Goal: Task Accomplishment & Management: Use online tool/utility

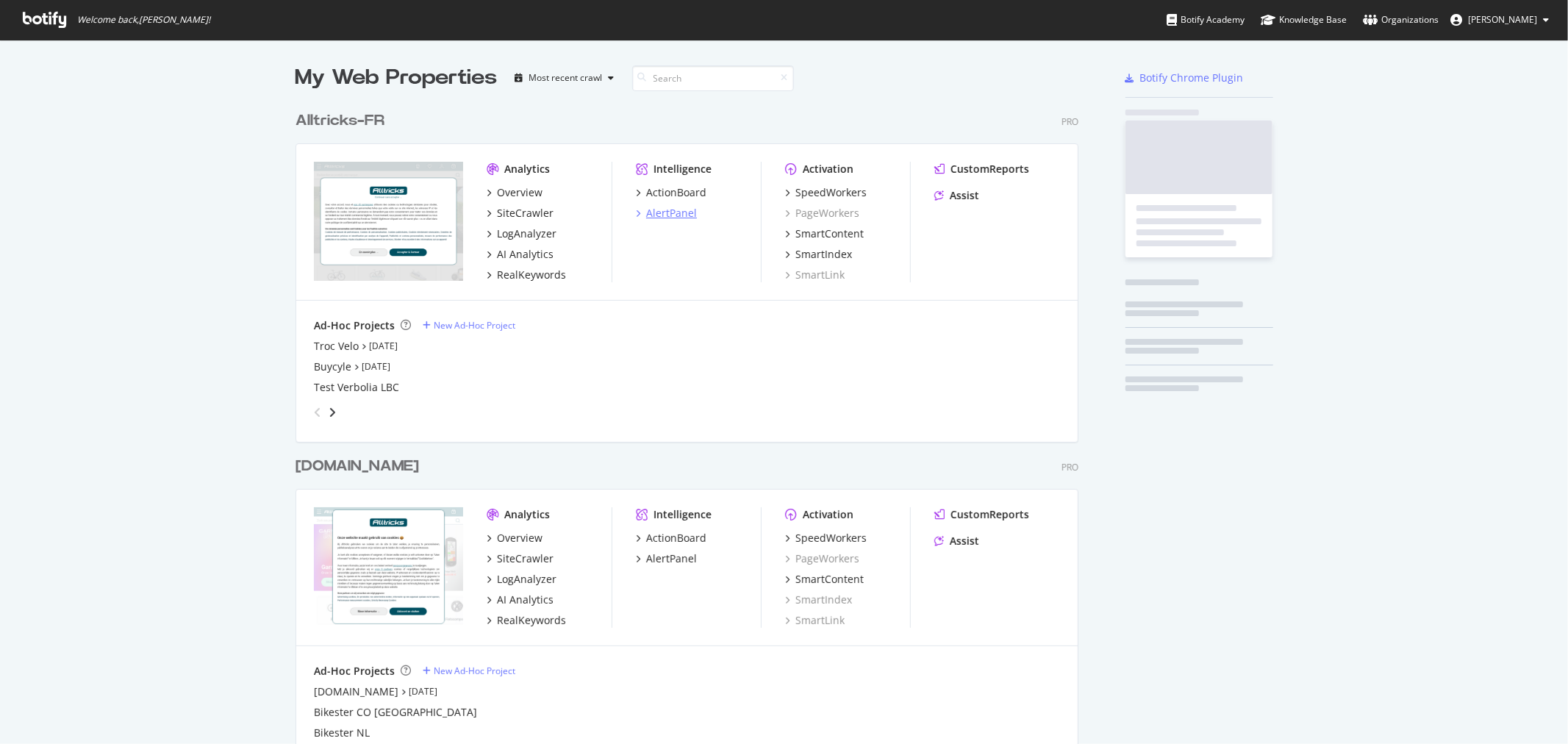
scroll to position [1636, 782]
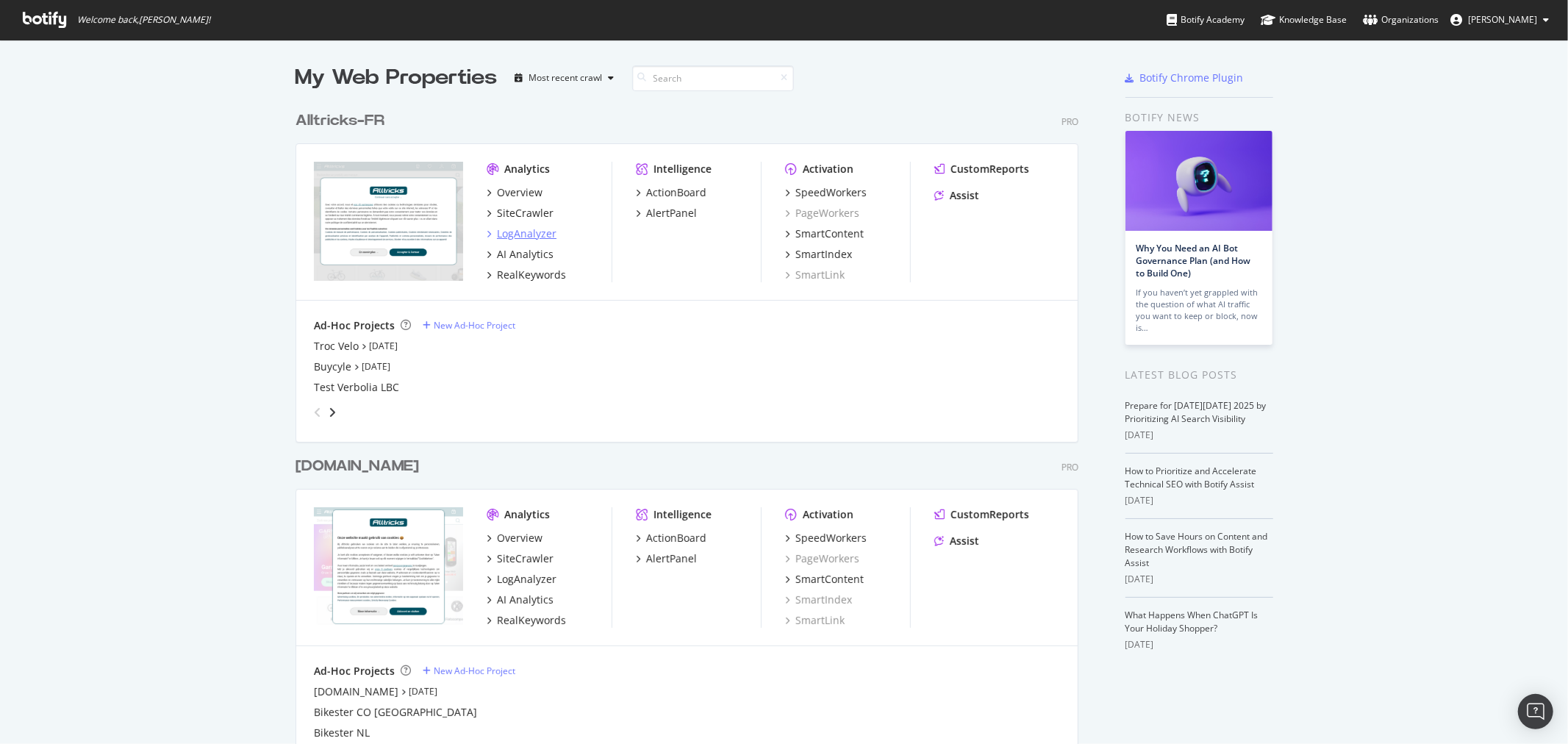
click at [520, 226] on div "LogAnalyzer" at bounding box center [527, 234] width 60 height 15
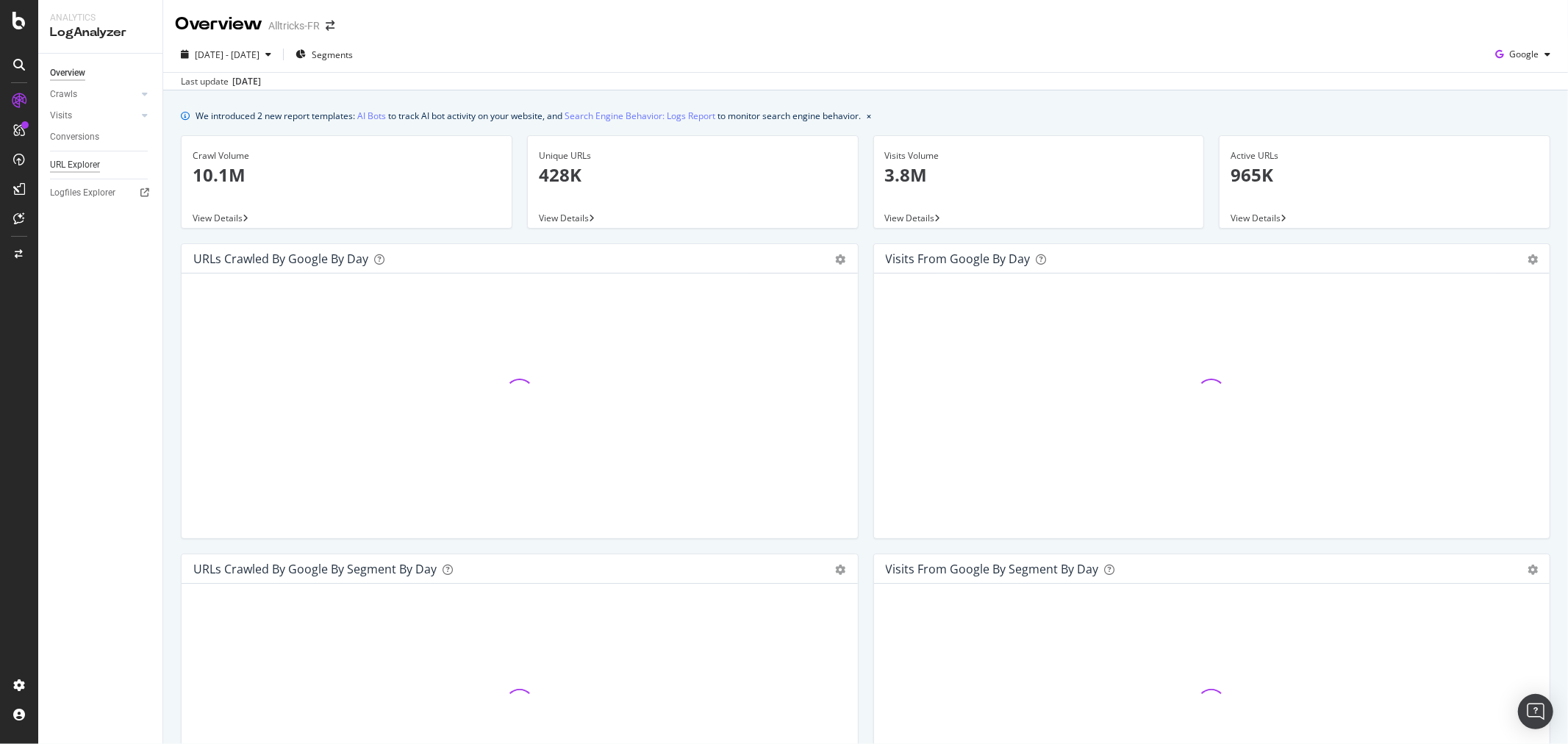
click at [78, 166] on div "URL Explorer" at bounding box center [75, 165] width 50 height 16
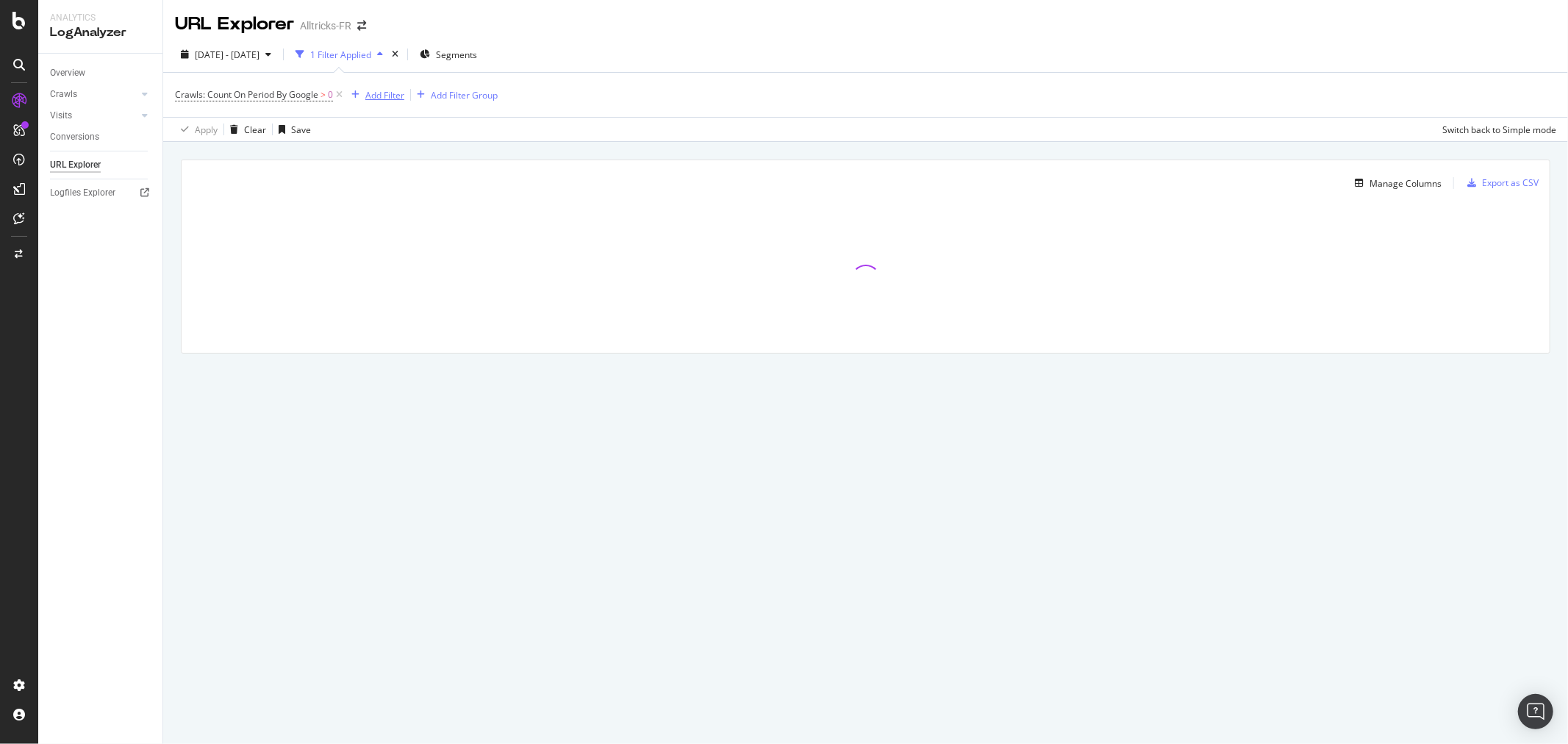
click at [385, 98] on div "Add Filter" at bounding box center [384, 94] width 39 height 12
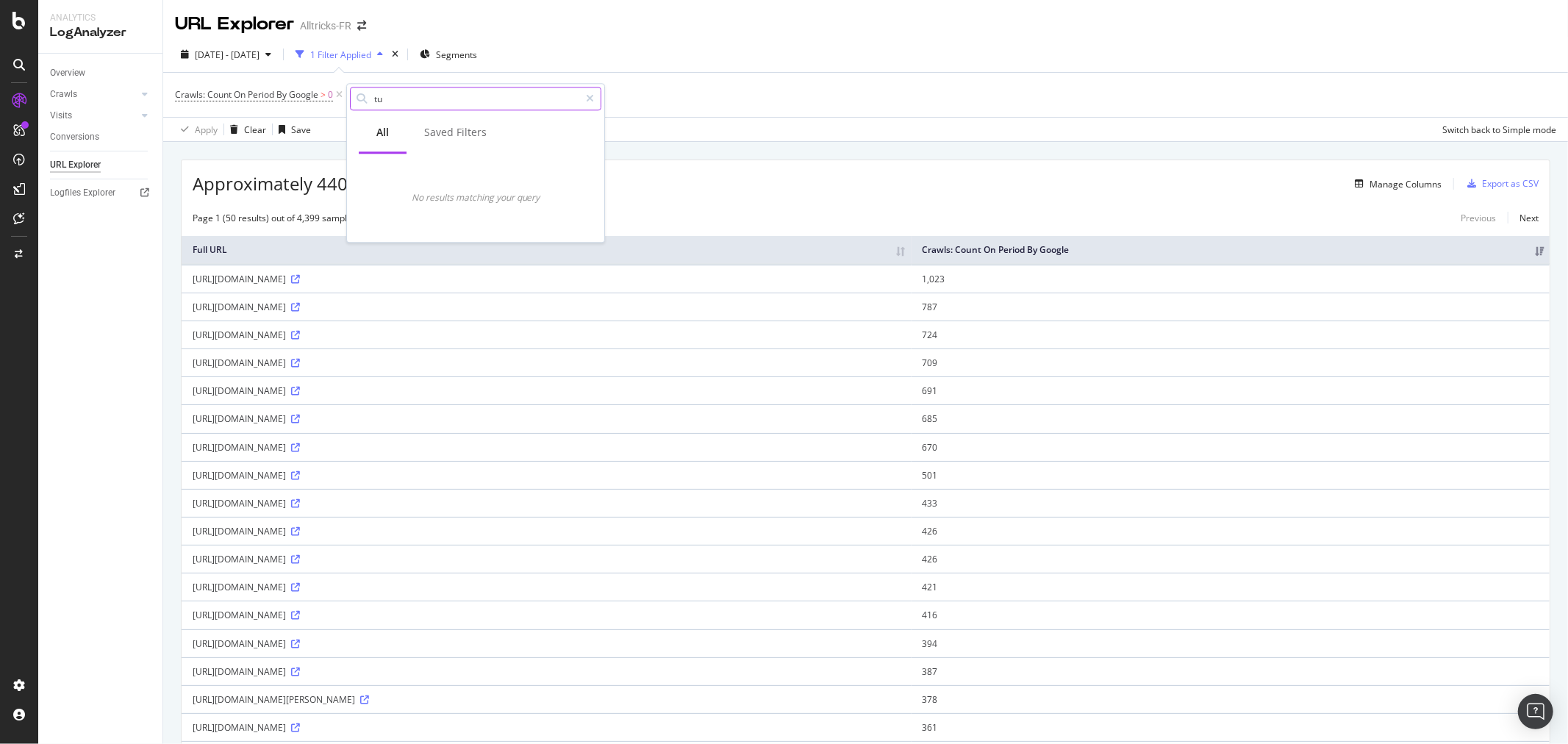
type input "t"
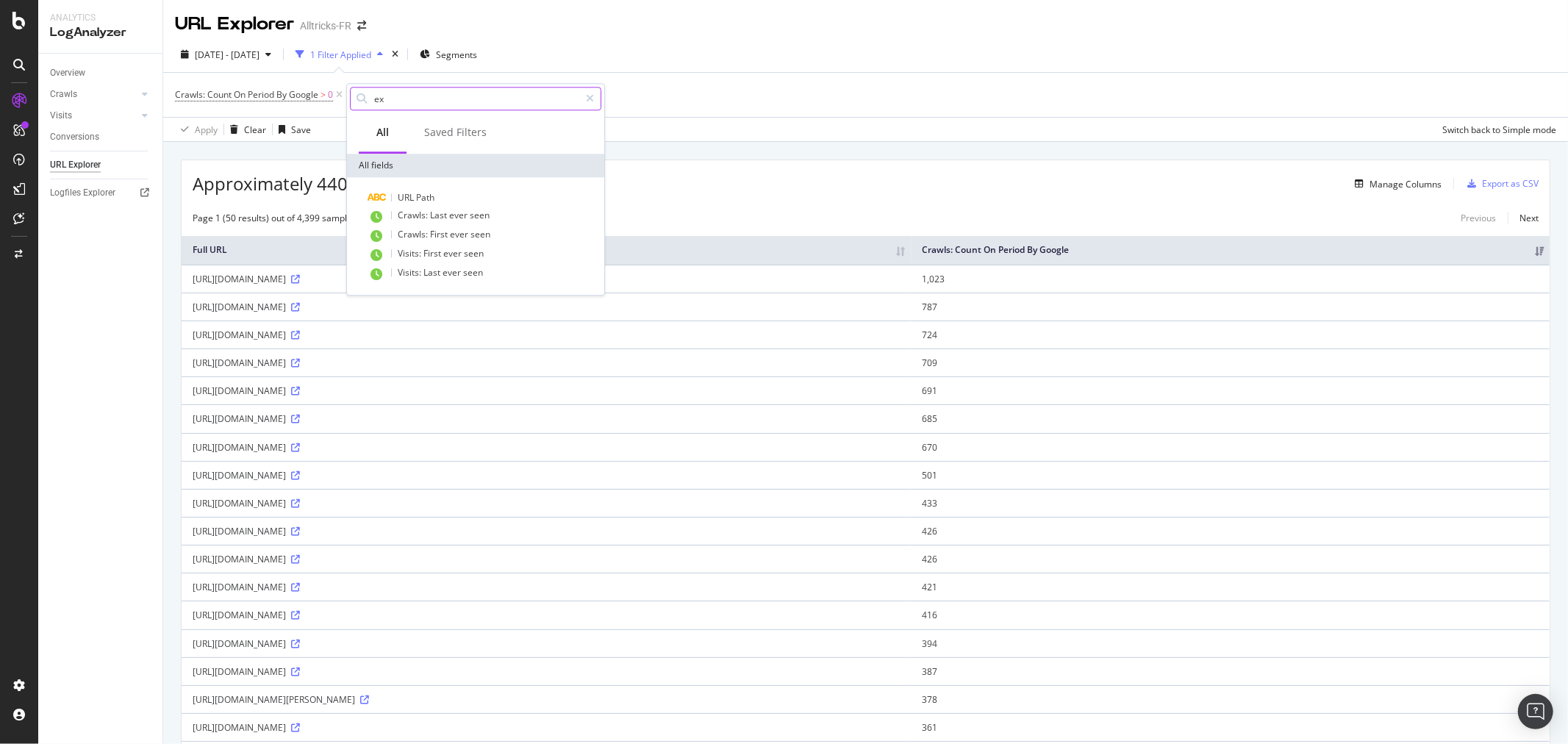
type input "e"
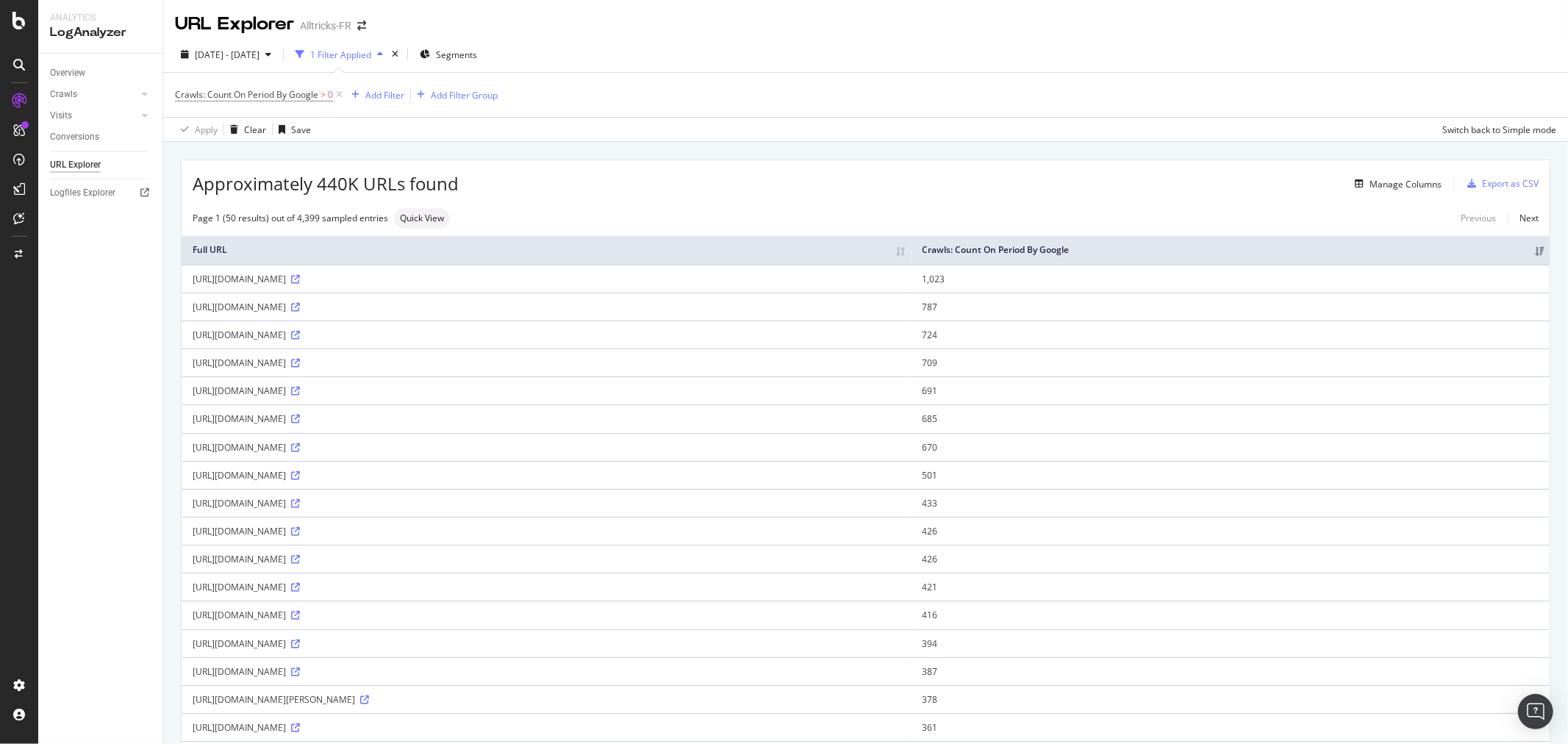
click at [573, 66] on div "2025 Sep. 14th - Oct. 13th 1 Filter Applied Segments" at bounding box center [866, 57] width 1405 height 30
click at [374, 91] on div "Add Filter" at bounding box center [384, 94] width 39 height 12
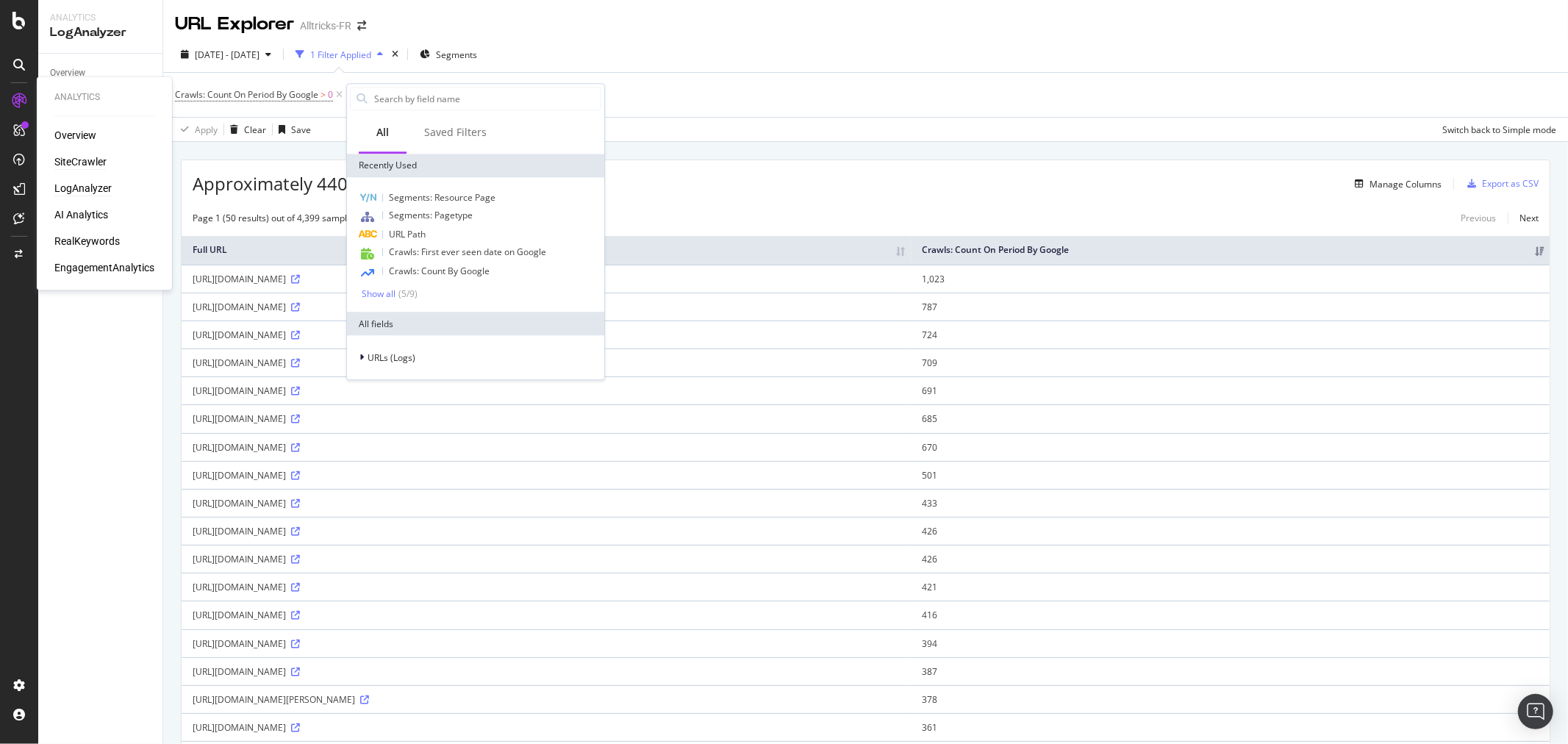
click at [84, 157] on div "SiteCrawler" at bounding box center [80, 162] width 52 height 15
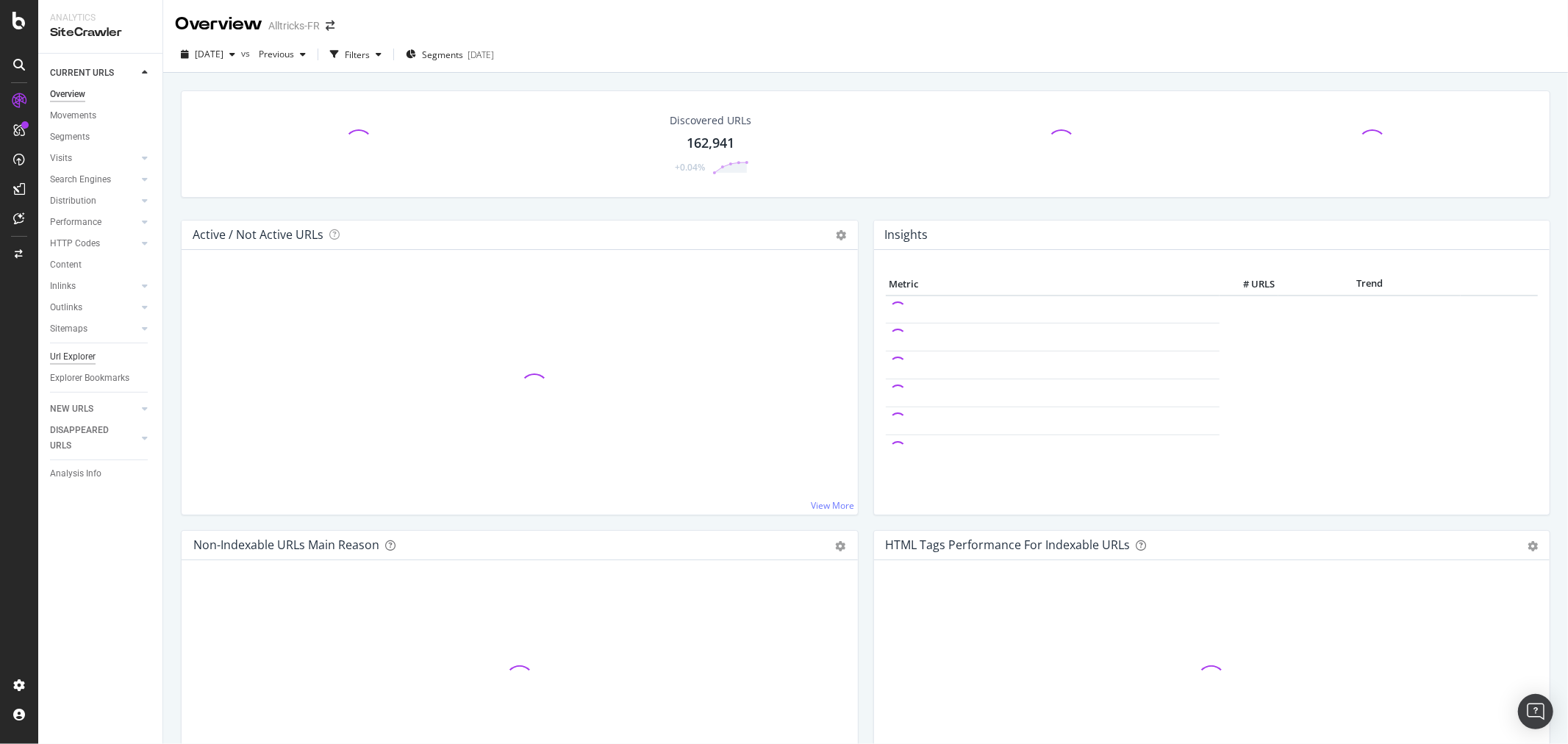
click at [70, 350] on div "Url Explorer" at bounding box center [72, 357] width 46 height 16
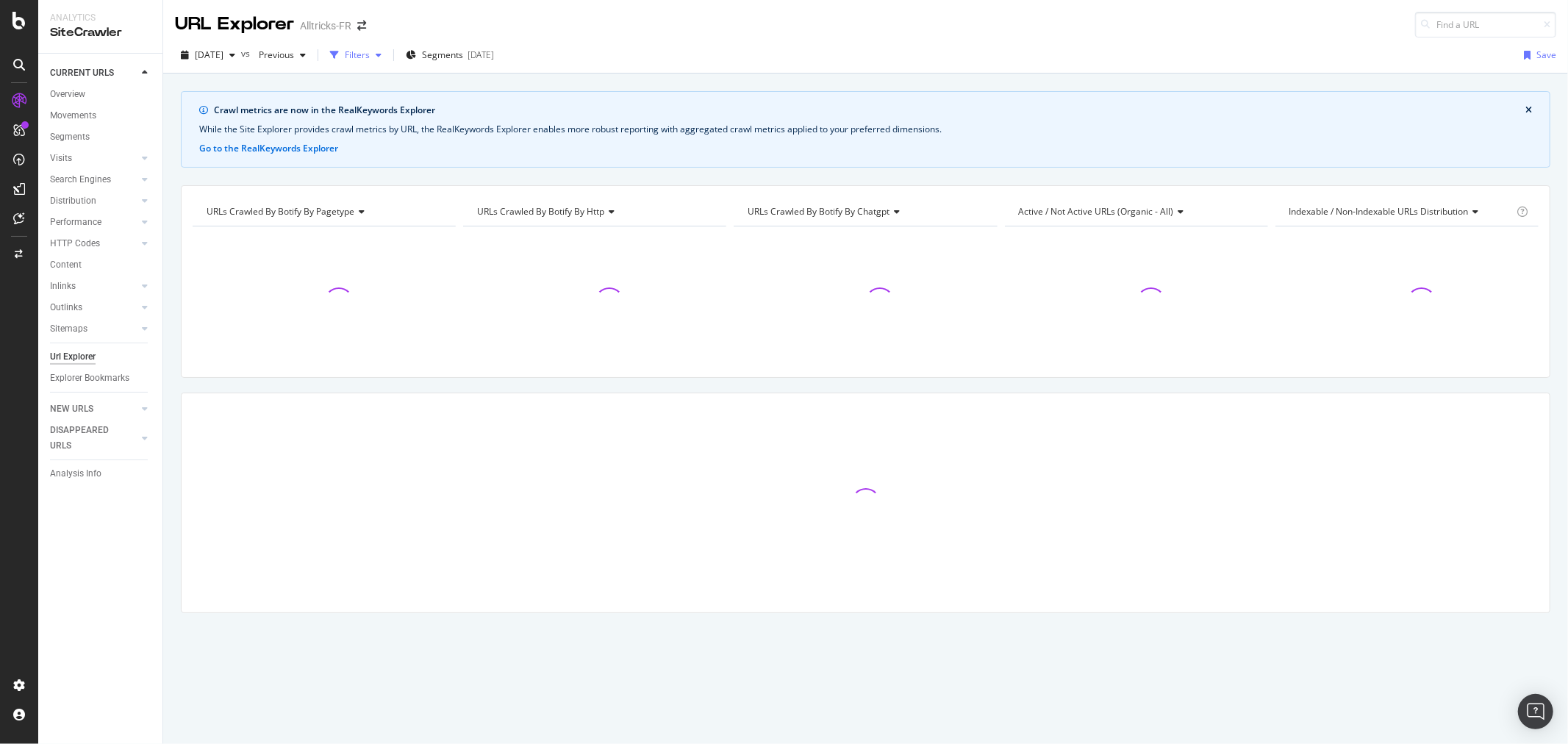
click at [382, 57] on icon "button" at bounding box center [379, 55] width 6 height 9
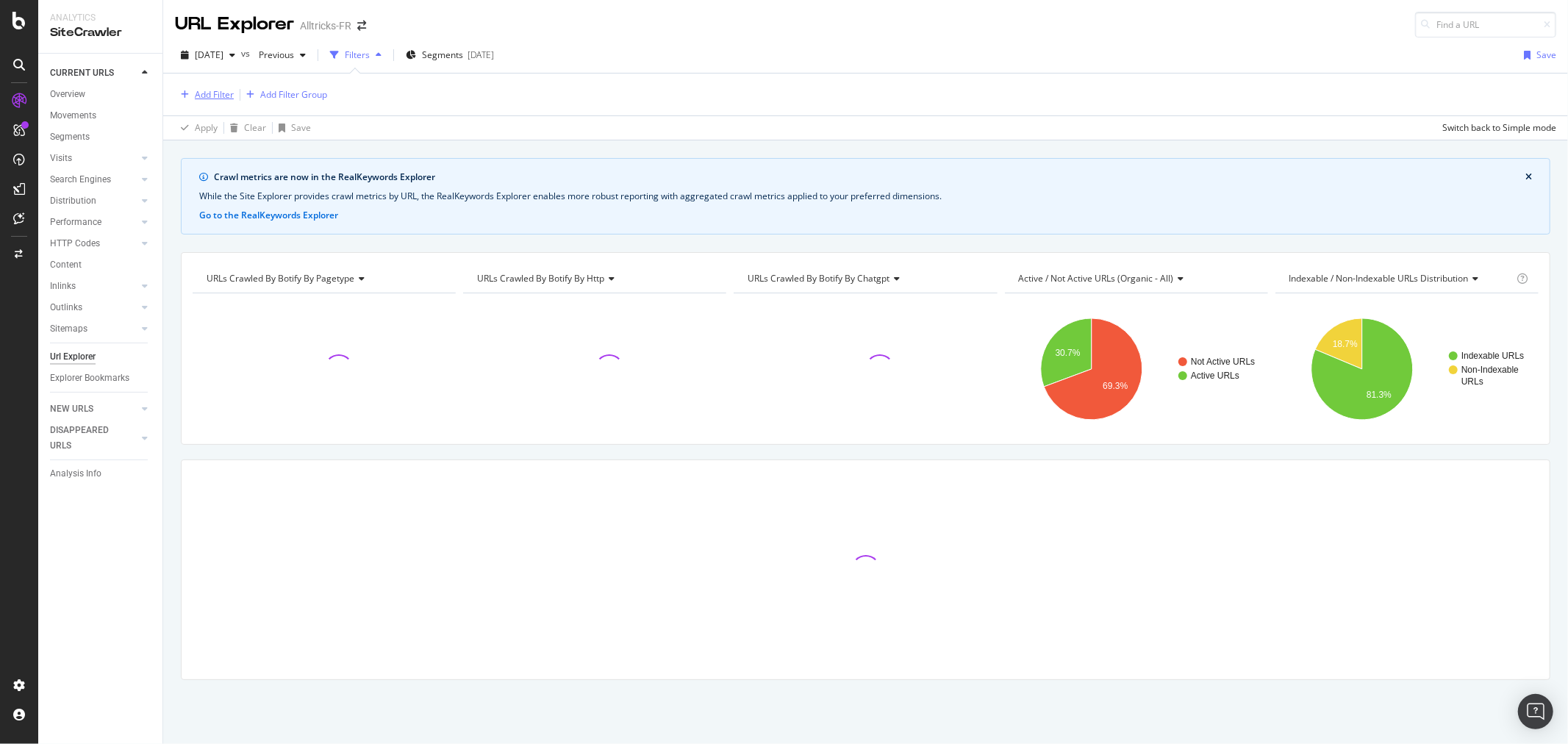
click at [205, 97] on div "Add Filter" at bounding box center [214, 94] width 39 height 12
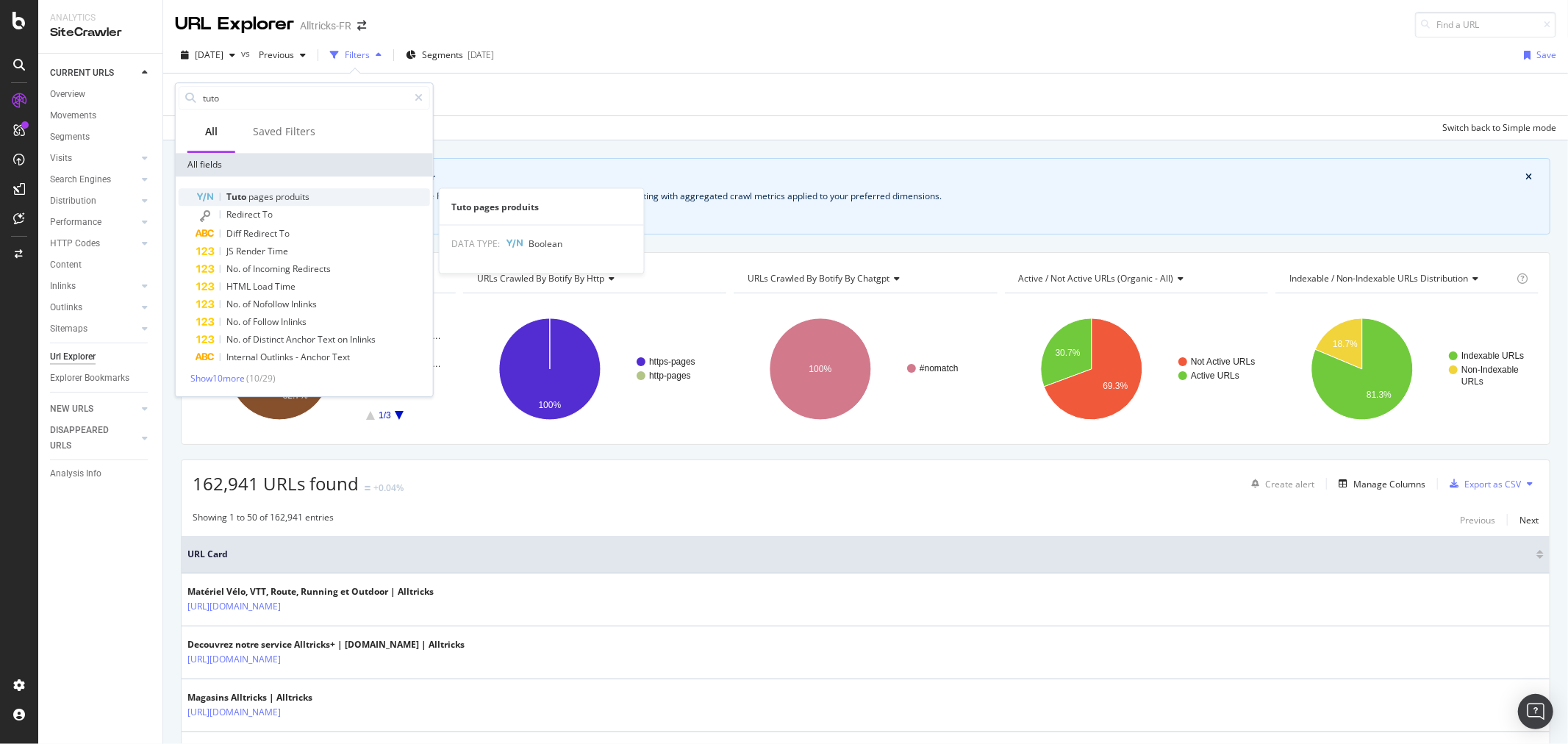
type input "tuto"
click at [311, 188] on div "Tuto pages produits" at bounding box center [313, 196] width 234 height 17
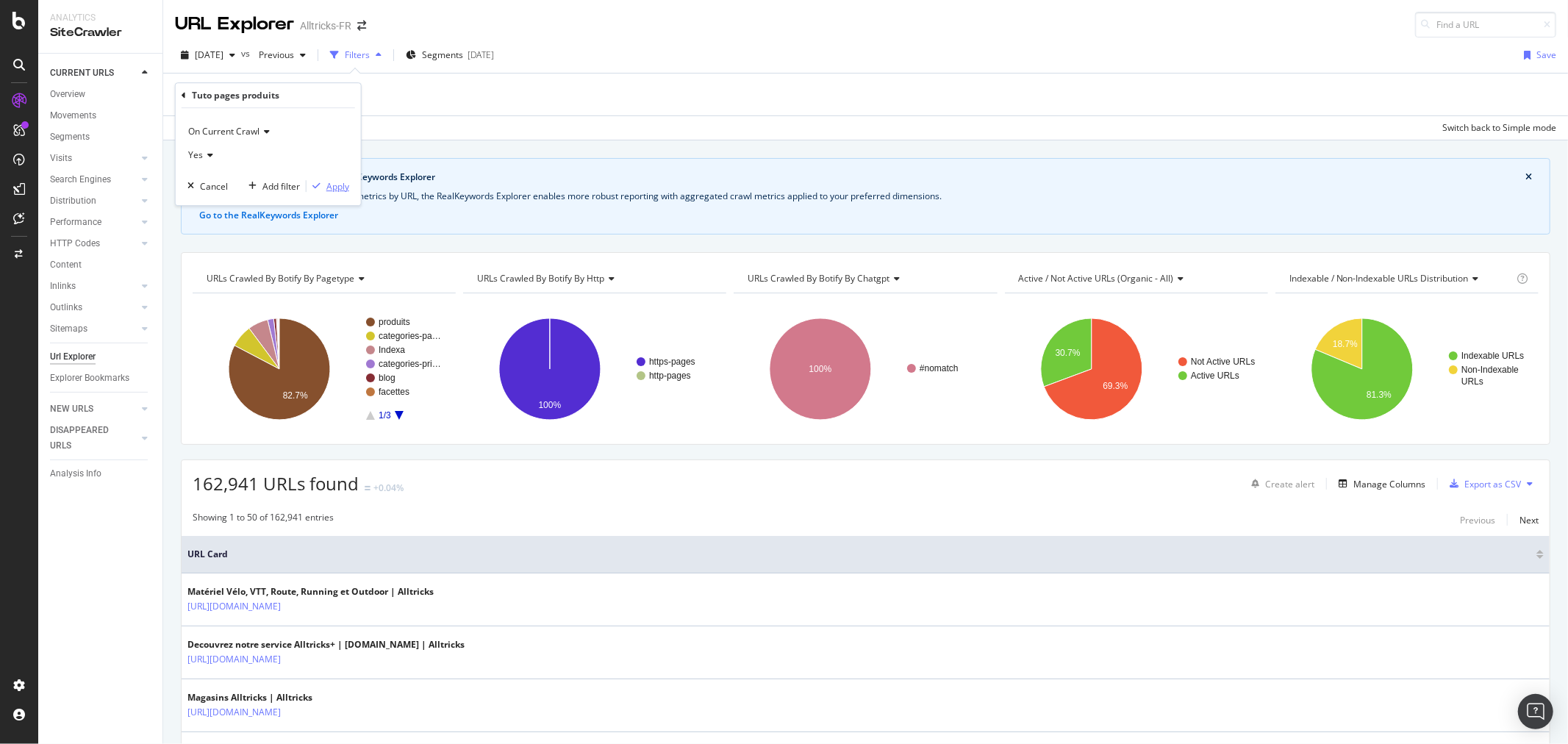
click at [330, 181] on div "Apply" at bounding box center [338, 186] width 23 height 12
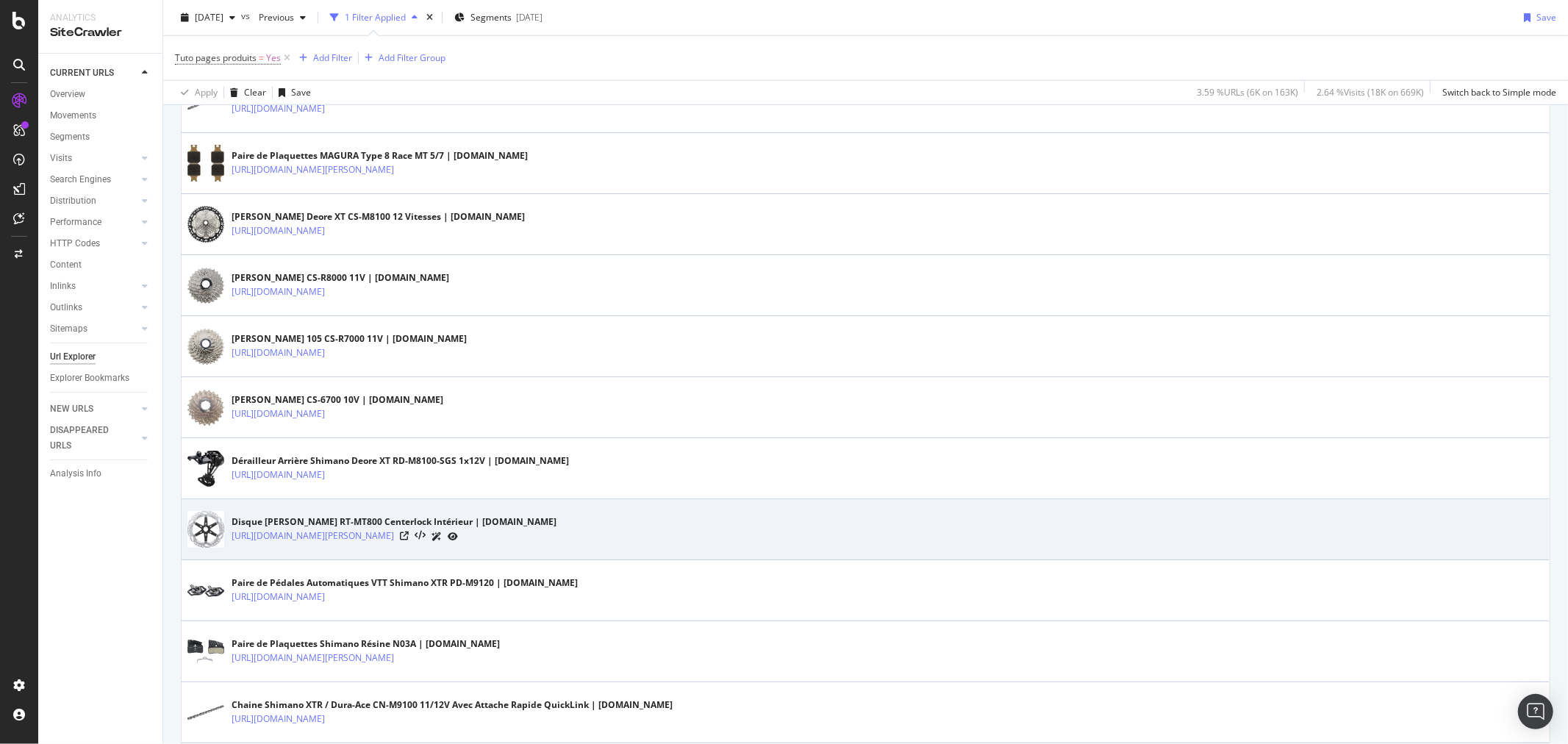
scroll to position [1062, 0]
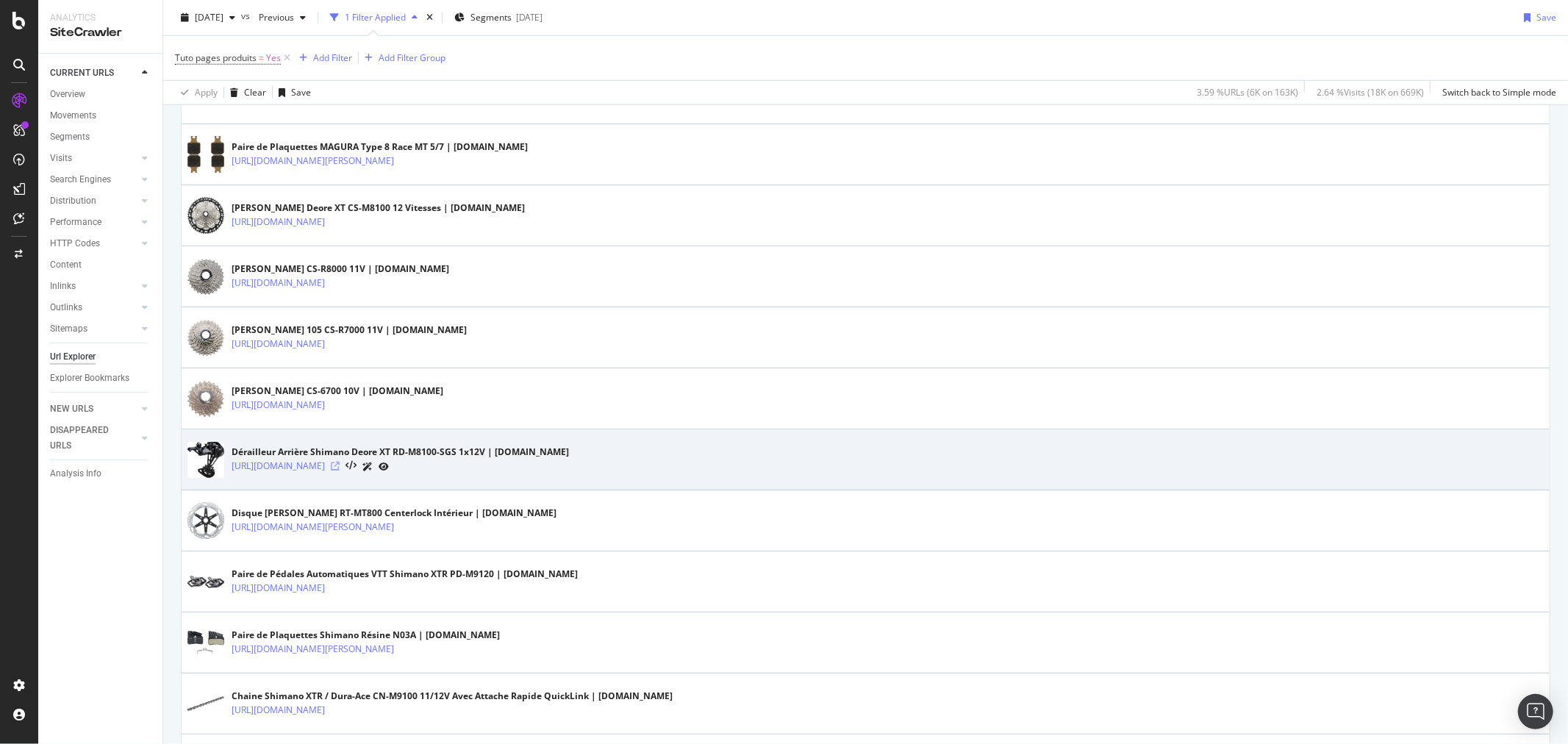
click at [340, 466] on icon at bounding box center [335, 466] width 9 height 9
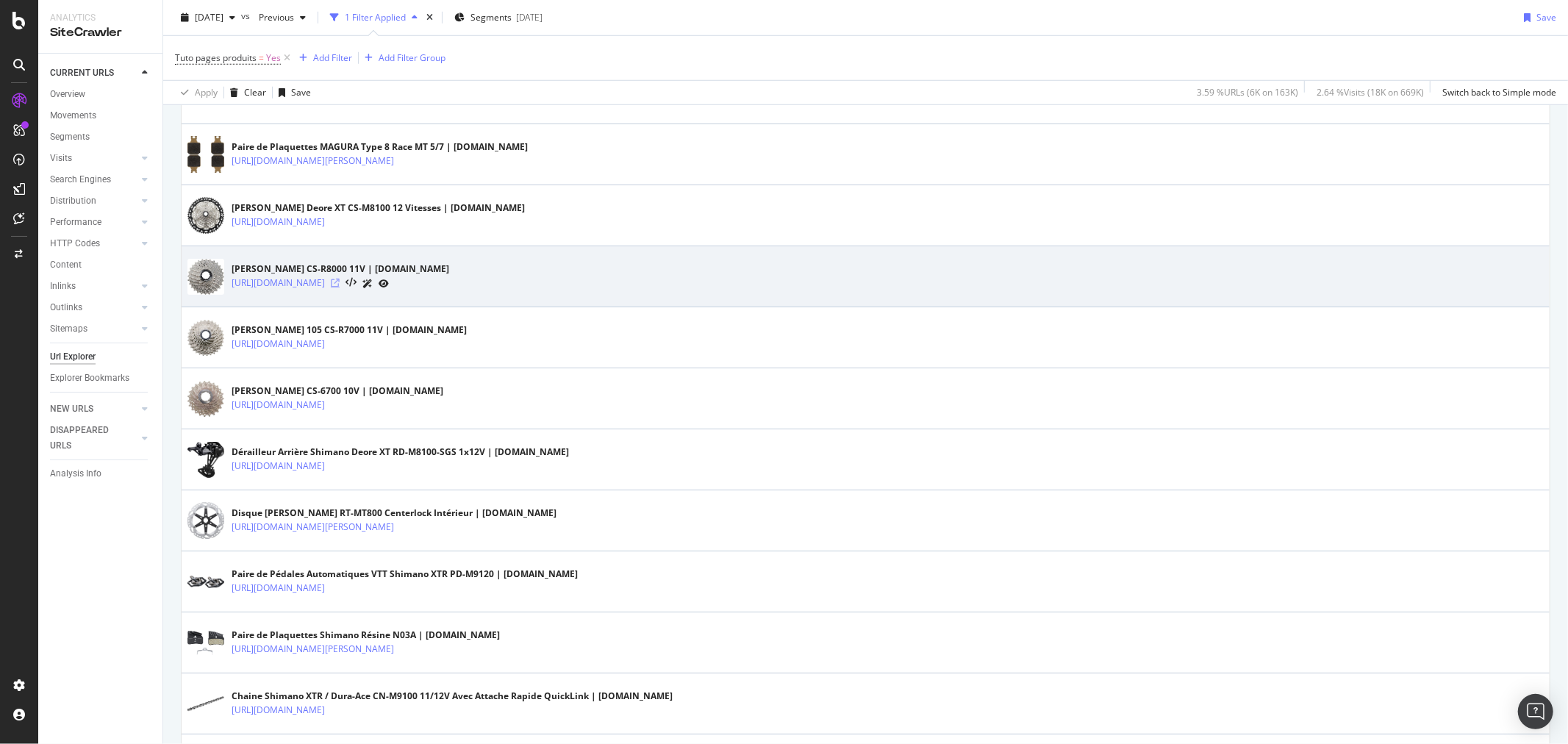
click at [340, 287] on icon at bounding box center [335, 283] width 9 height 9
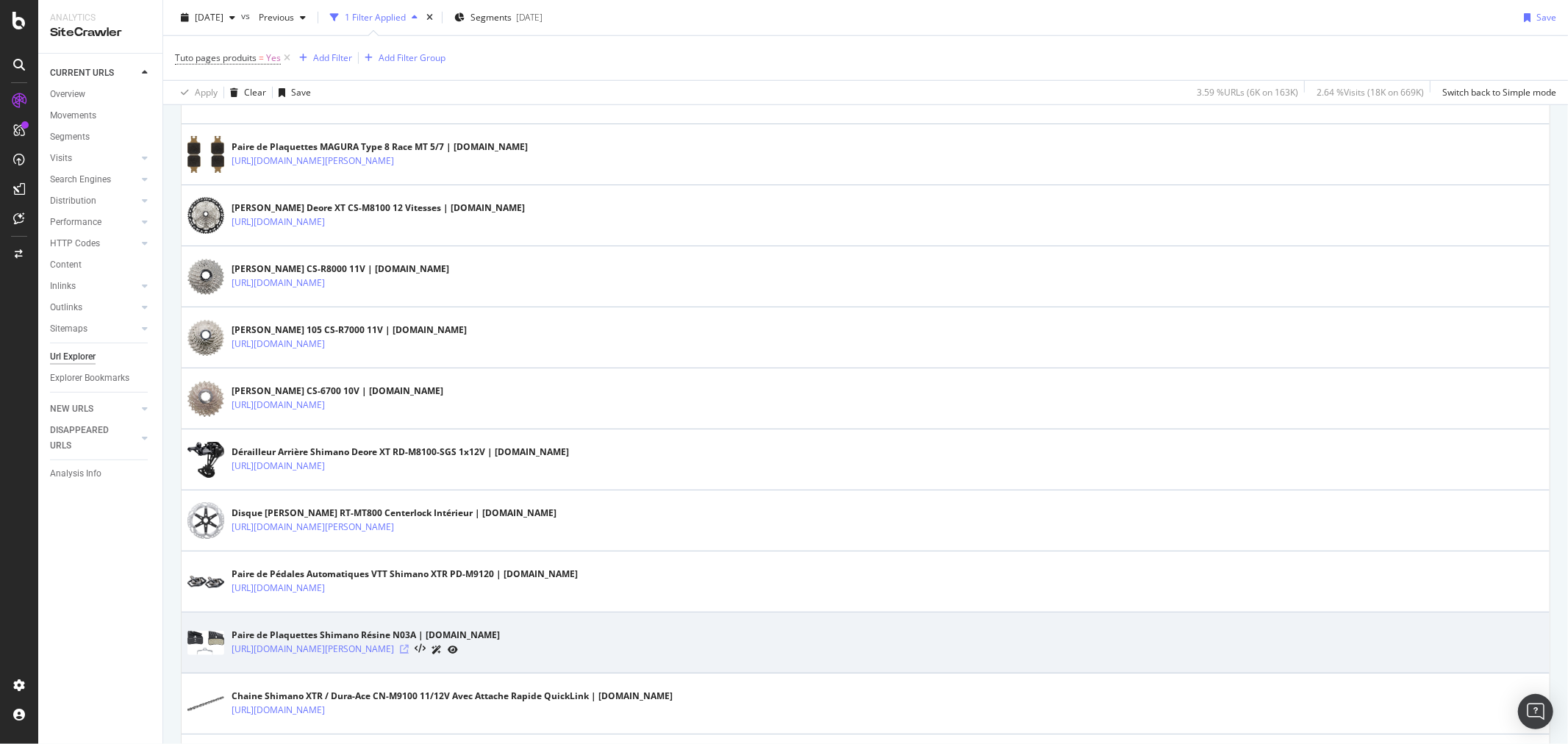
click at [409, 653] on icon at bounding box center [404, 649] width 9 height 9
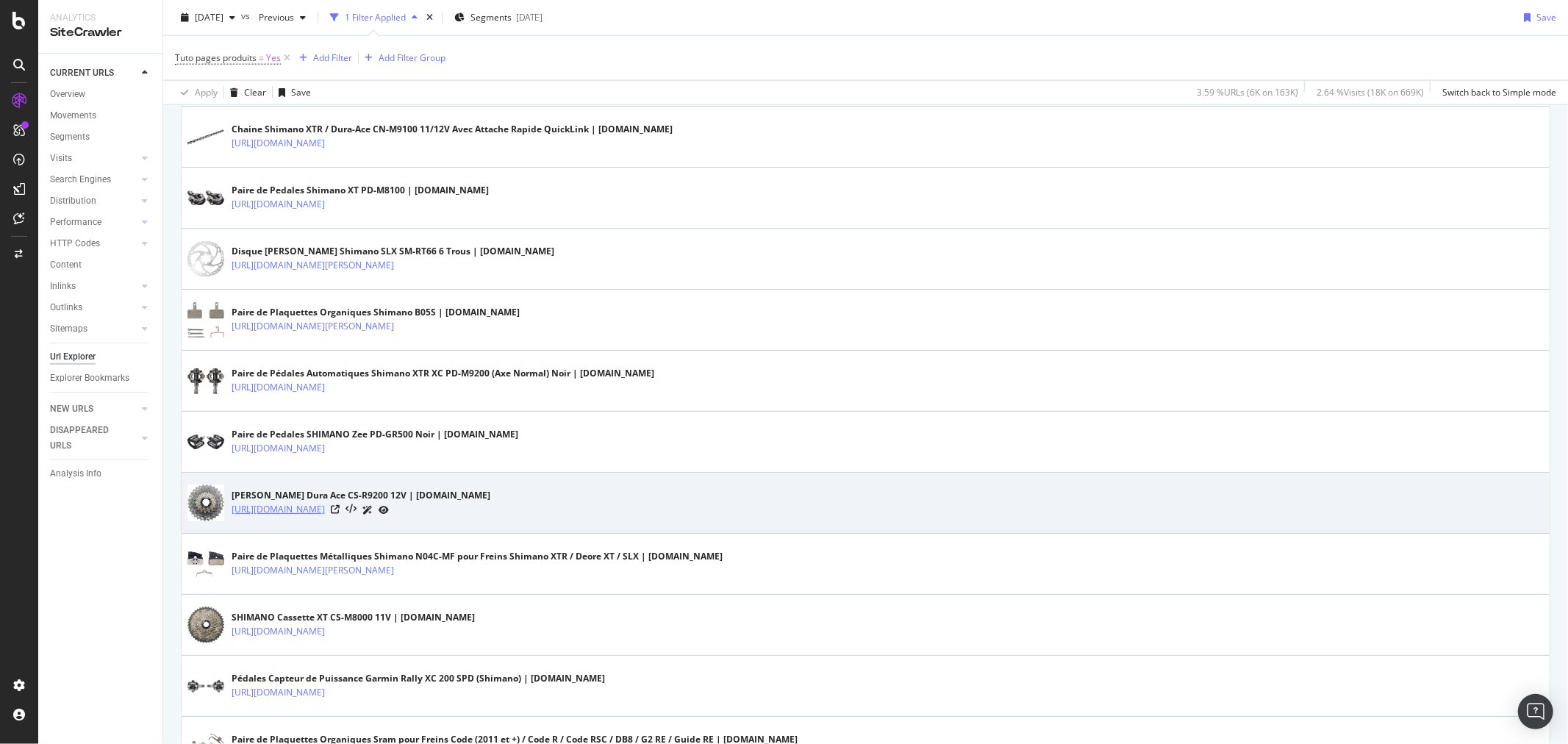
scroll to position [1634, 0]
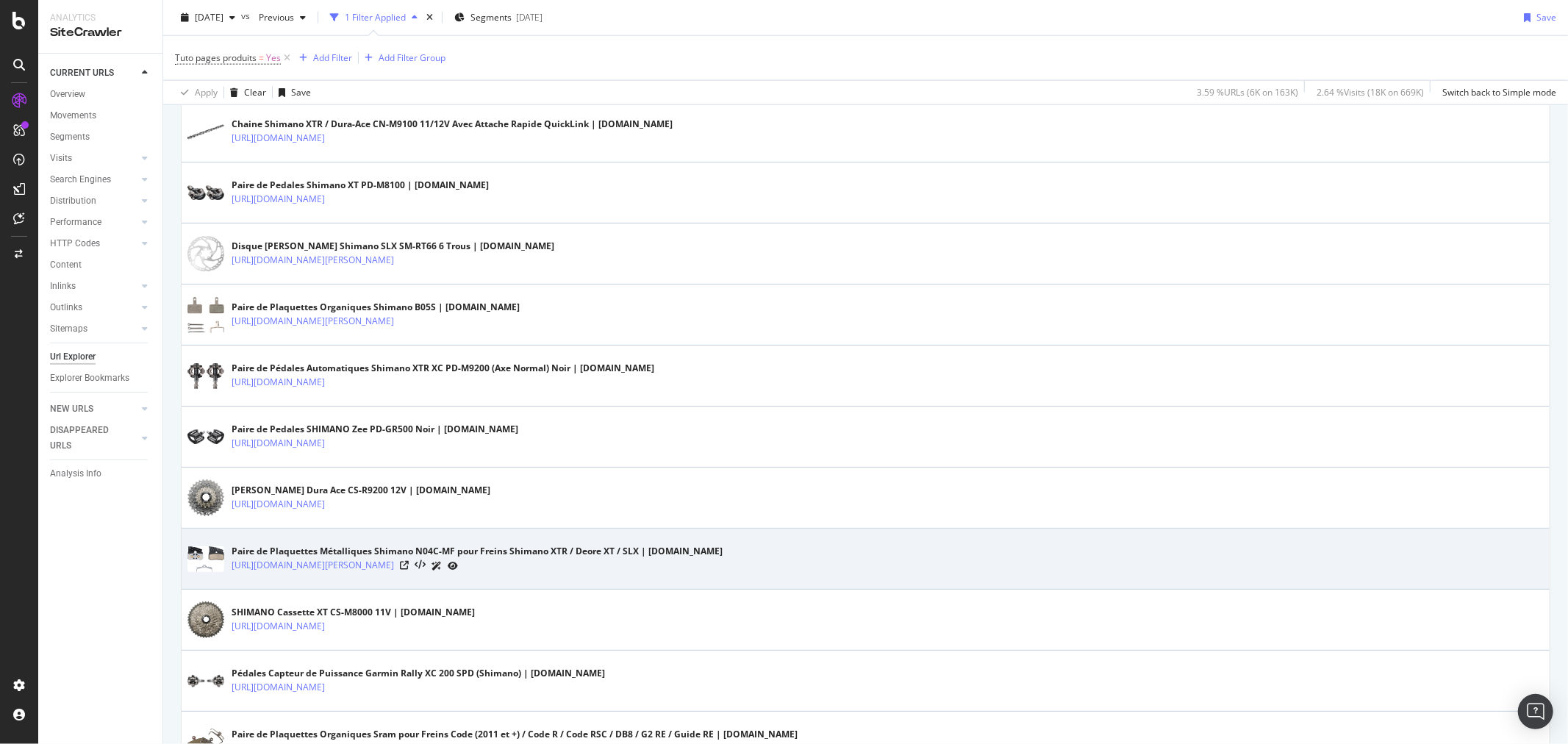
click at [723, 563] on div "https://www.alltricks.fr/F-11934-plaquettes-de-frein/P-2609070-paire_de_plaquet…" at bounding box center [477, 566] width 491 height 16
click at [409, 565] on icon at bounding box center [404, 565] width 9 height 9
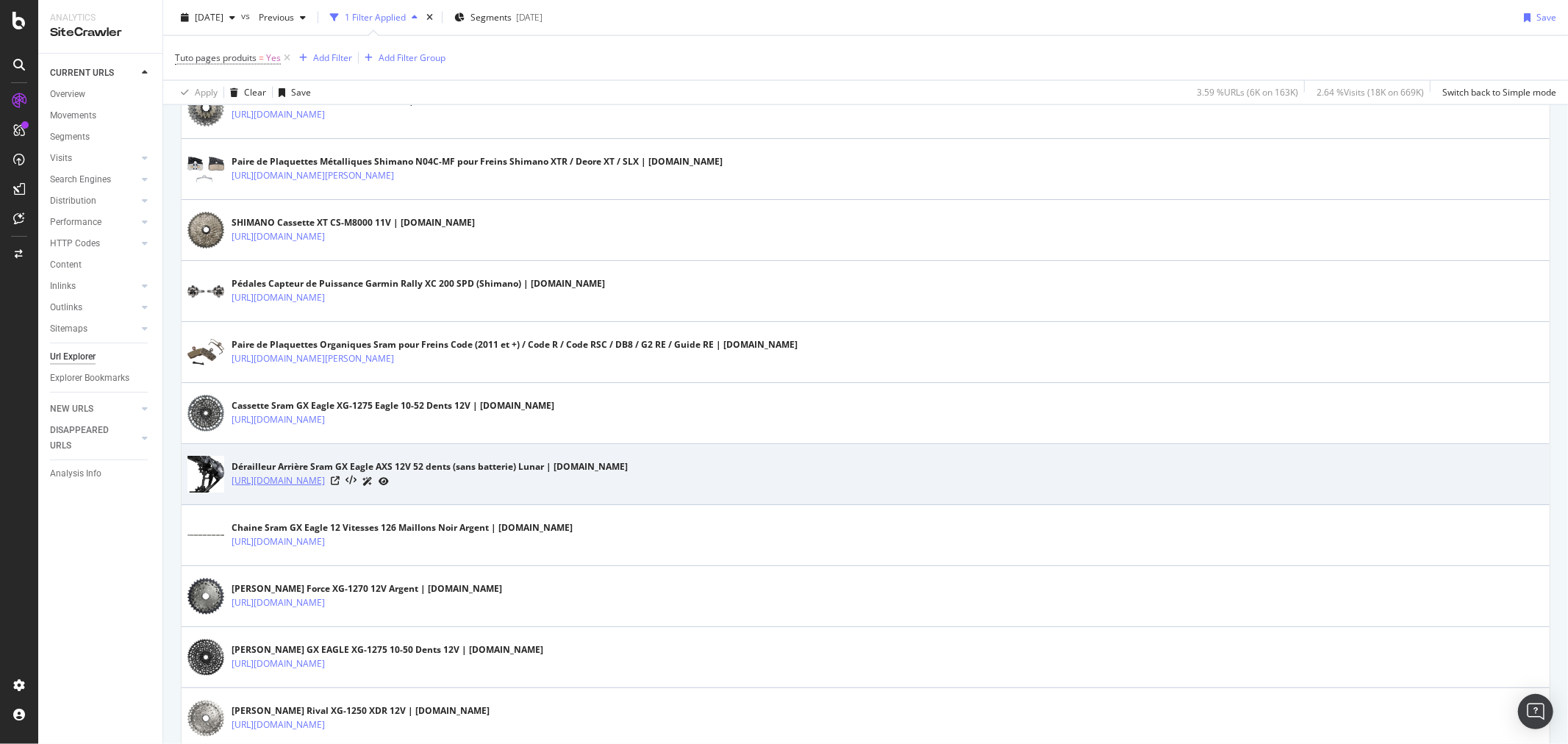
scroll to position [2042, 0]
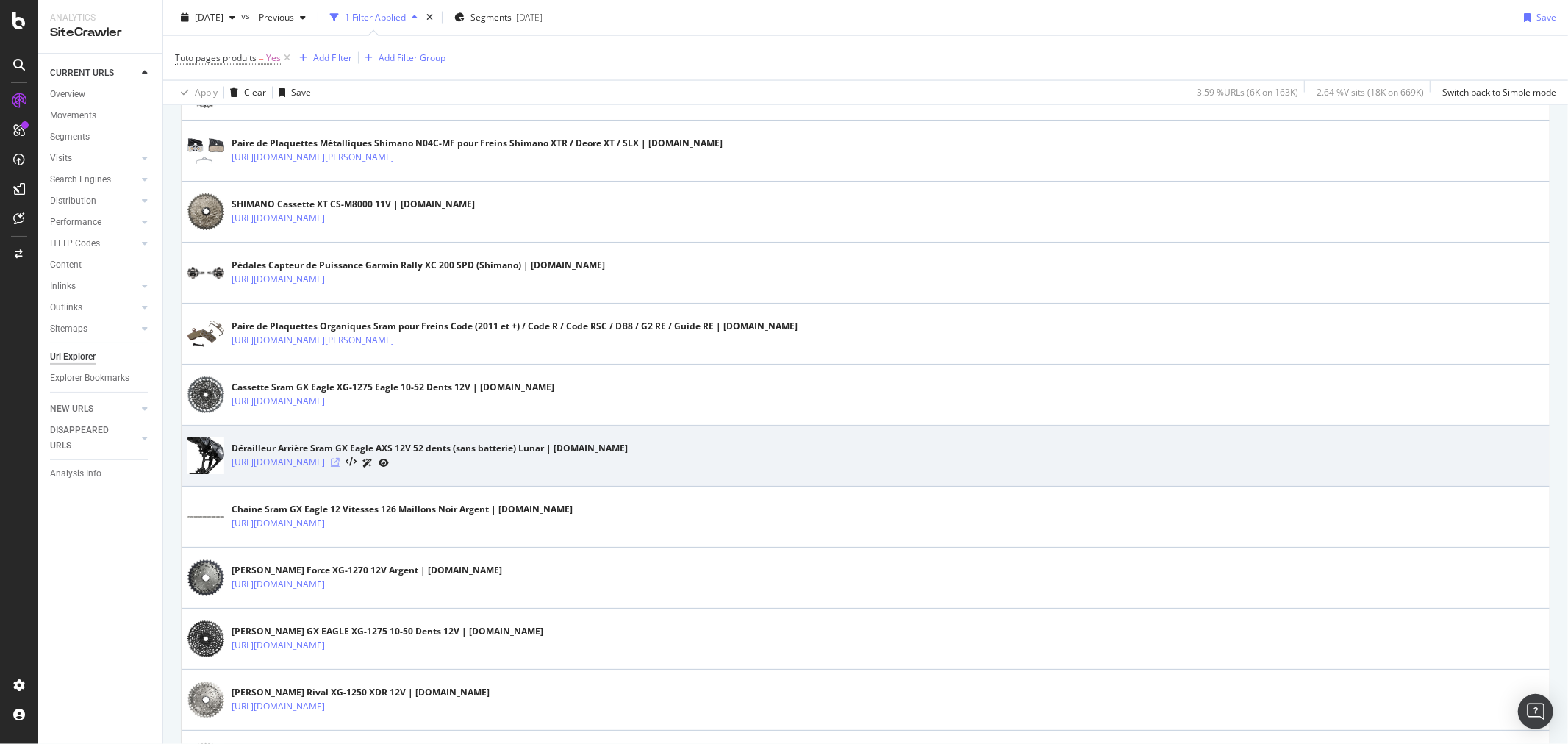
click at [340, 465] on icon at bounding box center [335, 462] width 9 height 9
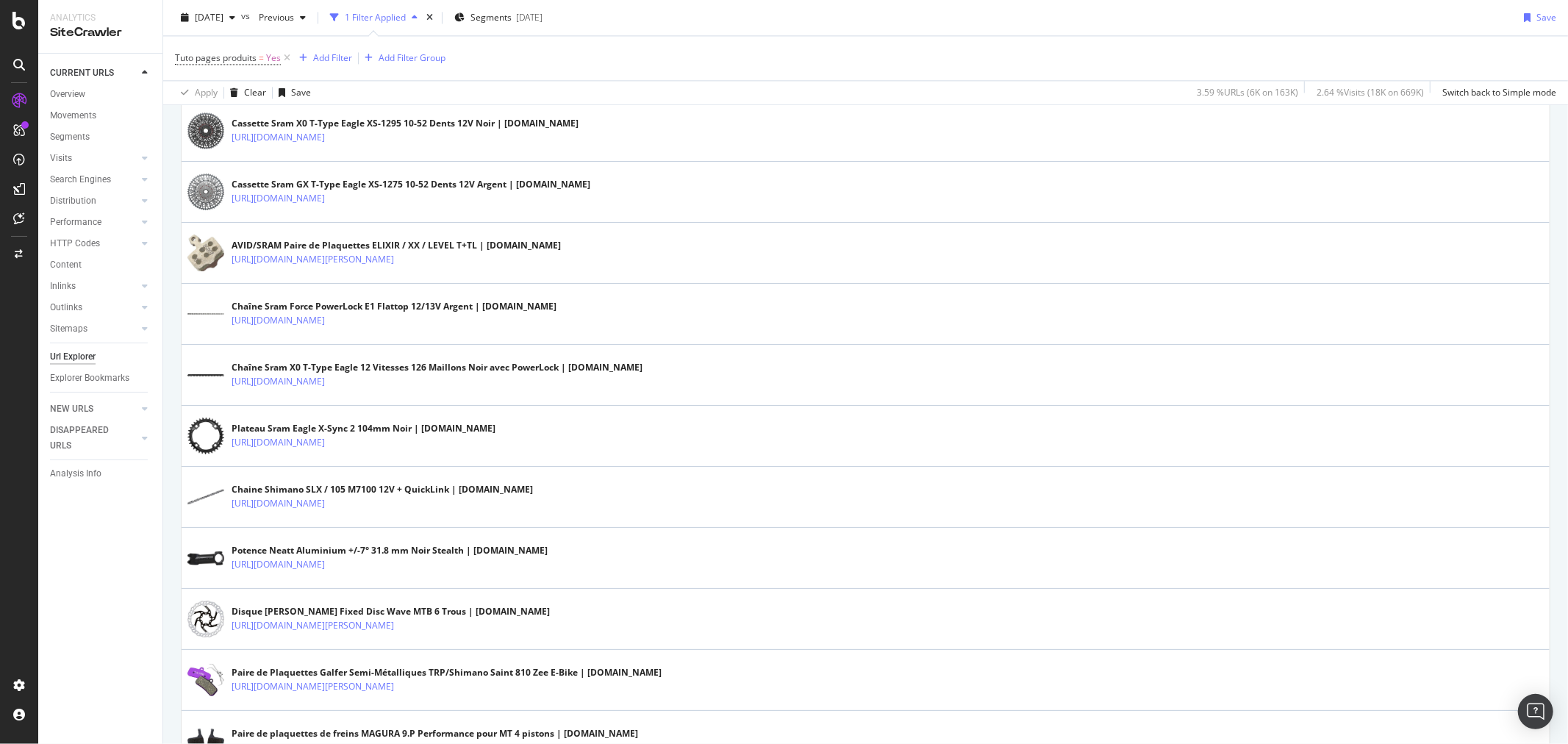
scroll to position [2859, 0]
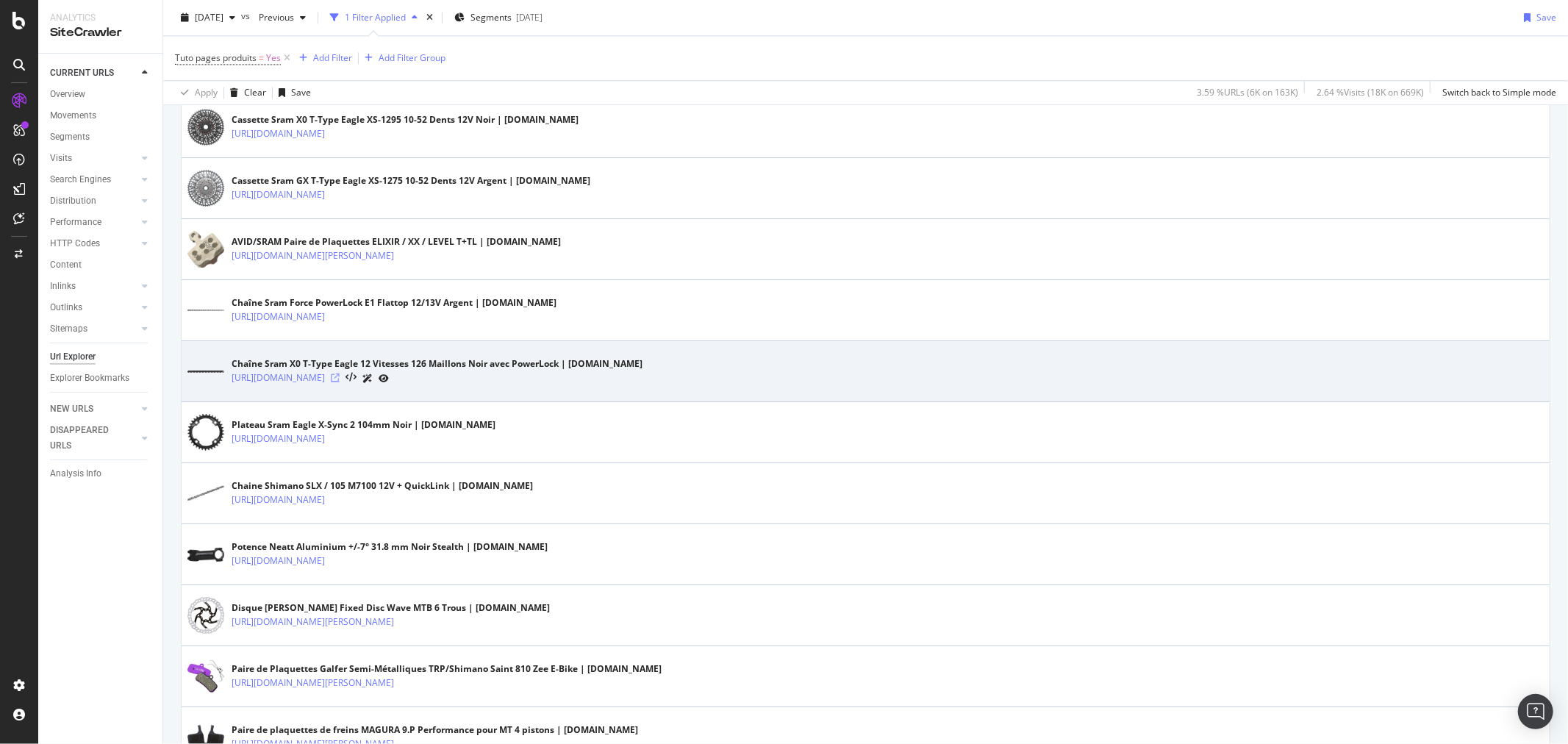
click at [340, 380] on icon at bounding box center [335, 378] width 9 height 9
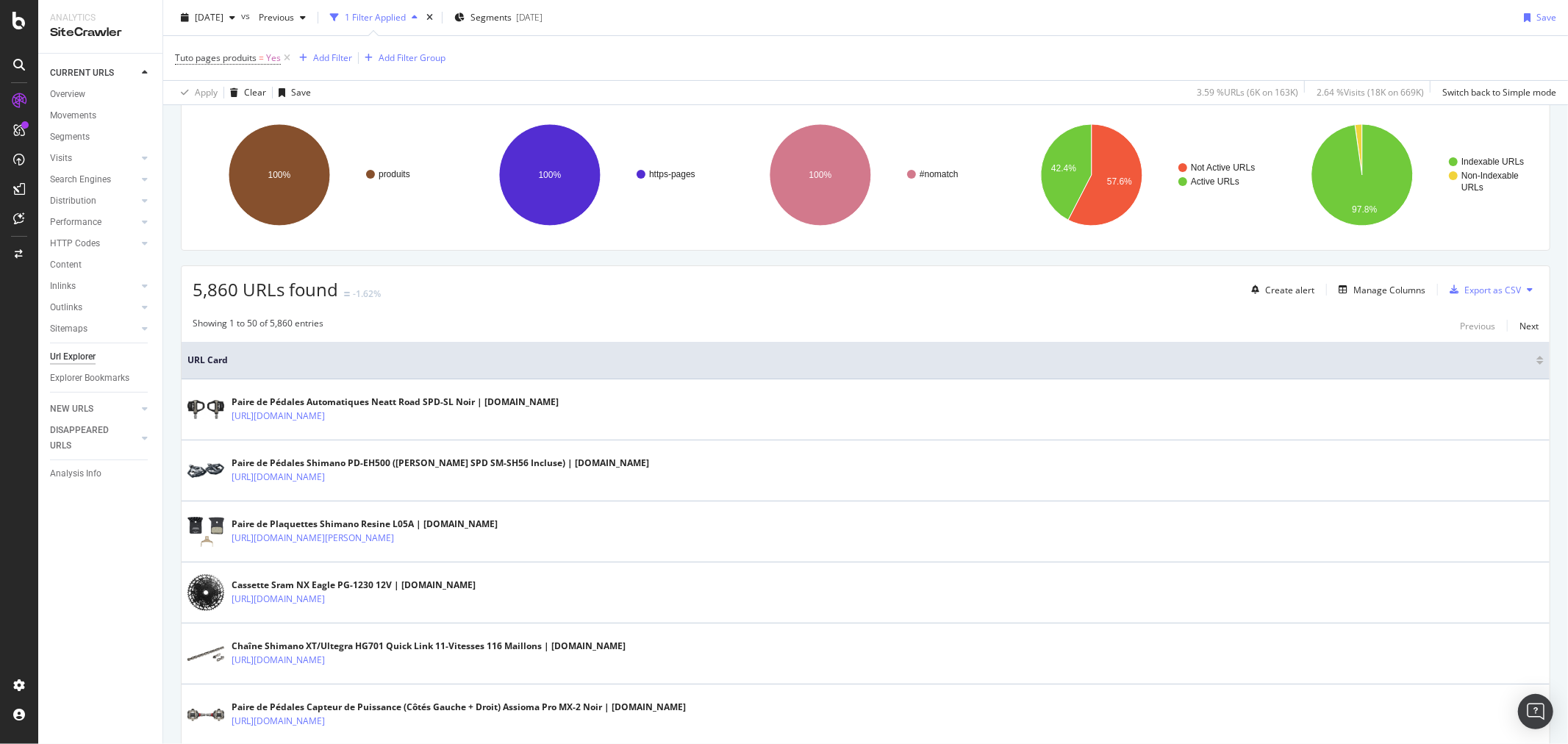
scroll to position [0, 0]
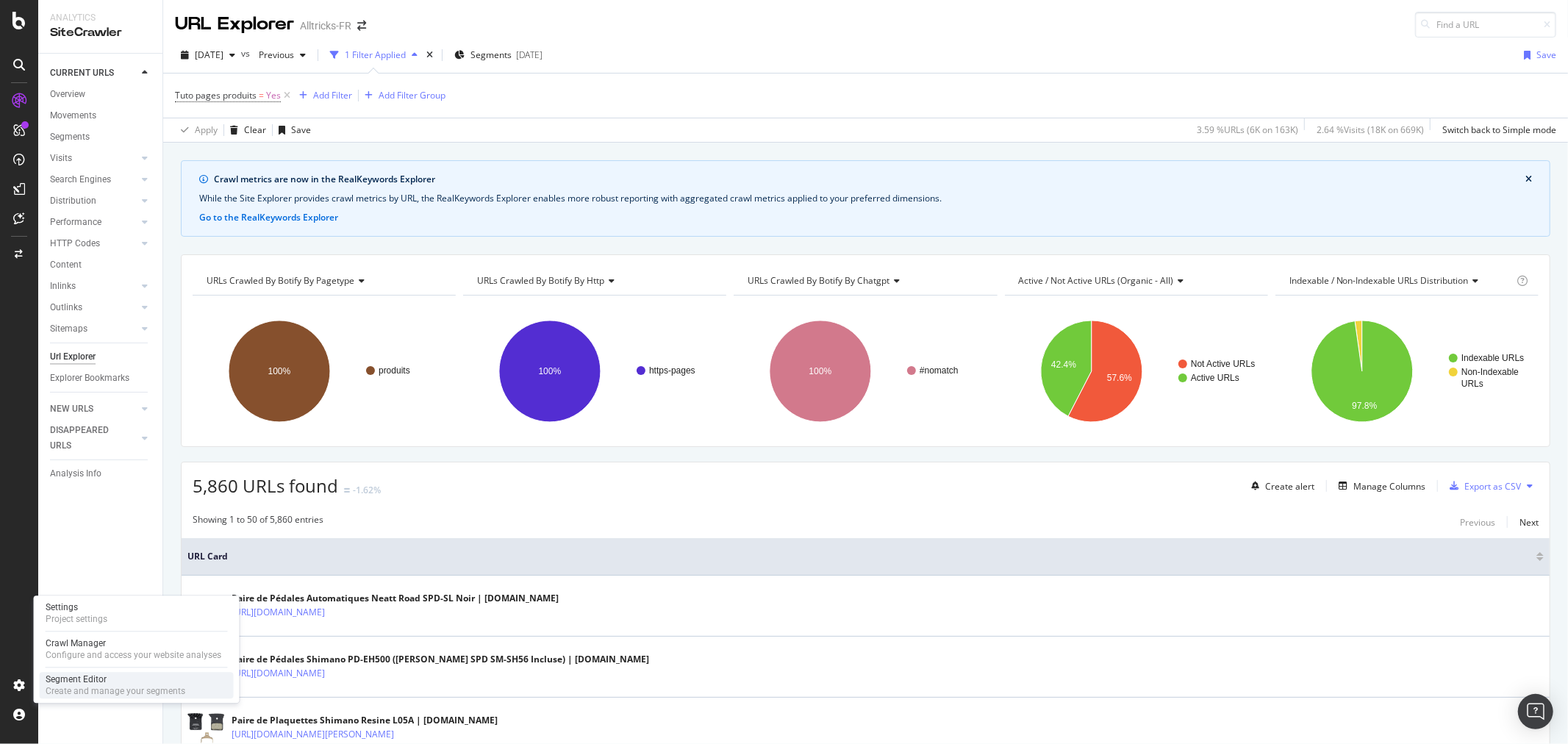
click at [109, 685] on div "Create and manage your segments" at bounding box center [115, 691] width 140 height 12
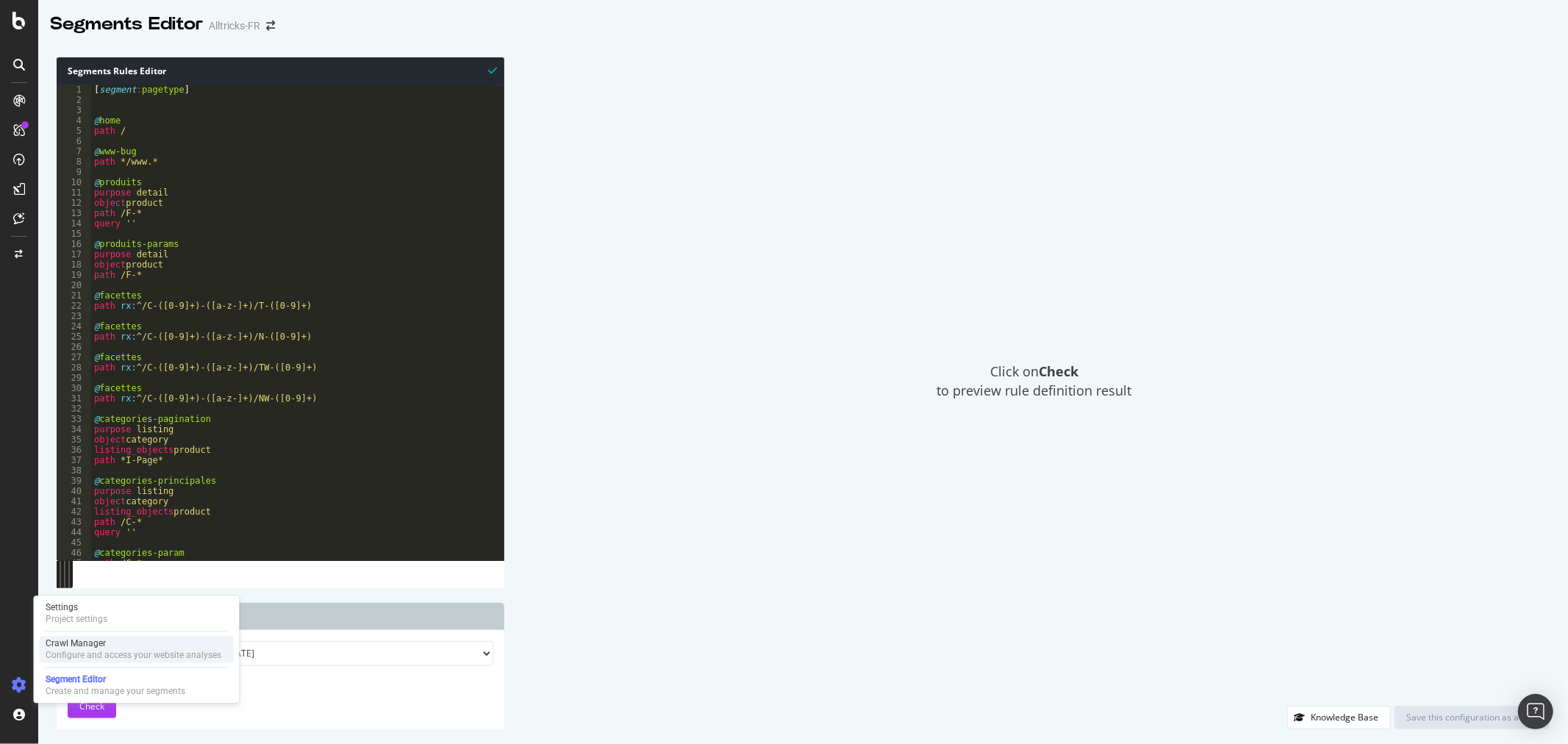
click at [103, 648] on div "Crawl Manager" at bounding box center [133, 644] width 176 height 12
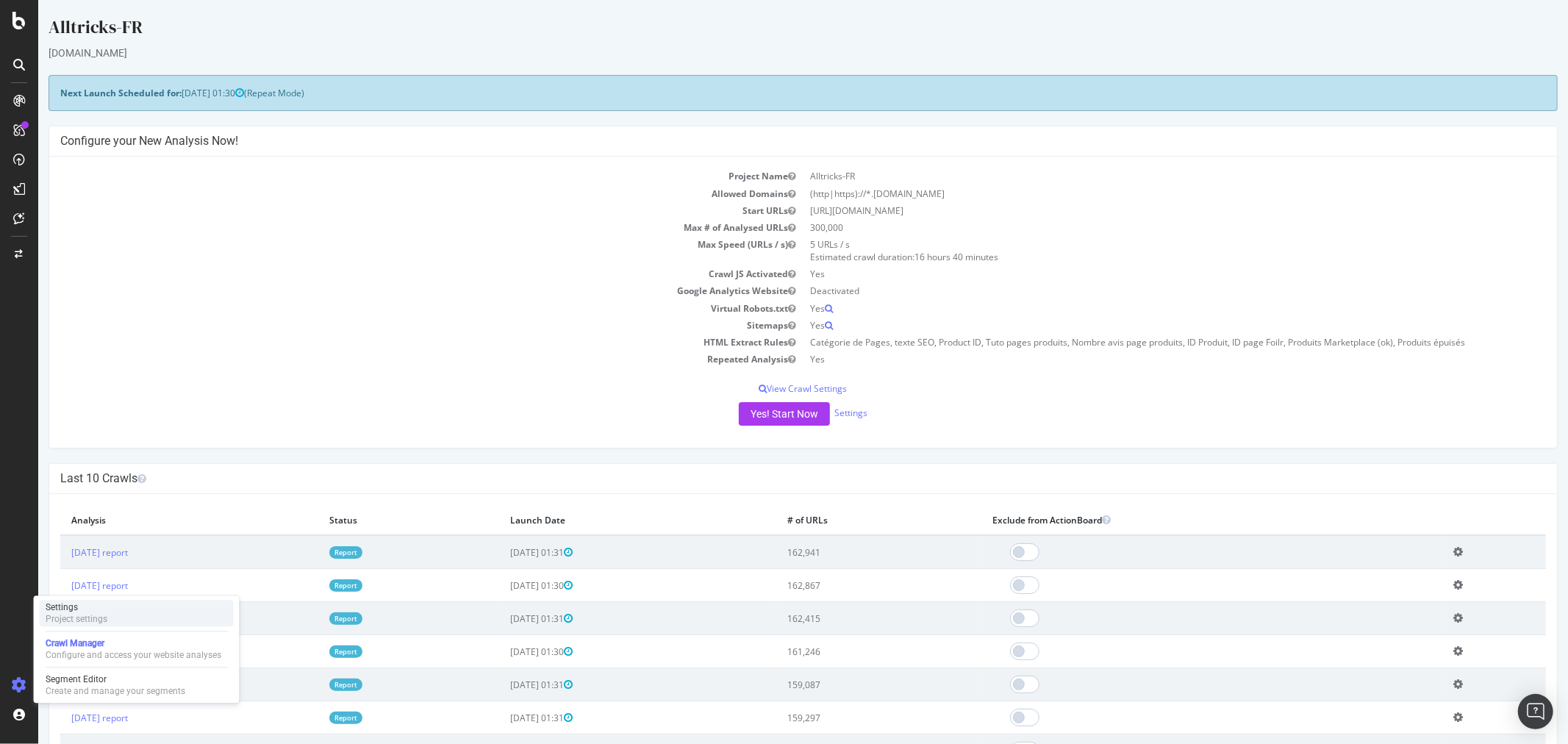
click at [91, 606] on div "Settings" at bounding box center [76, 607] width 62 height 12
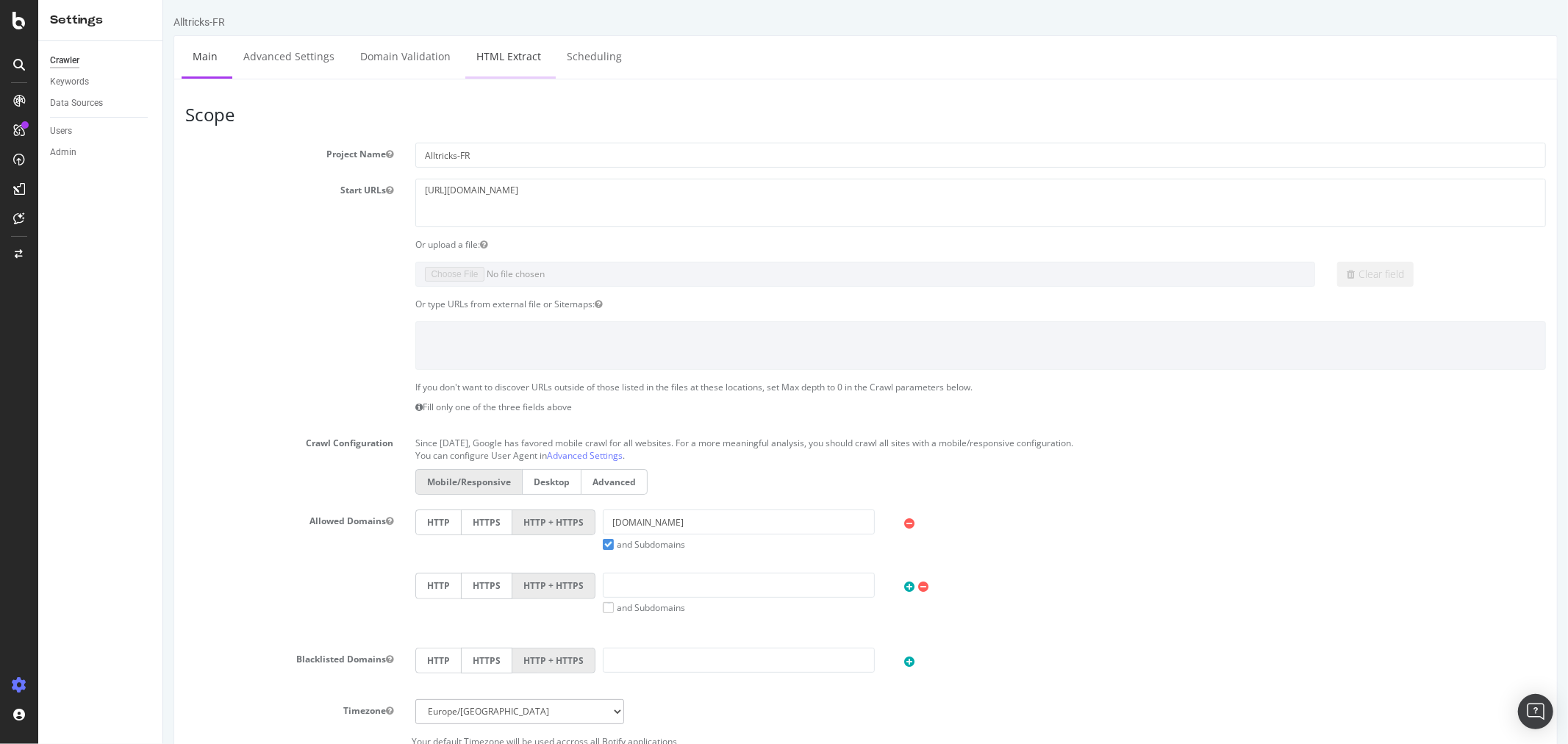
click at [475, 55] on link "HTML Extract" at bounding box center [508, 56] width 87 height 41
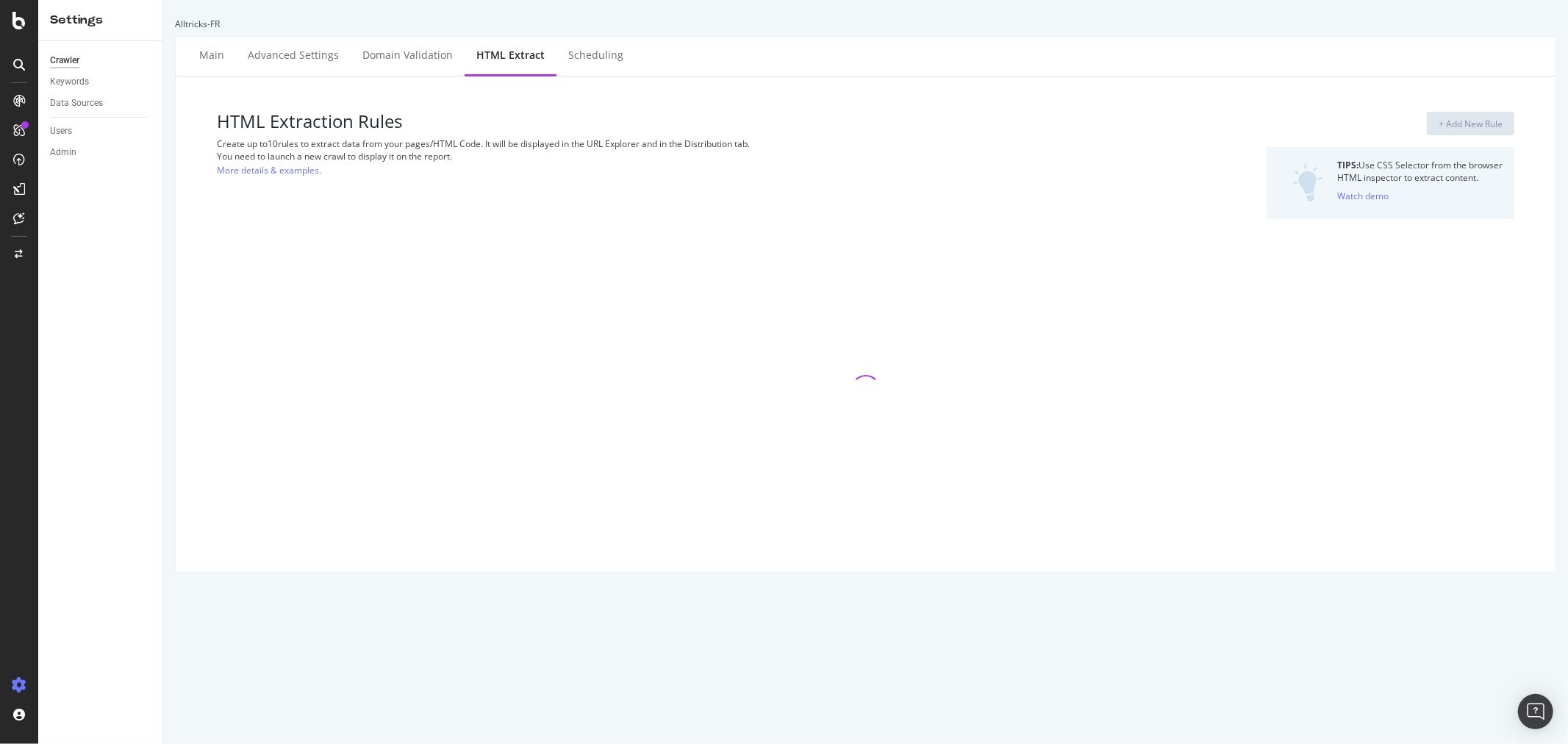
select select "html.length"
select select "i"
select select "exist"
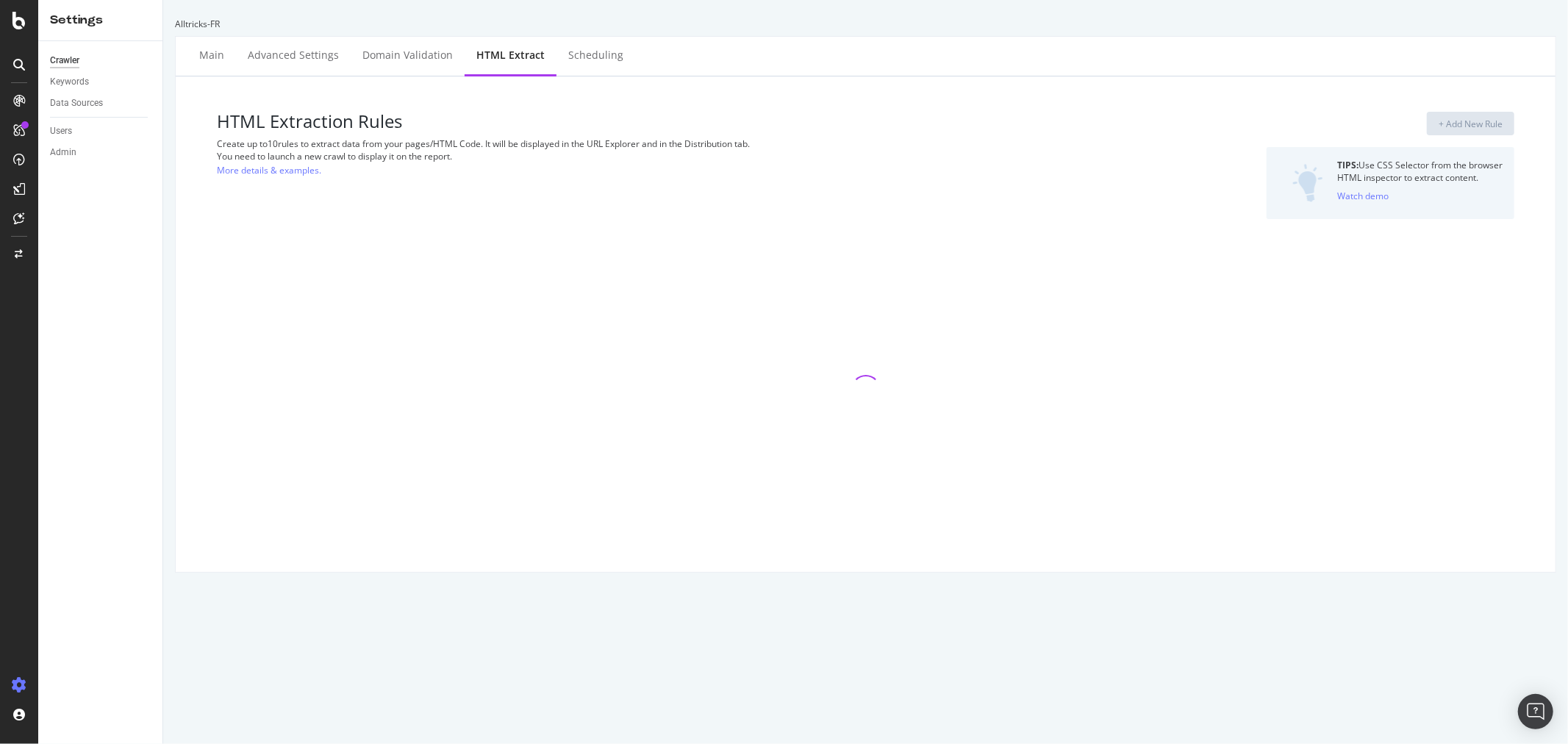
select select "exist"
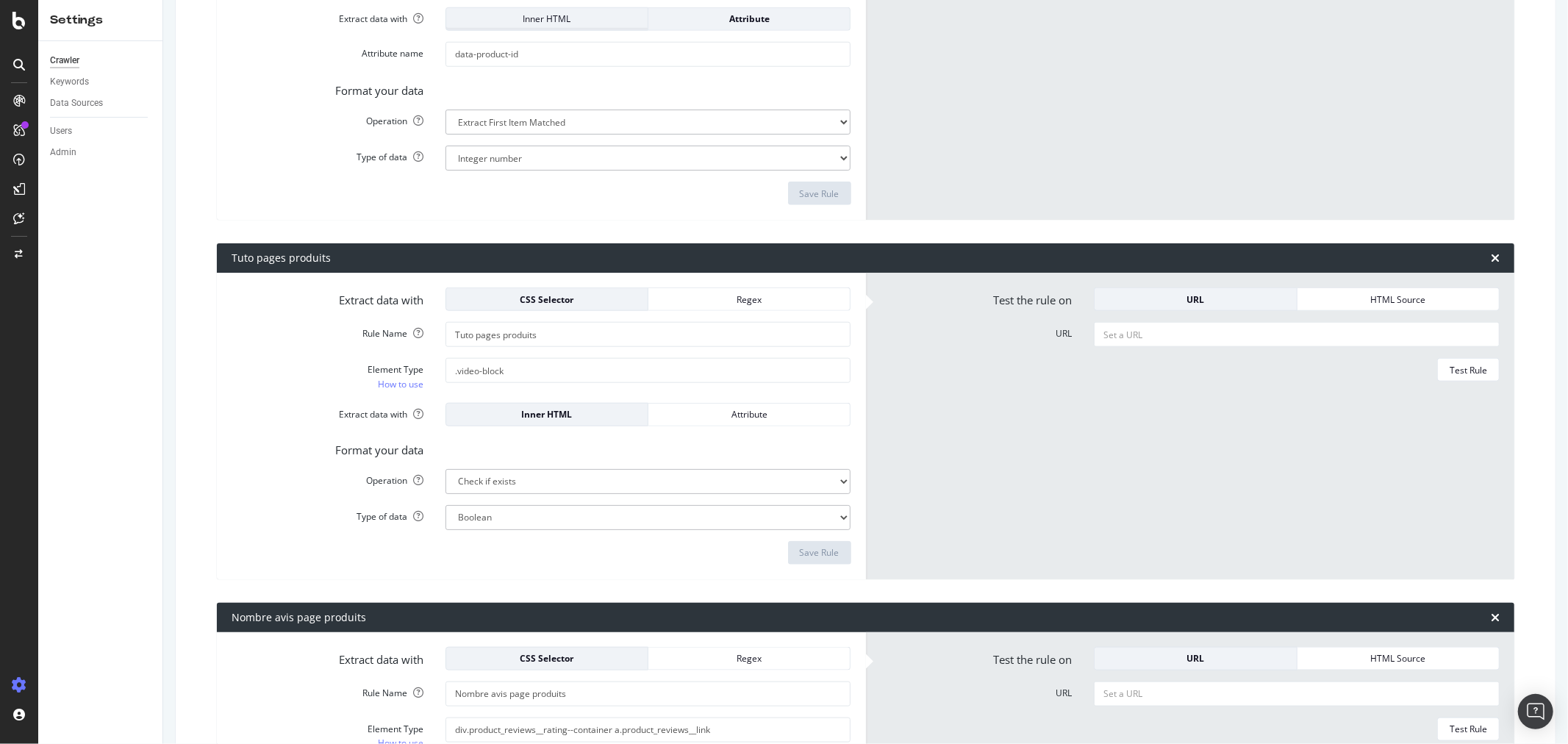
scroll to position [1307, 0]
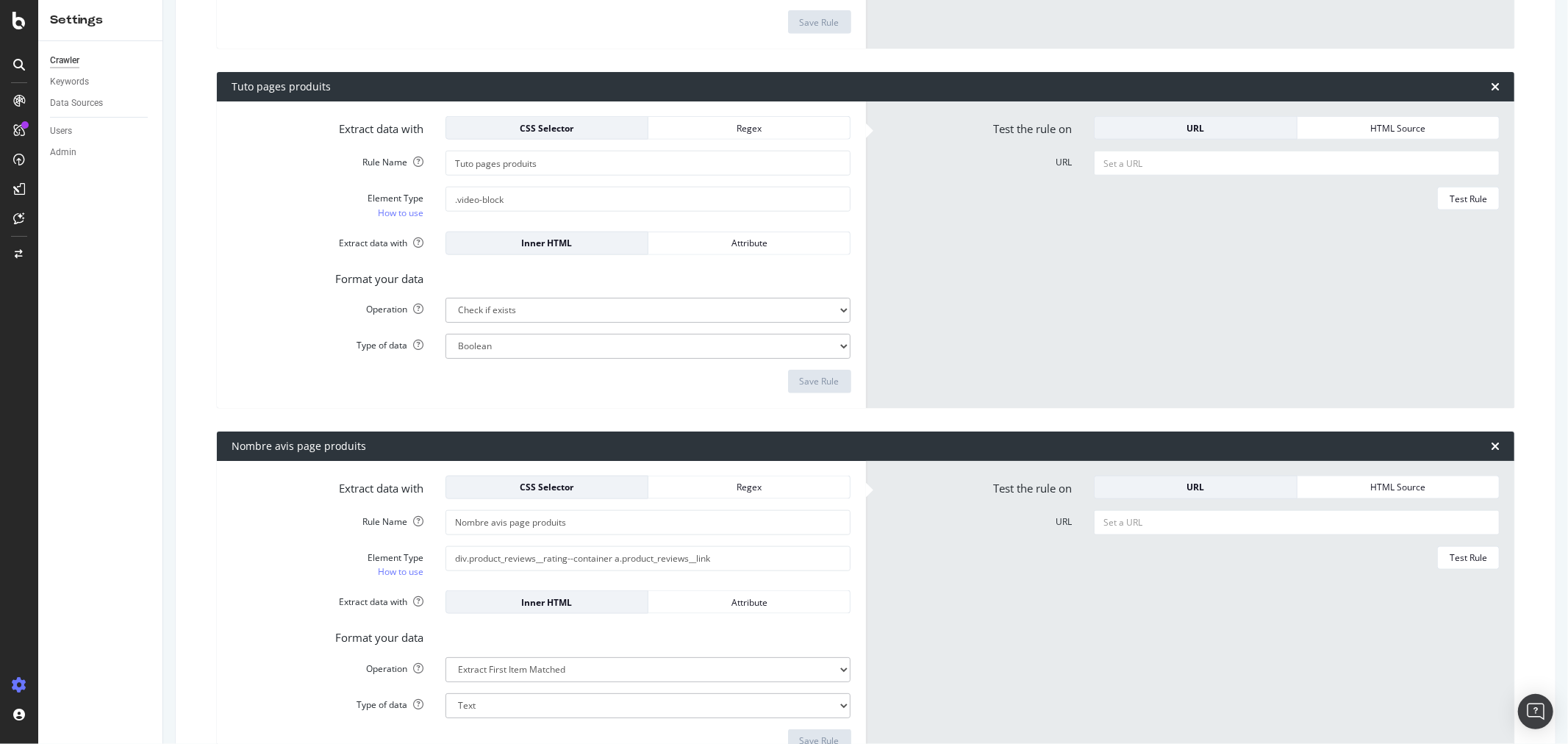
click at [27, 69] on div at bounding box center [19, 65] width 23 height 23
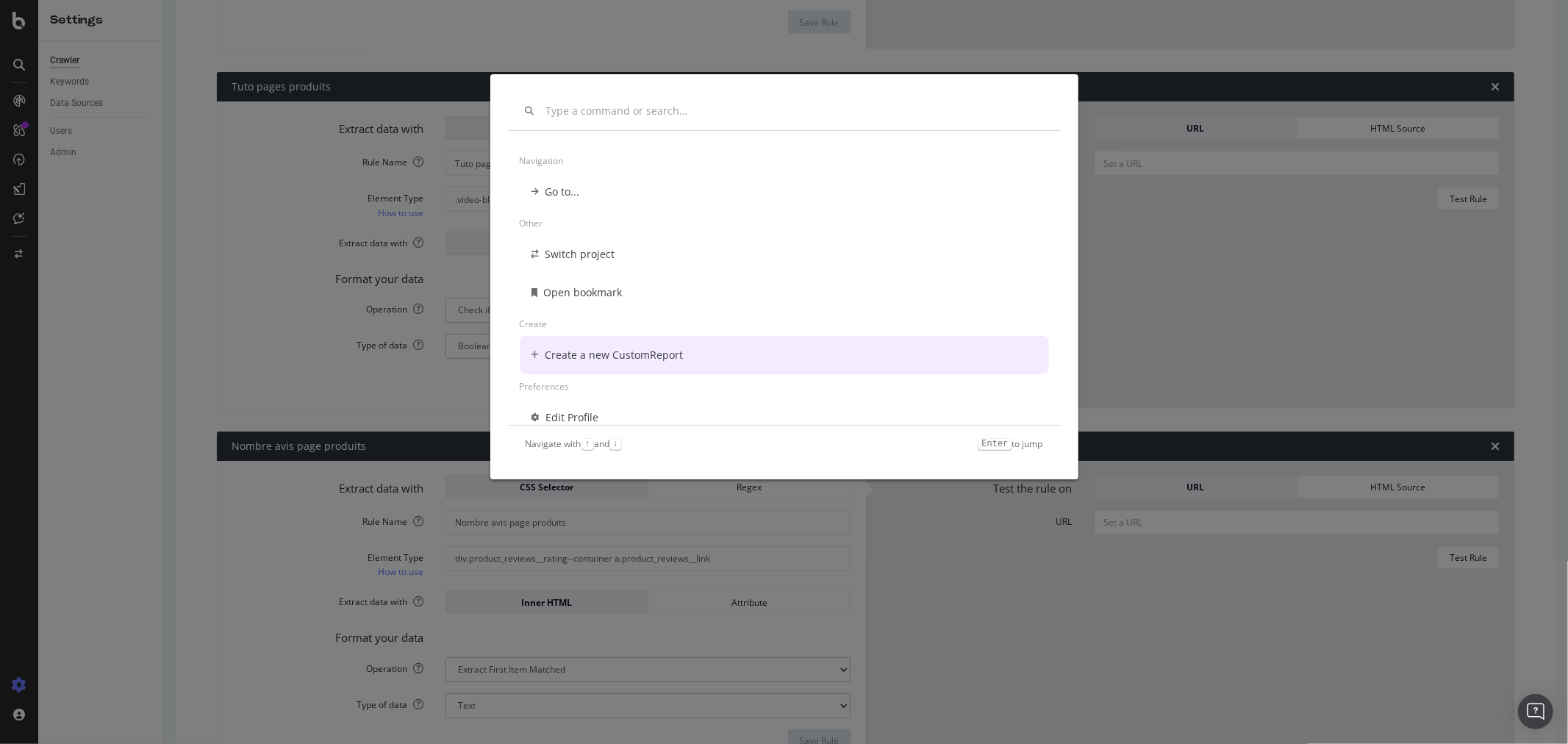
scroll to position [11, 0]
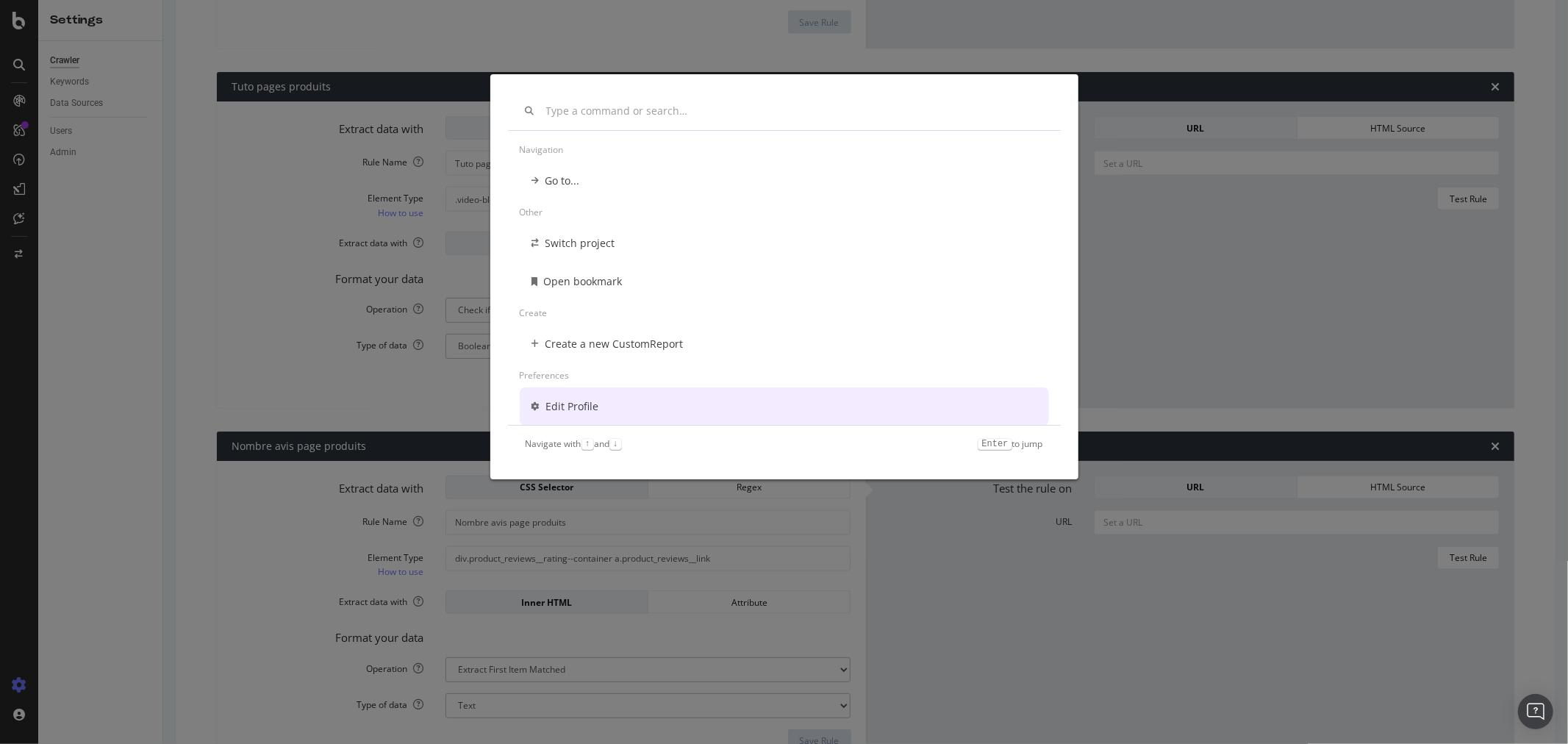
click at [258, 294] on div "Navigation Go to... Other Switch project Open bookmark Create Create a new Cust…" at bounding box center [784, 372] width 1568 height 744
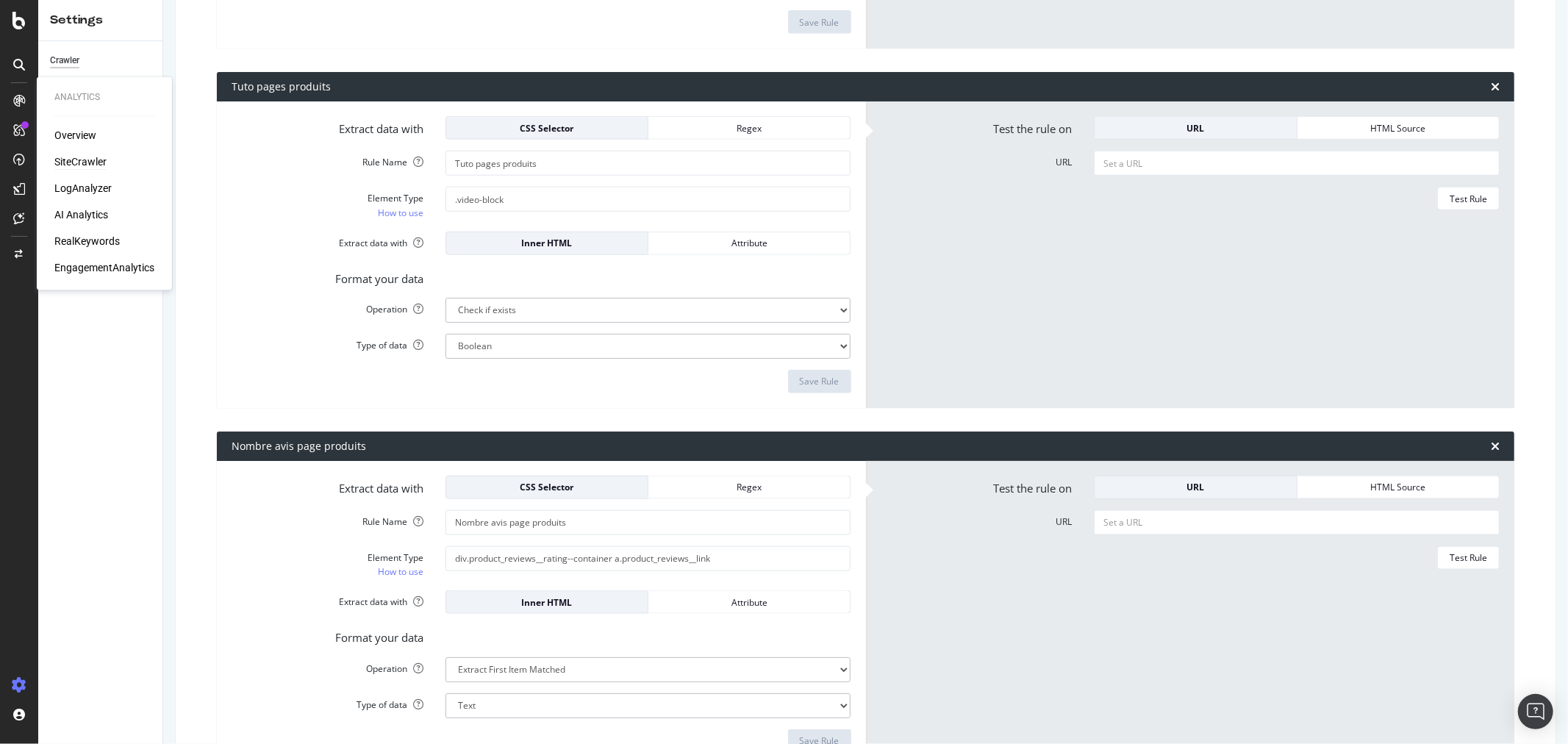
click at [76, 159] on div "SiteCrawler" at bounding box center [80, 162] width 52 height 15
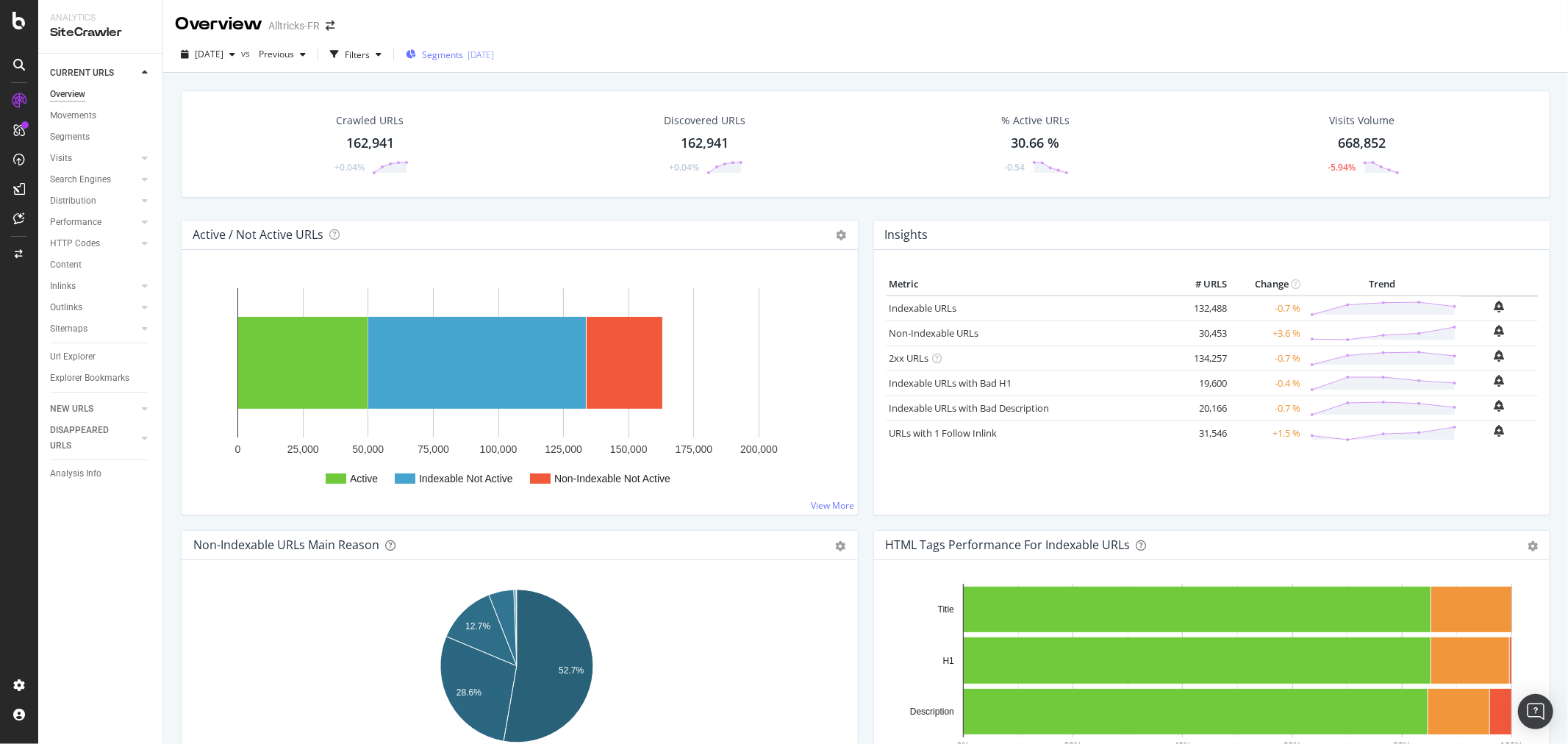
click at [494, 62] on div "Segments [DATE]" at bounding box center [450, 54] width 89 height 22
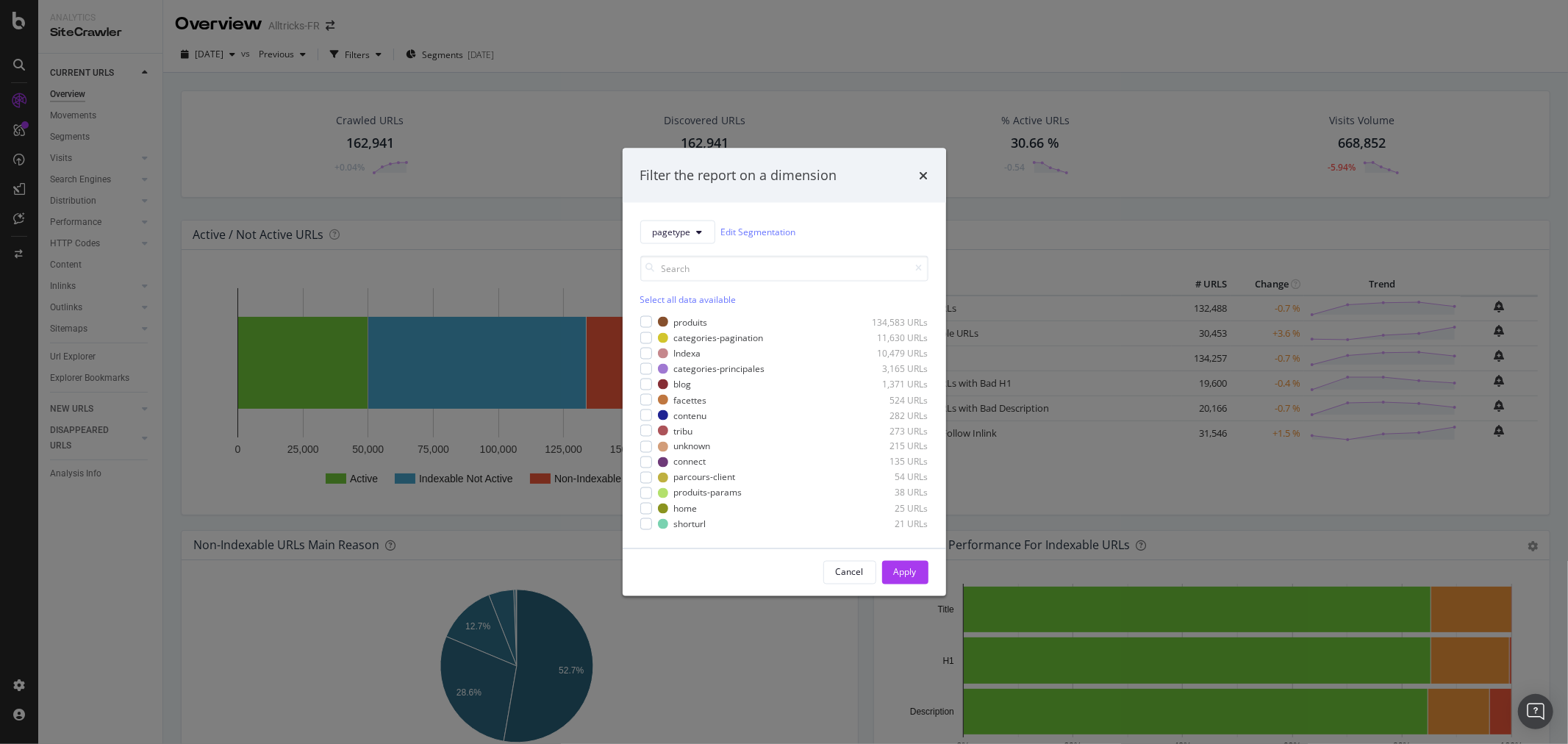
click at [344, 48] on div "Filter the report on a dimension pagetype Edit Segmentation Select all data ava…" at bounding box center [784, 372] width 1568 height 744
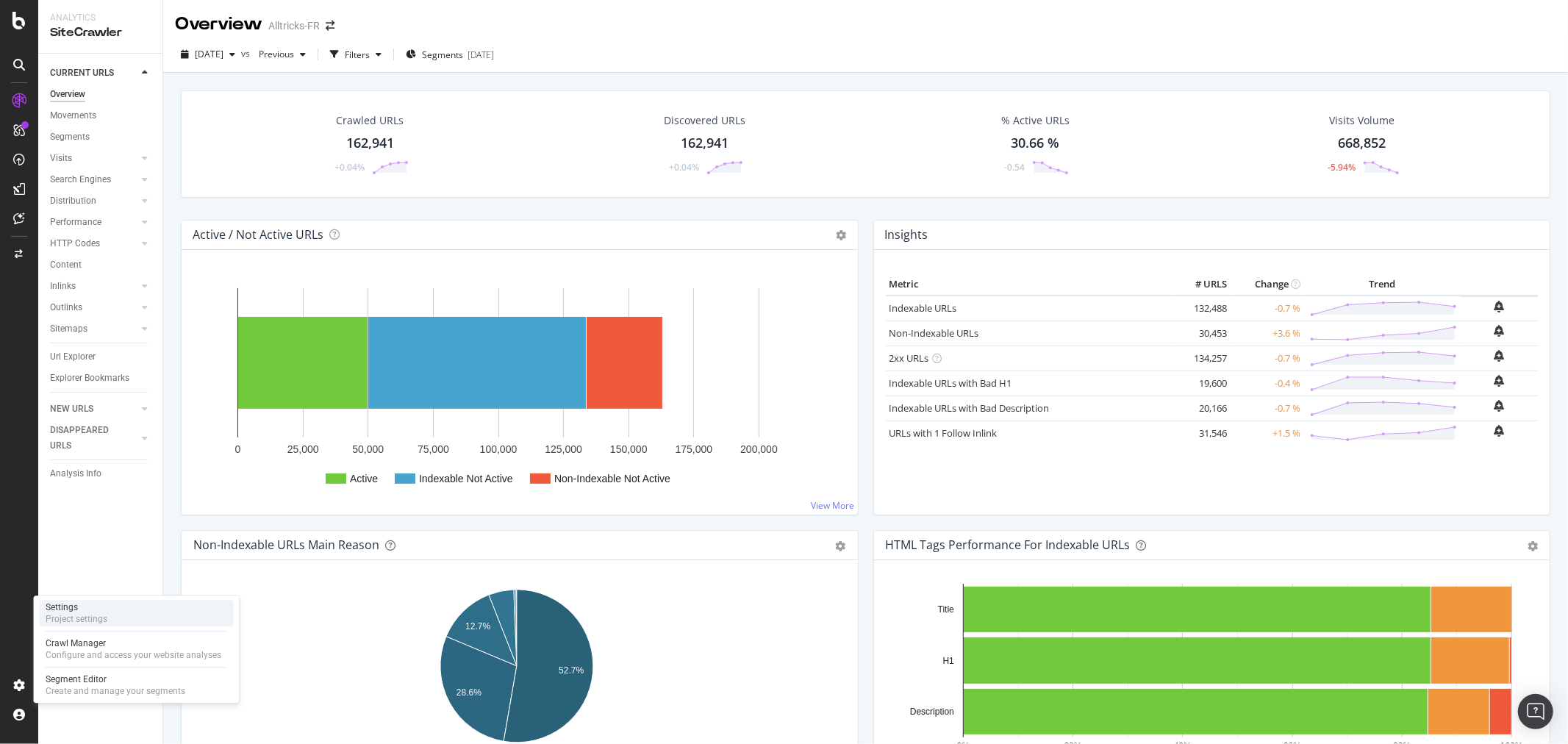
click at [86, 612] on div "Settings" at bounding box center [76, 607] width 62 height 12
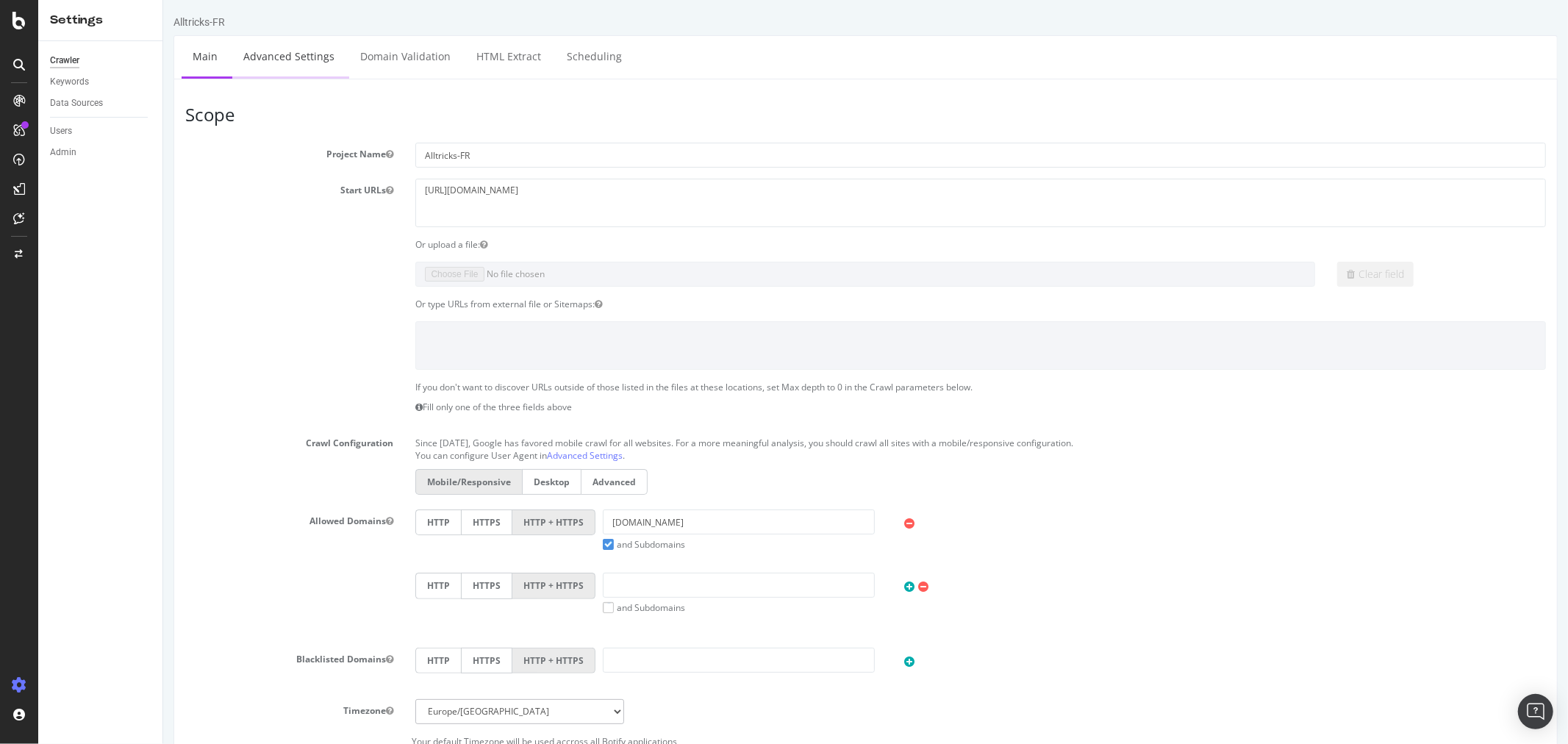
click at [285, 54] on link "Advanced Settings" at bounding box center [288, 56] width 113 height 41
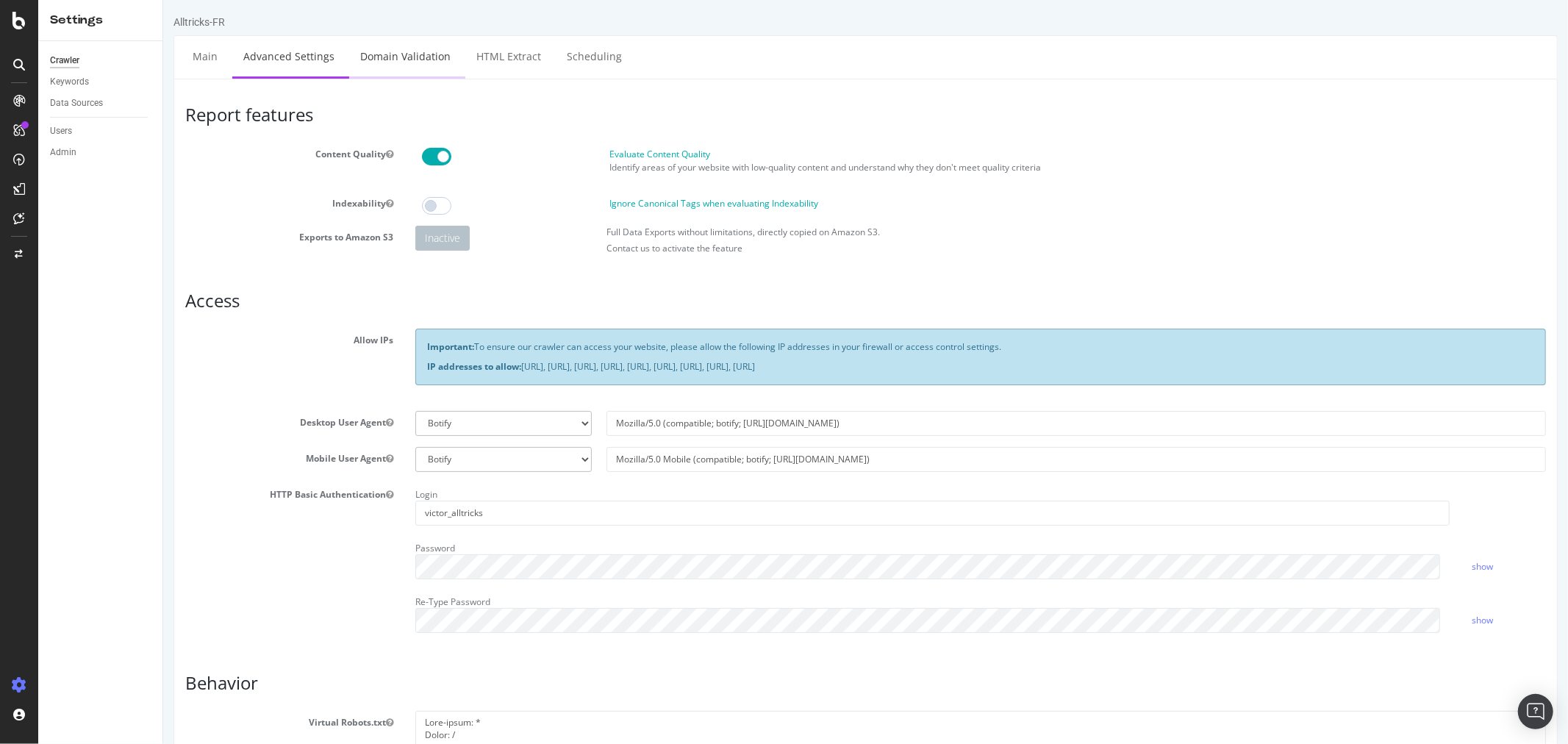
click at [422, 60] on link "Domain Validation" at bounding box center [405, 56] width 113 height 41
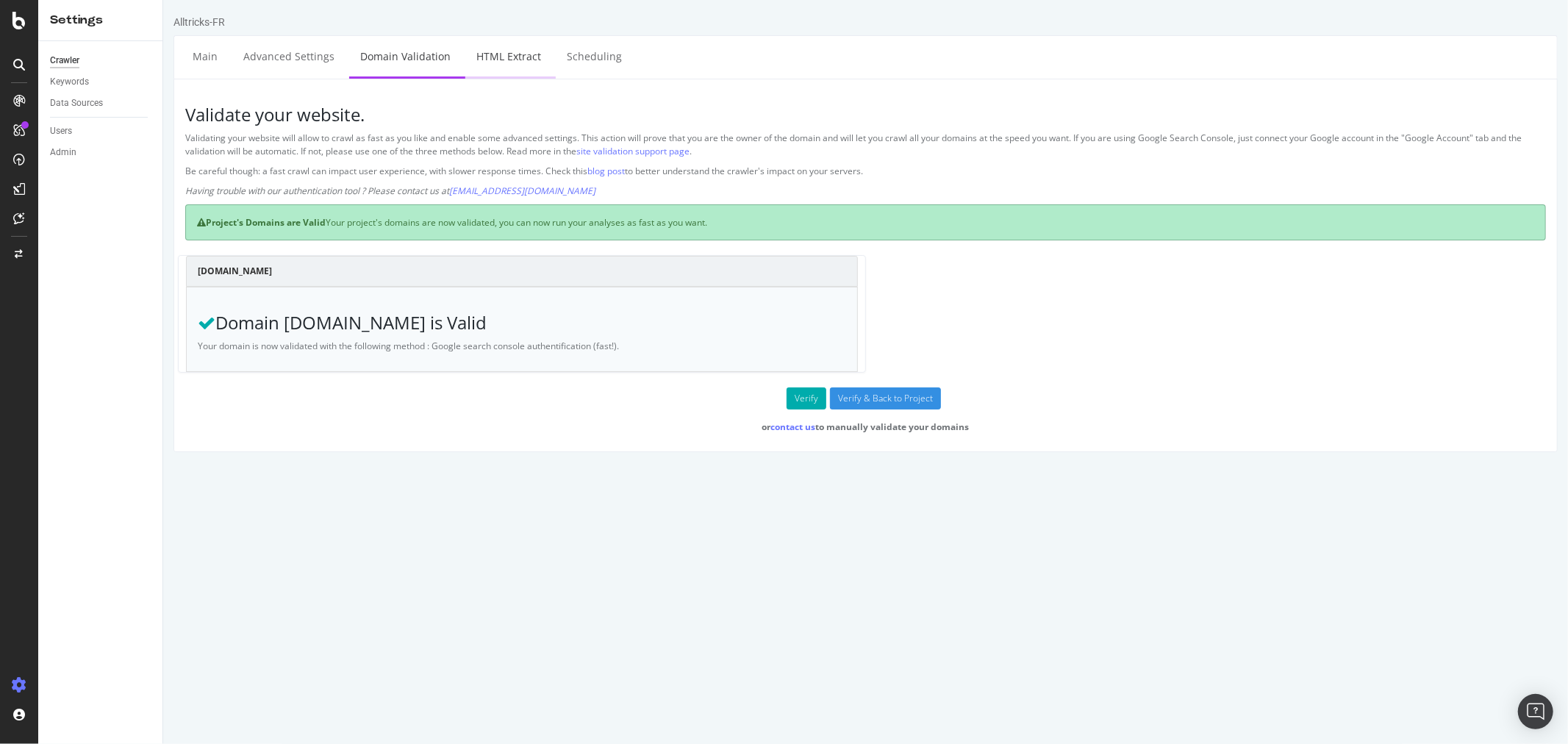
click at [518, 56] on link "HTML Extract" at bounding box center [508, 56] width 87 height 41
select select "html.length"
select select "i"
select select "exist"
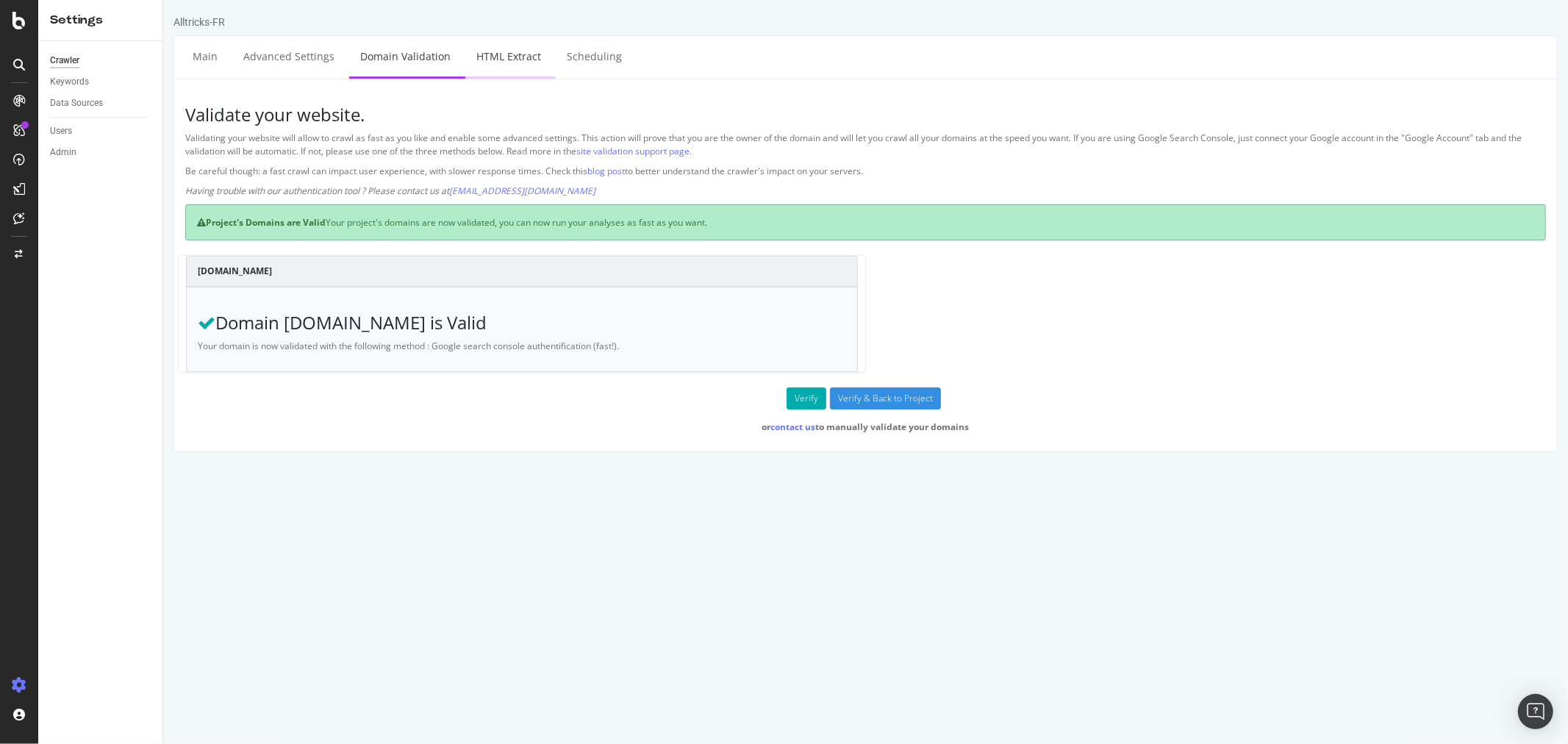
select select "exist"
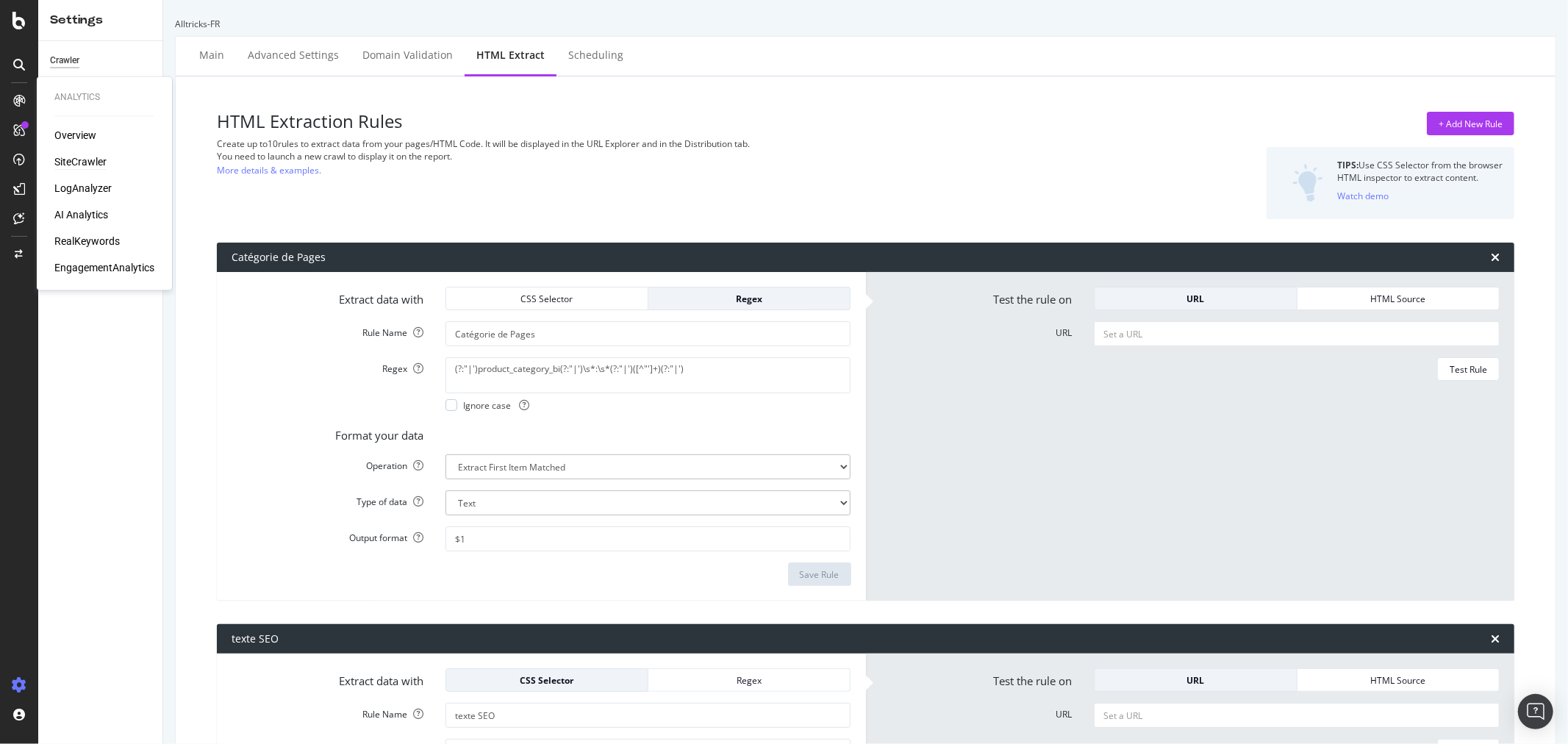
click at [91, 160] on div "SiteCrawler" at bounding box center [80, 162] width 52 height 15
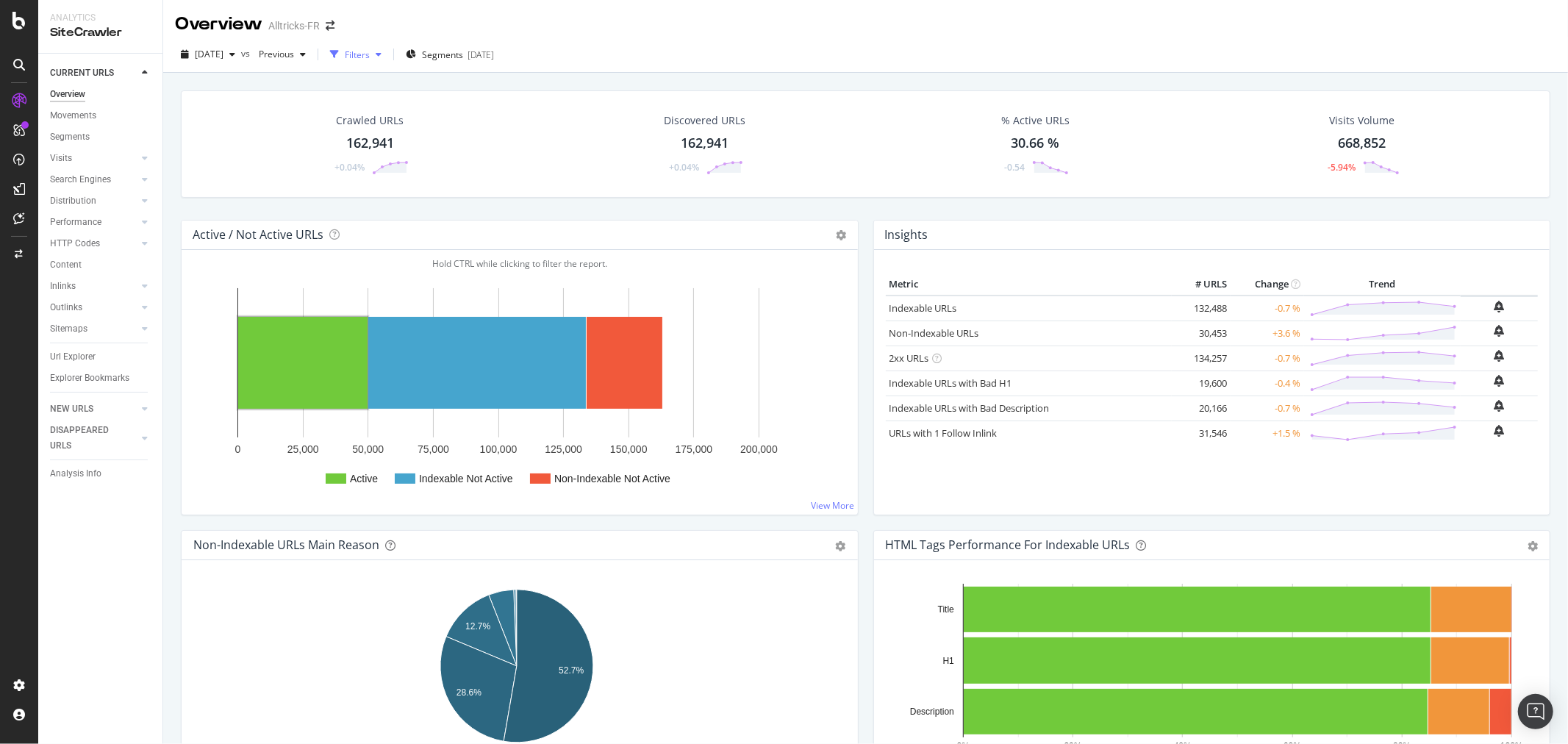
click at [388, 56] on div "button" at bounding box center [378, 54] width 17 height 9
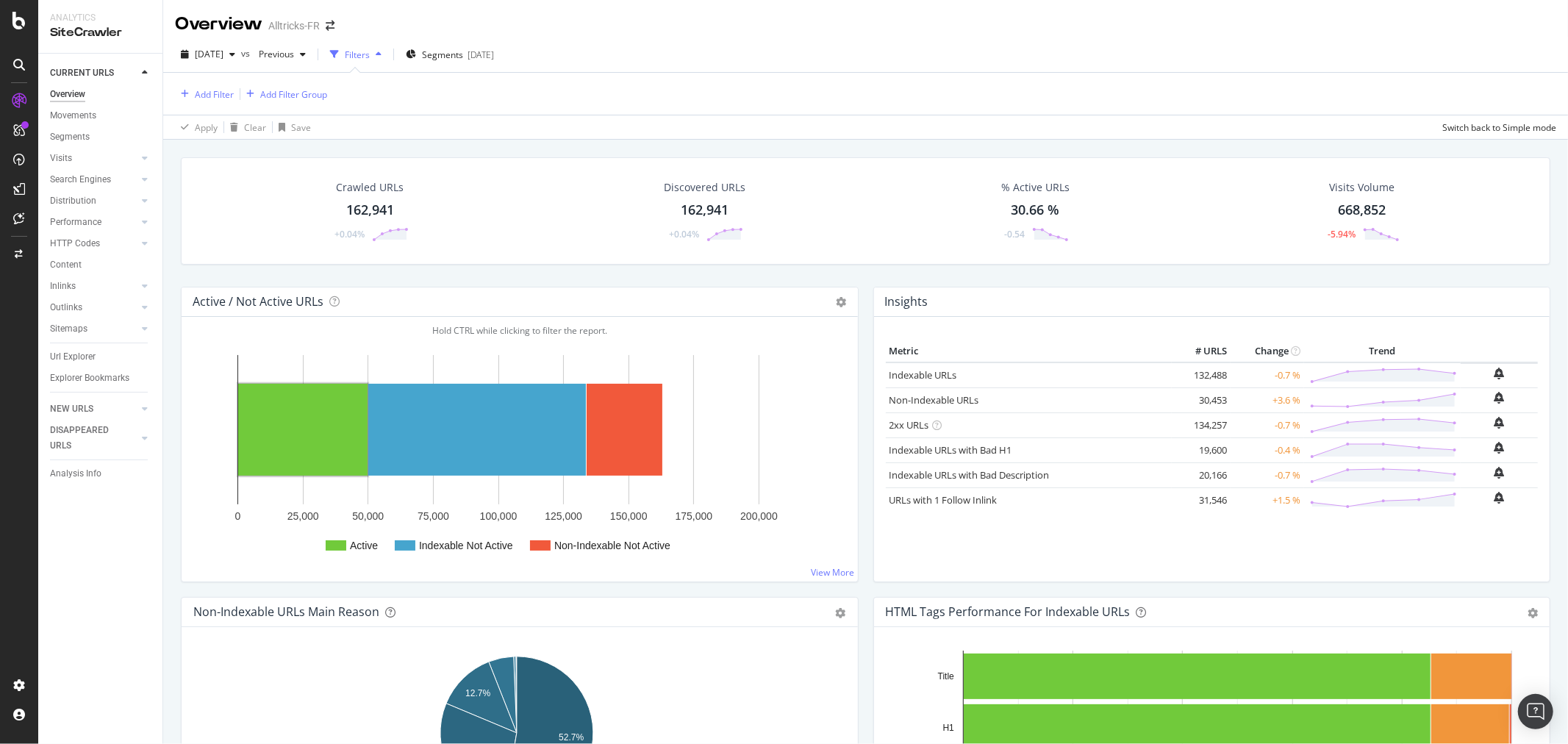
click at [222, 104] on div "Add Filter Add Filter Group" at bounding box center [866, 94] width 1382 height 42
click at [216, 92] on div "Add Filter" at bounding box center [214, 94] width 39 height 12
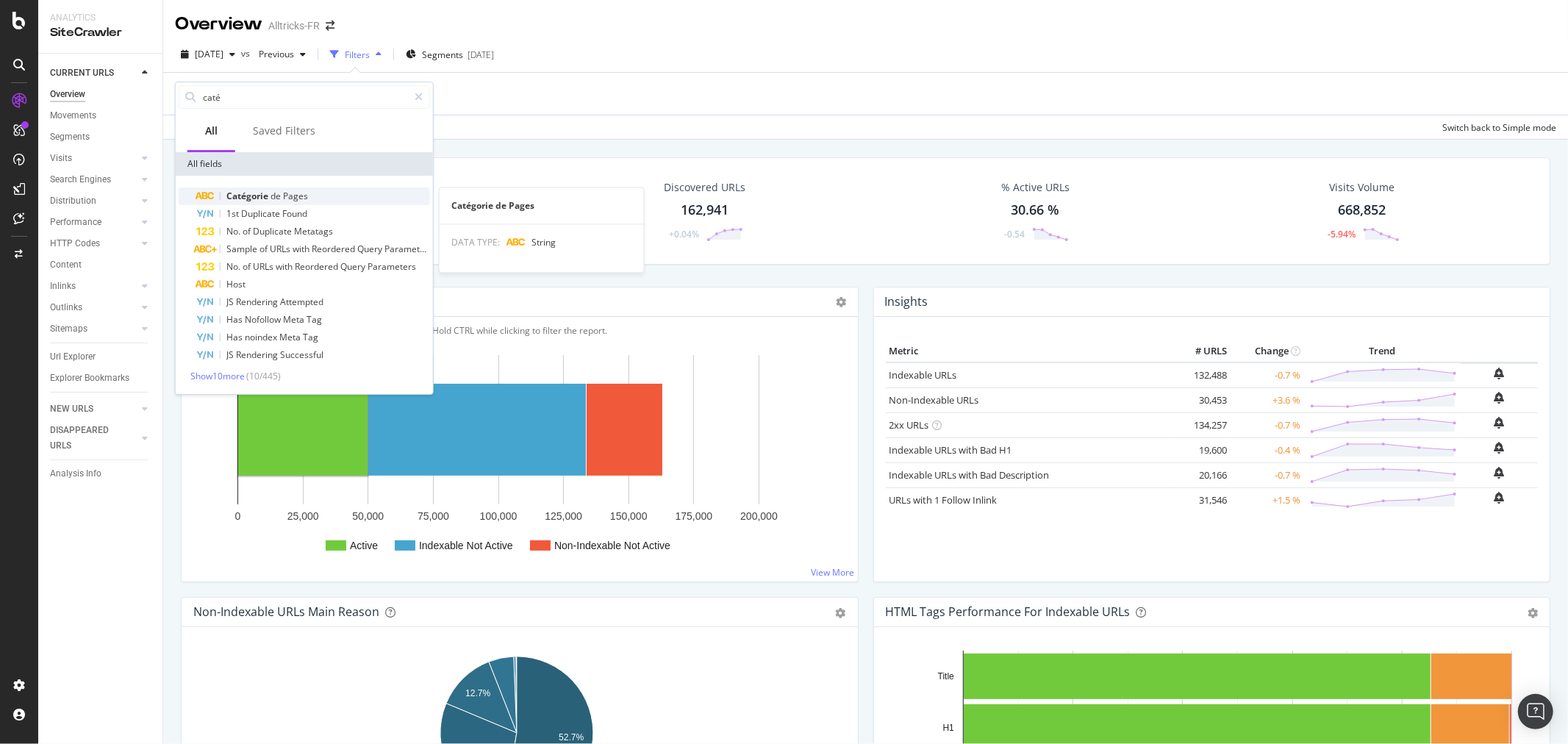
type input "caté"
click at [283, 192] on span "Pages" at bounding box center [296, 196] width 25 height 12
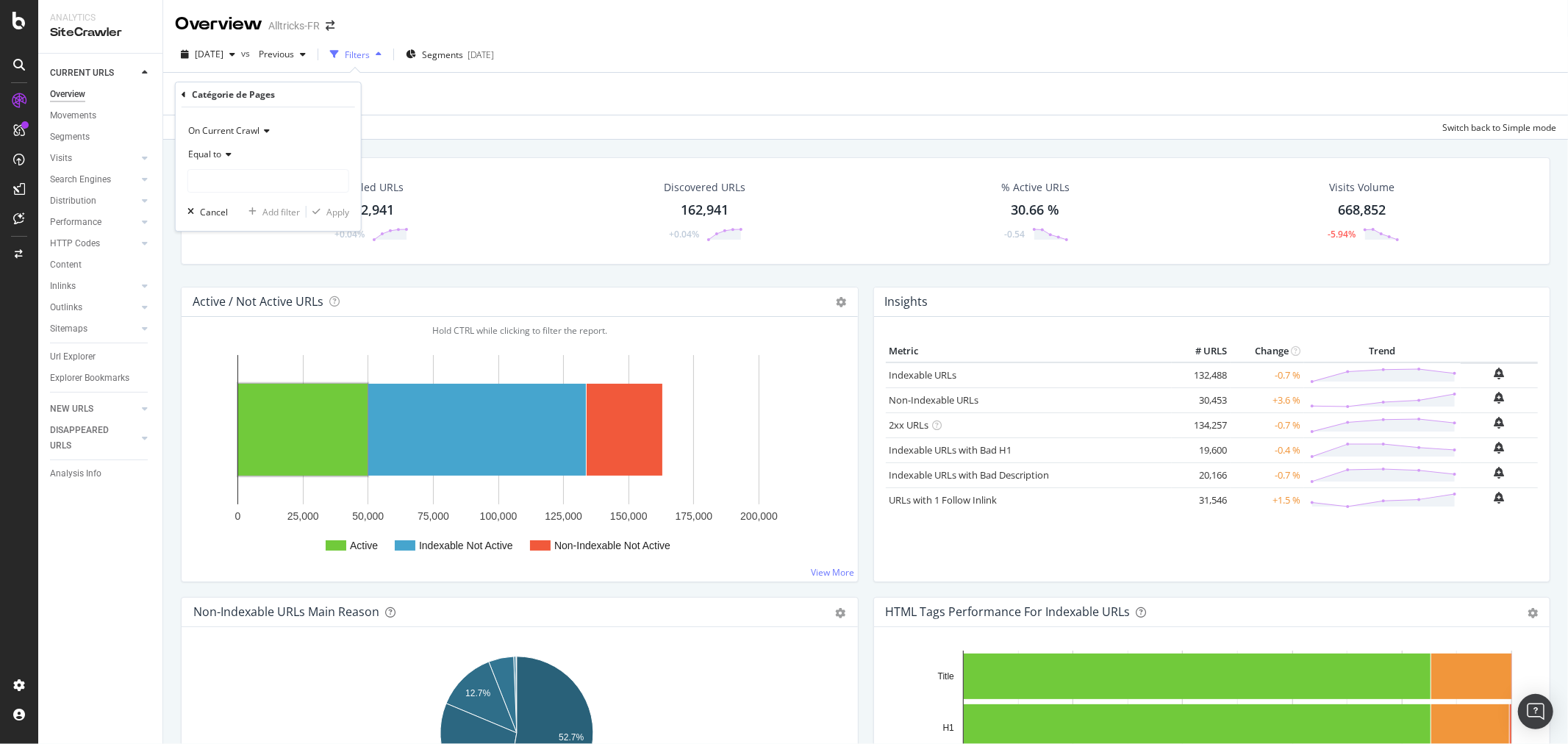
click at [218, 155] on span "Equal to" at bounding box center [205, 153] width 33 height 12
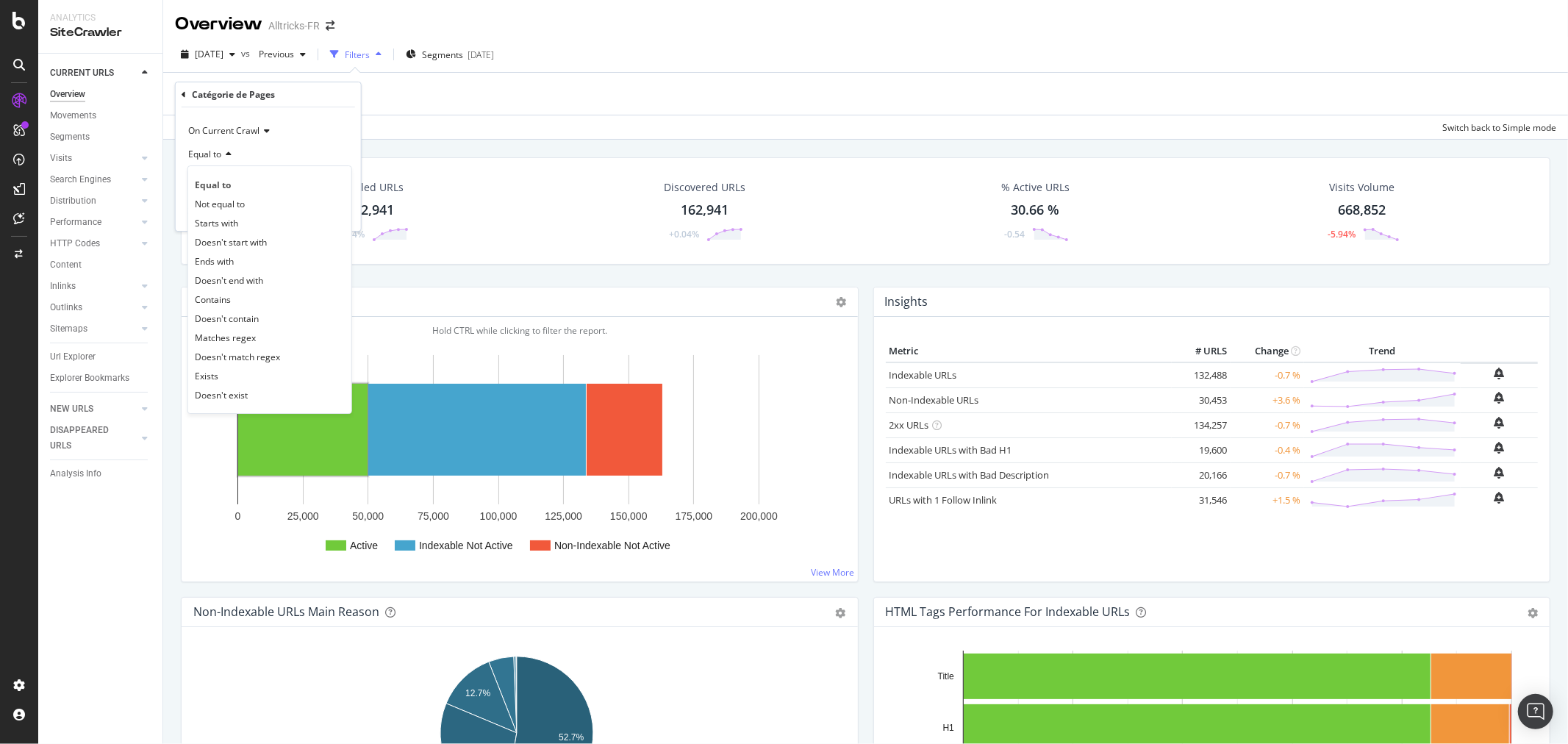
click at [279, 144] on div "Equal to" at bounding box center [268, 154] width 162 height 23
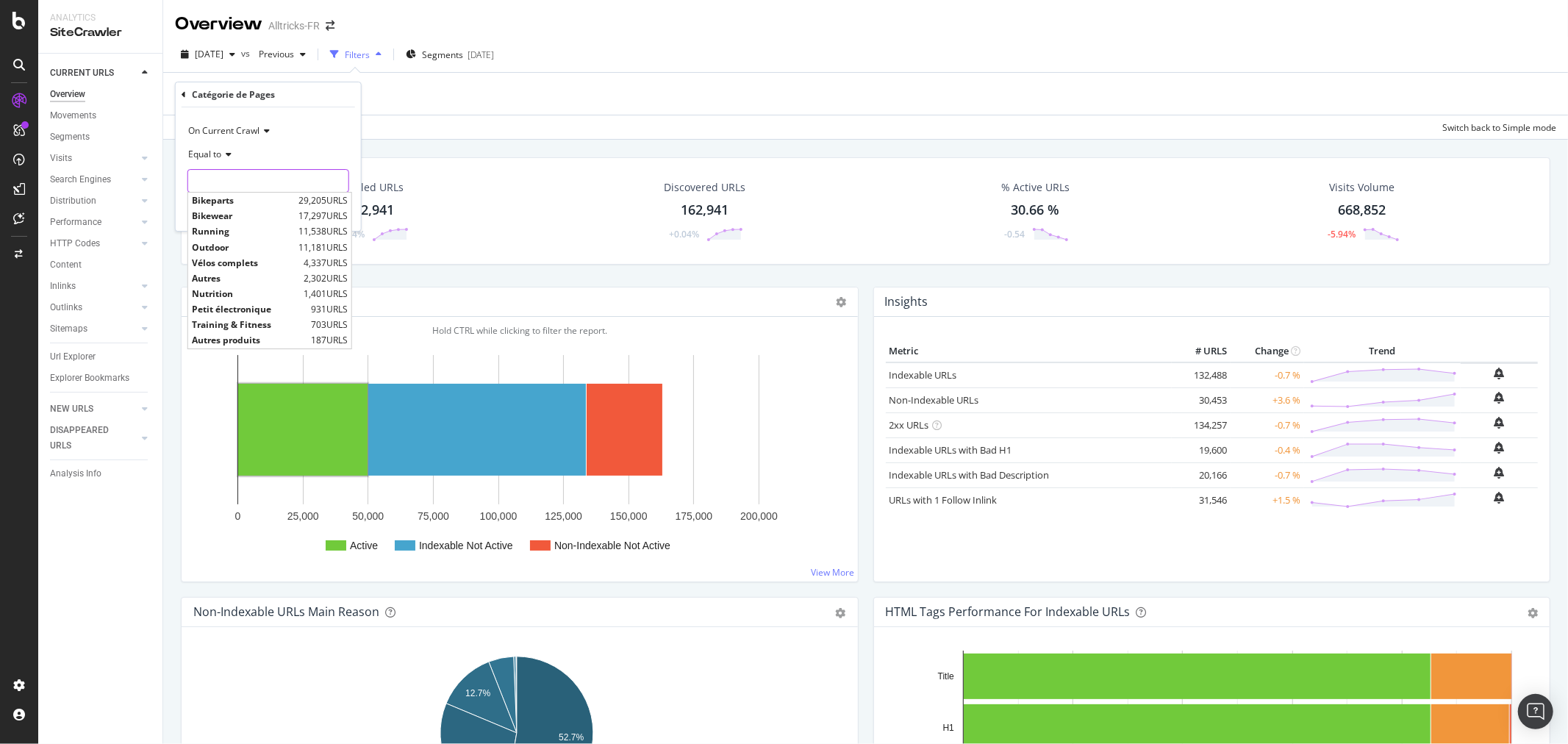
click at [263, 176] on input "text" at bounding box center [268, 181] width 160 height 23
click at [265, 201] on span "Bikeparts" at bounding box center [244, 200] width 103 height 12
type input "Bikeparts"
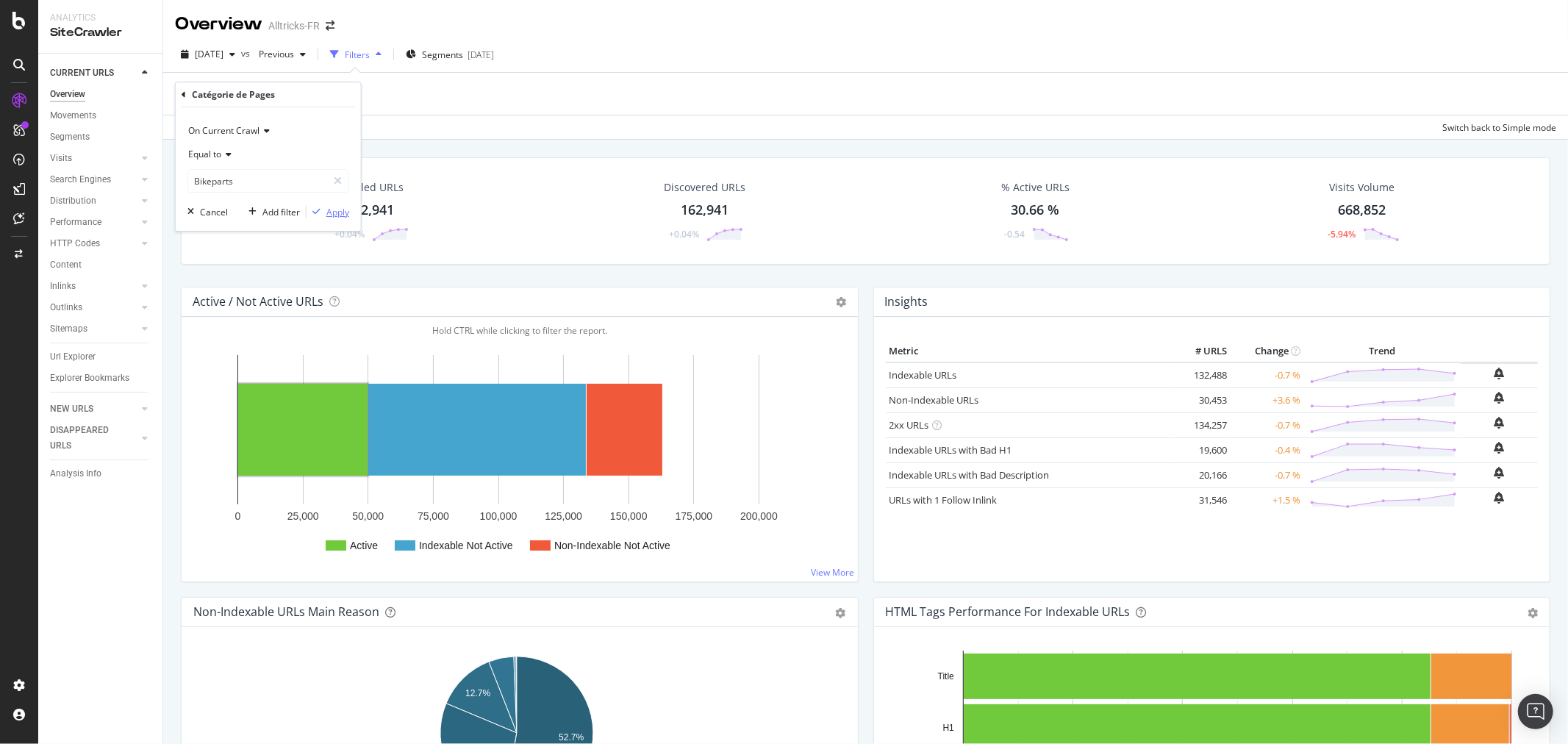
click at [338, 210] on div "Apply" at bounding box center [338, 212] width 23 height 12
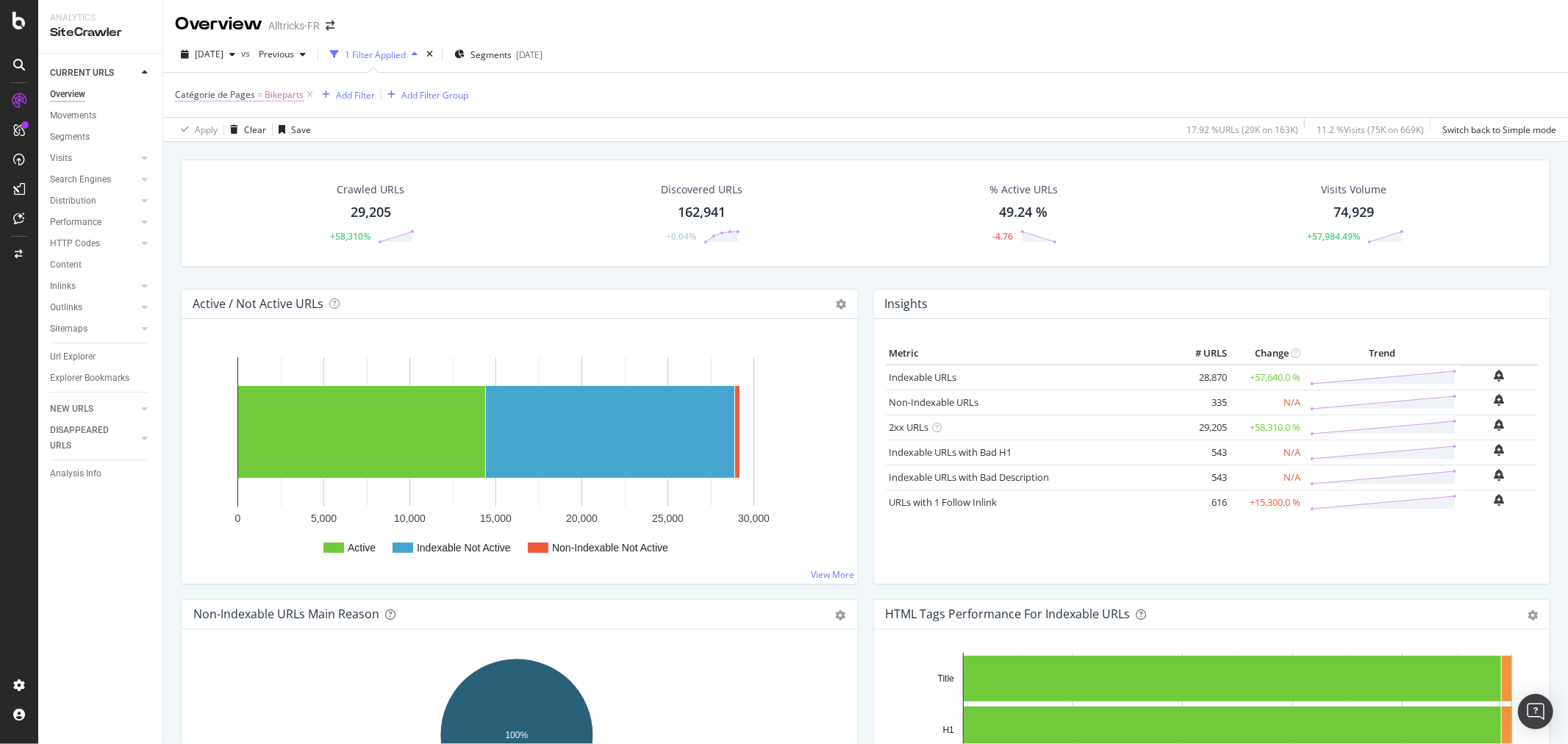
click at [232, 101] on span "Catégorie de Pages = Bikeparts" at bounding box center [239, 95] width 128 height 13
click at [51, 283] on div "Inlinks" at bounding box center [62, 286] width 26 height 16
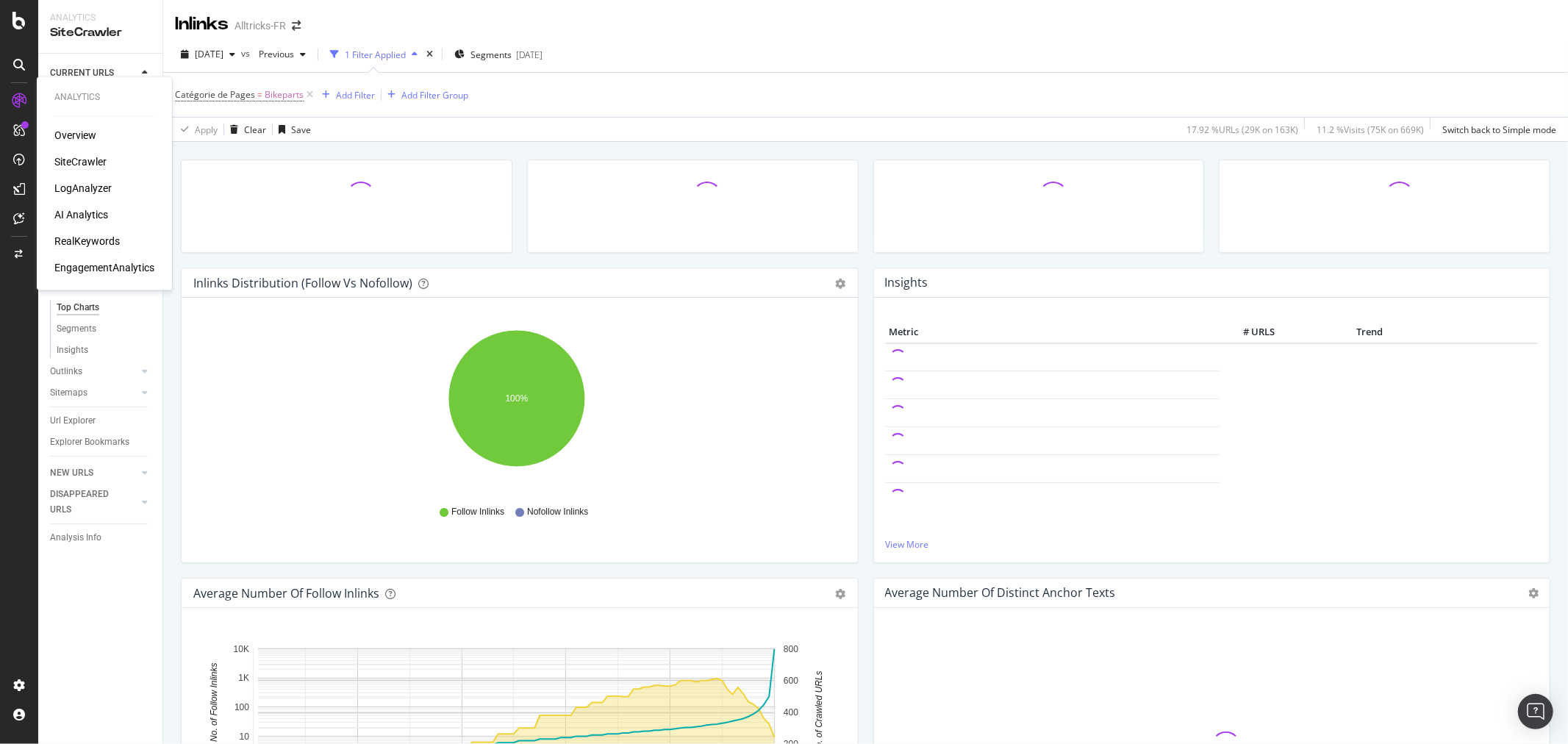
click at [84, 239] on div "RealKeywords" at bounding box center [87, 242] width 65 height 15
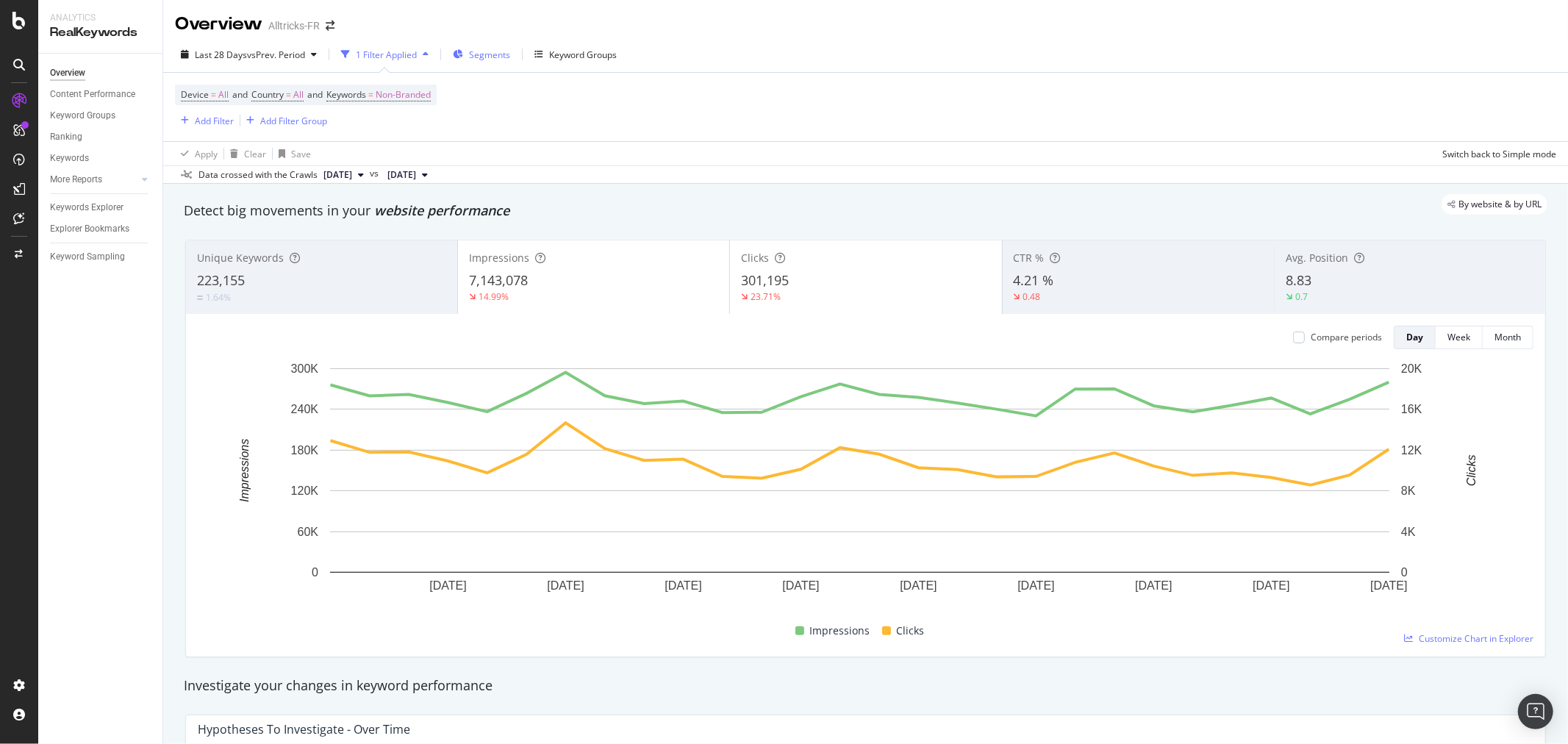
click at [494, 55] on span "Segments" at bounding box center [490, 55] width 41 height 12
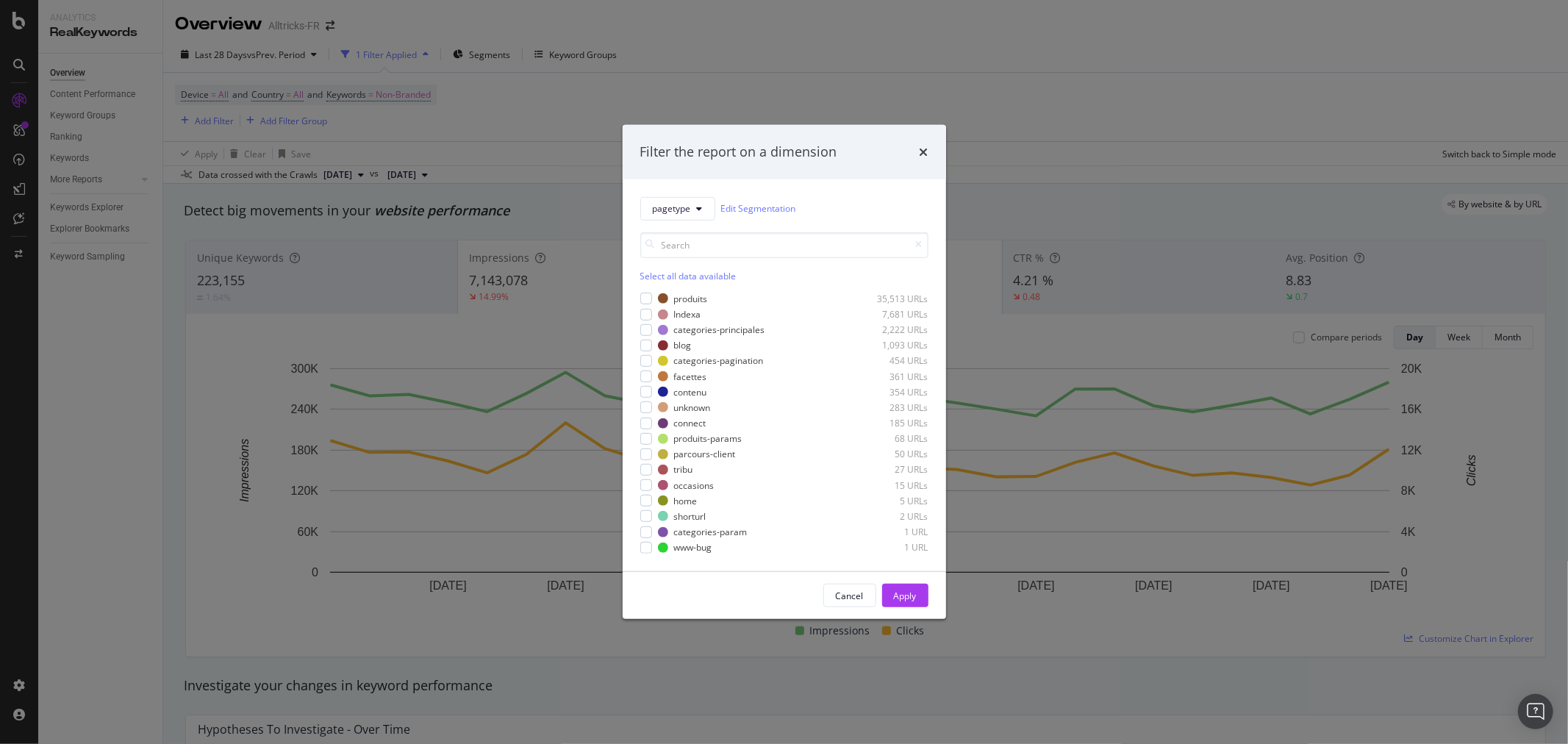
click at [567, 55] on div "Filter the report on a dimension pagetype Edit Segmentation Select all data ava…" at bounding box center [784, 372] width 1568 height 744
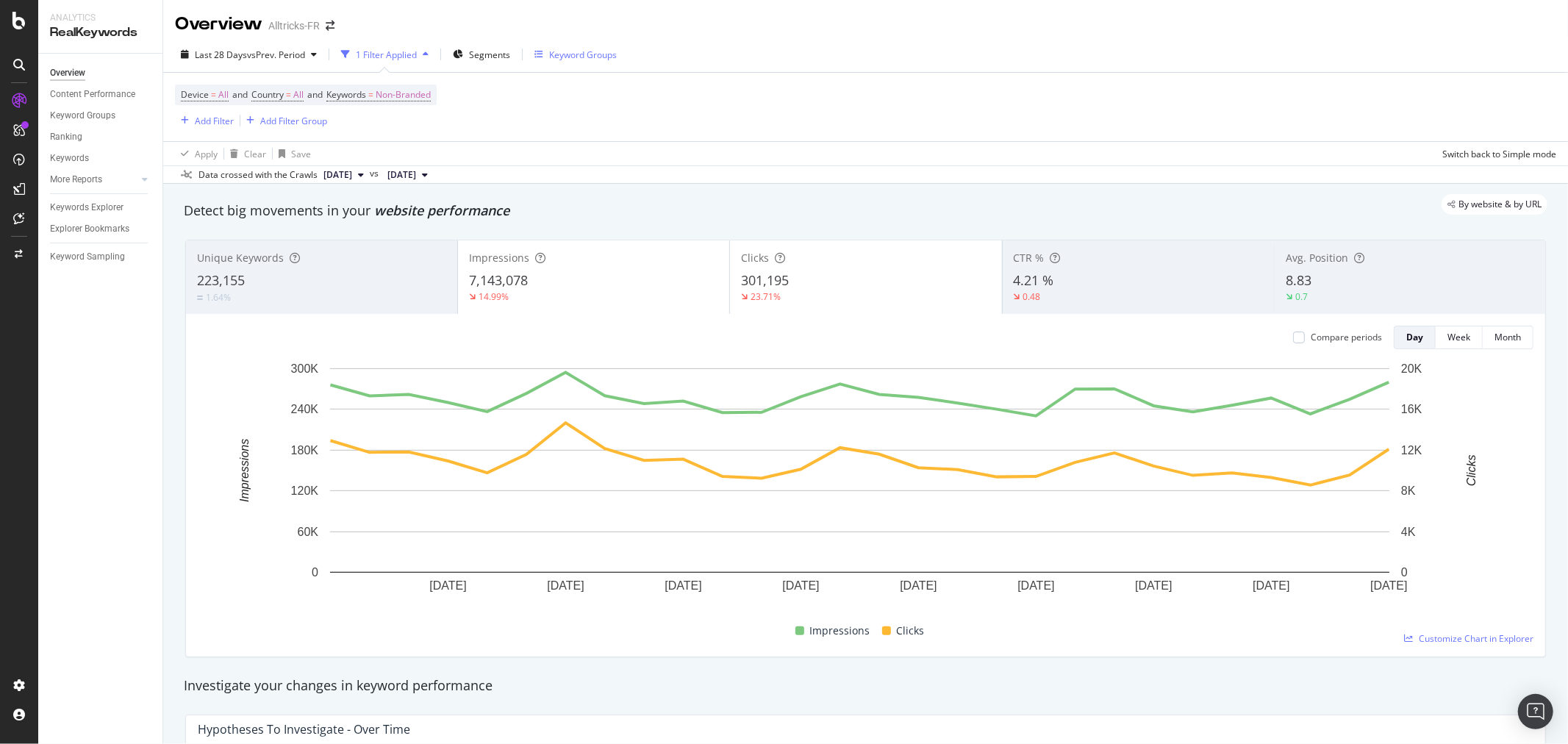
click at [574, 52] on div "Keyword Groups" at bounding box center [583, 55] width 68 height 12
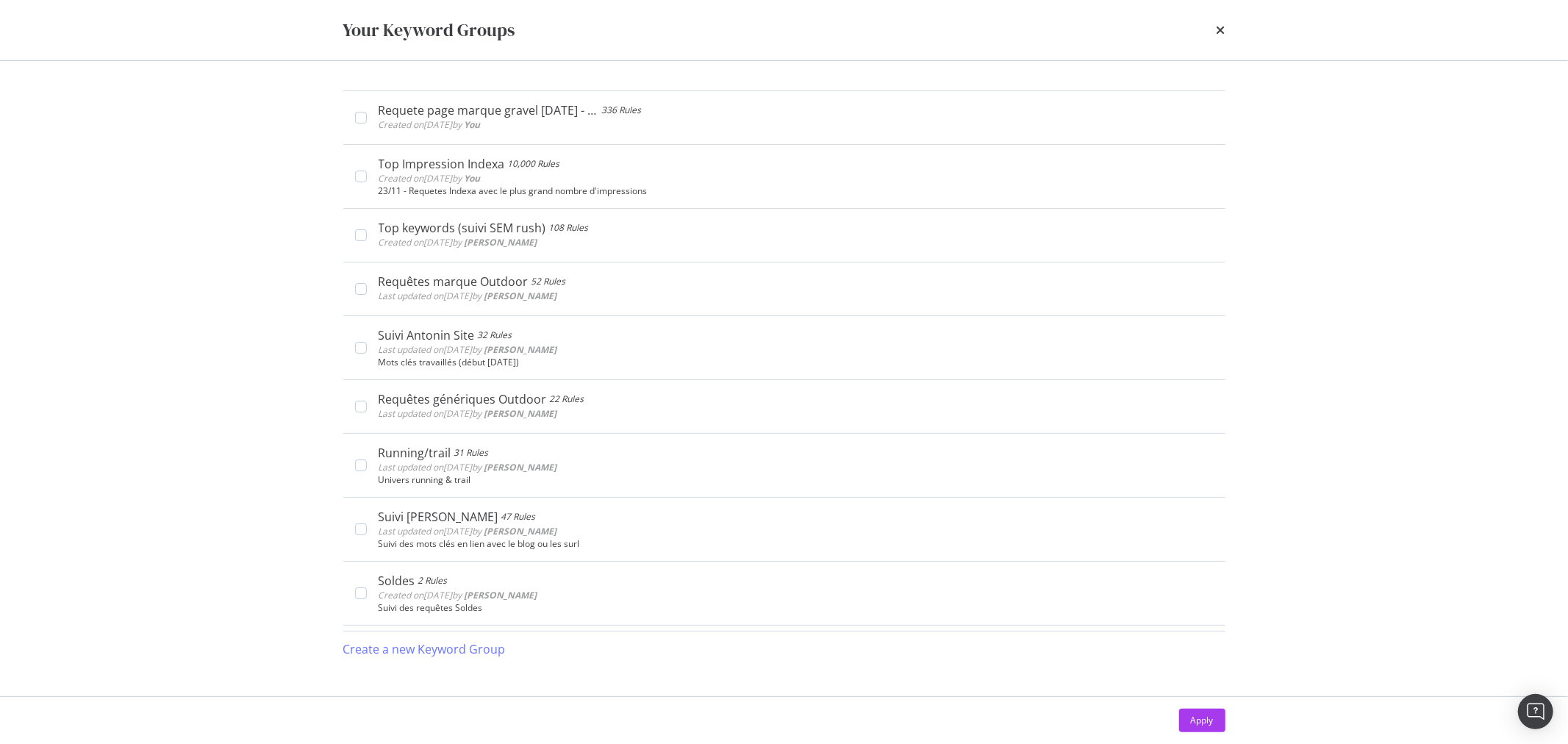
click at [642, 39] on div "Your Keyword Groups" at bounding box center [784, 30] width 882 height 25
click at [1218, 25] on icon "times" at bounding box center [1221, 30] width 9 height 12
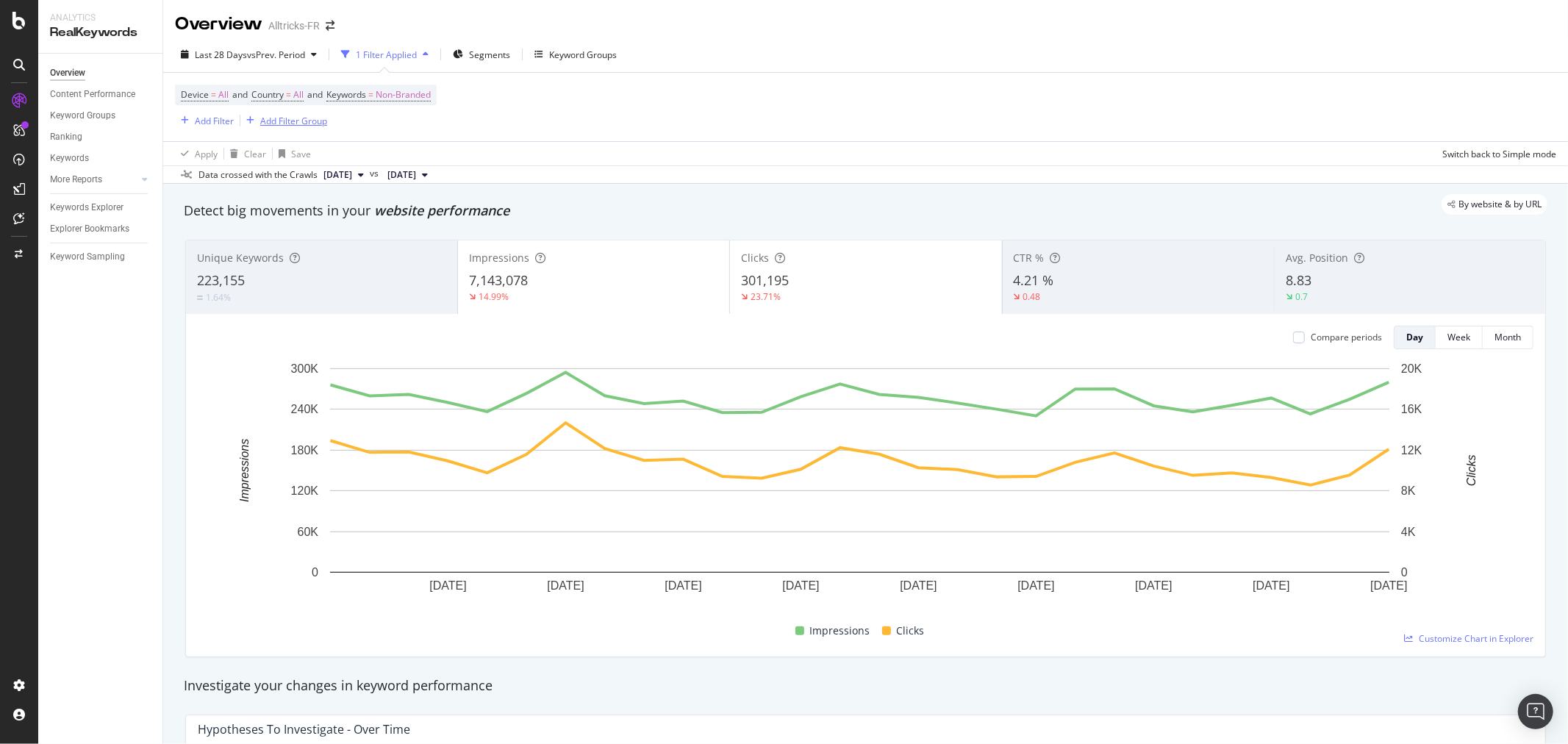
click at [302, 121] on div "Add Filter Group" at bounding box center [293, 120] width 67 height 12
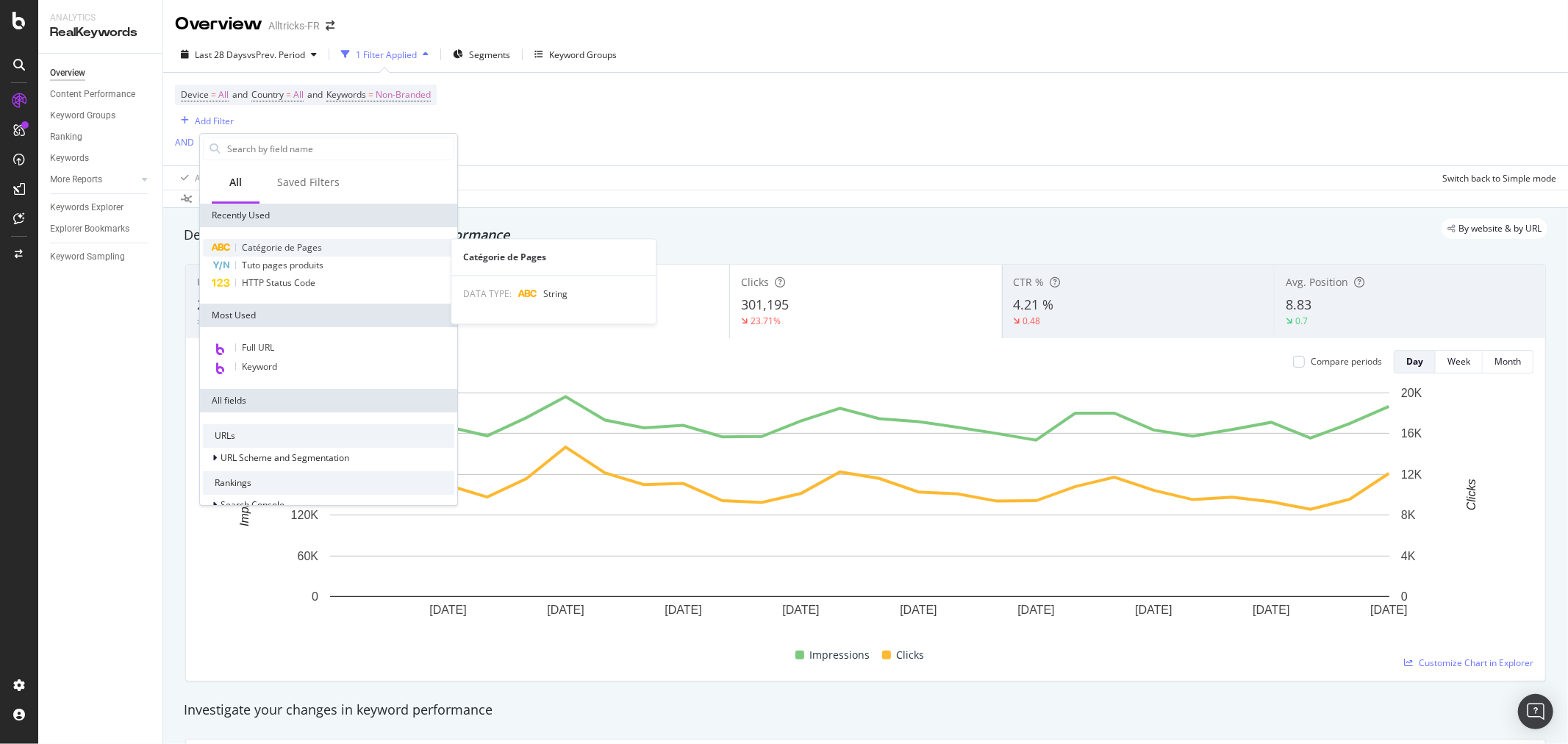
click at [329, 239] on div "Catégorie de Pages" at bounding box center [329, 247] width 252 height 17
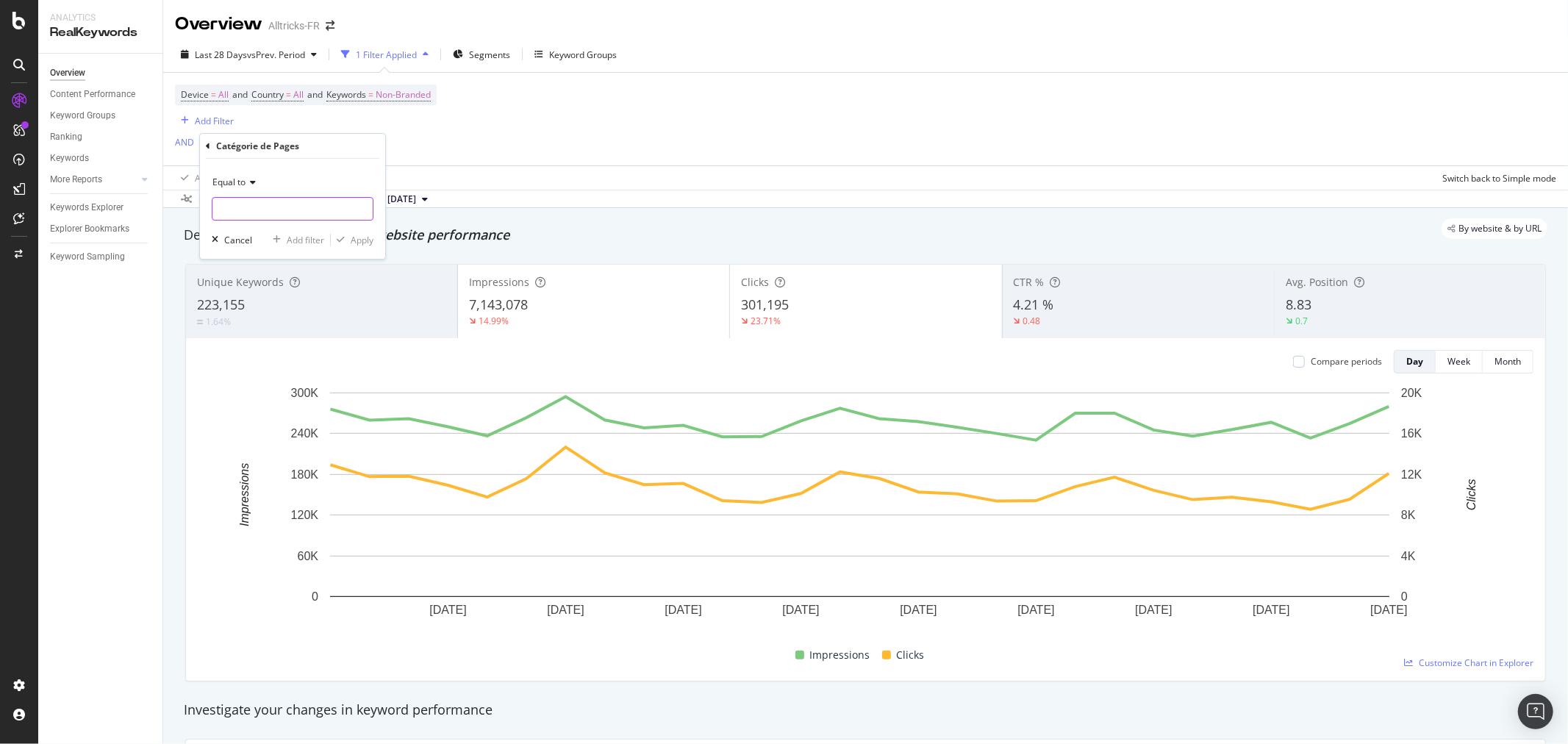
click at [258, 209] on input "text" at bounding box center [292, 209] width 160 height 23
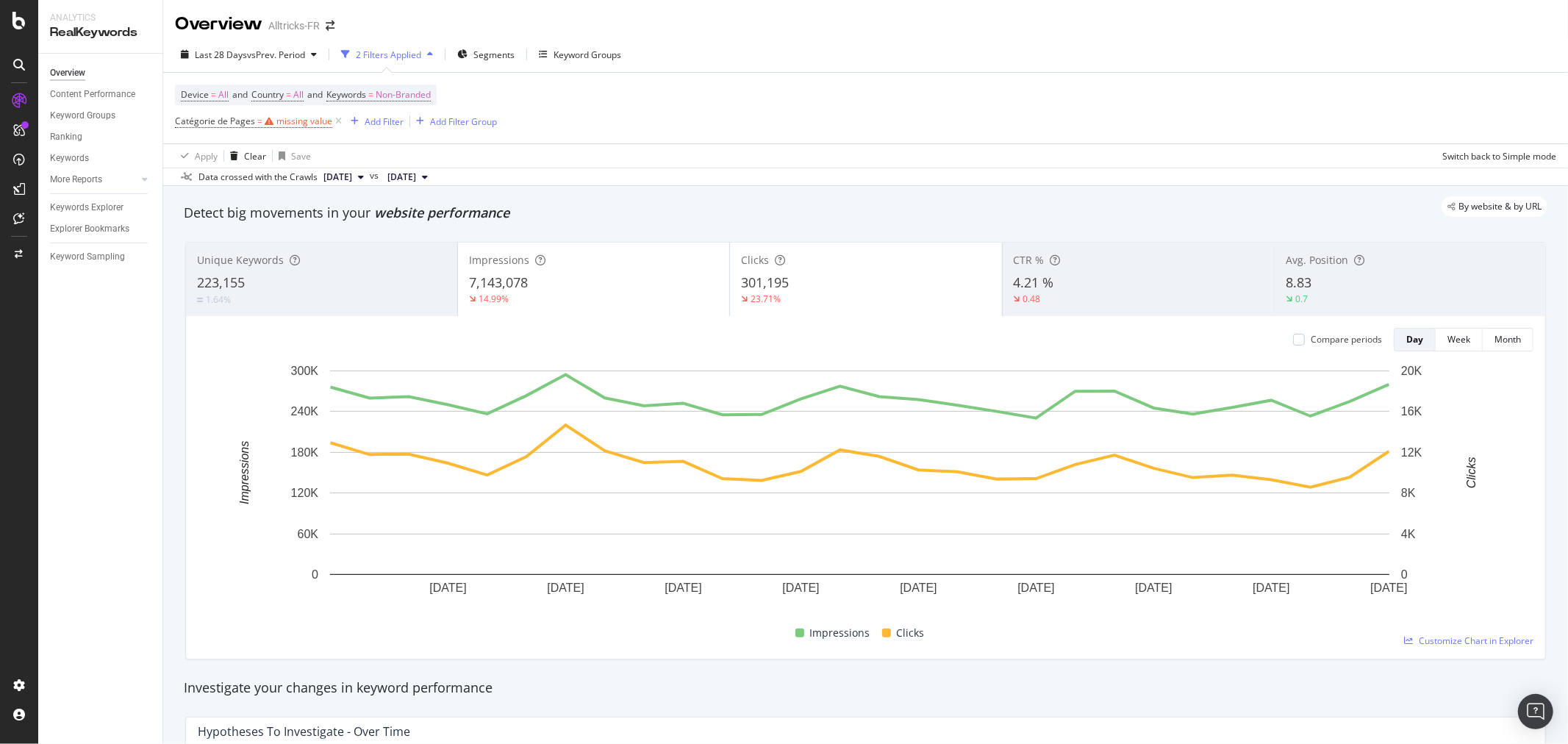
click at [500, 141] on div "Device = All and Country = All and Keywords = Non-Branded Catégorie de Pages = …" at bounding box center [866, 108] width 1382 height 70
click at [564, 51] on div "Keyword Groups" at bounding box center [587, 55] width 68 height 12
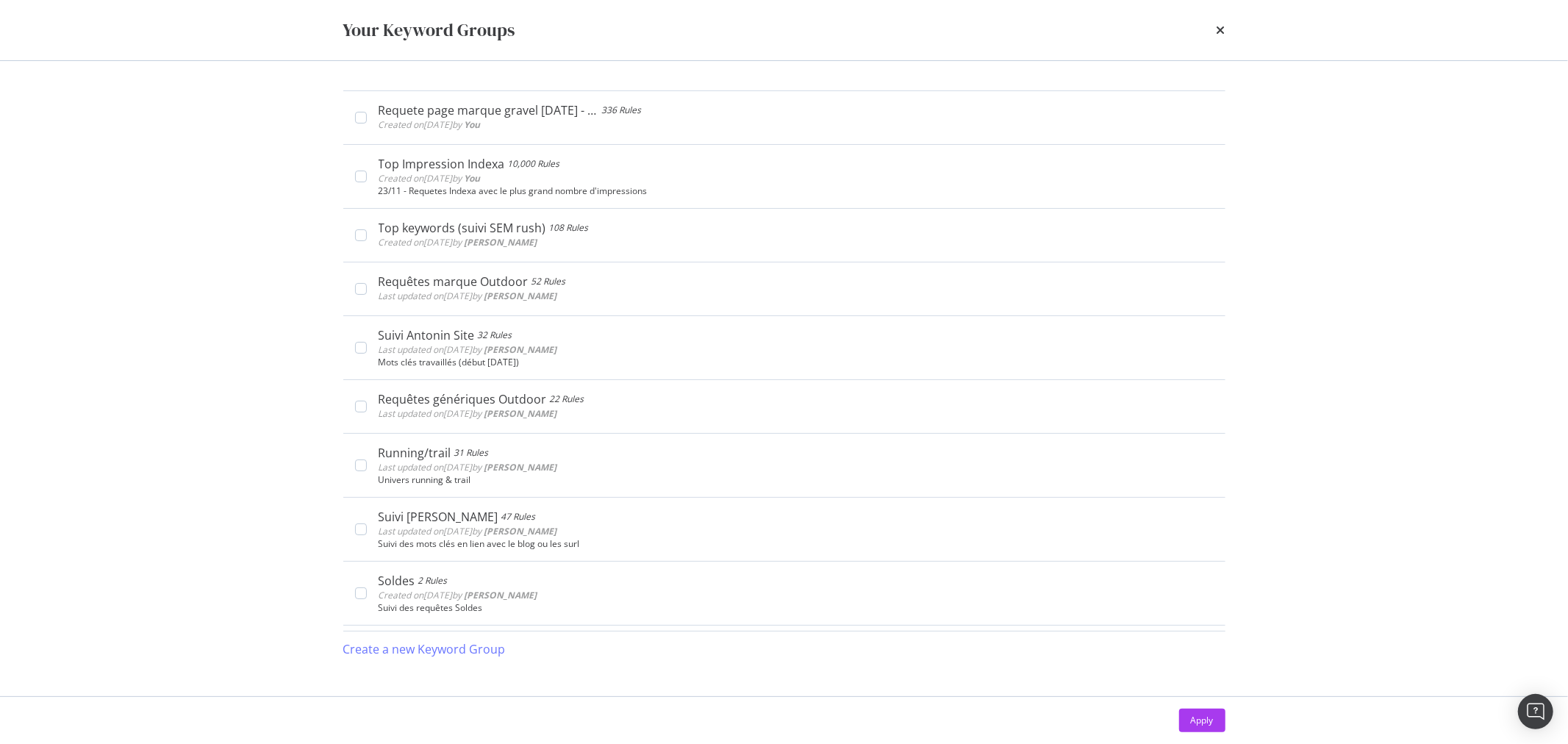
click at [513, 31] on div "Your Keyword Groups" at bounding box center [430, 30] width 172 height 25
click at [1217, 33] on icon "times" at bounding box center [1221, 30] width 9 height 12
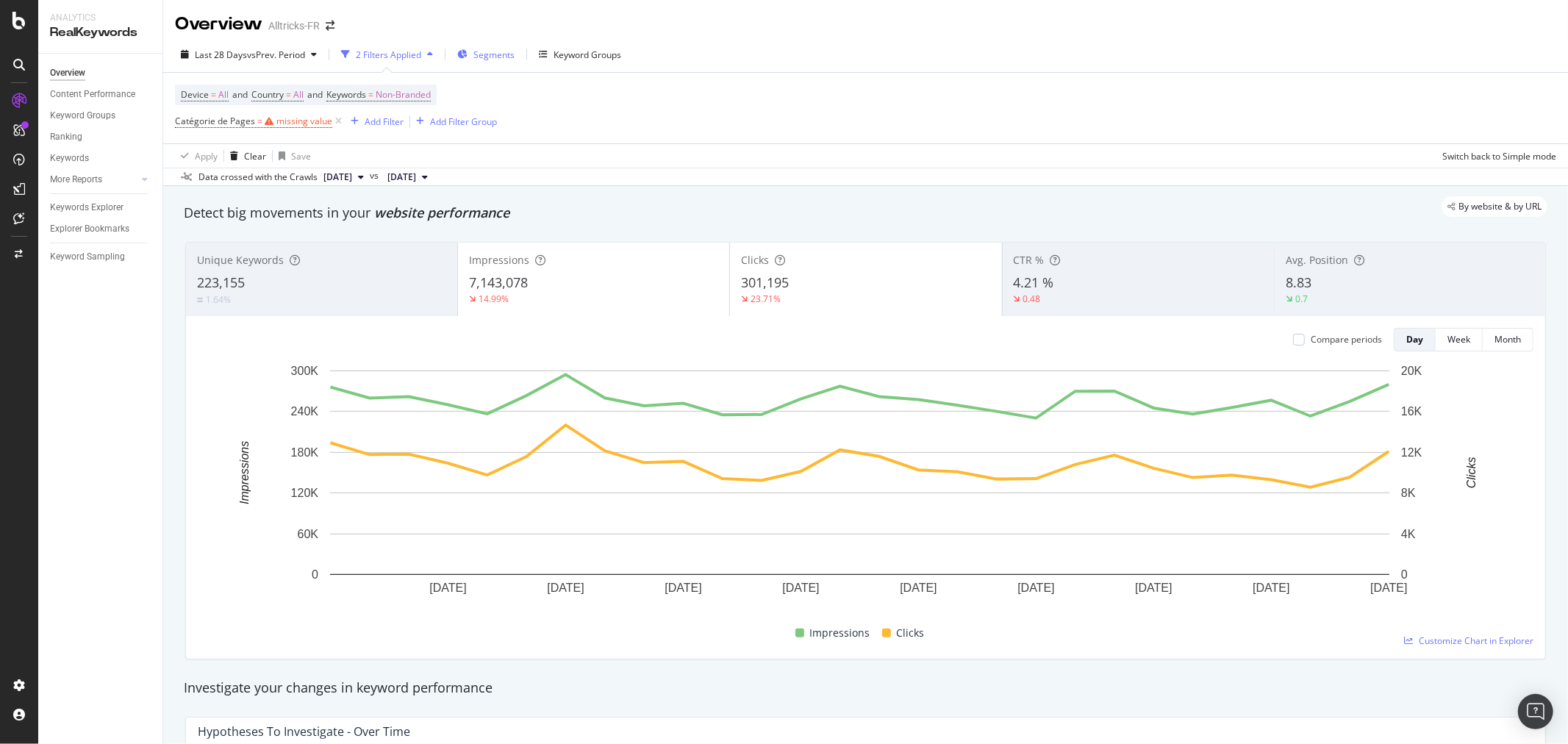
click at [500, 47] on div "Segments" at bounding box center [485, 54] width 57 height 22
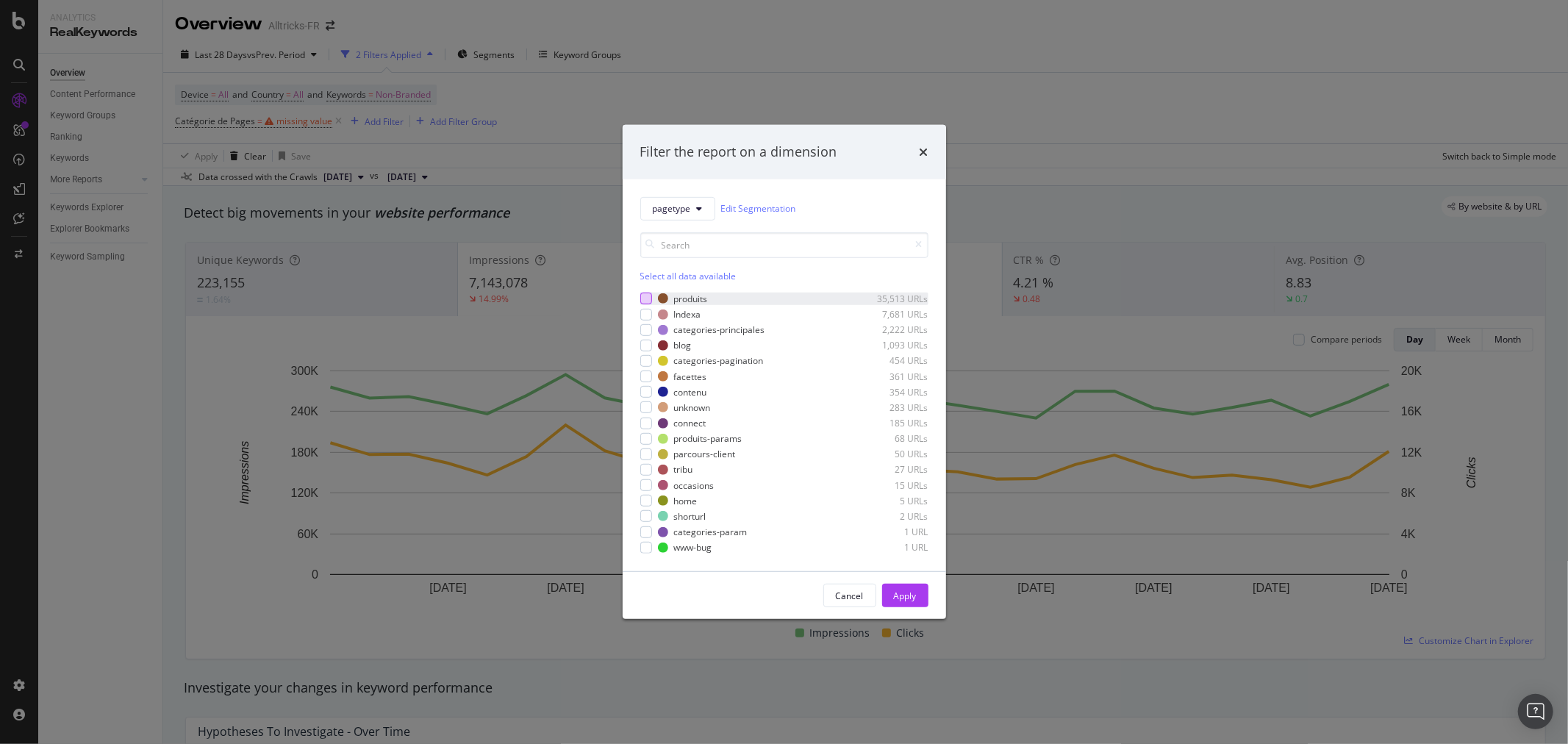
click at [644, 297] on div "modal" at bounding box center [646, 298] width 12 height 12
click at [913, 601] on div "Apply" at bounding box center [905, 596] width 23 height 12
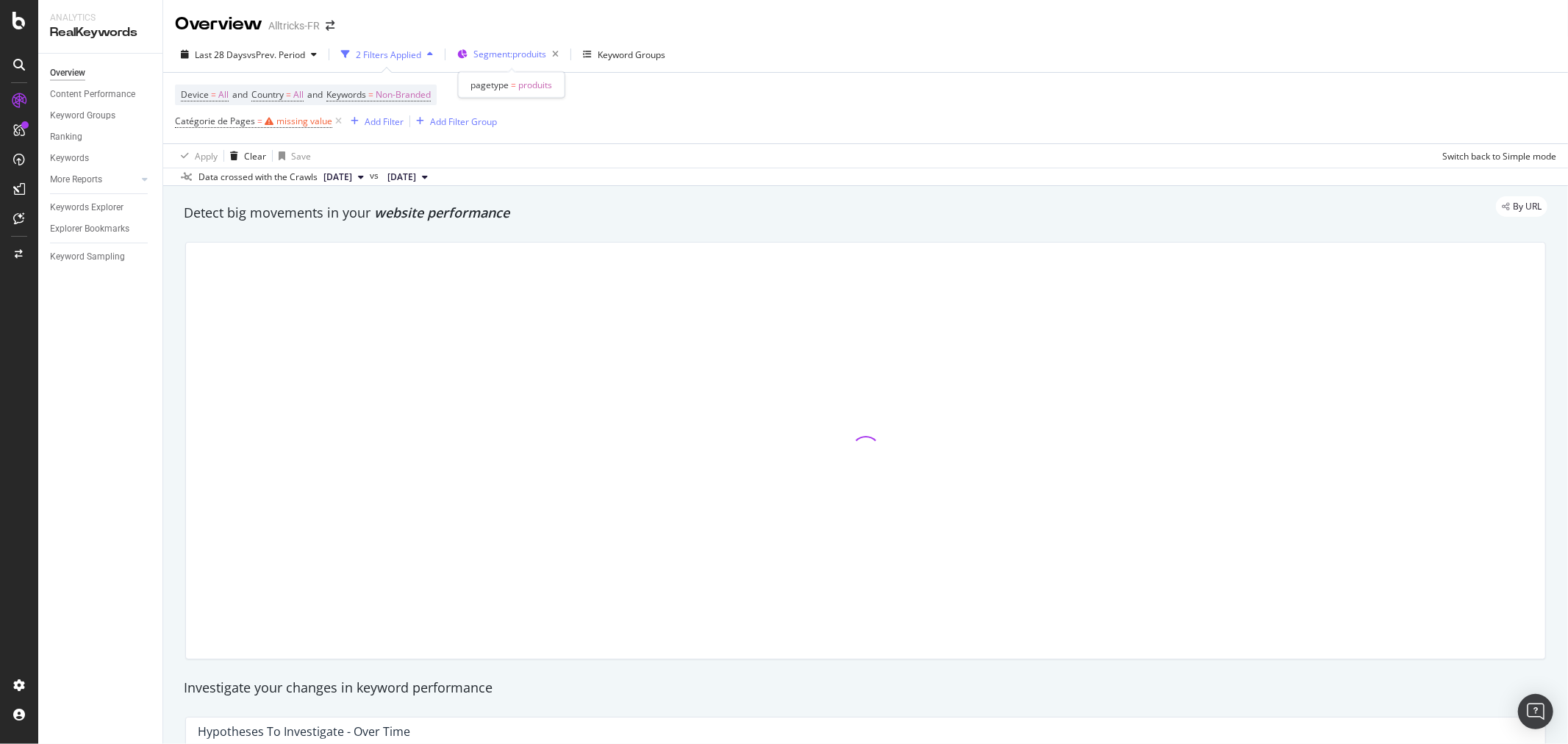
click at [524, 51] on span "Segment: produits" at bounding box center [510, 54] width 73 height 12
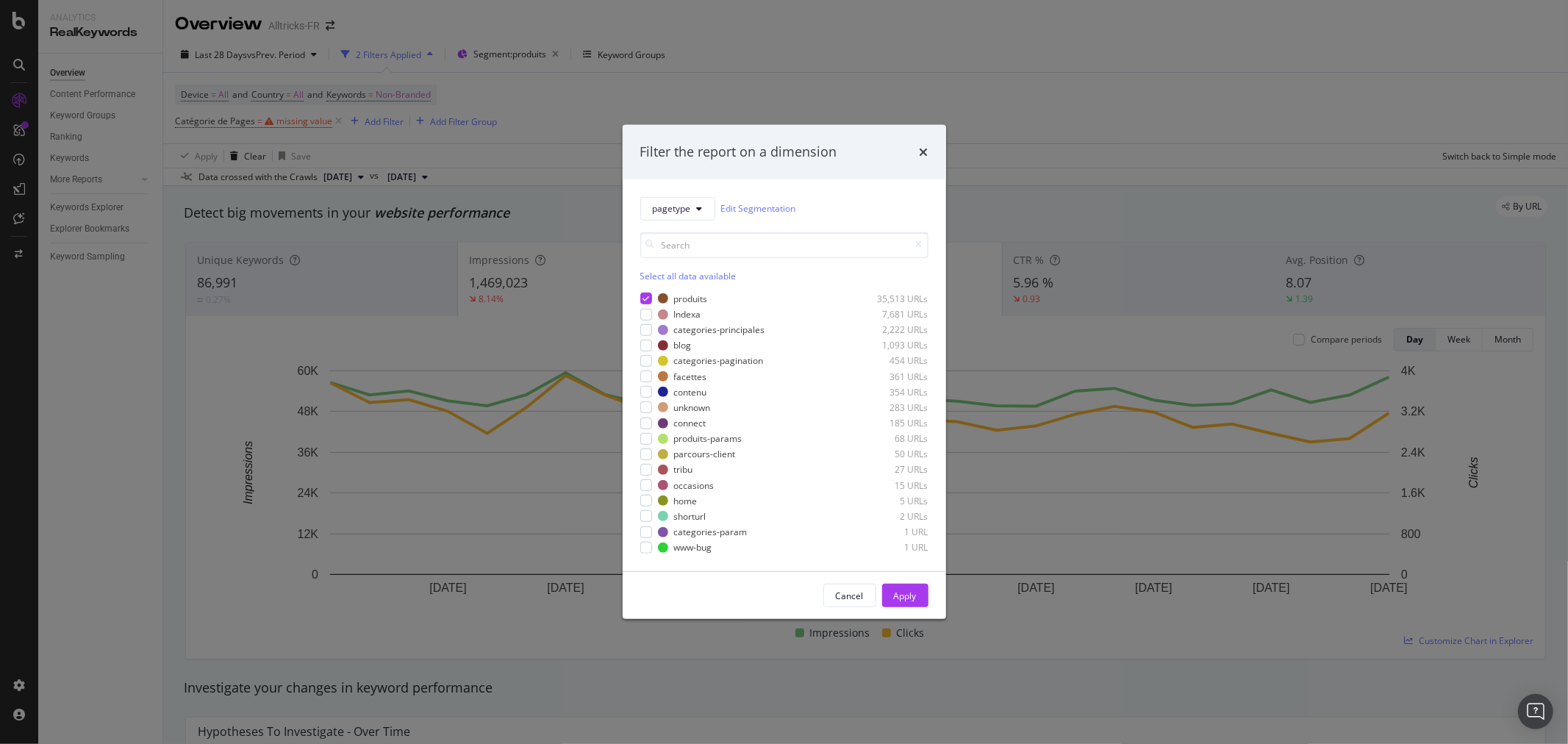
click at [934, 80] on div "Filter the report on a dimension pagetype Edit Segmentation Select all data ava…" at bounding box center [784, 372] width 1568 height 744
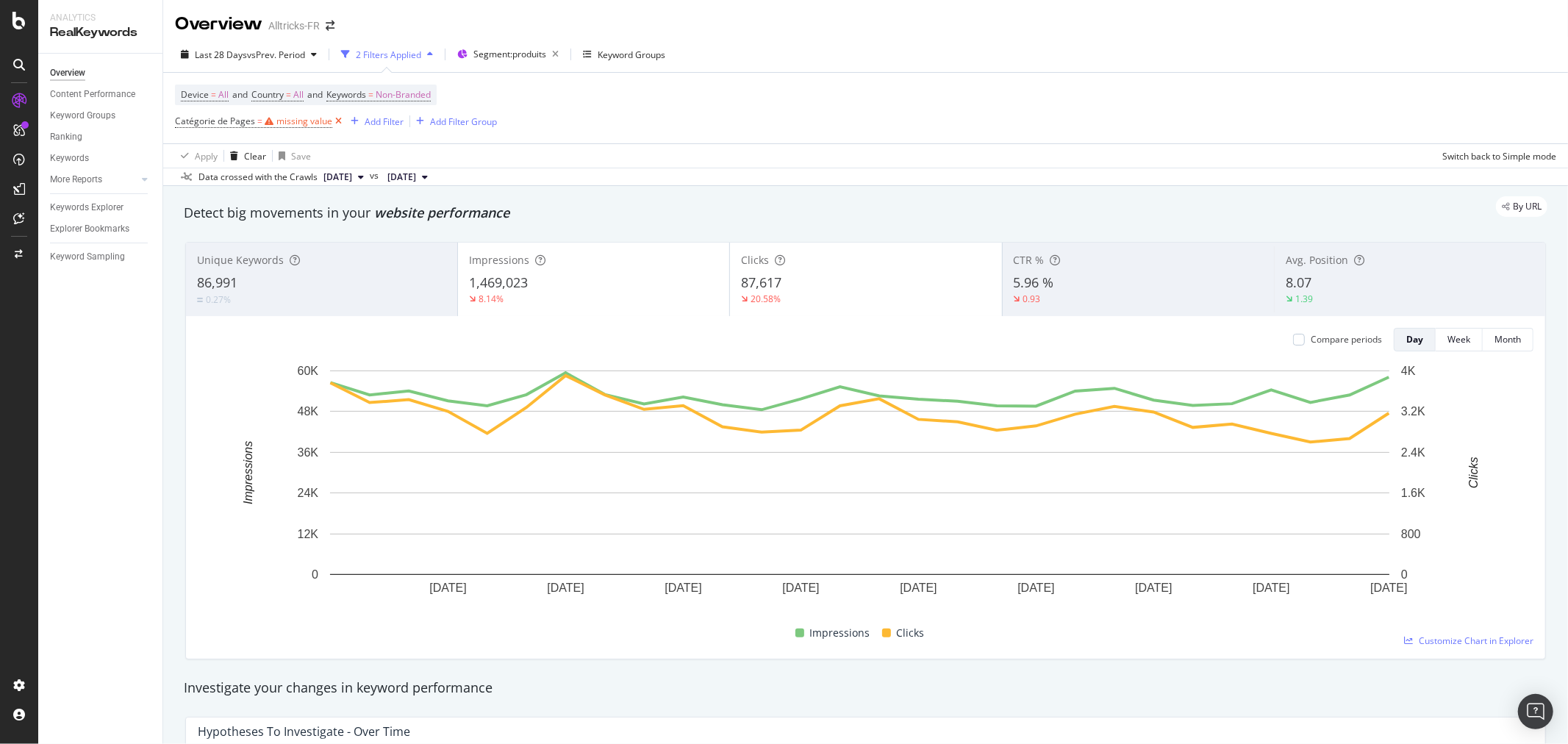
click at [333, 128] on icon at bounding box center [338, 122] width 12 height 15
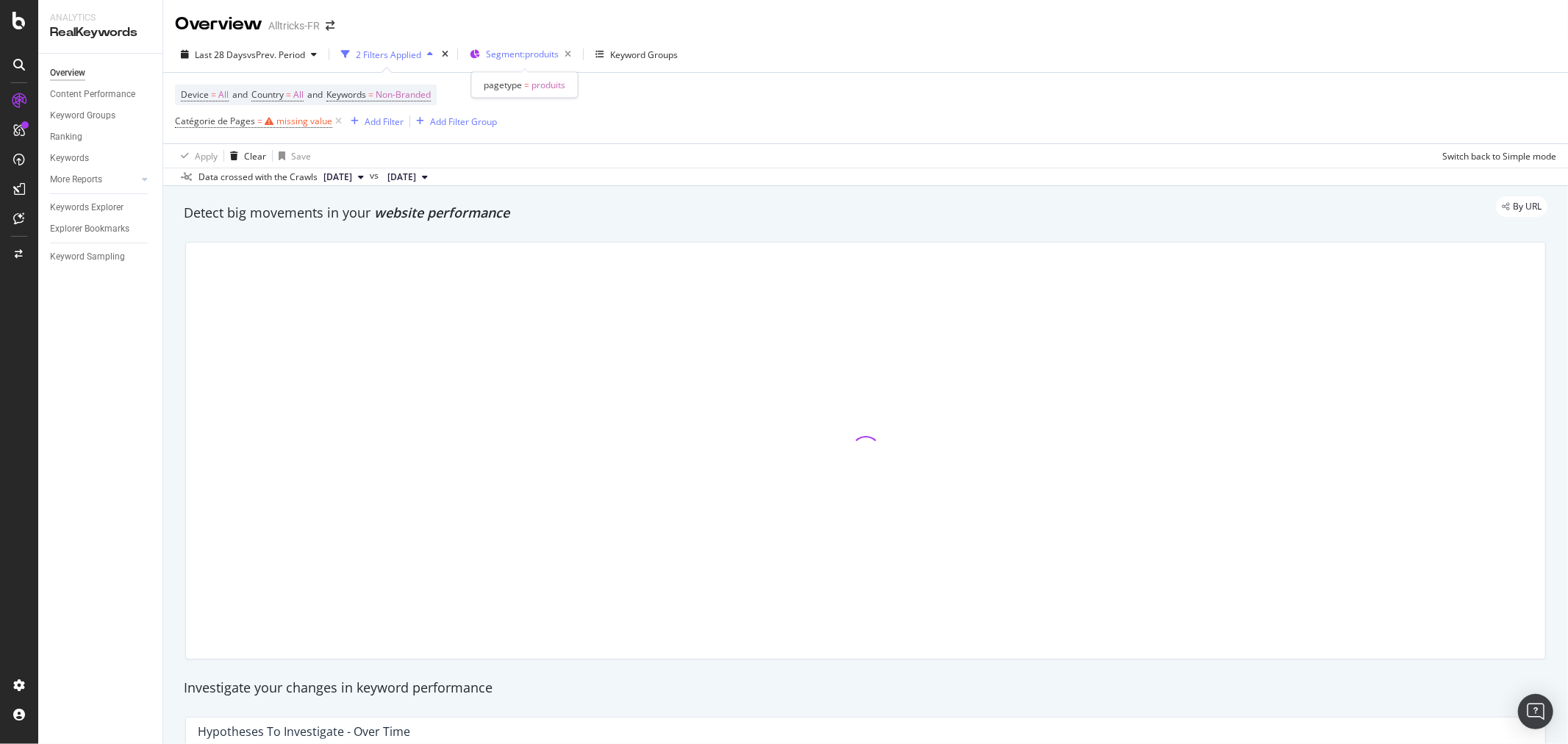
click at [530, 49] on span "Segment: produits" at bounding box center [523, 54] width 73 height 12
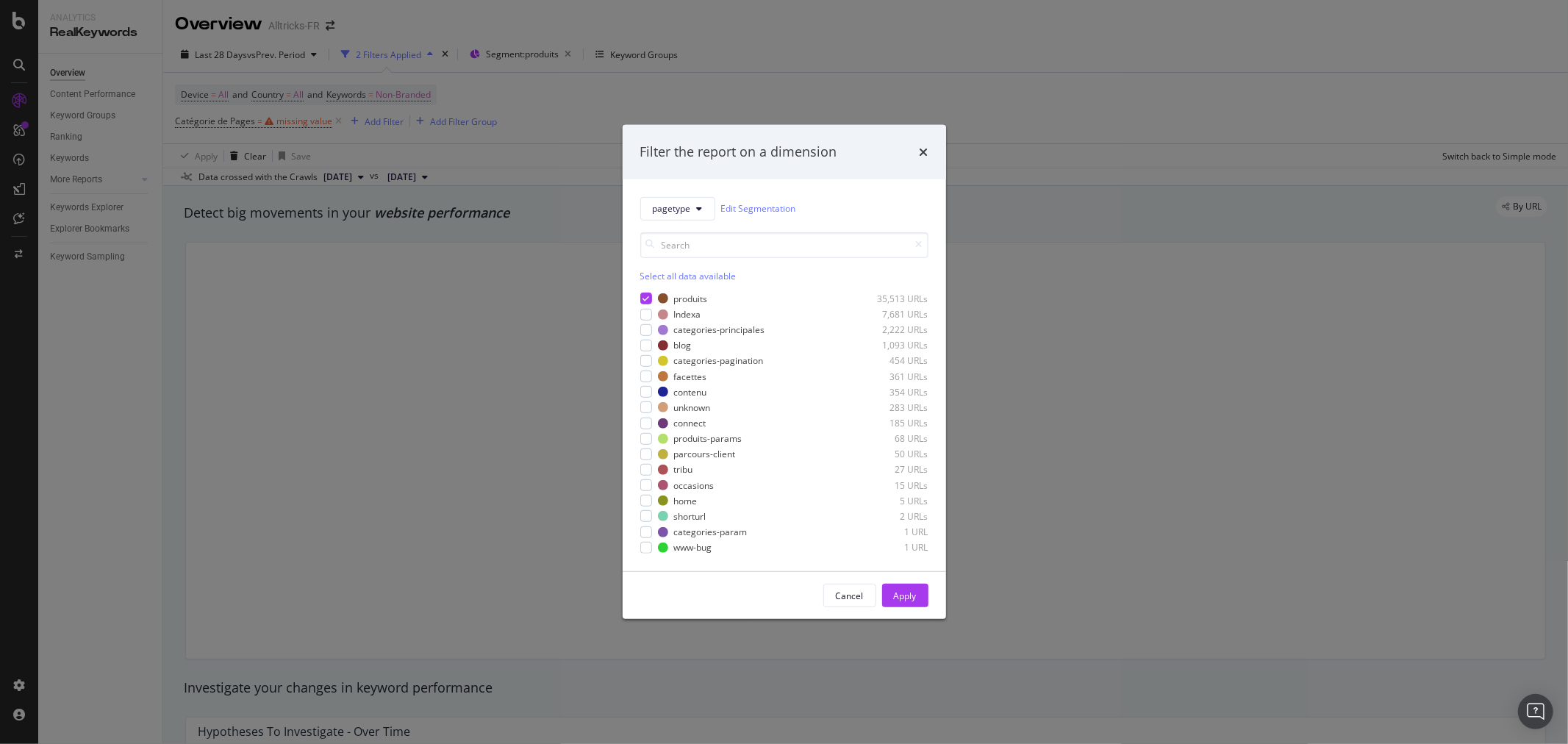
click at [547, 28] on div "Filter the report on a dimension pagetype Edit Segmentation Select all data ava…" at bounding box center [784, 372] width 1568 height 744
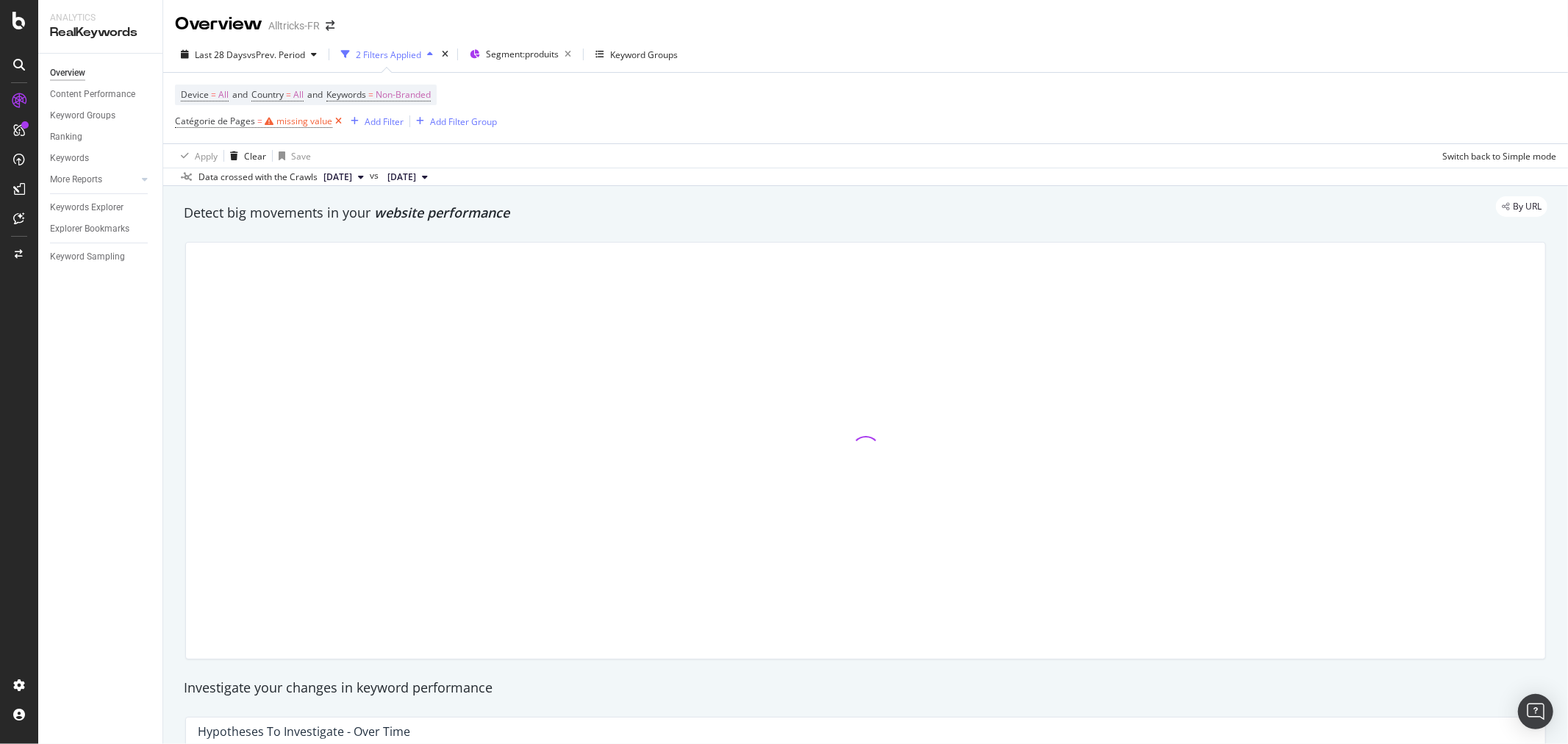
click at [334, 118] on icon at bounding box center [338, 122] width 12 height 15
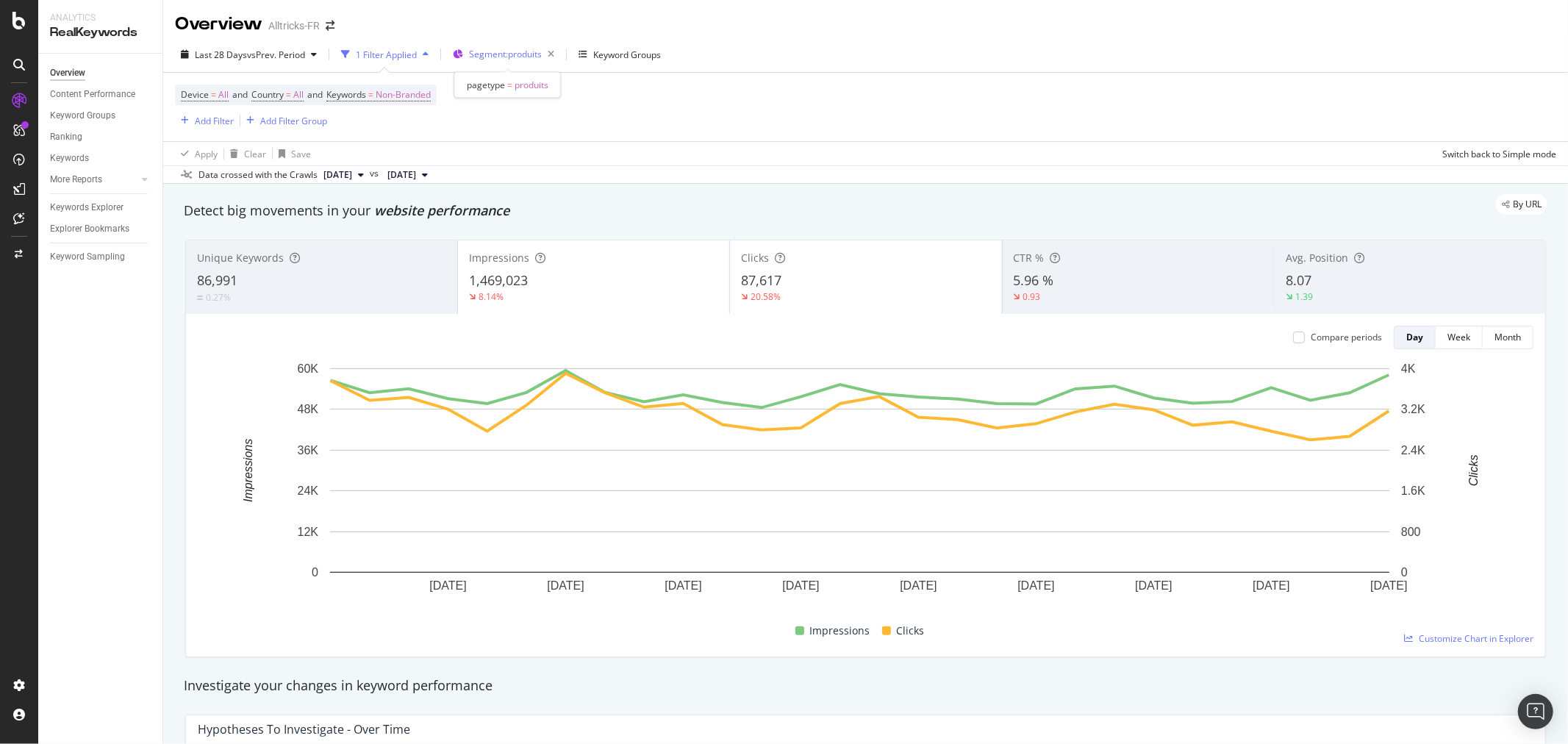
click at [487, 50] on span "Segment: produits" at bounding box center [505, 54] width 73 height 12
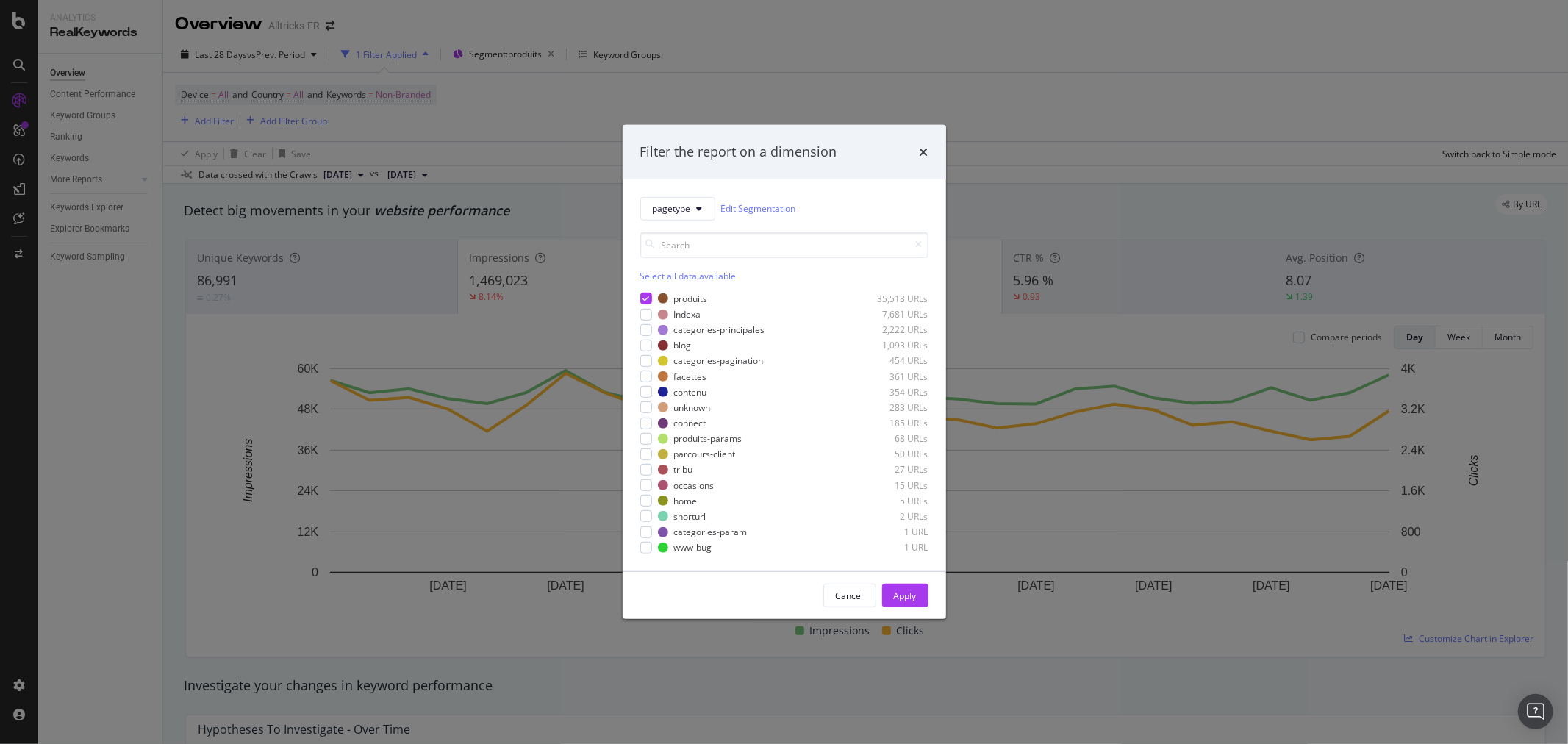
click at [505, 24] on div "Filter the report on a dimension pagetype Edit Segmentation Select all data ava…" at bounding box center [784, 372] width 1568 height 744
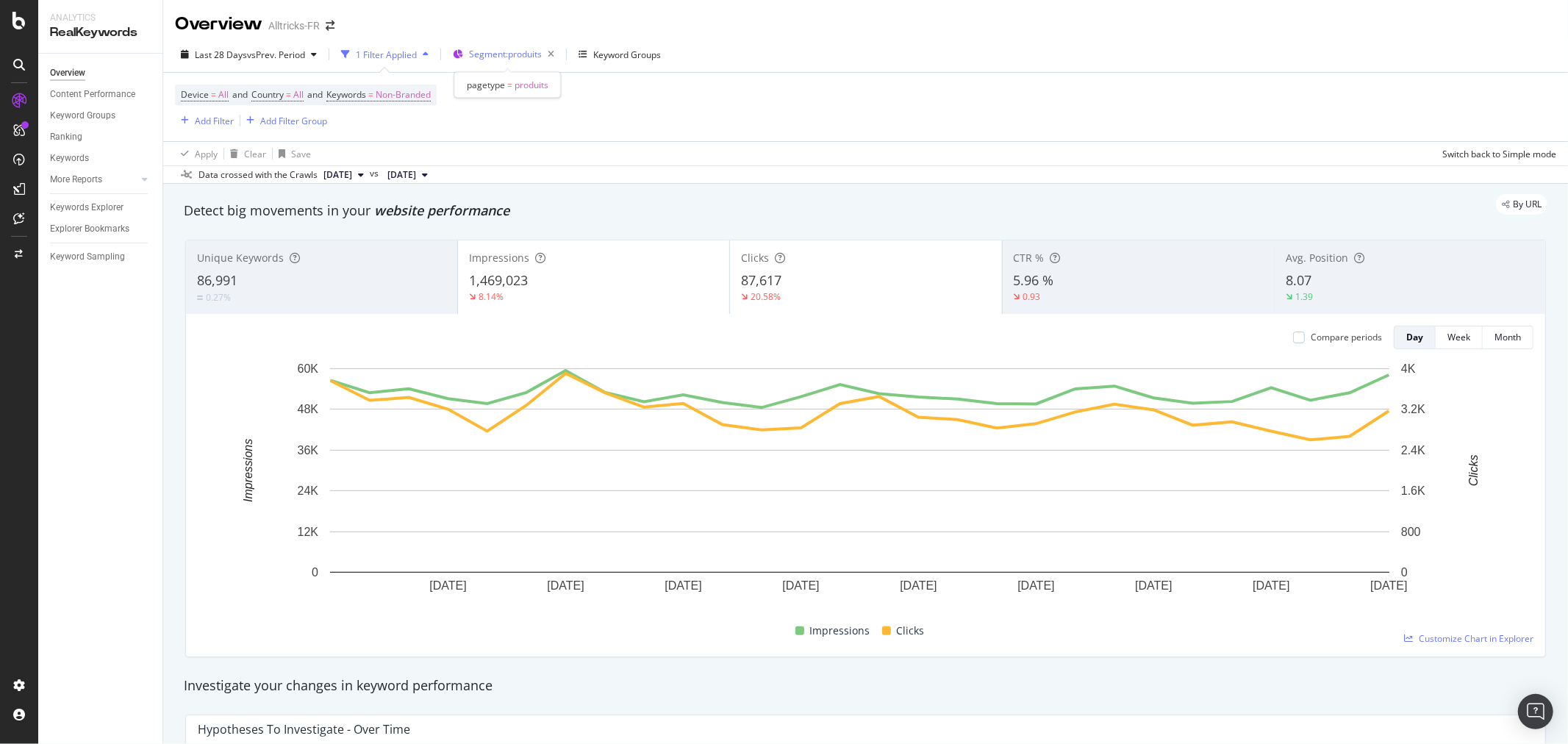
click at [528, 54] on span "Segment: produits" at bounding box center [505, 54] width 73 height 12
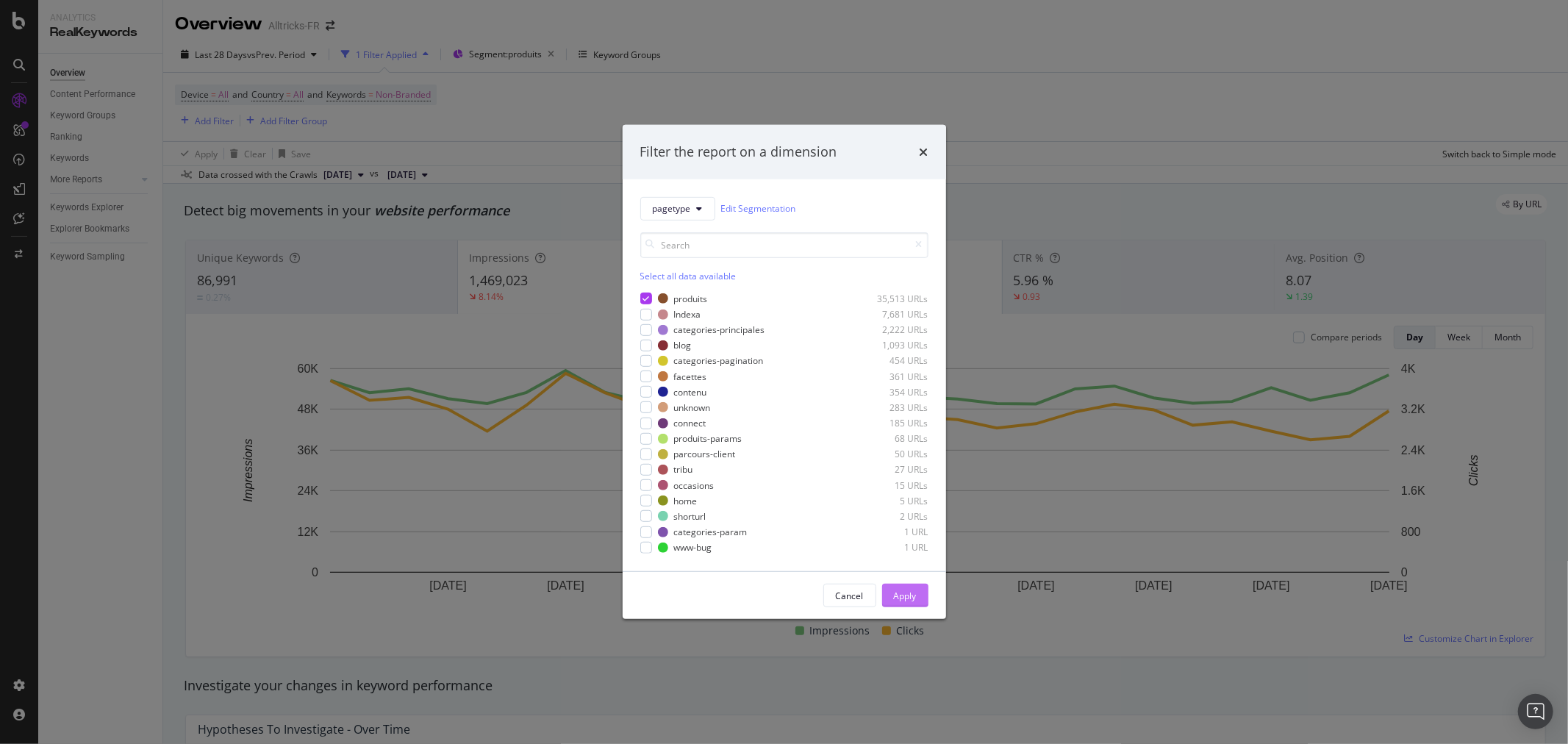
click at [895, 593] on div "Apply" at bounding box center [905, 596] width 23 height 12
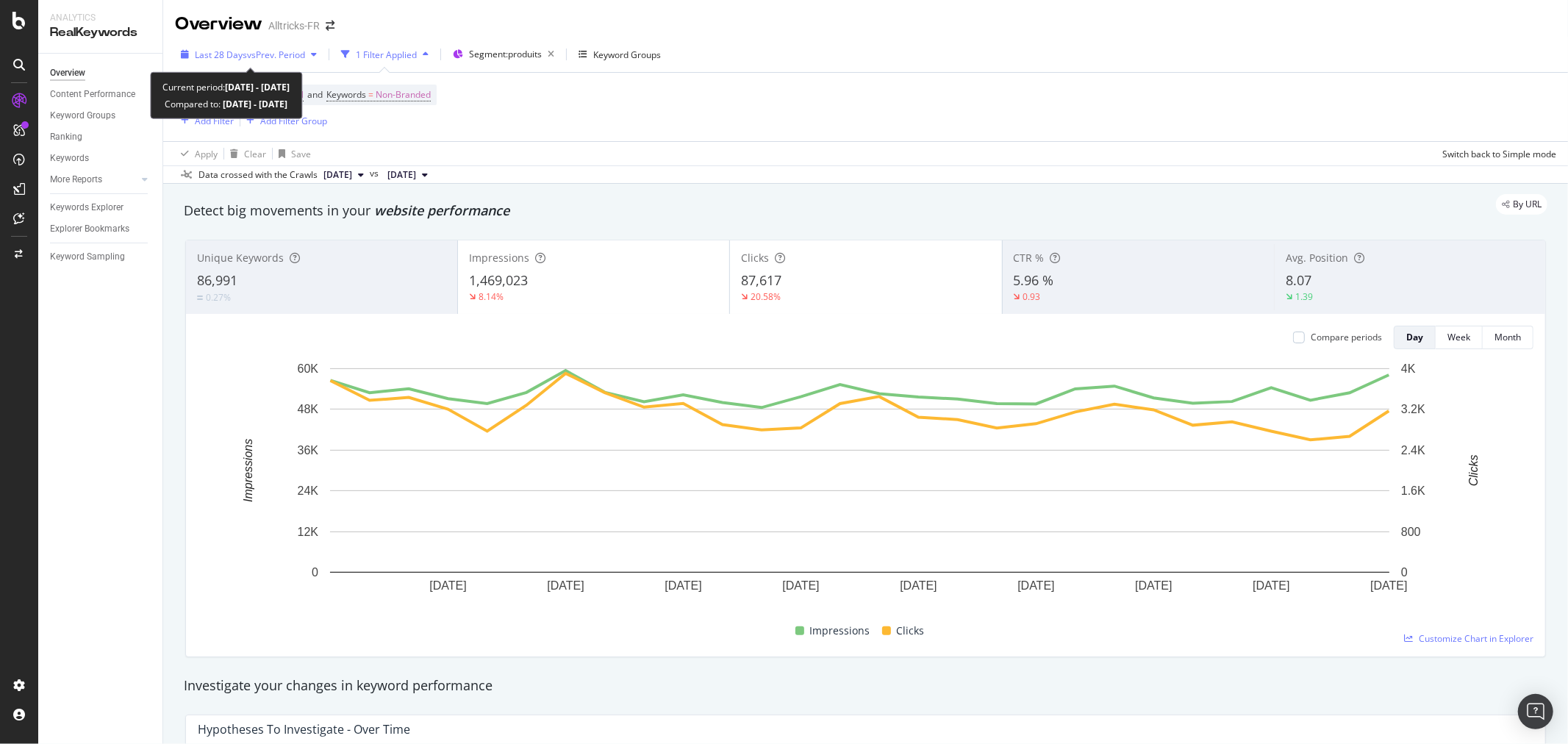
click at [269, 49] on span "vs Prev. Period" at bounding box center [276, 55] width 58 height 12
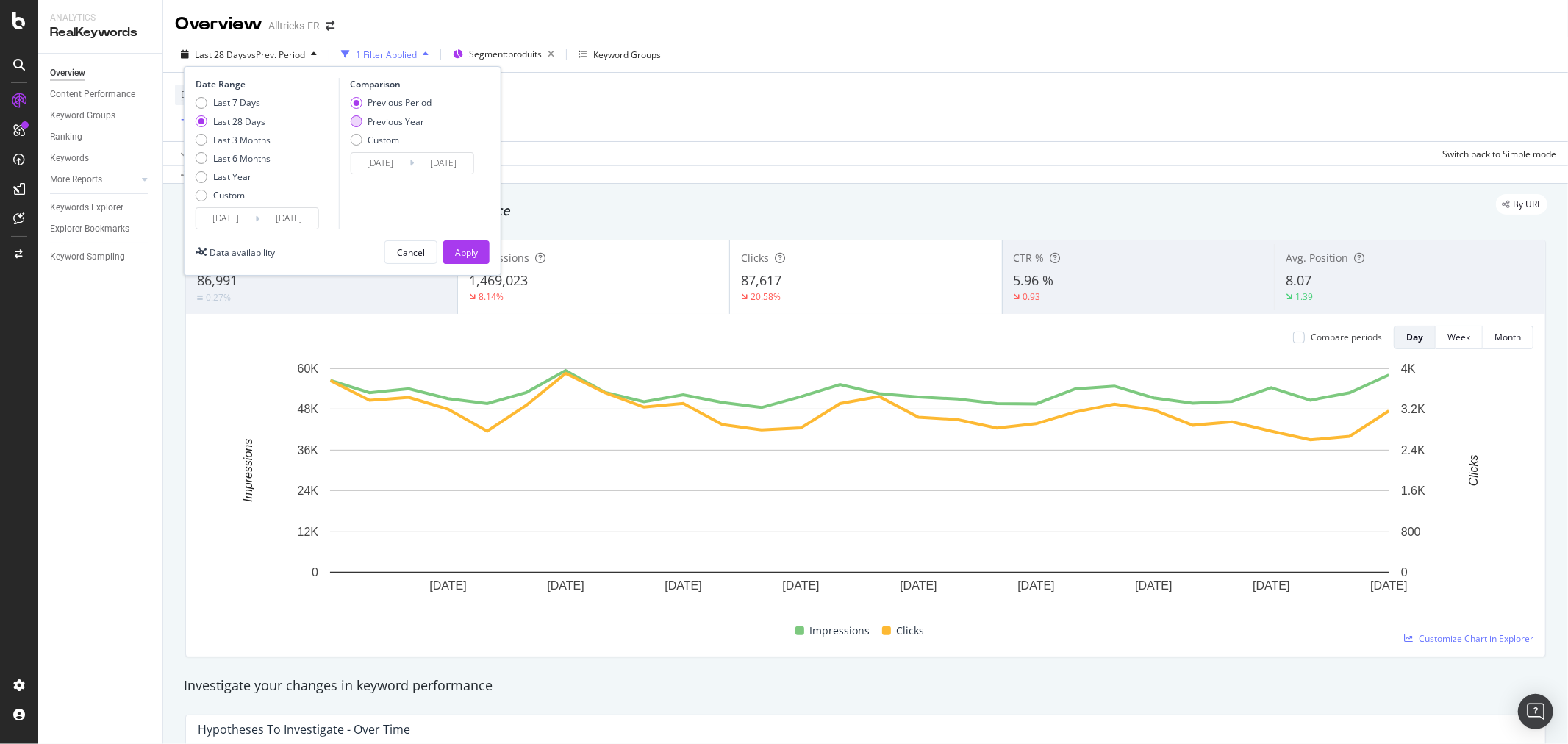
click at [408, 120] on div "Previous Year" at bounding box center [396, 121] width 56 height 12
type input "2024/09/16"
type input "2024/10/13"
click at [466, 256] on div "Apply" at bounding box center [466, 252] width 23 height 12
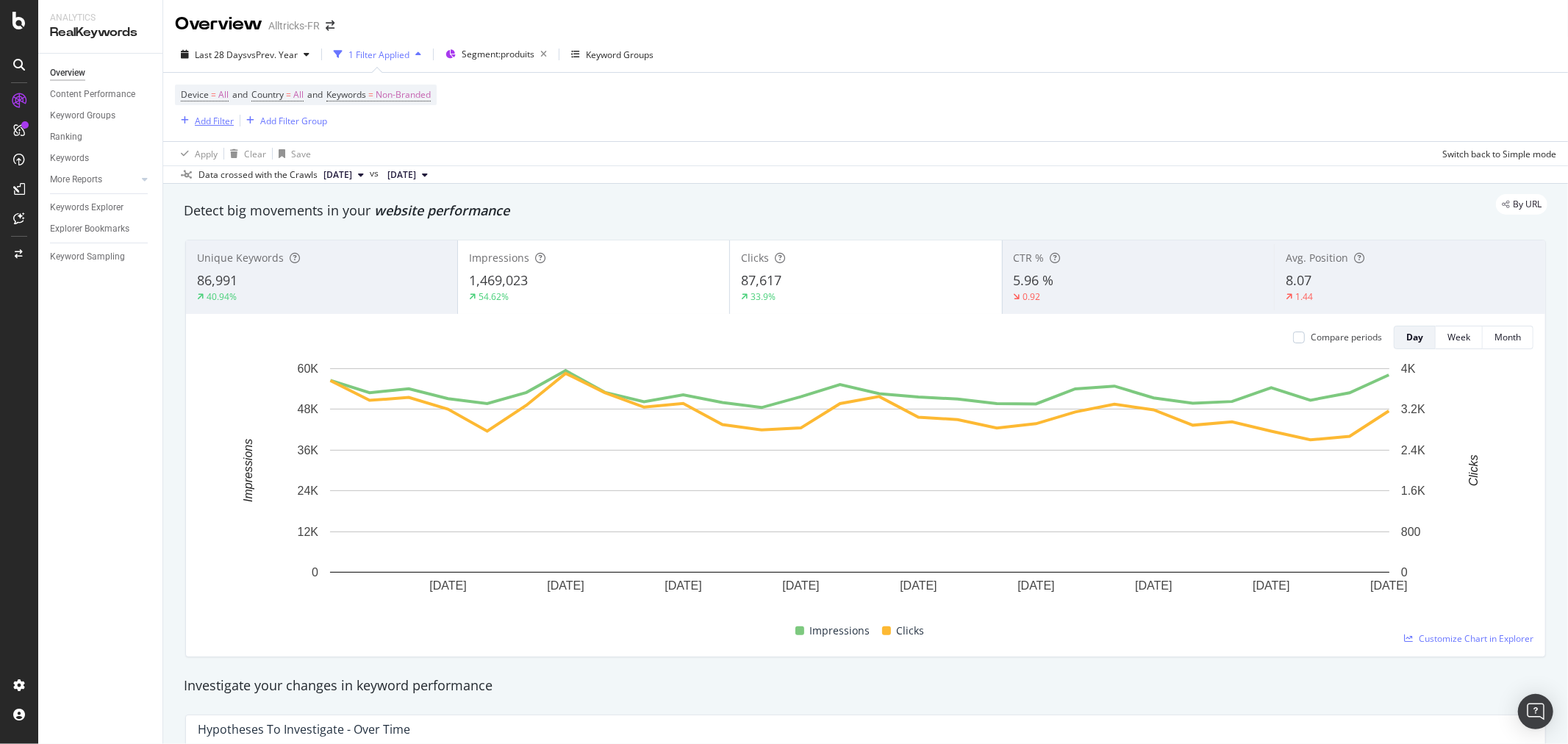
click at [206, 128] on div "Add Filter" at bounding box center [214, 120] width 39 height 12
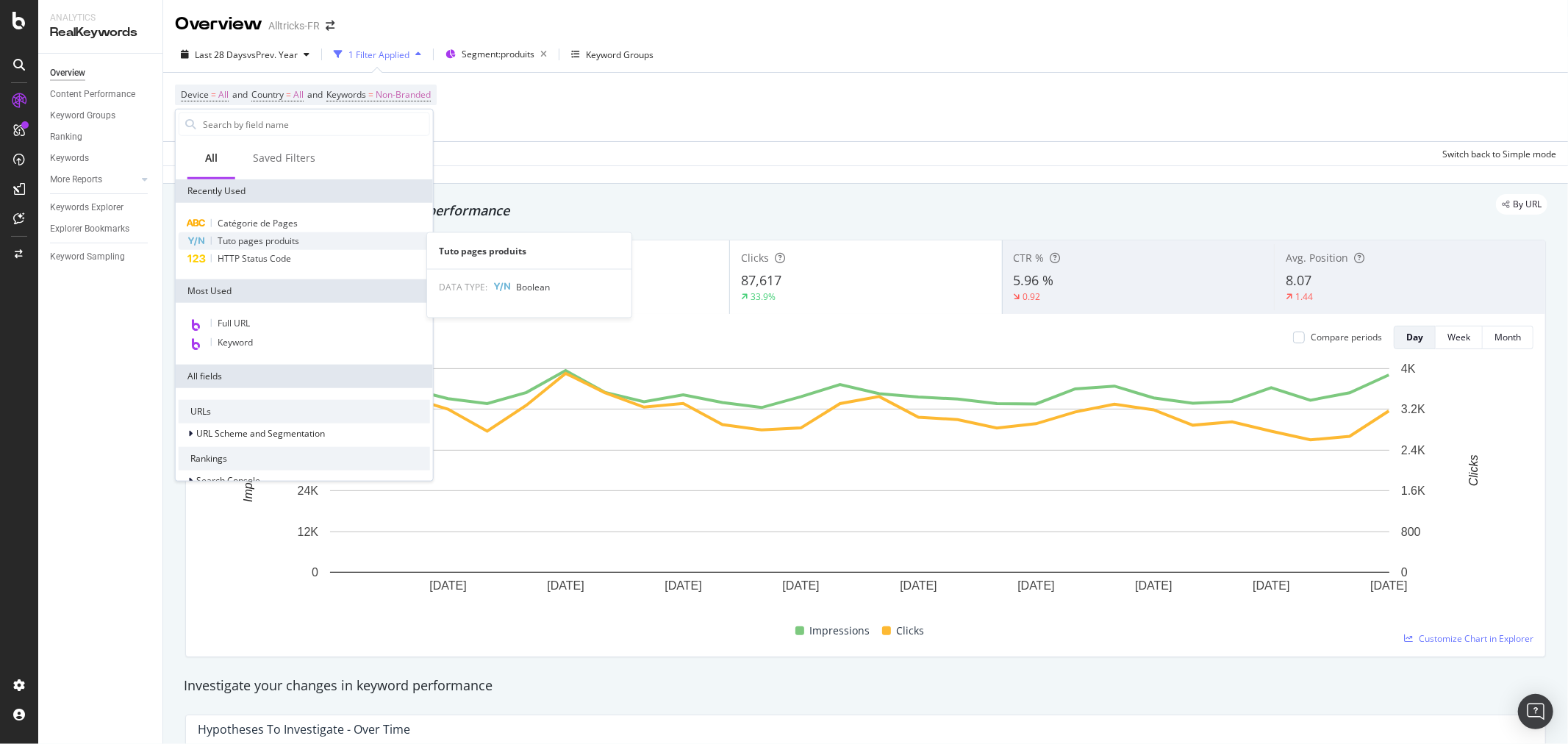
click at [288, 245] on span "Tuto pages produits" at bounding box center [258, 240] width 82 height 12
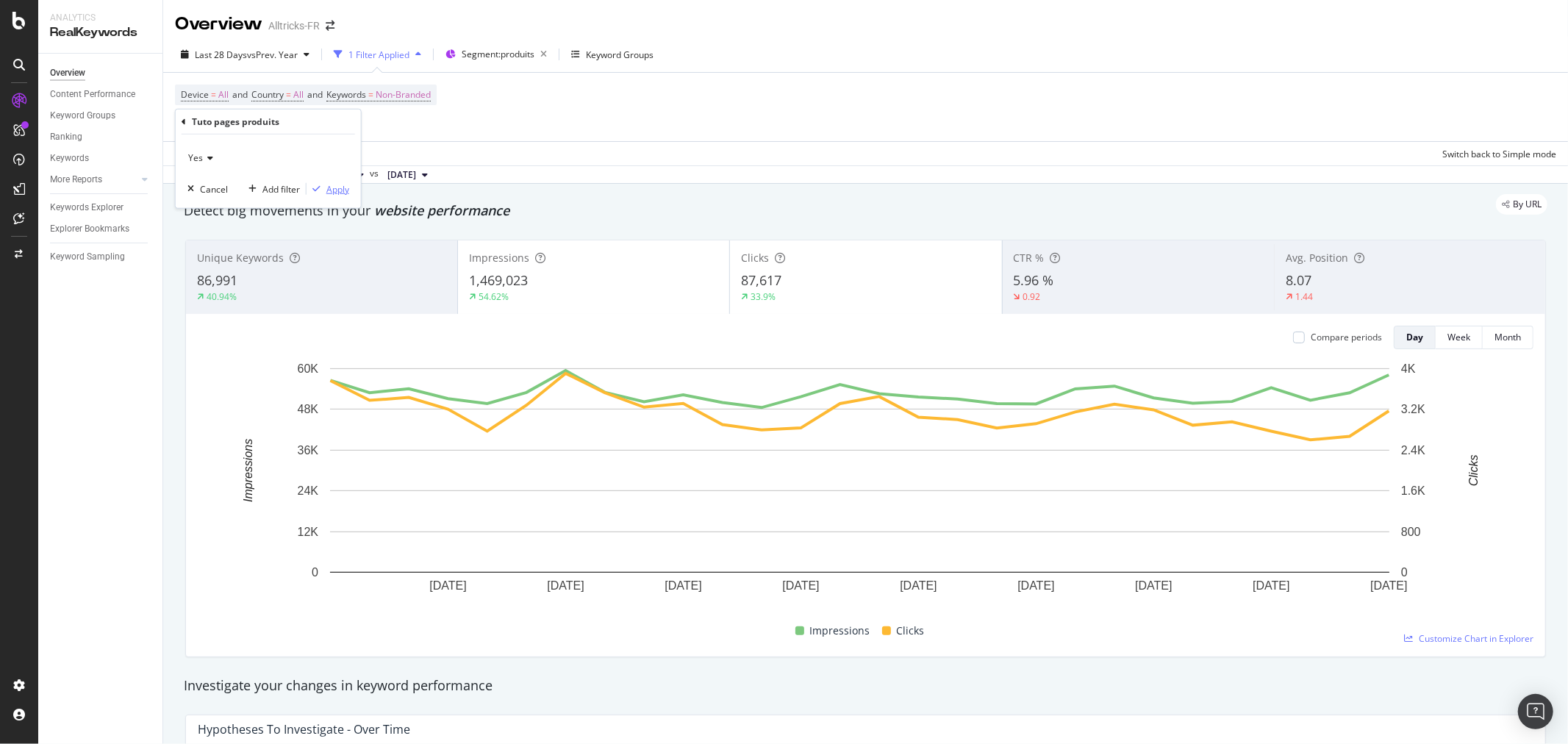
click at [340, 195] on div "Apply" at bounding box center [338, 188] width 23 height 12
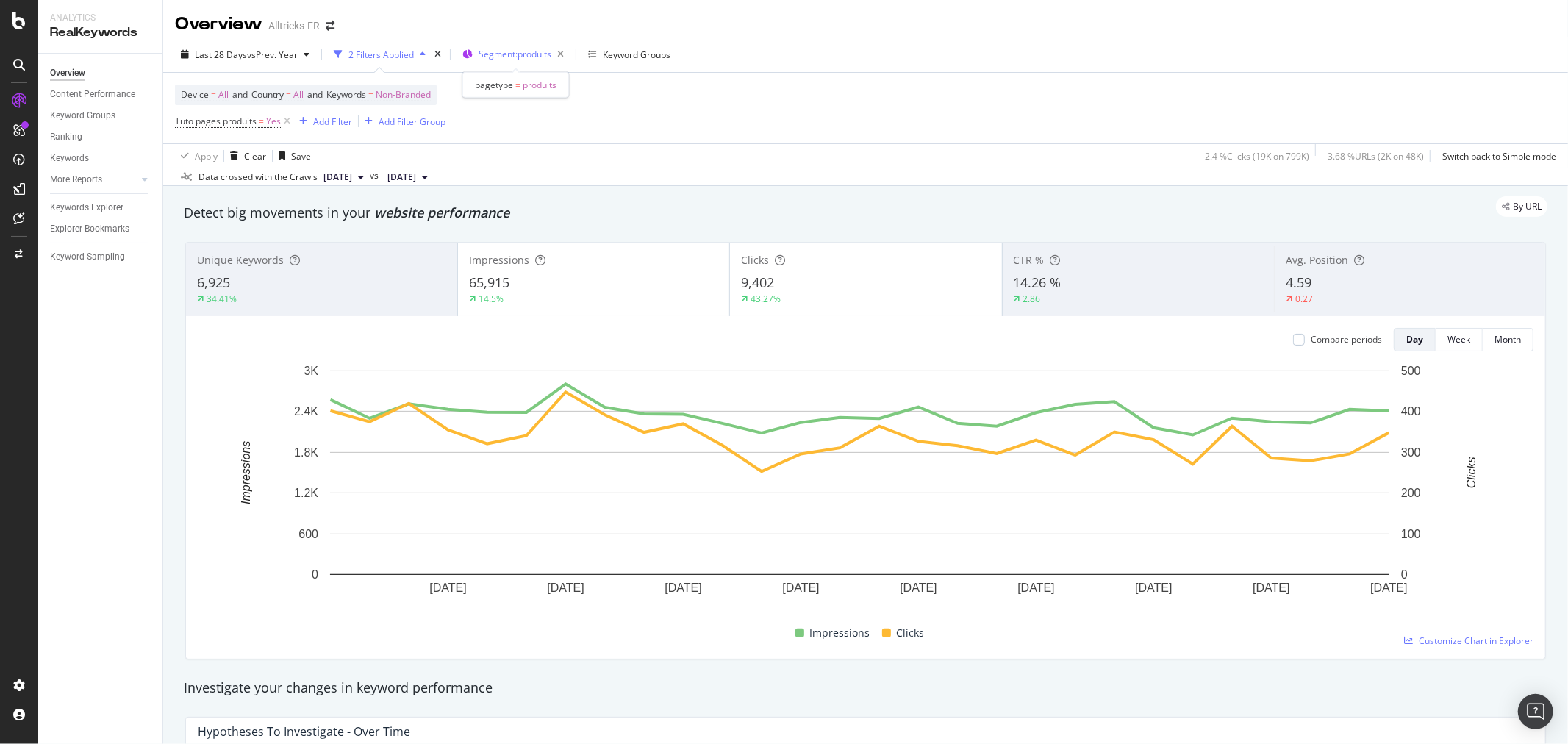
click at [505, 59] on span "Segment: produits" at bounding box center [515, 54] width 73 height 12
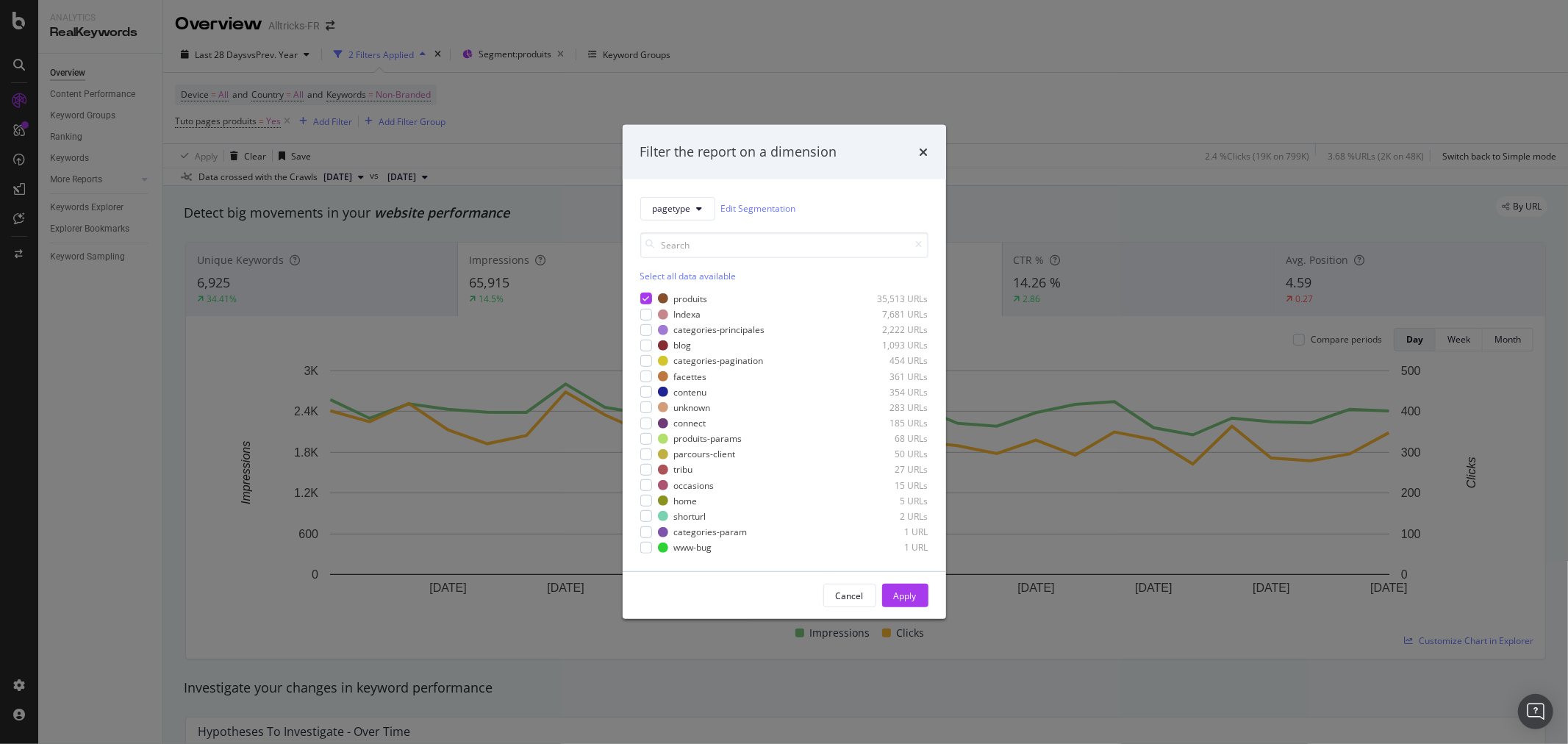
click at [292, 127] on div "Filter the report on a dimension pagetype Edit Segmentation Select all data ava…" at bounding box center [784, 372] width 1568 height 744
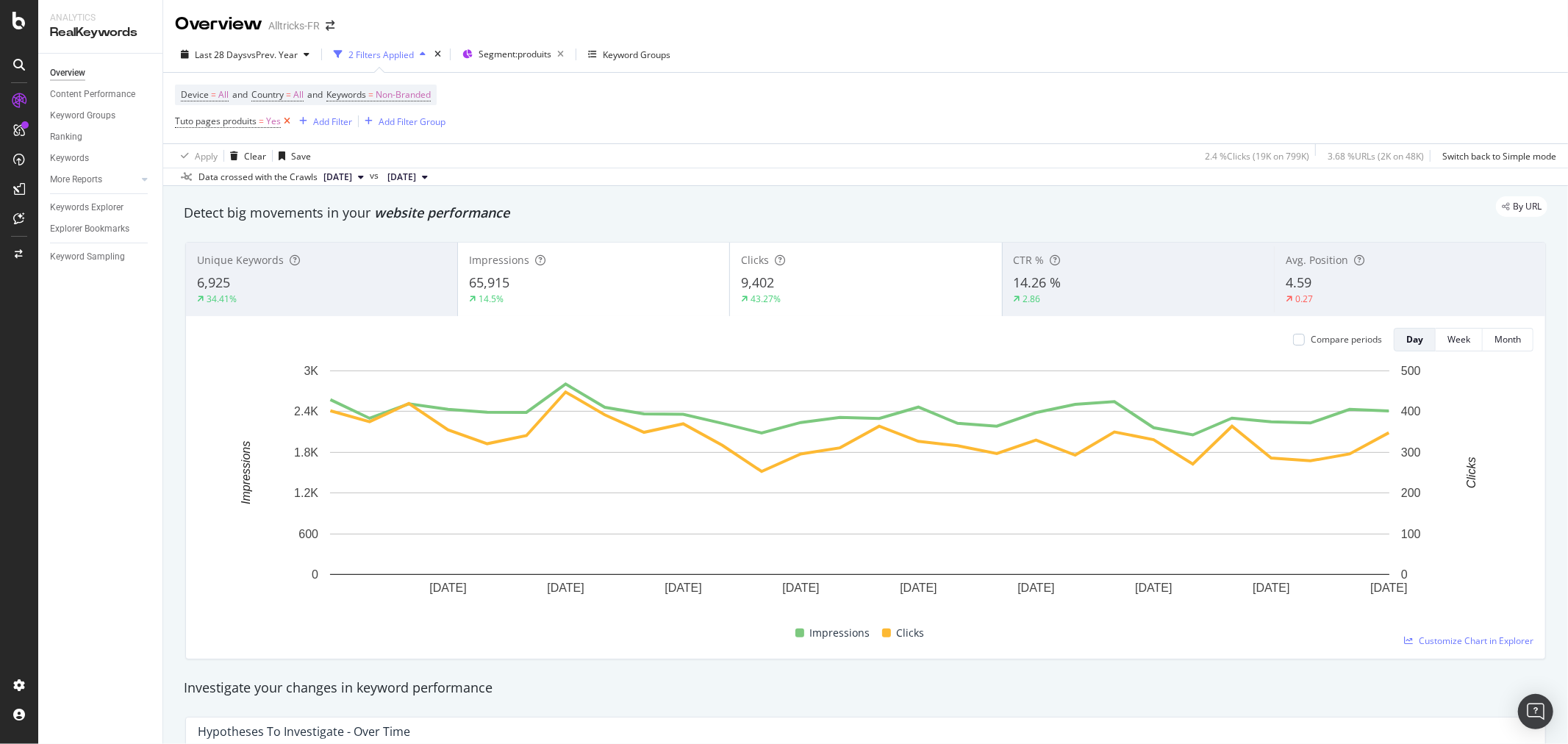
click at [287, 121] on icon at bounding box center [287, 122] width 12 height 15
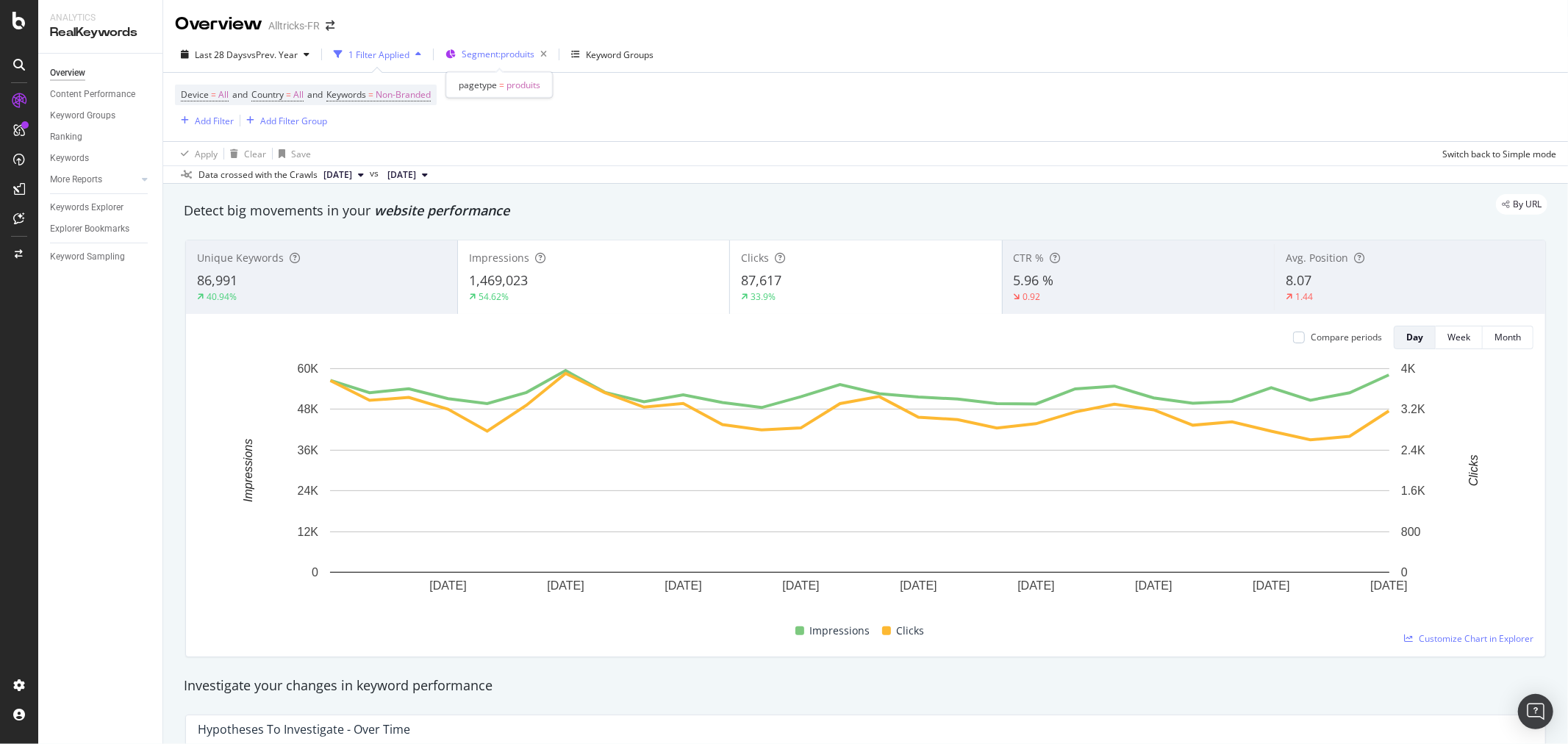
click at [488, 52] on span "Segment: produits" at bounding box center [498, 54] width 73 height 12
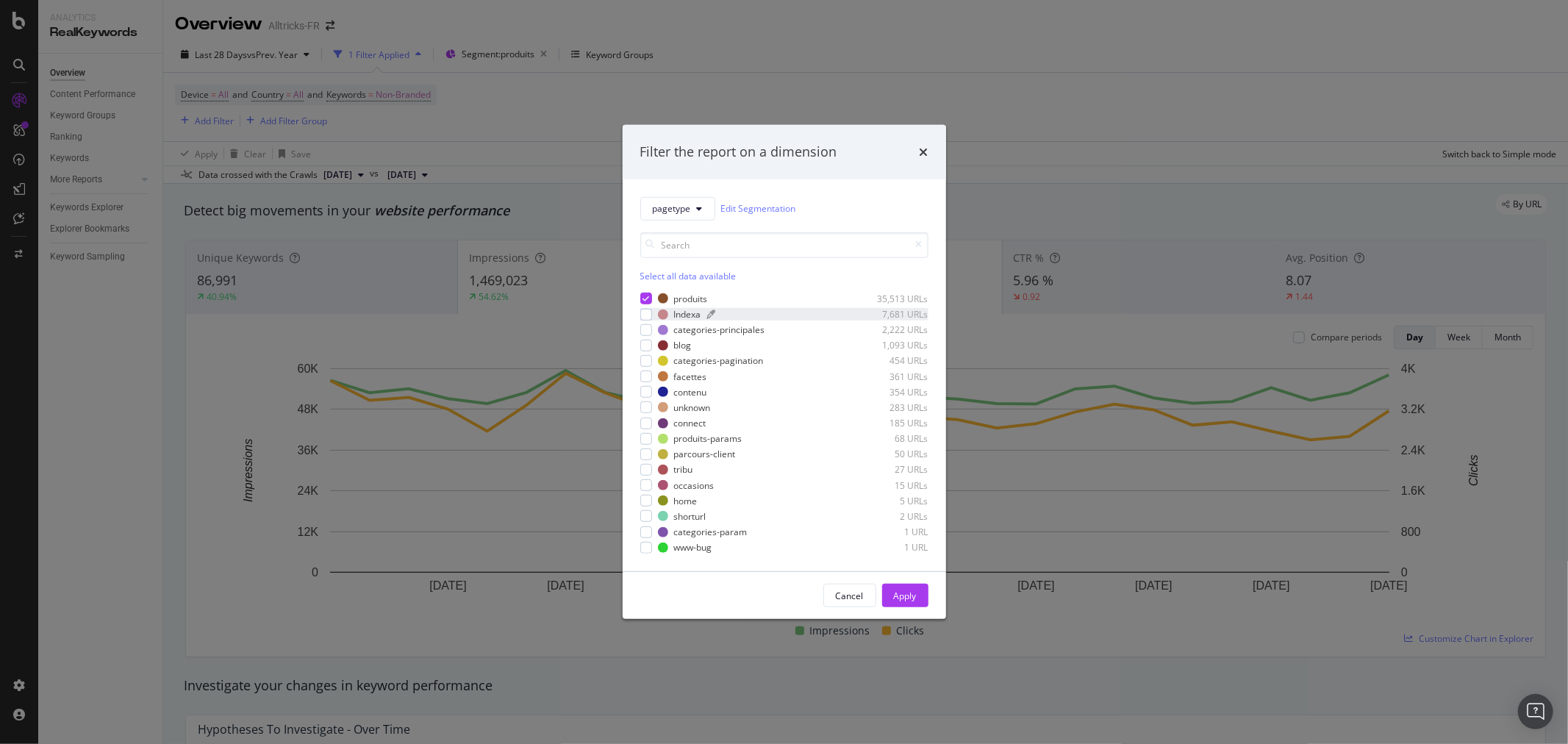
click at [683, 314] on div "Indexa" at bounding box center [688, 314] width 27 height 12
click at [638, 292] on div "pagetype Edit Segmentation Select all data available produits 35,513 URLs Index…" at bounding box center [784, 376] width 324 height 393
click at [644, 297] on icon "modal" at bounding box center [646, 298] width 7 height 7
click at [909, 593] on div "Apply" at bounding box center [905, 596] width 23 height 12
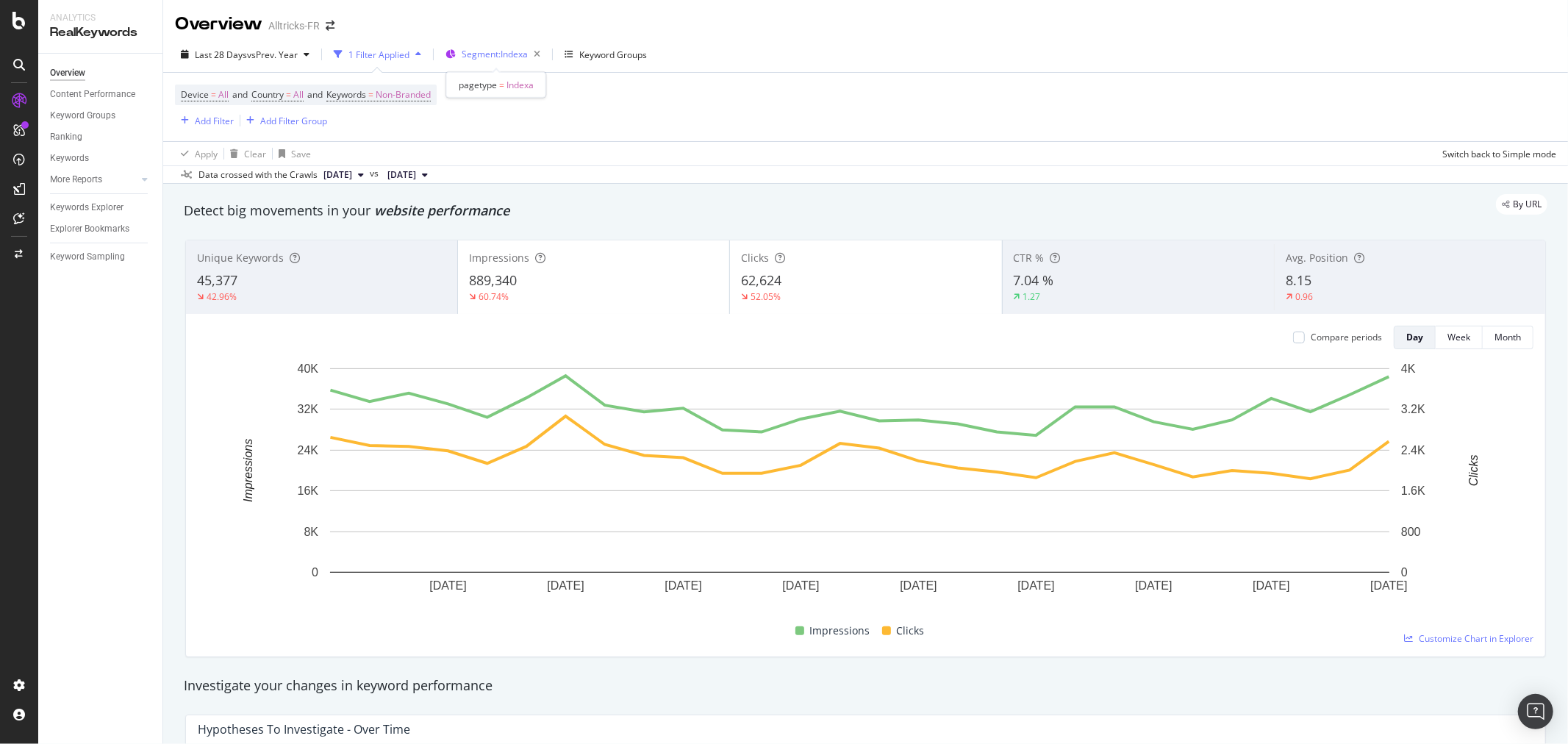
click at [486, 56] on span "Segment: Indexa" at bounding box center [495, 54] width 66 height 12
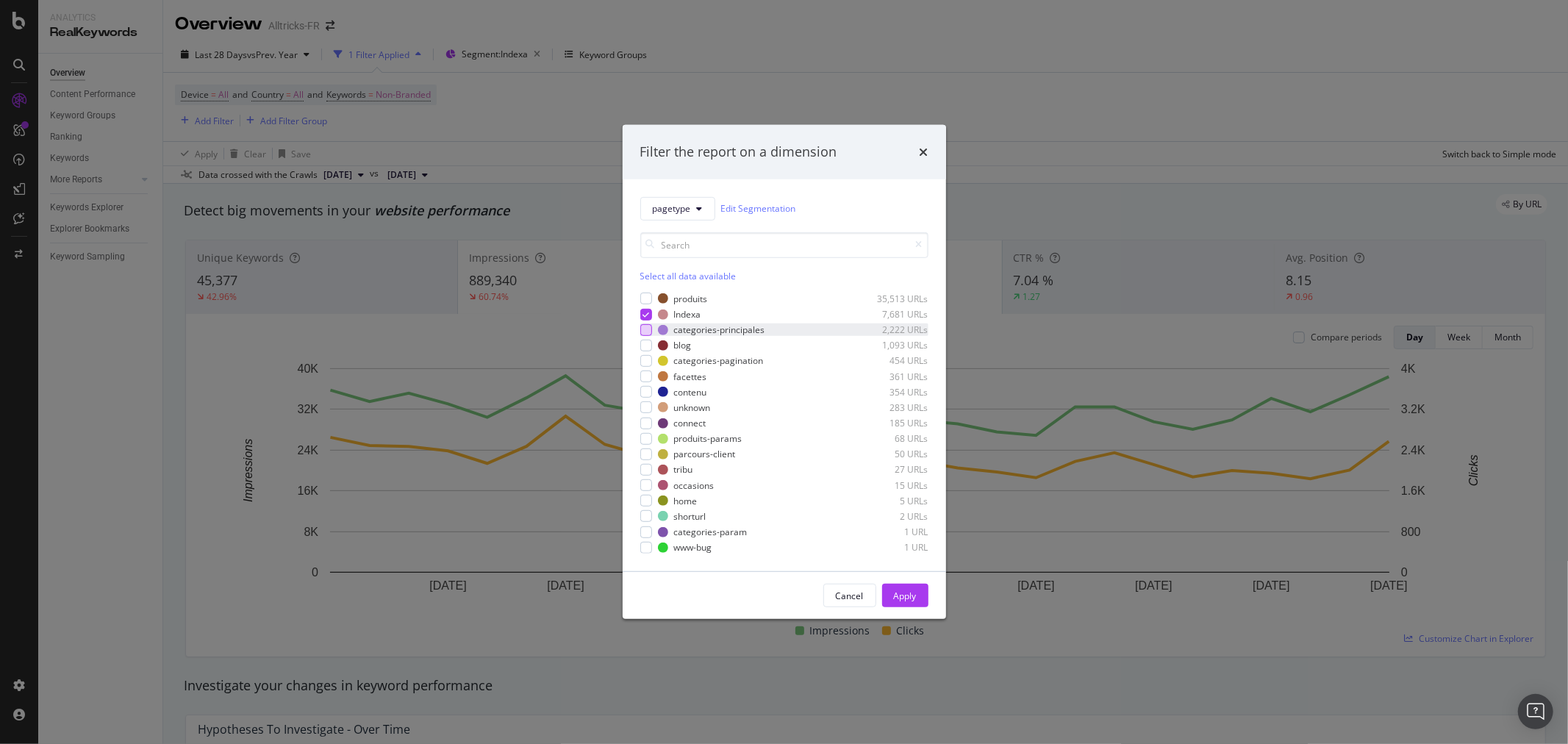
click at [644, 329] on div "modal" at bounding box center [646, 330] width 12 height 12
click at [640, 317] on div "modal" at bounding box center [646, 314] width 12 height 12
click at [899, 597] on div "Apply" at bounding box center [905, 596] width 23 height 12
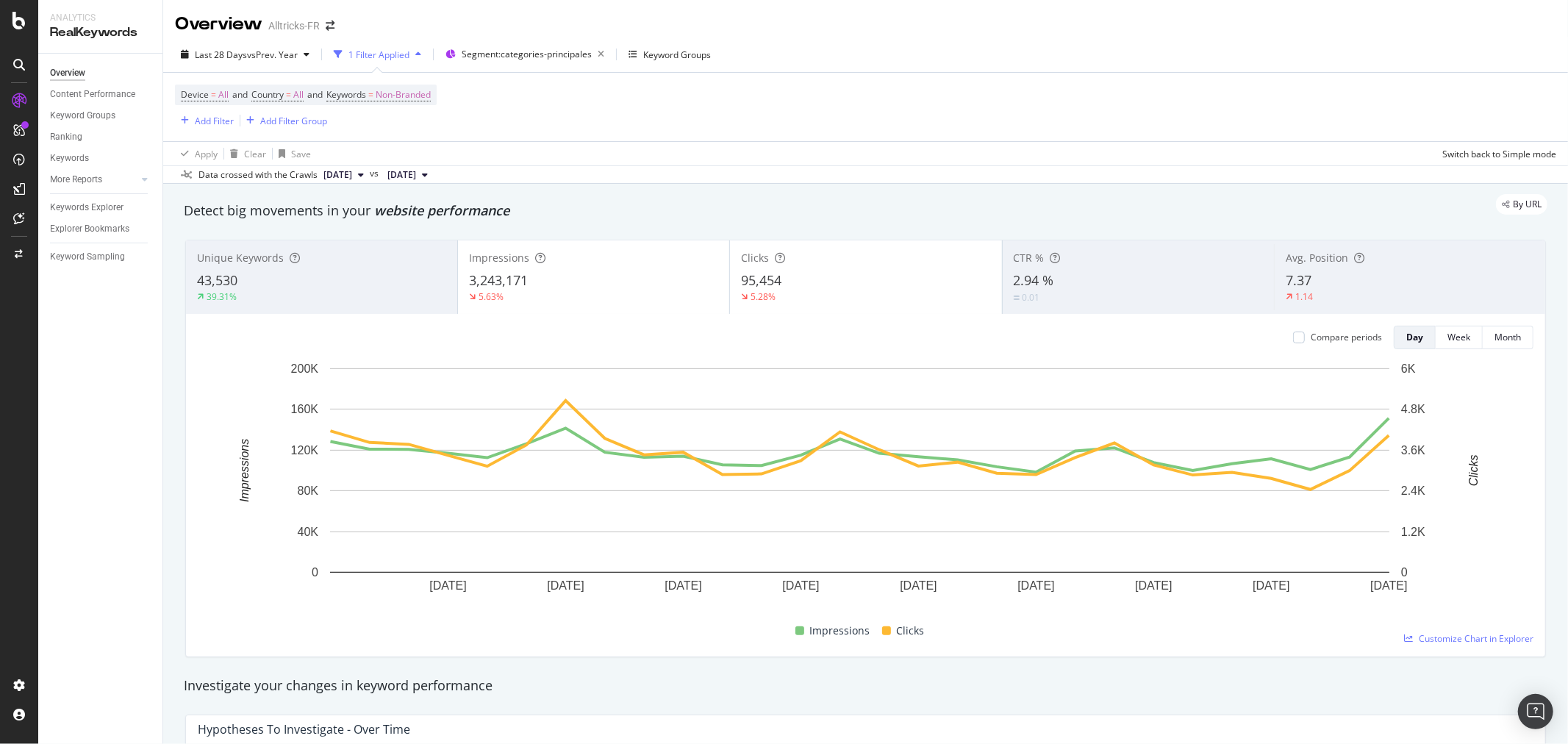
click at [1305, 268] on div "Avg. Position 7.37 1.14" at bounding box center [1410, 278] width 272 height 66
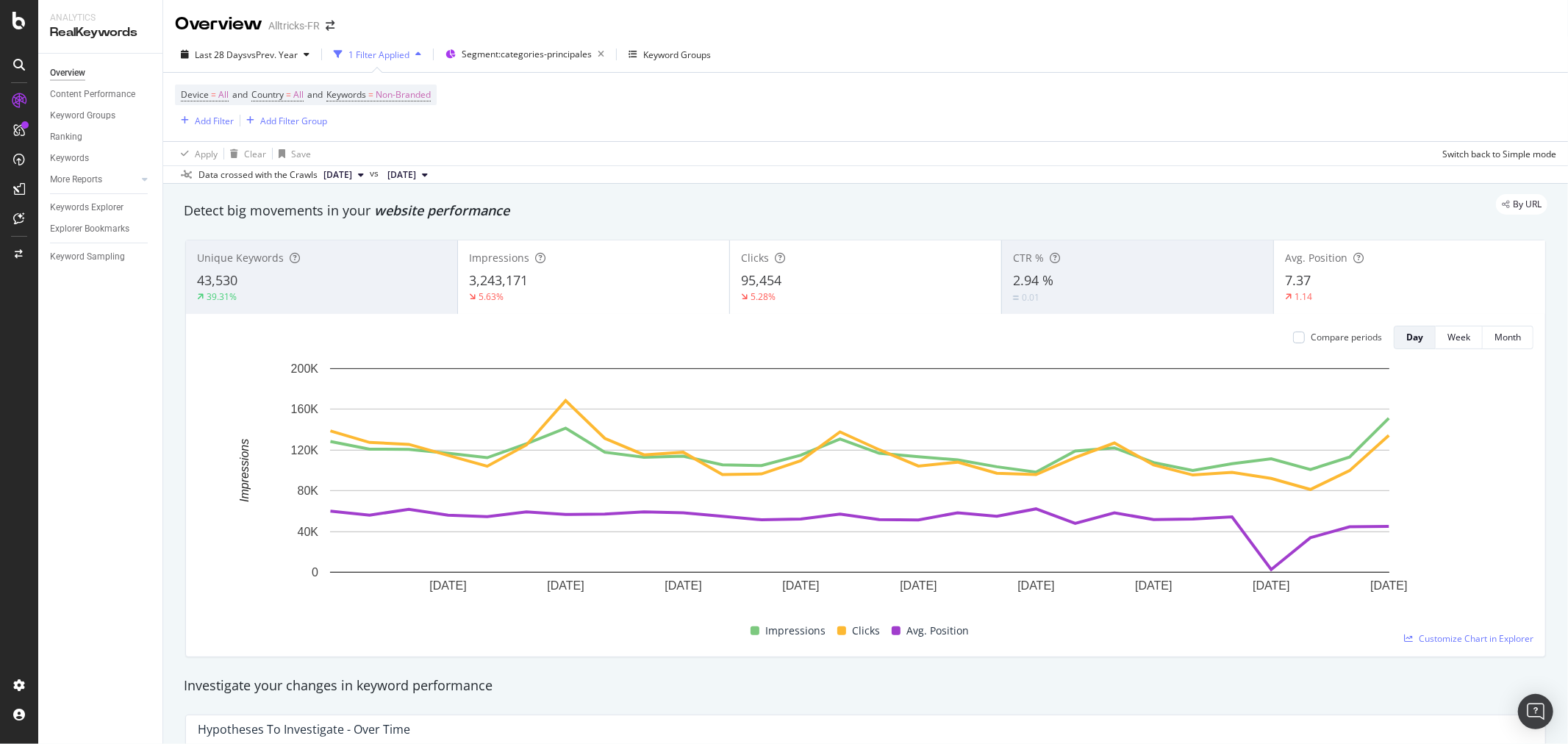
click at [1347, 331] on div "Compare periods" at bounding box center [1337, 337] width 89 height 23
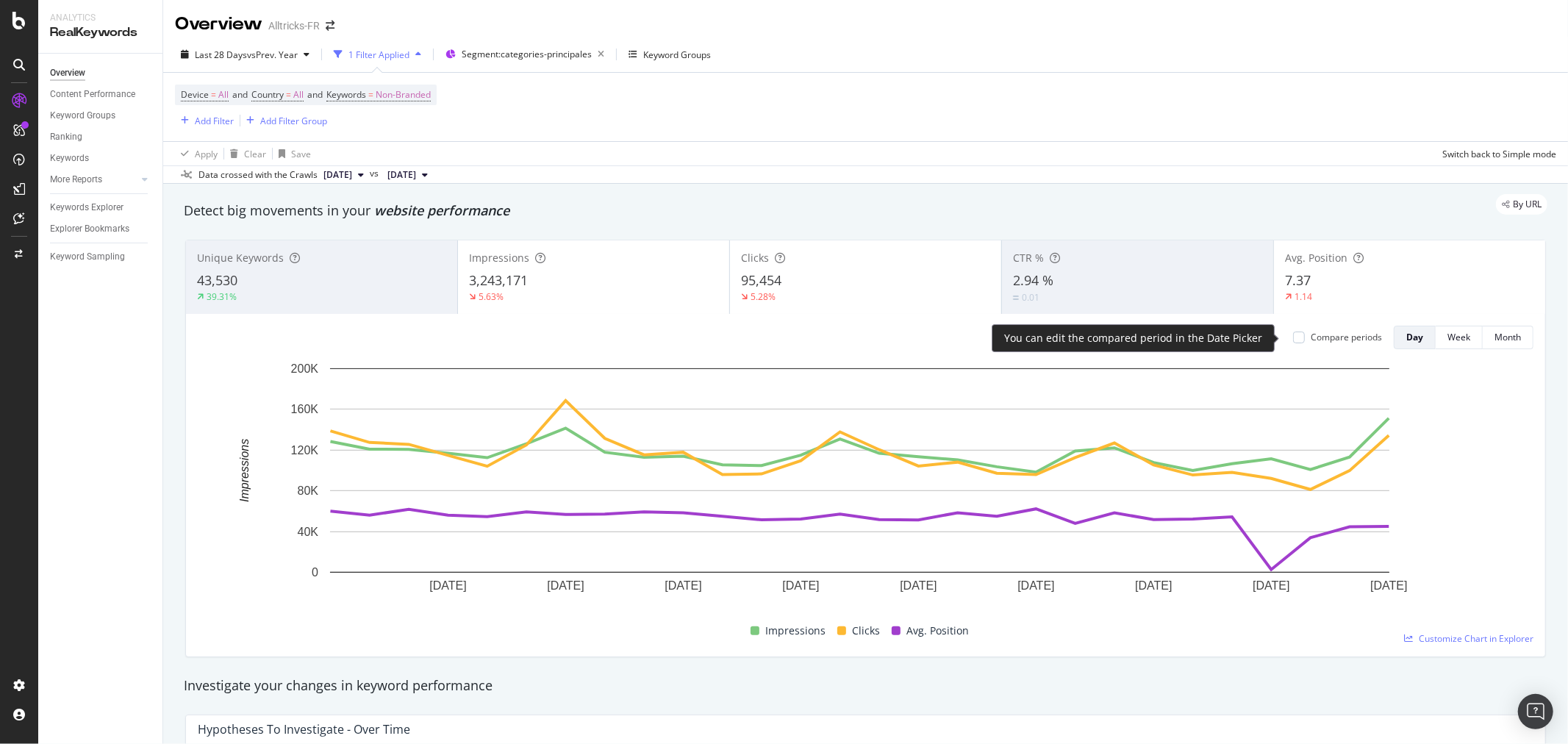
click at [1347, 336] on div "Compare periods" at bounding box center [1347, 336] width 71 height 12
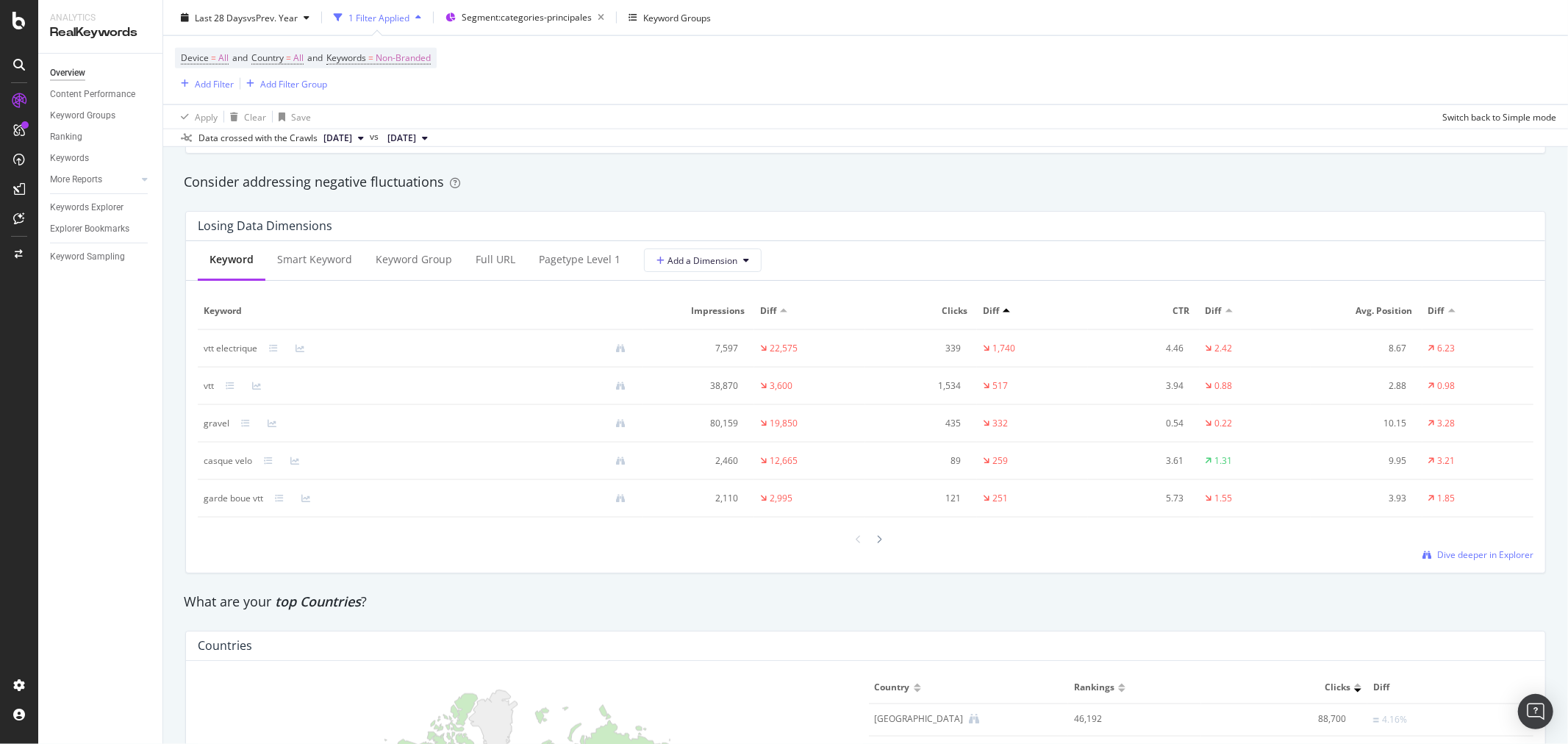
scroll to position [1716, 0]
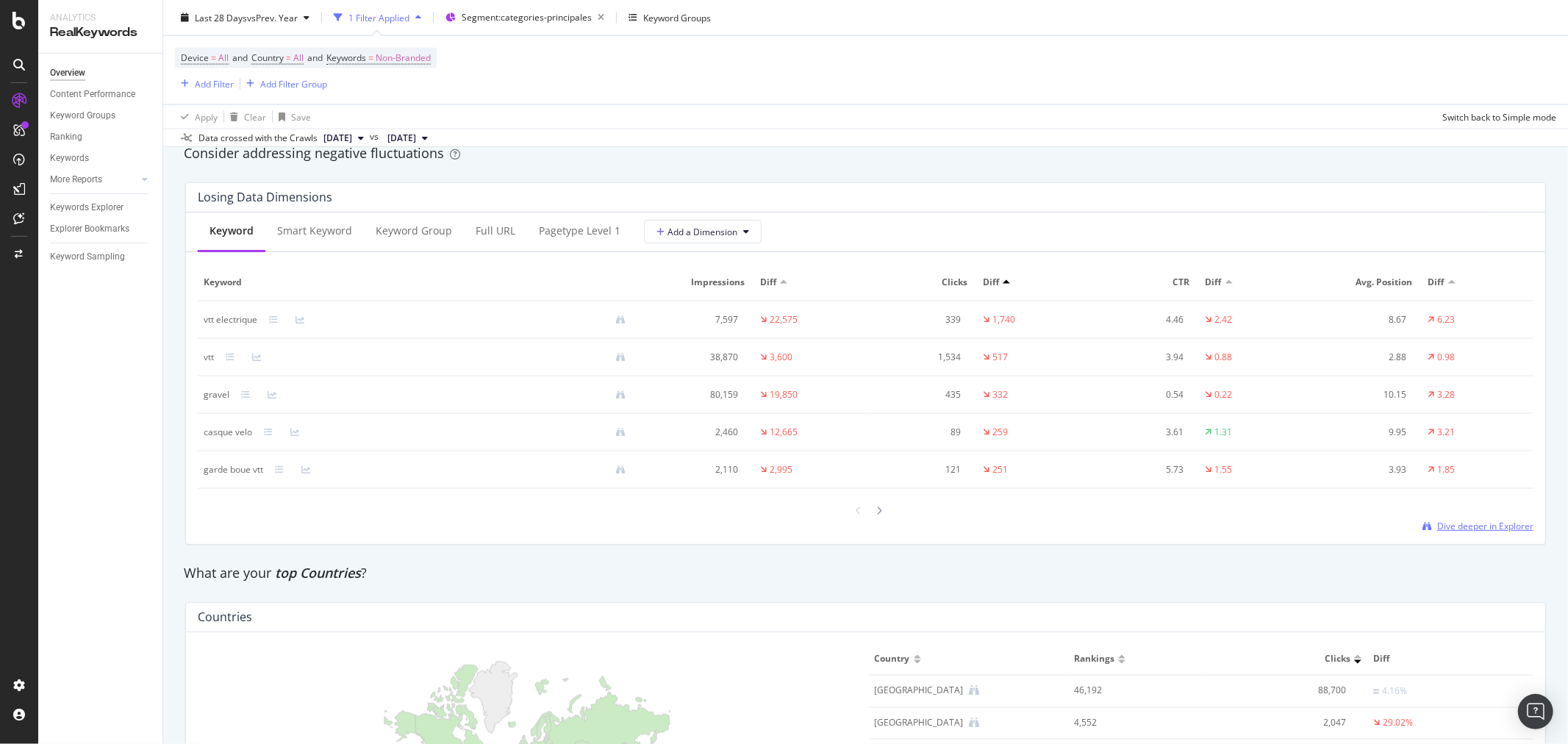
click at [1456, 530] on span "Dive deeper in Explorer" at bounding box center [1485, 526] width 96 height 12
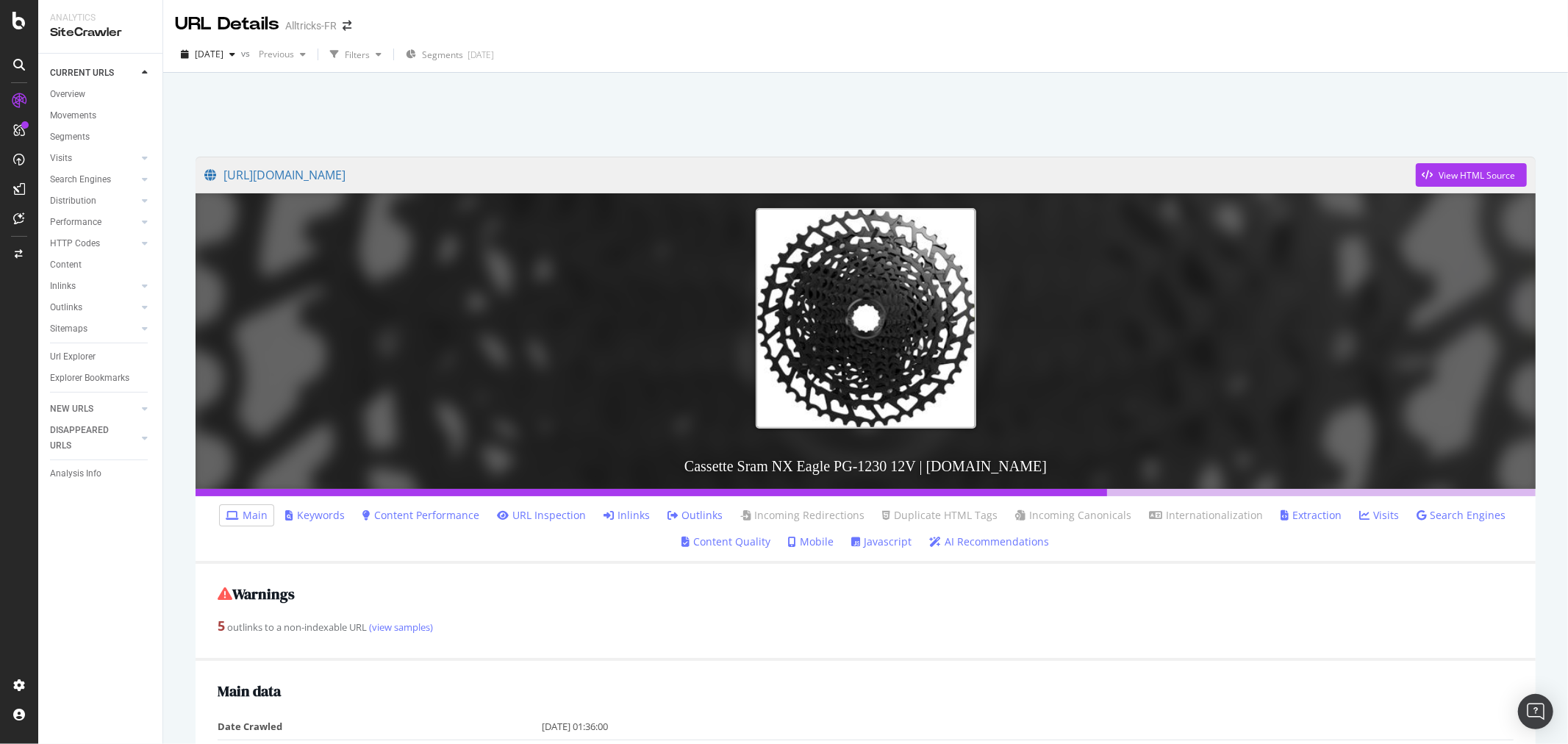
drag, startPoint x: 62, startPoint y: 354, endPoint x: 524, endPoint y: 263, distance: 470.9
click at [62, 354] on div "Url Explorer" at bounding box center [72, 357] width 46 height 16
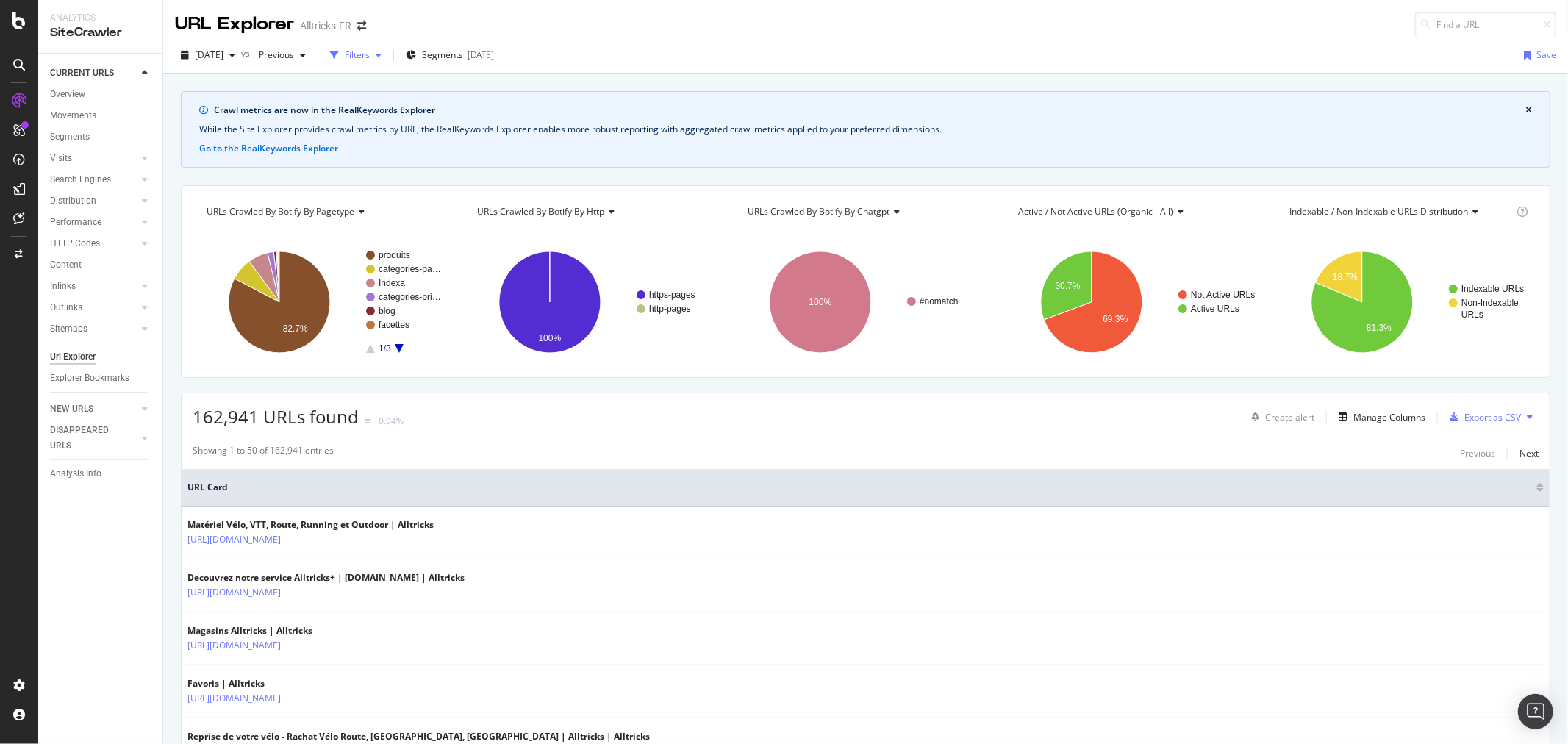
click at [387, 64] on div "Filters" at bounding box center [355, 55] width 63 height 22
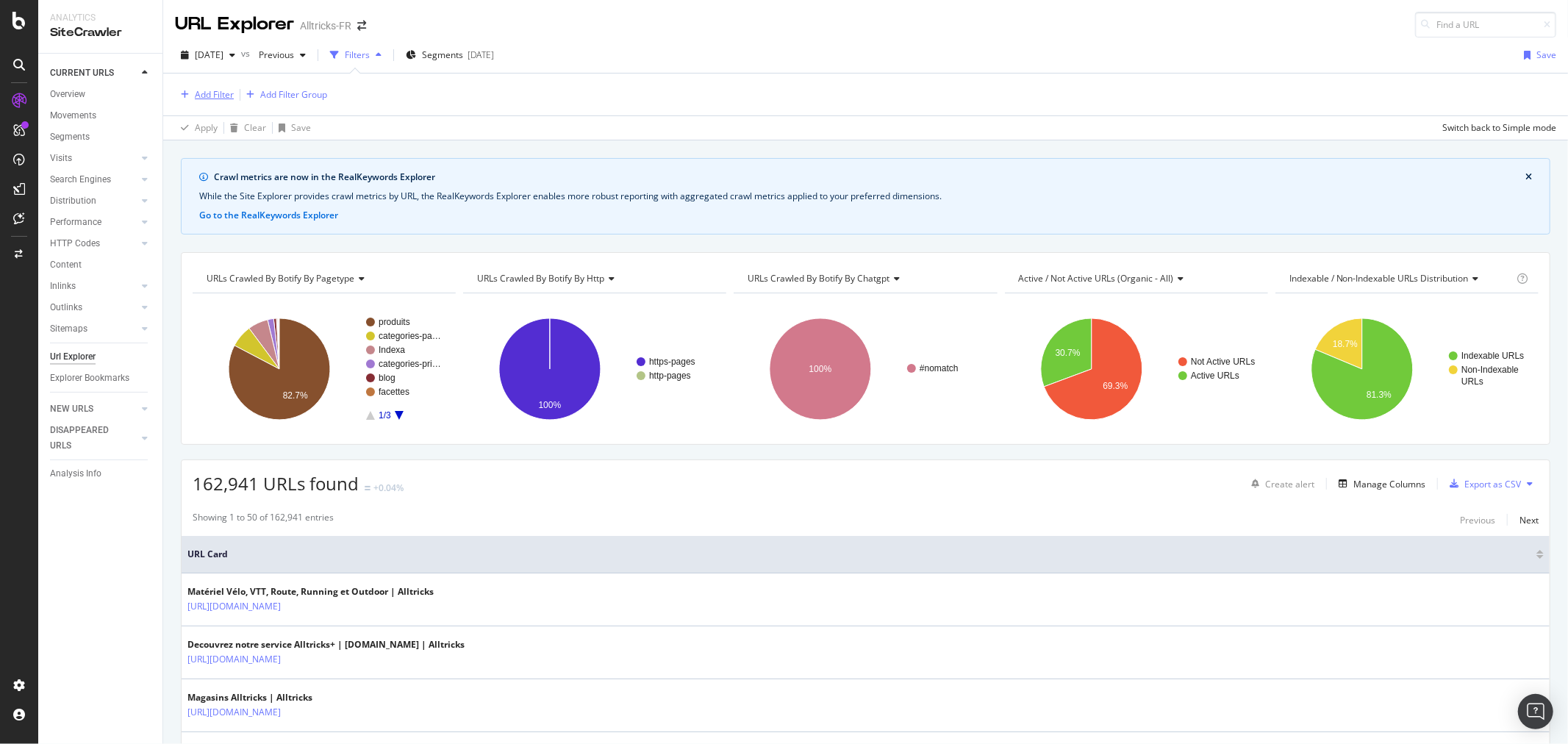
click at [217, 97] on div "Add Filter" at bounding box center [214, 94] width 39 height 12
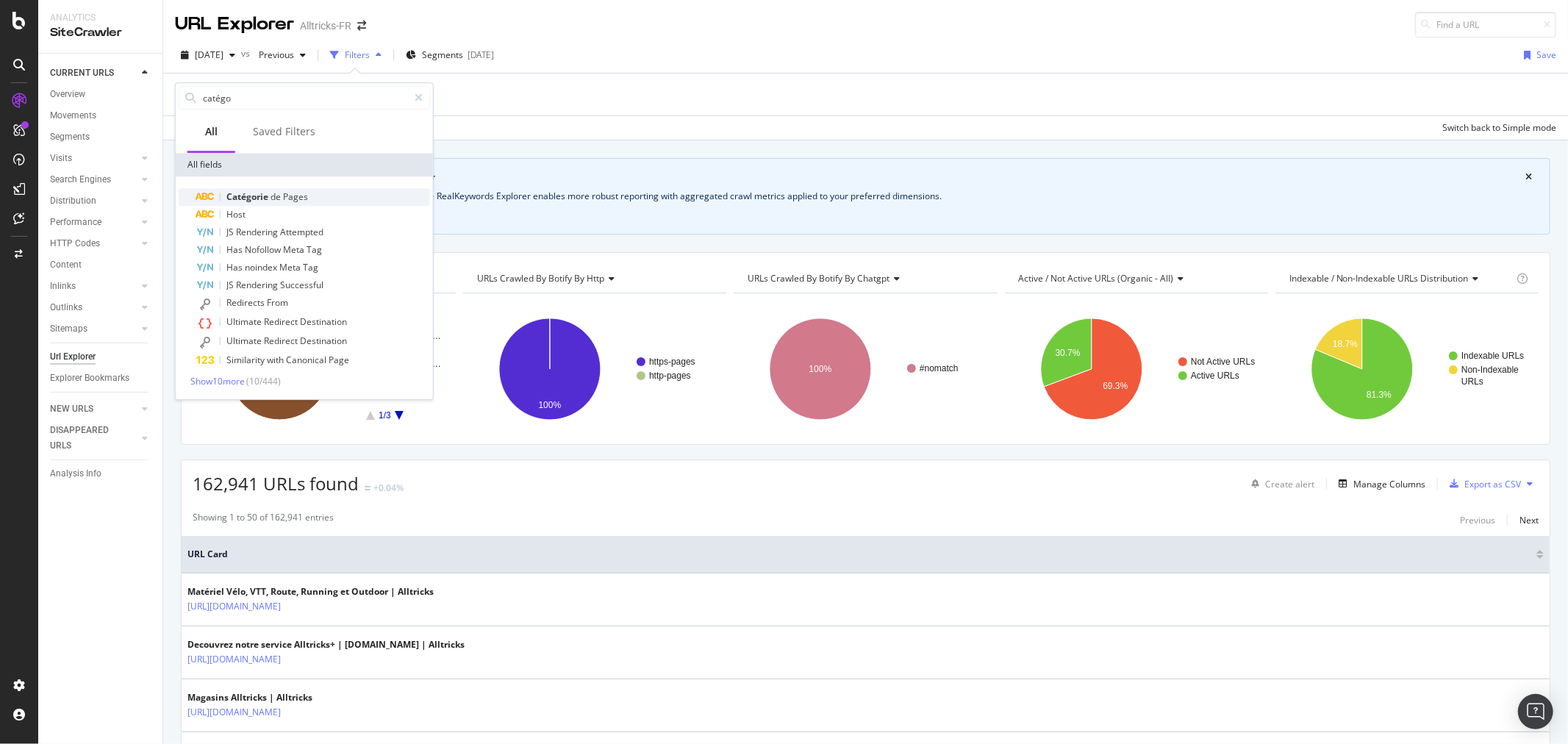
type input "catégo"
click at [303, 191] on span "Pages" at bounding box center [296, 196] width 25 height 12
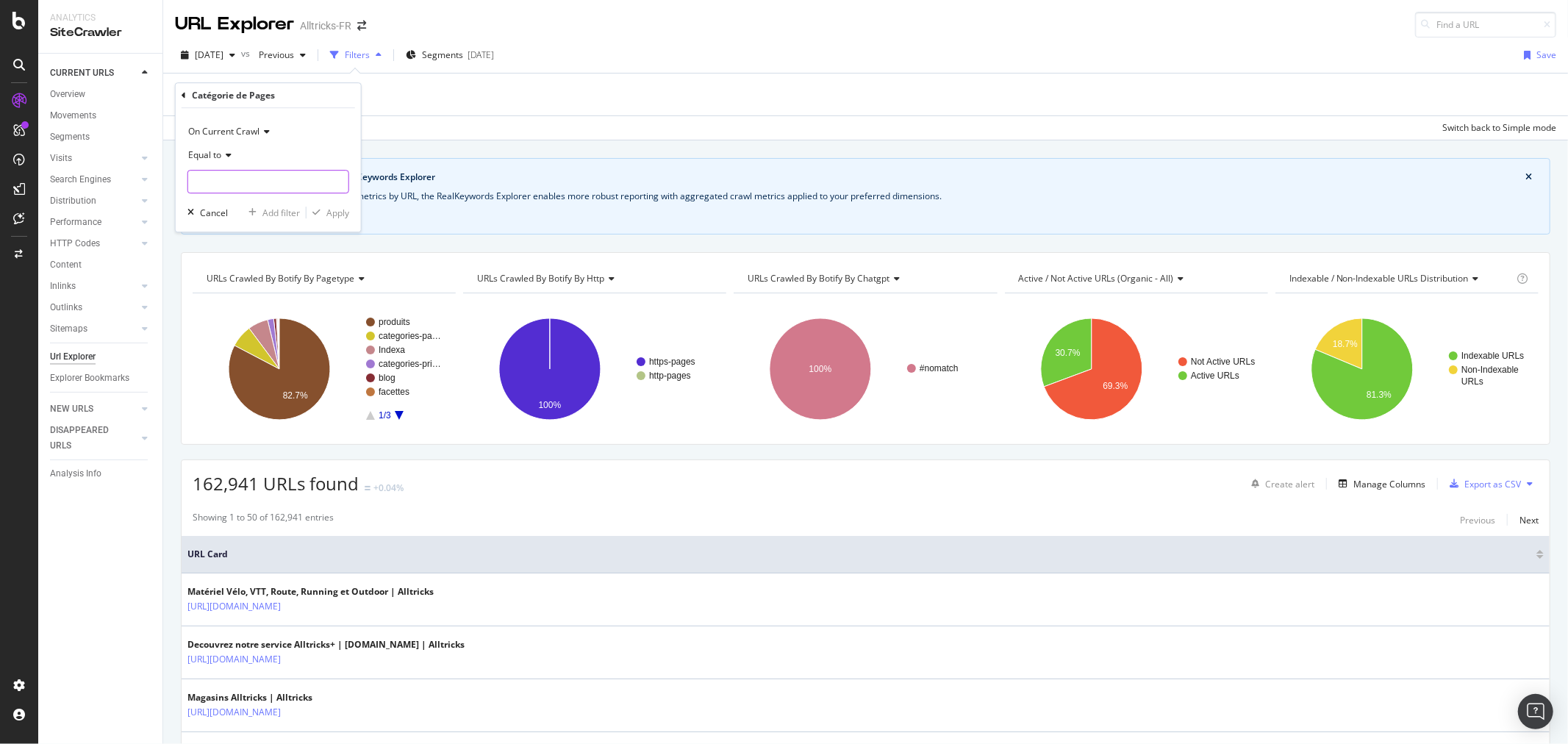
click at [219, 172] on input "text" at bounding box center [268, 181] width 160 height 23
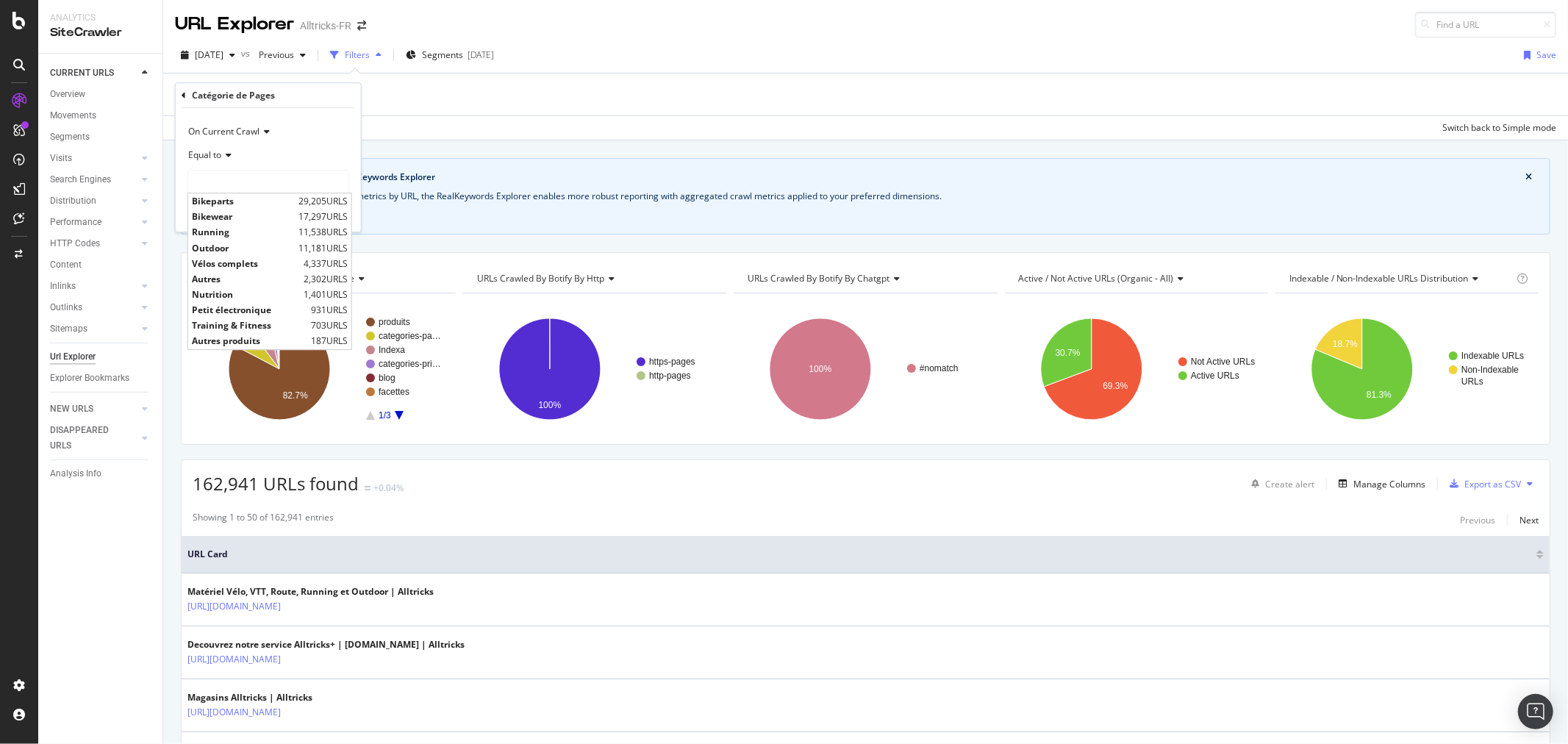
click at [461, 105] on div "Add Filter Add Filter Group" at bounding box center [866, 94] width 1382 height 42
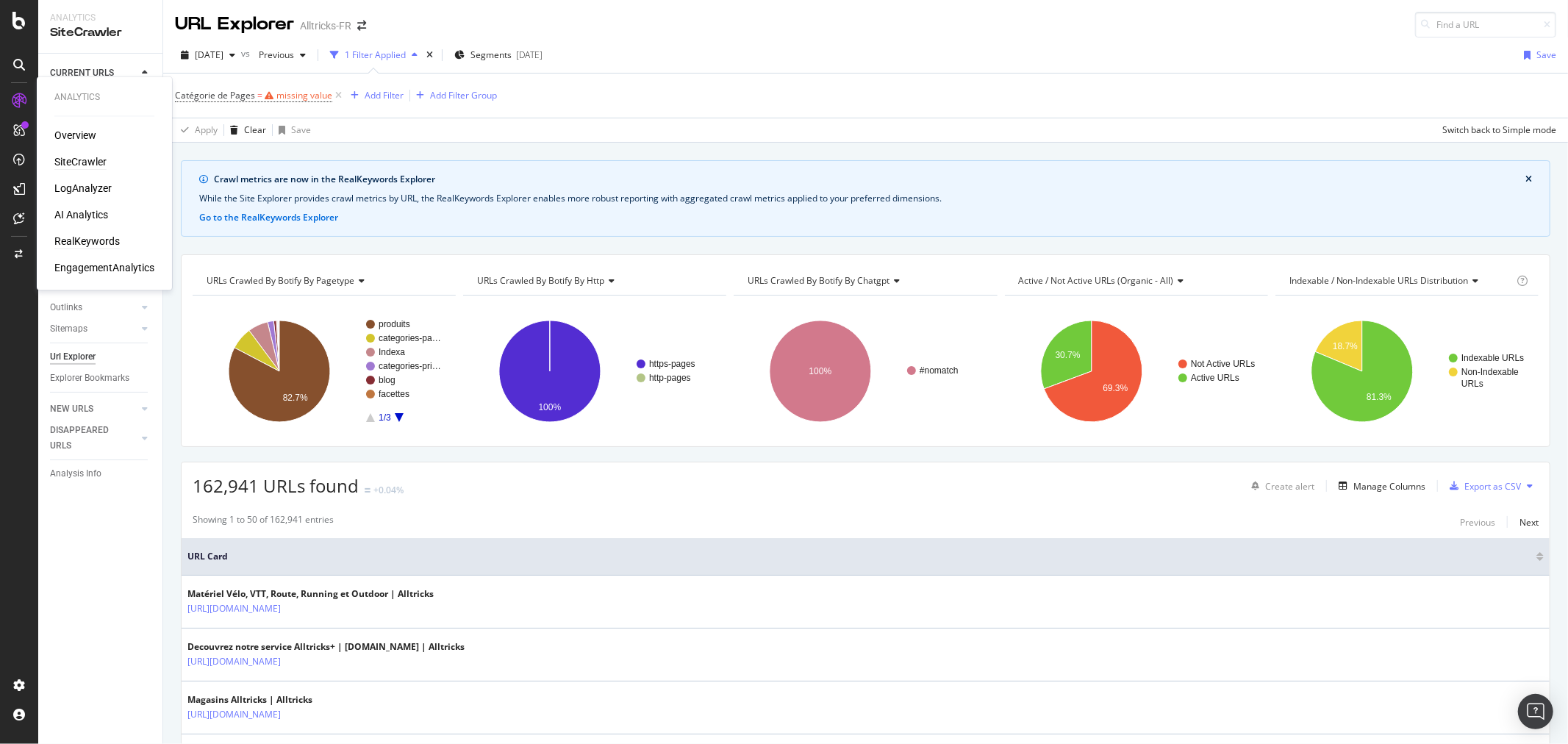
click at [84, 238] on div "RealKeywords" at bounding box center [87, 242] width 65 height 15
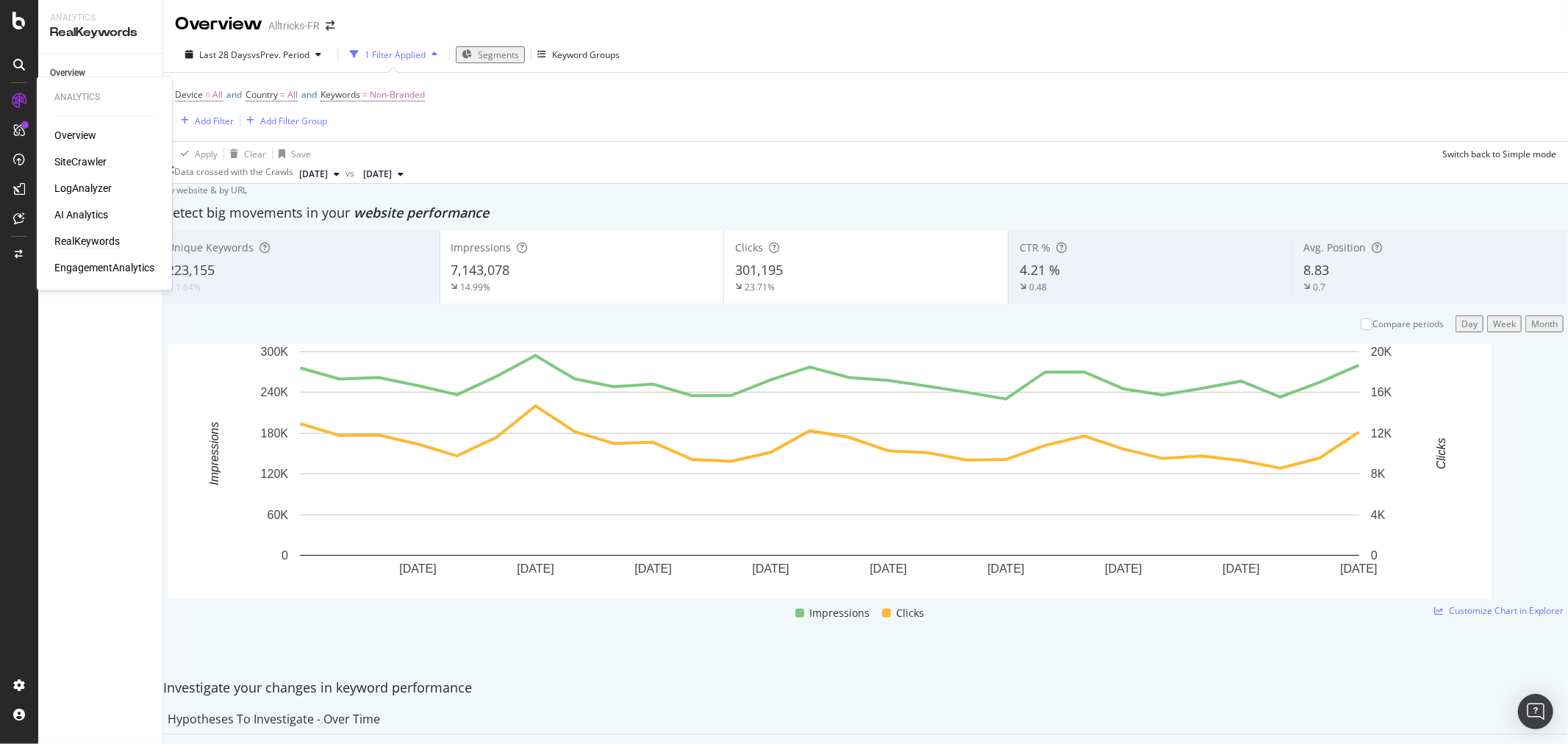
click at [80, 240] on div "RealKeywords" at bounding box center [87, 242] width 65 height 15
click at [90, 157] on div "SiteCrawler" at bounding box center [80, 162] width 52 height 15
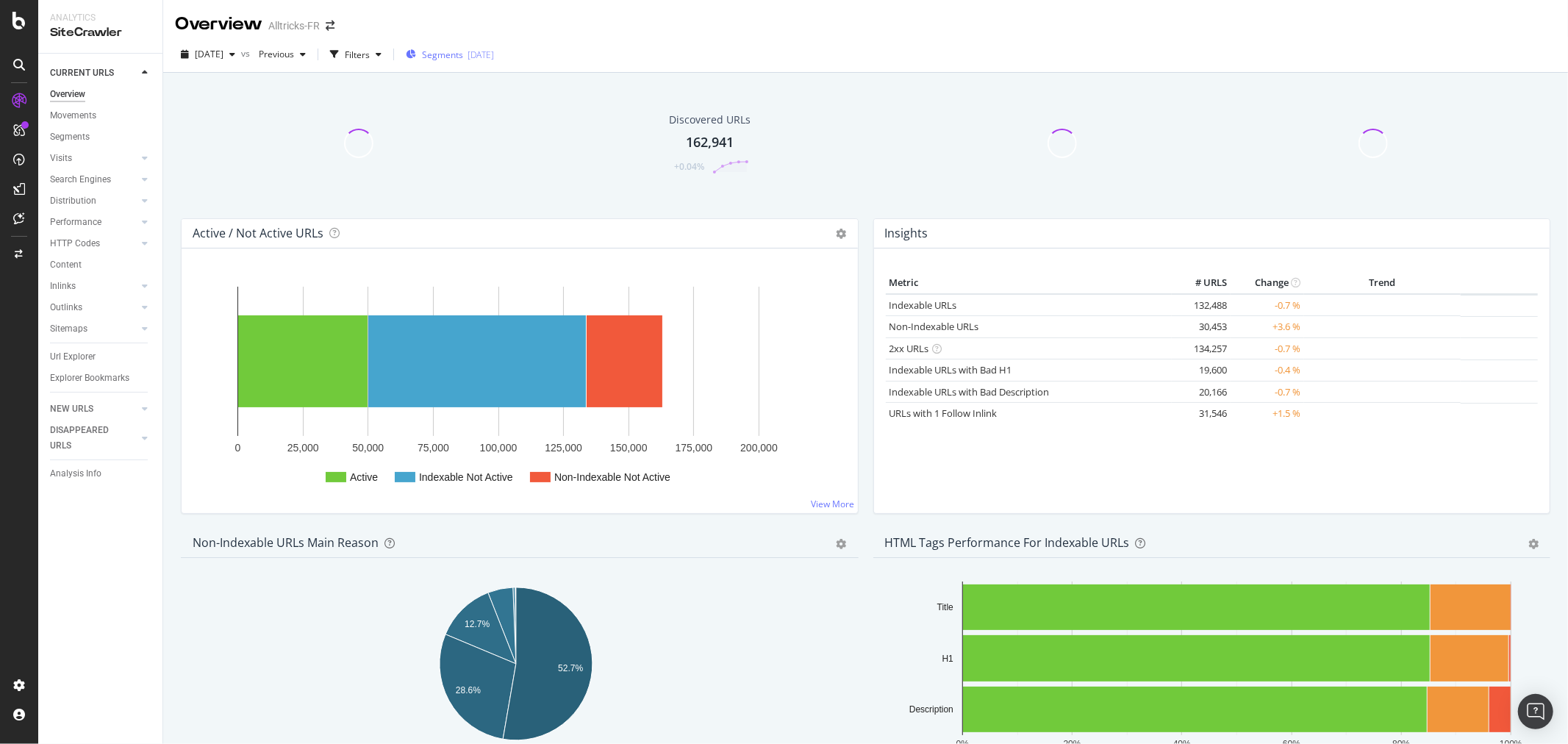
click at [75, 355] on div "Url Explorer" at bounding box center [72, 357] width 46 height 16
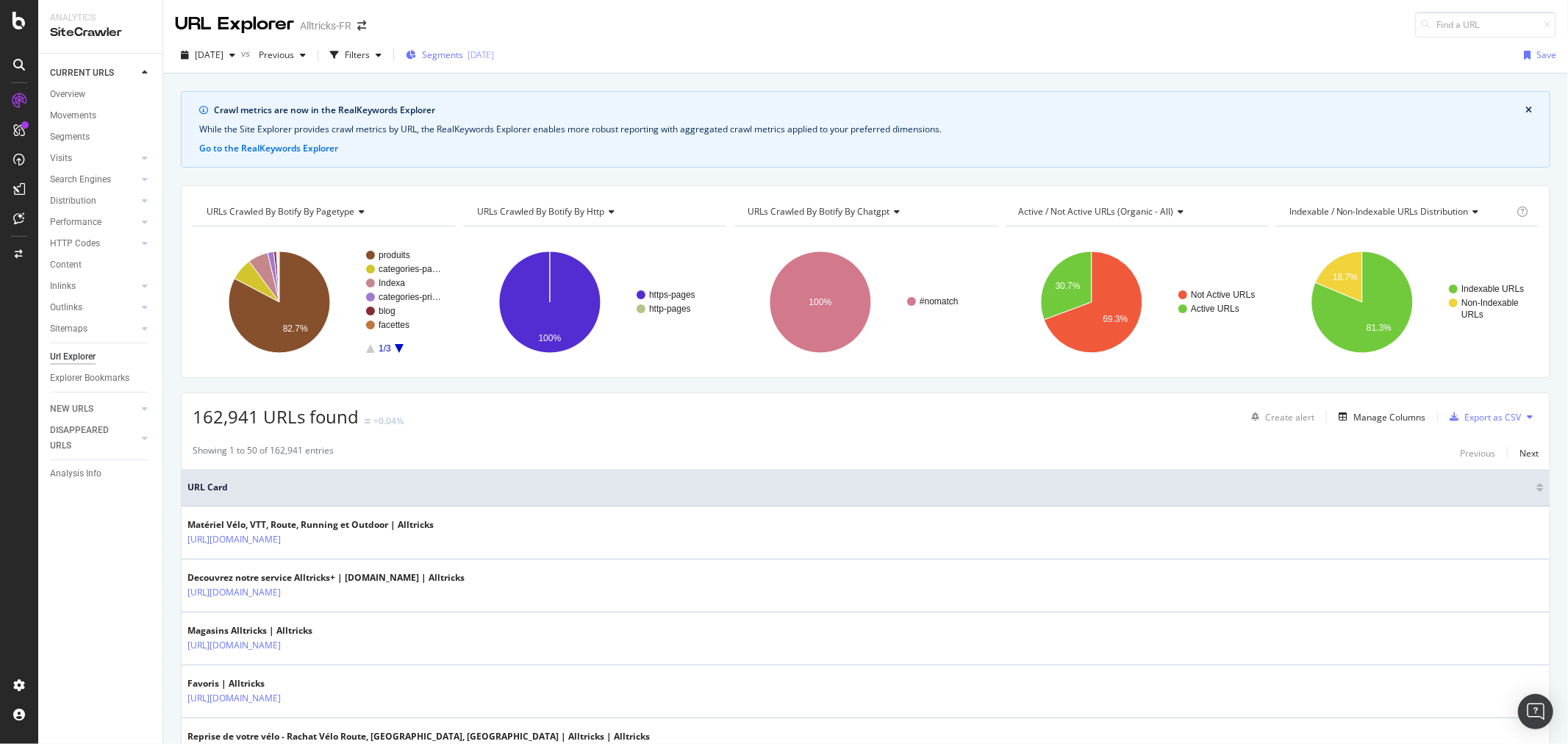
click at [463, 46] on div "Segments [DATE]" at bounding box center [450, 55] width 89 height 22
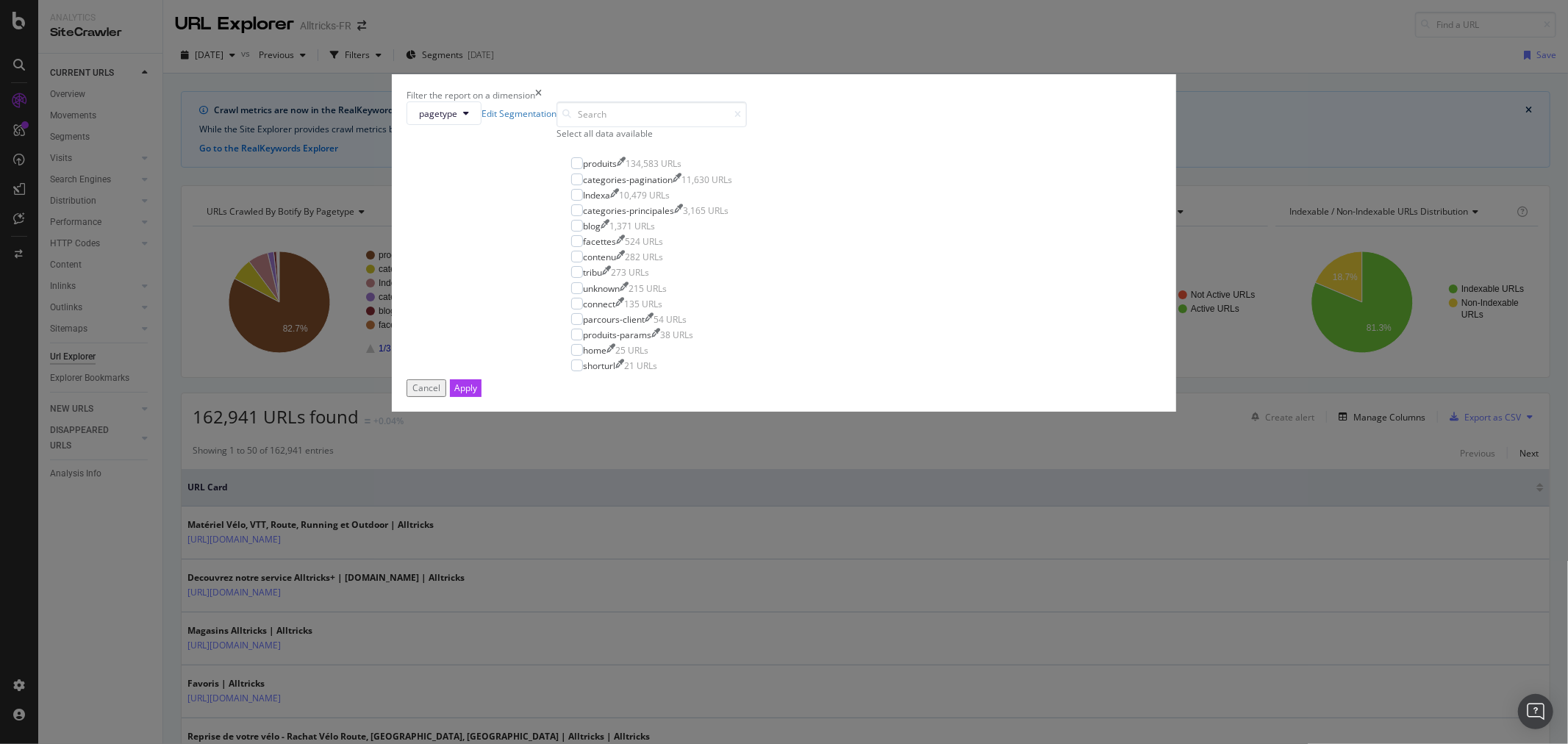
click at [605, 22] on div "Filter the report on a dimension pagetype Edit Segmentation Select all data ava…" at bounding box center [784, 372] width 1568 height 744
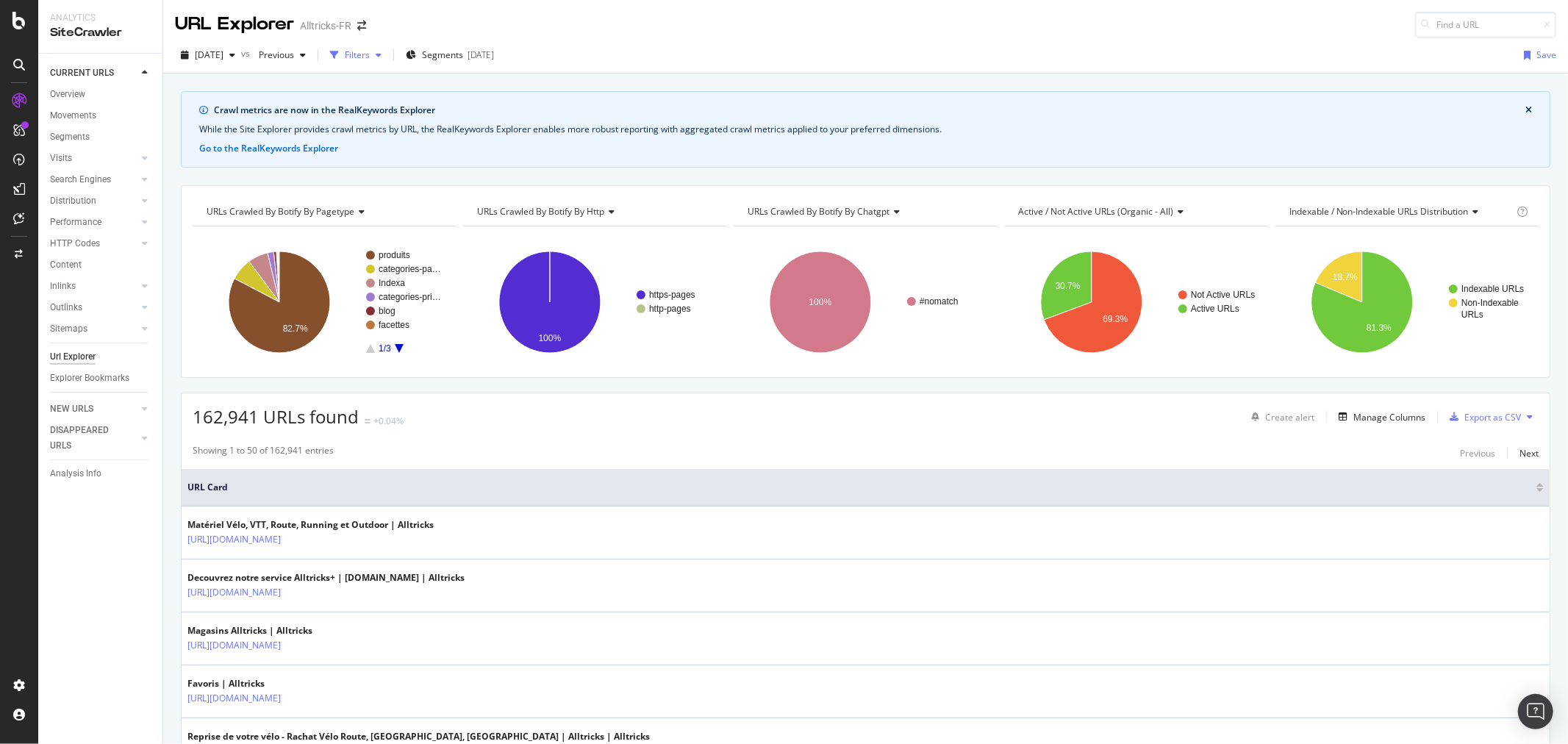
click at [339, 56] on icon "button" at bounding box center [335, 55] width 9 height 9
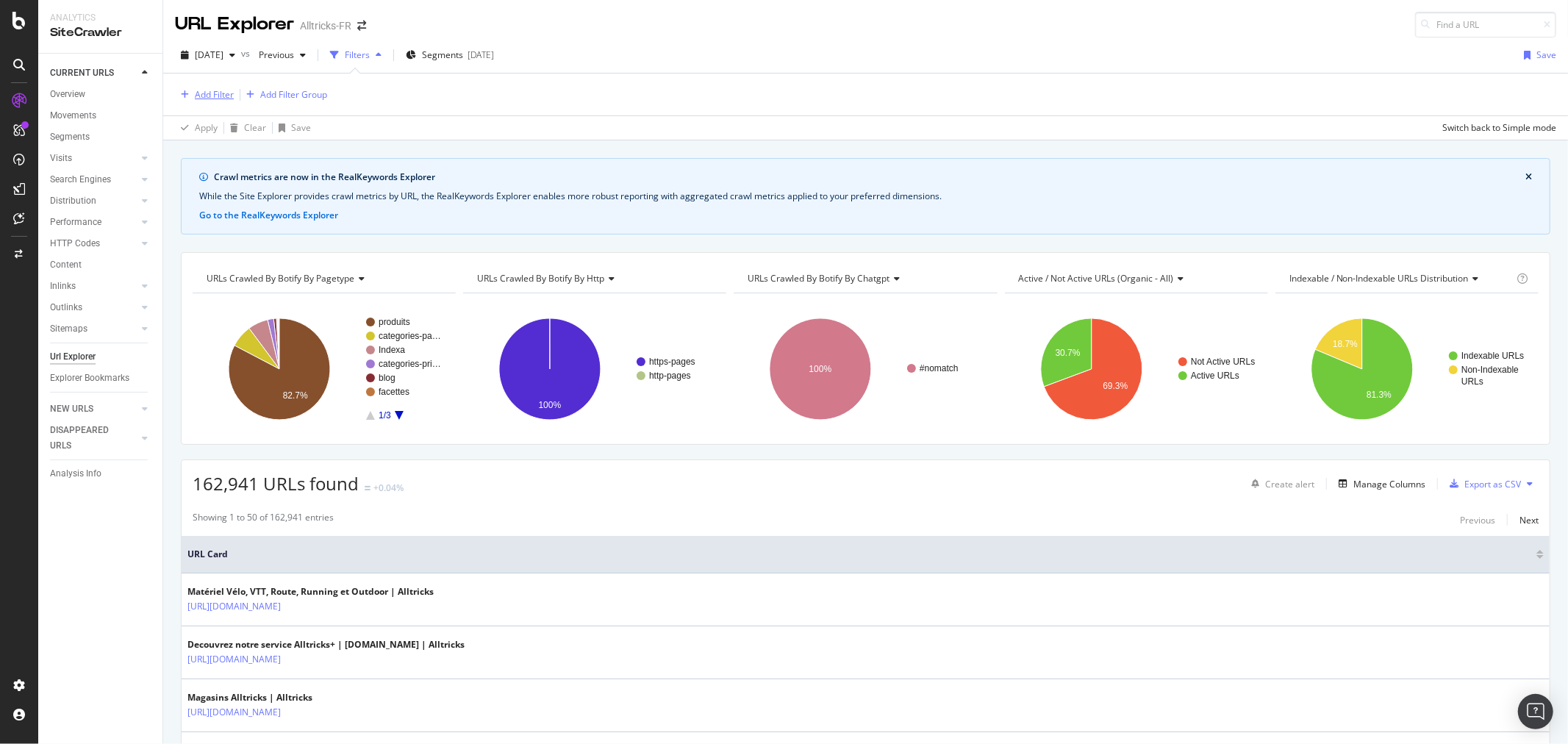
click at [214, 92] on div "Add Filter" at bounding box center [214, 94] width 39 height 12
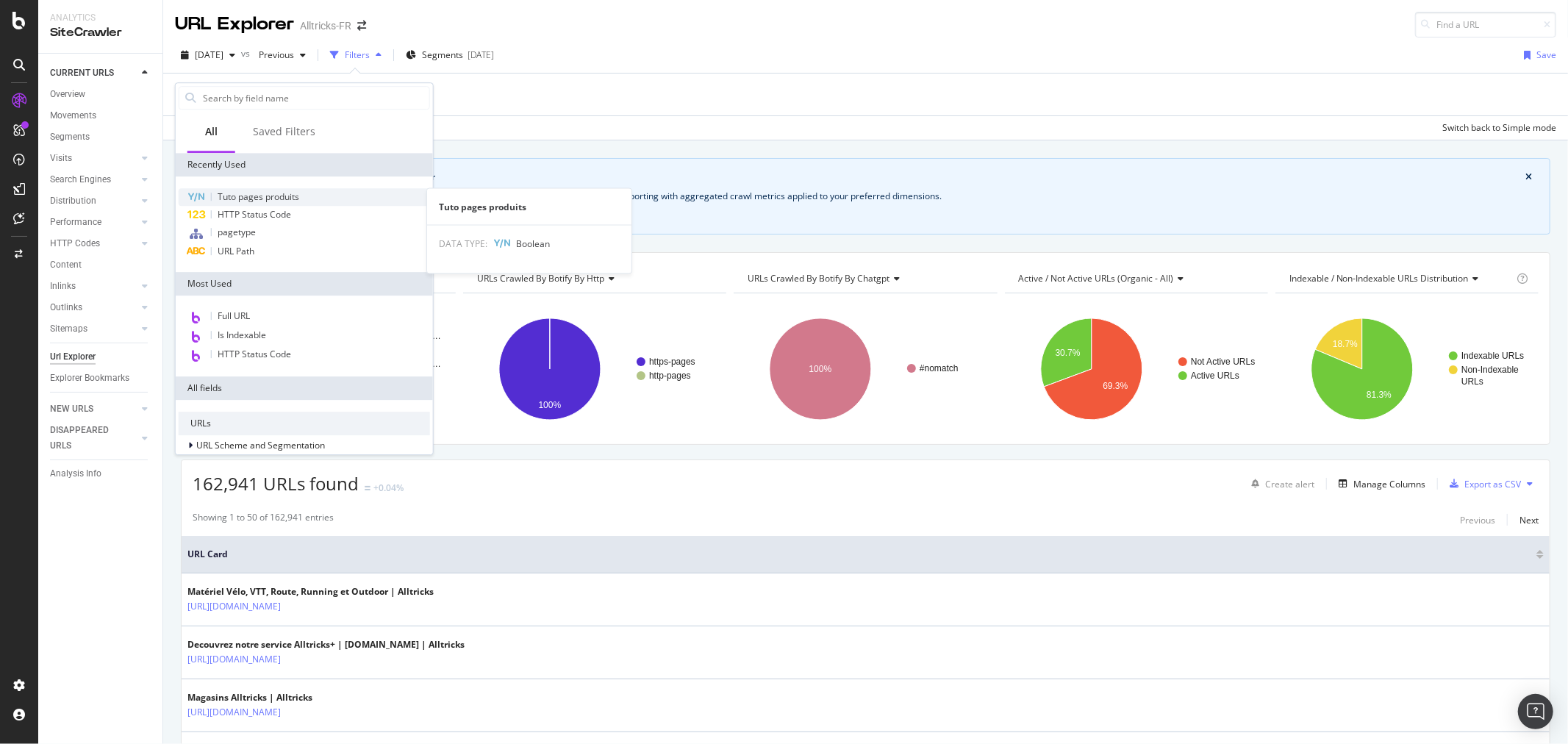
click at [297, 194] on span "Tuto pages produits" at bounding box center [258, 196] width 82 height 12
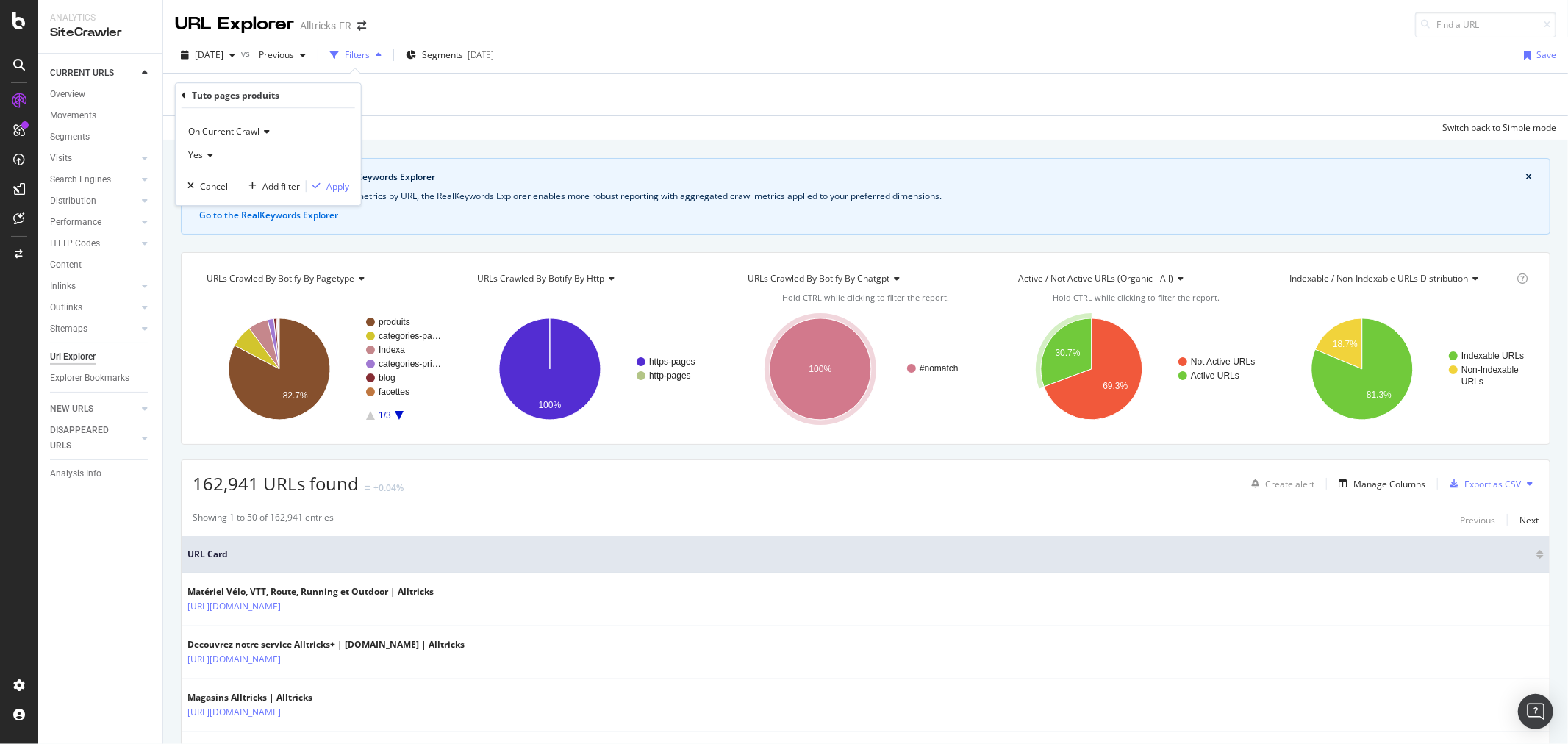
click at [340, 195] on div "On Current Crawl Yes Cancel Add filter Apply" at bounding box center [268, 156] width 186 height 97
click at [339, 188] on div "Apply" at bounding box center [338, 186] width 23 height 12
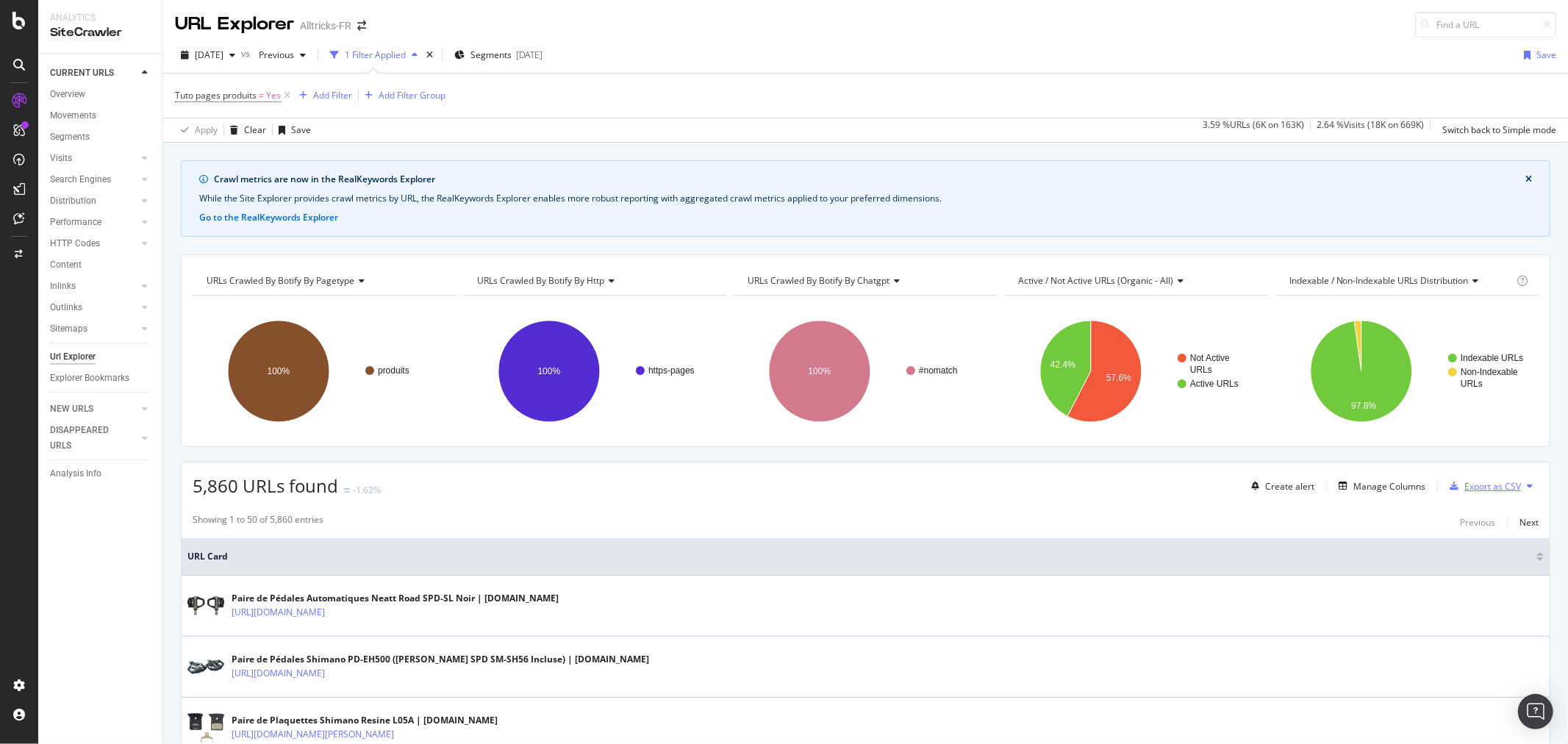
click at [1411, 486] on div "Export as CSV" at bounding box center [1493, 486] width 56 height 12
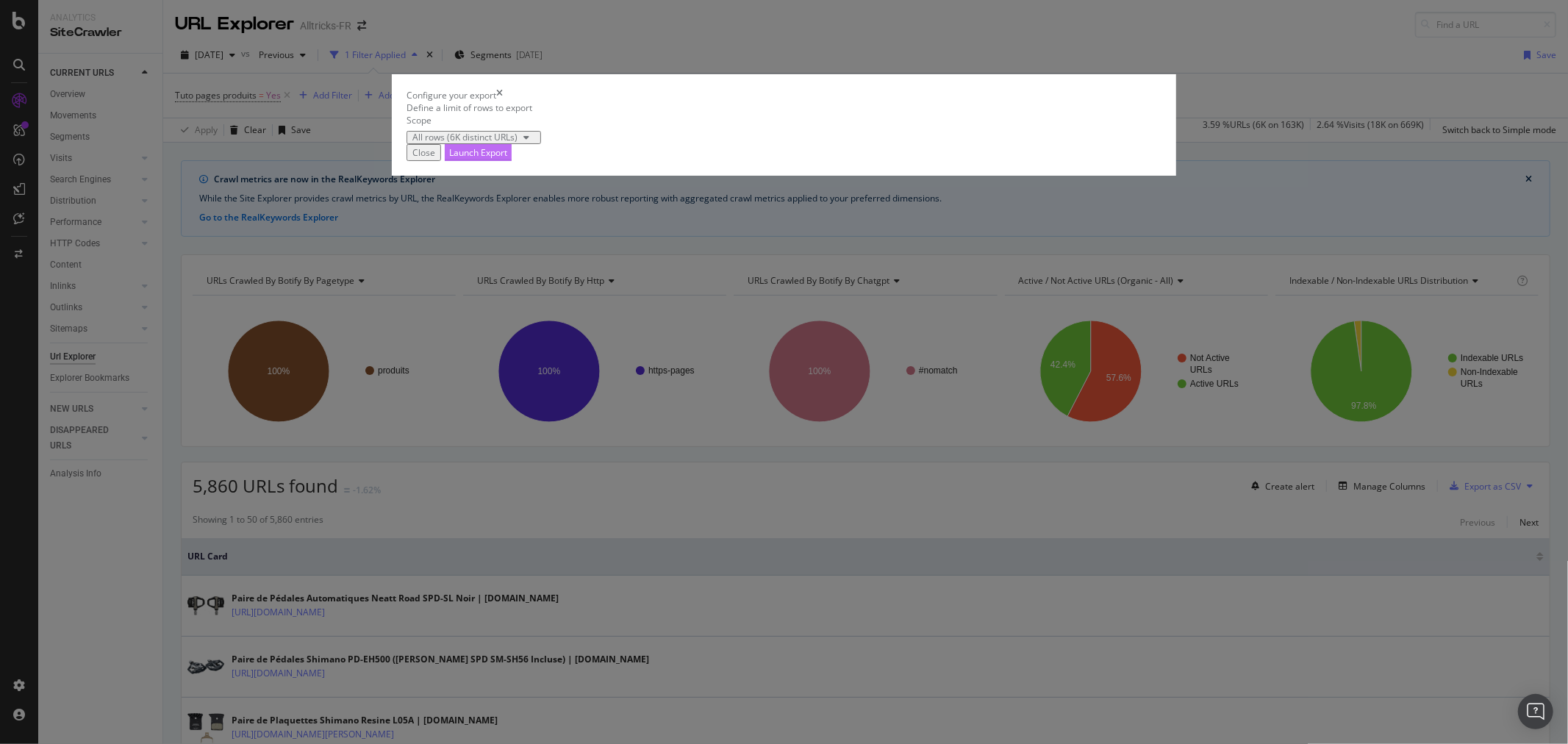
click at [507, 159] on div "Launch Export" at bounding box center [478, 152] width 58 height 12
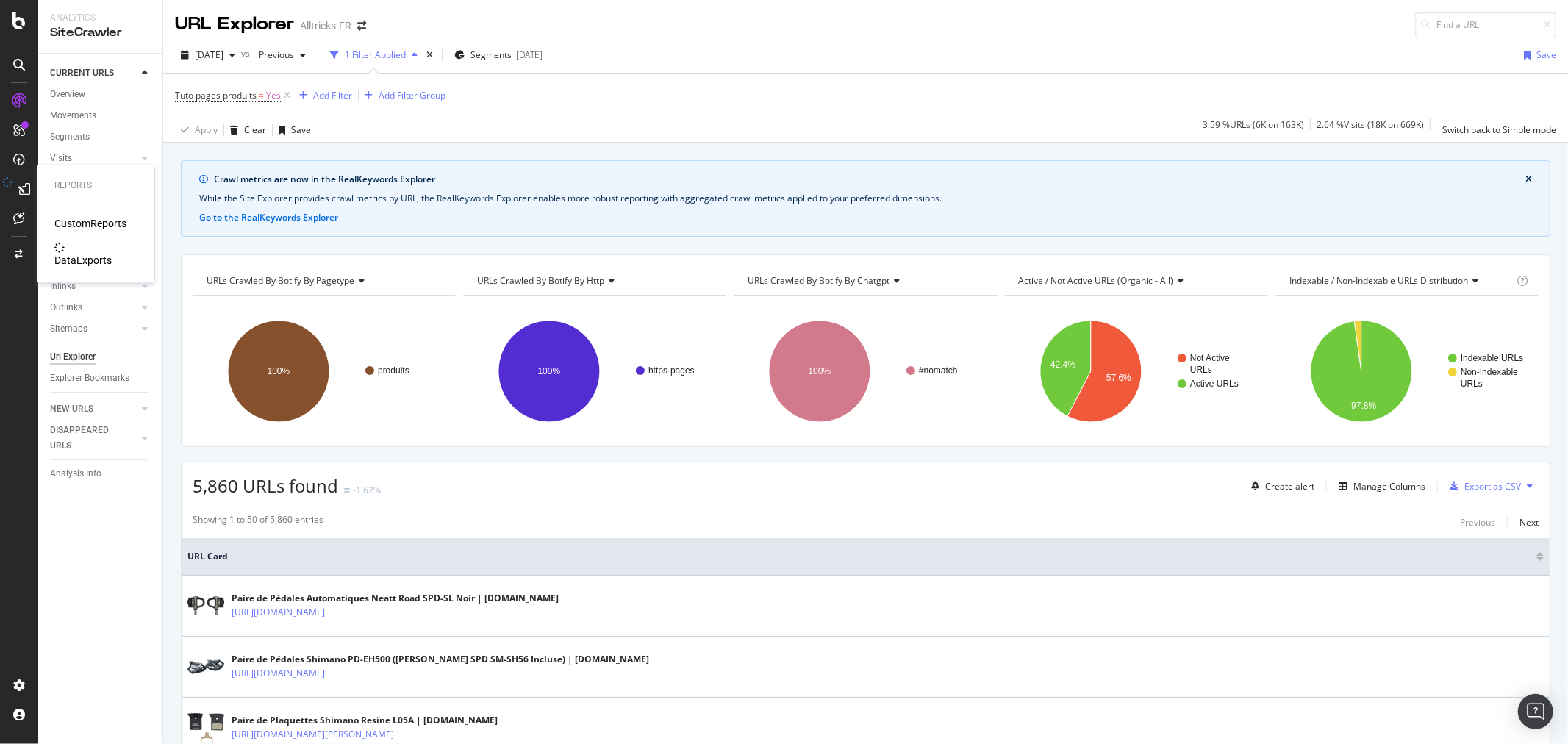
click at [90, 254] on div "DataExports" at bounding box center [83, 261] width 57 height 15
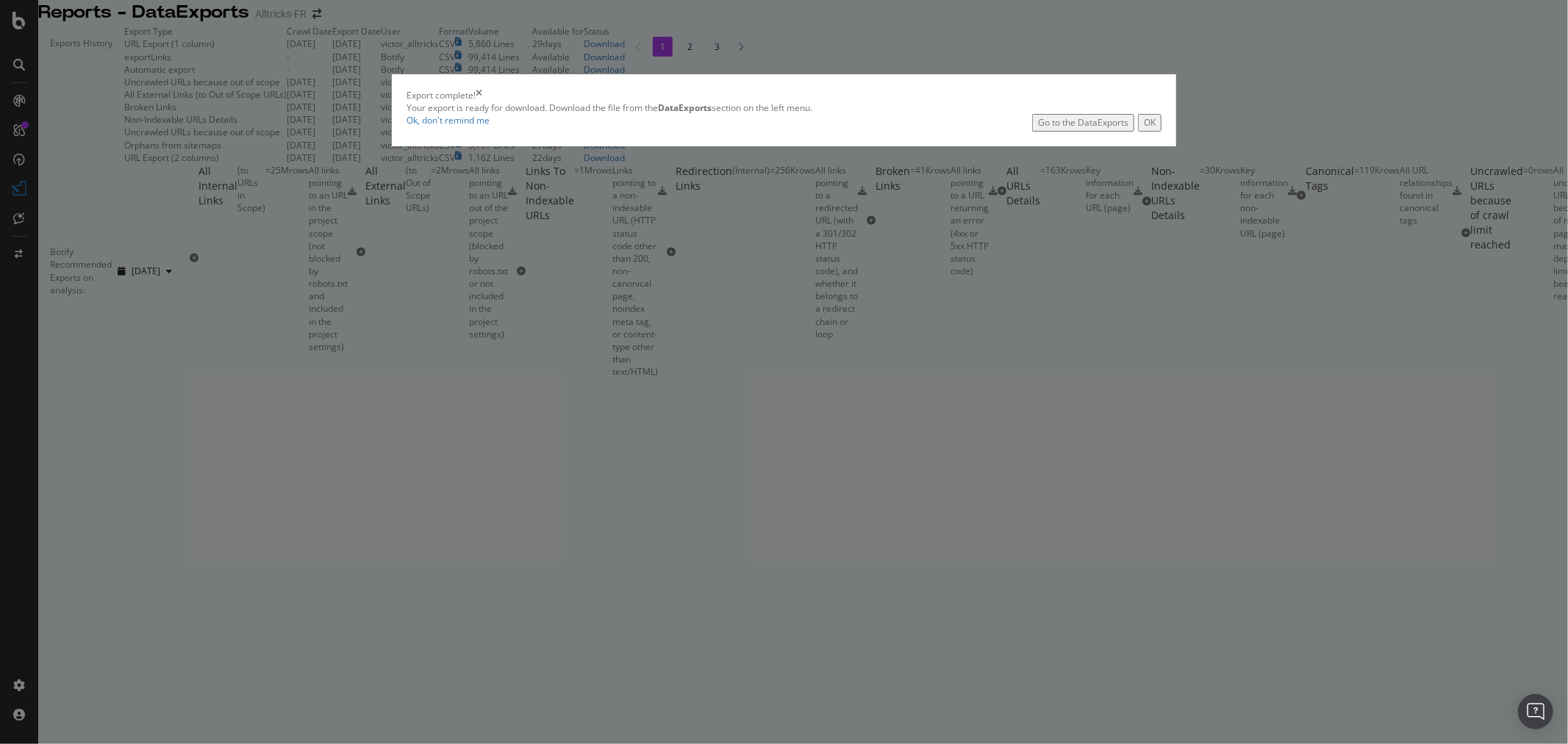
click at [1138, 131] on button "OK" at bounding box center [1150, 123] width 23 height 17
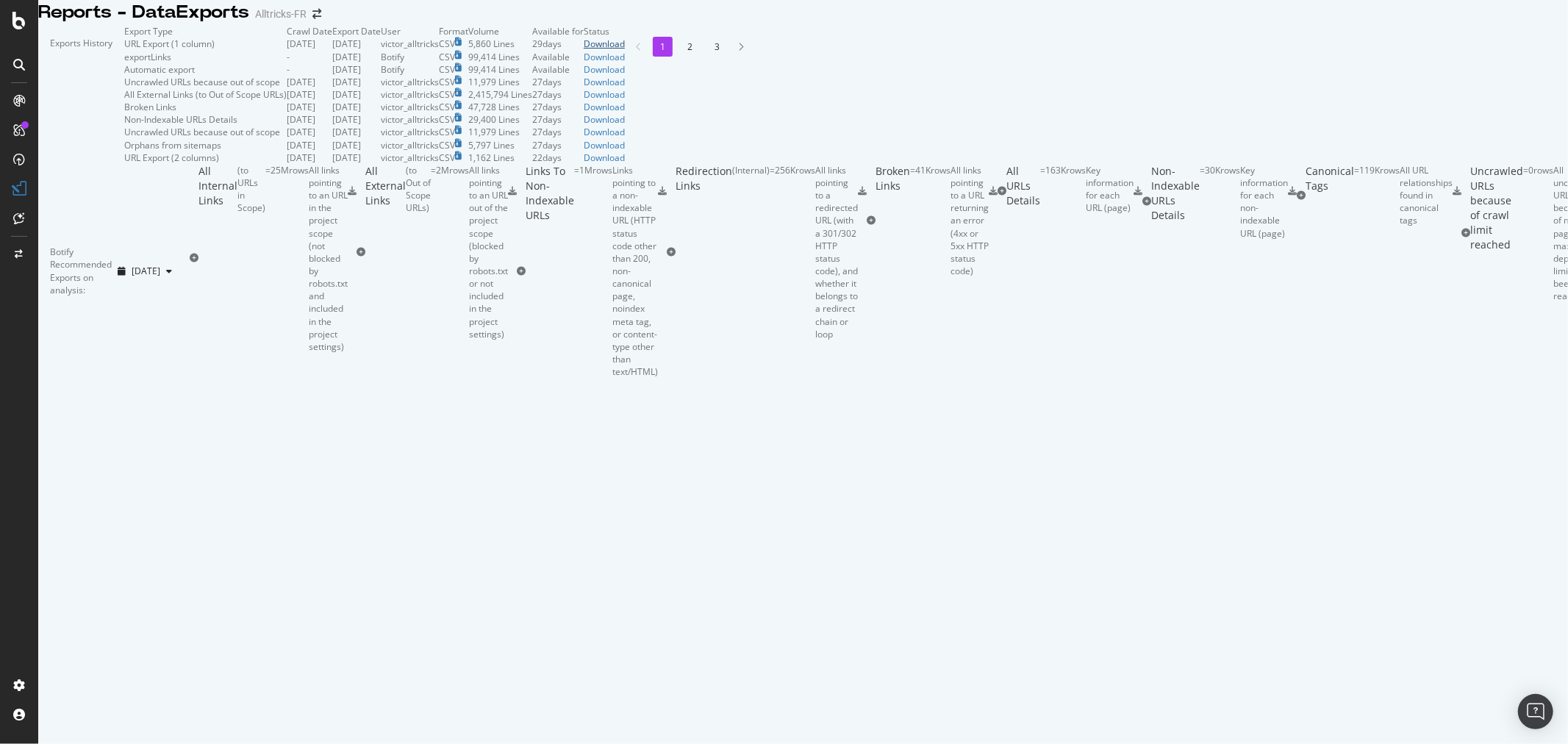
click at [625, 50] on div "Download" at bounding box center [605, 43] width 41 height 12
click at [9, 26] on div at bounding box center [19, 20] width 36 height 17
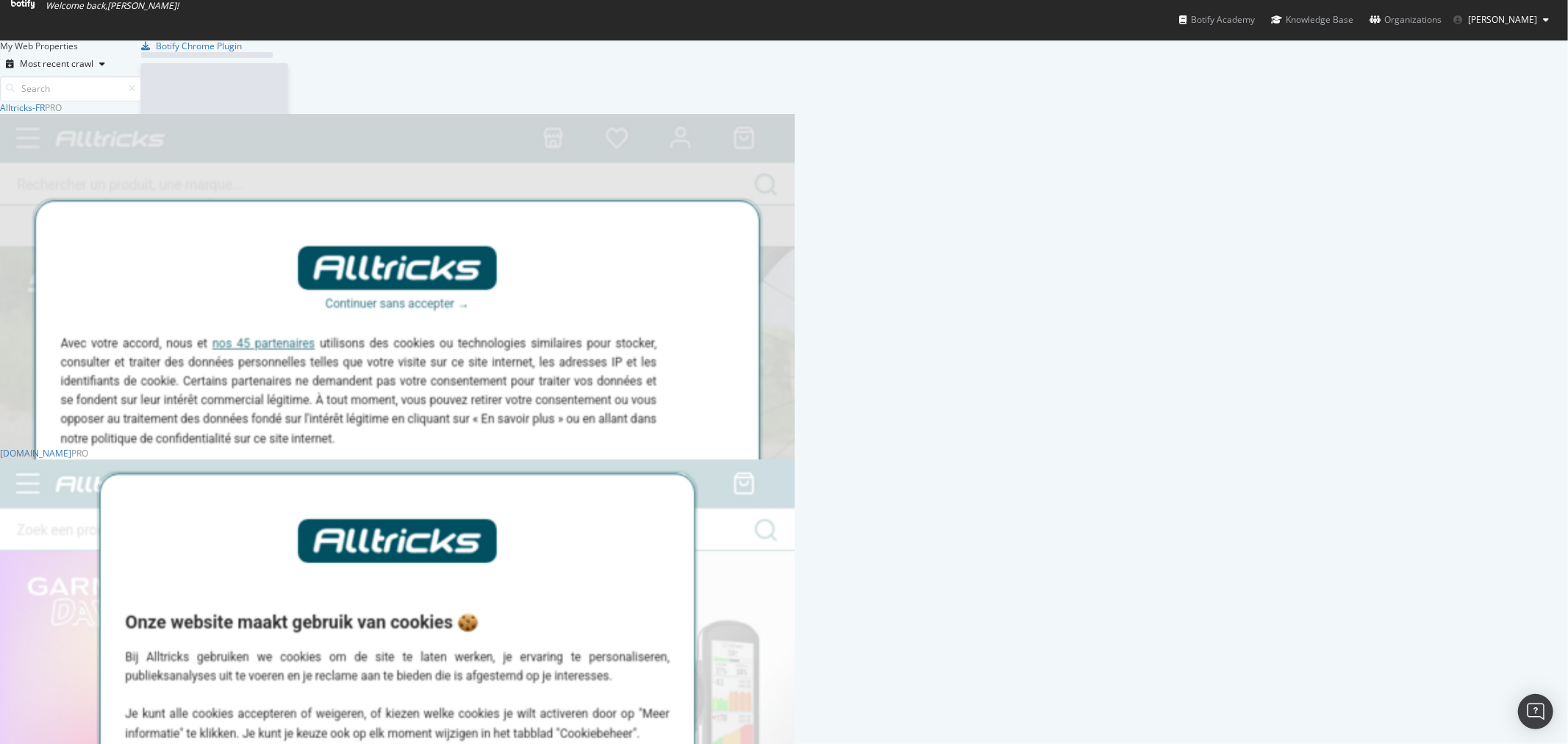
scroll to position [732, 1544]
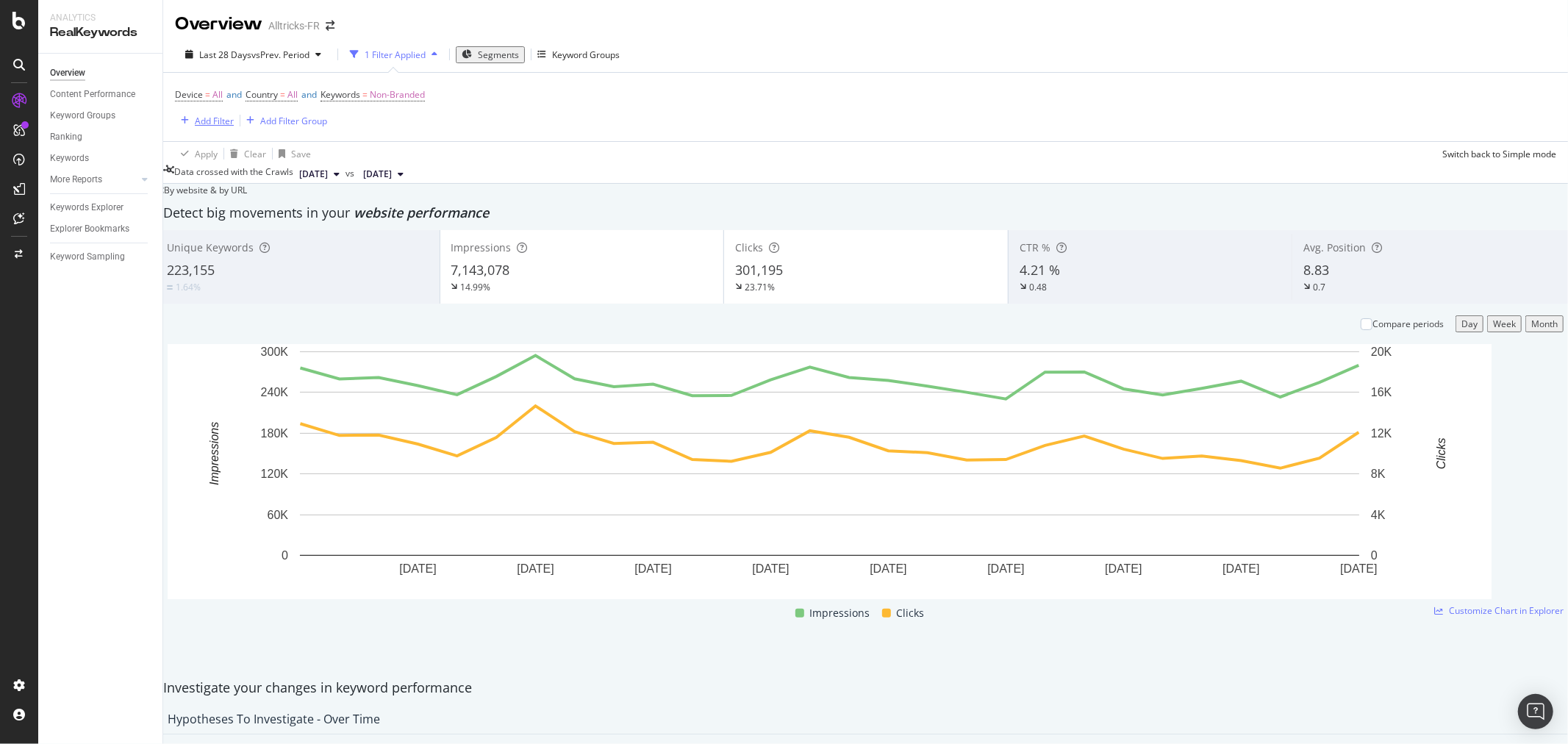
click at [213, 118] on div "Add Filter" at bounding box center [214, 120] width 39 height 12
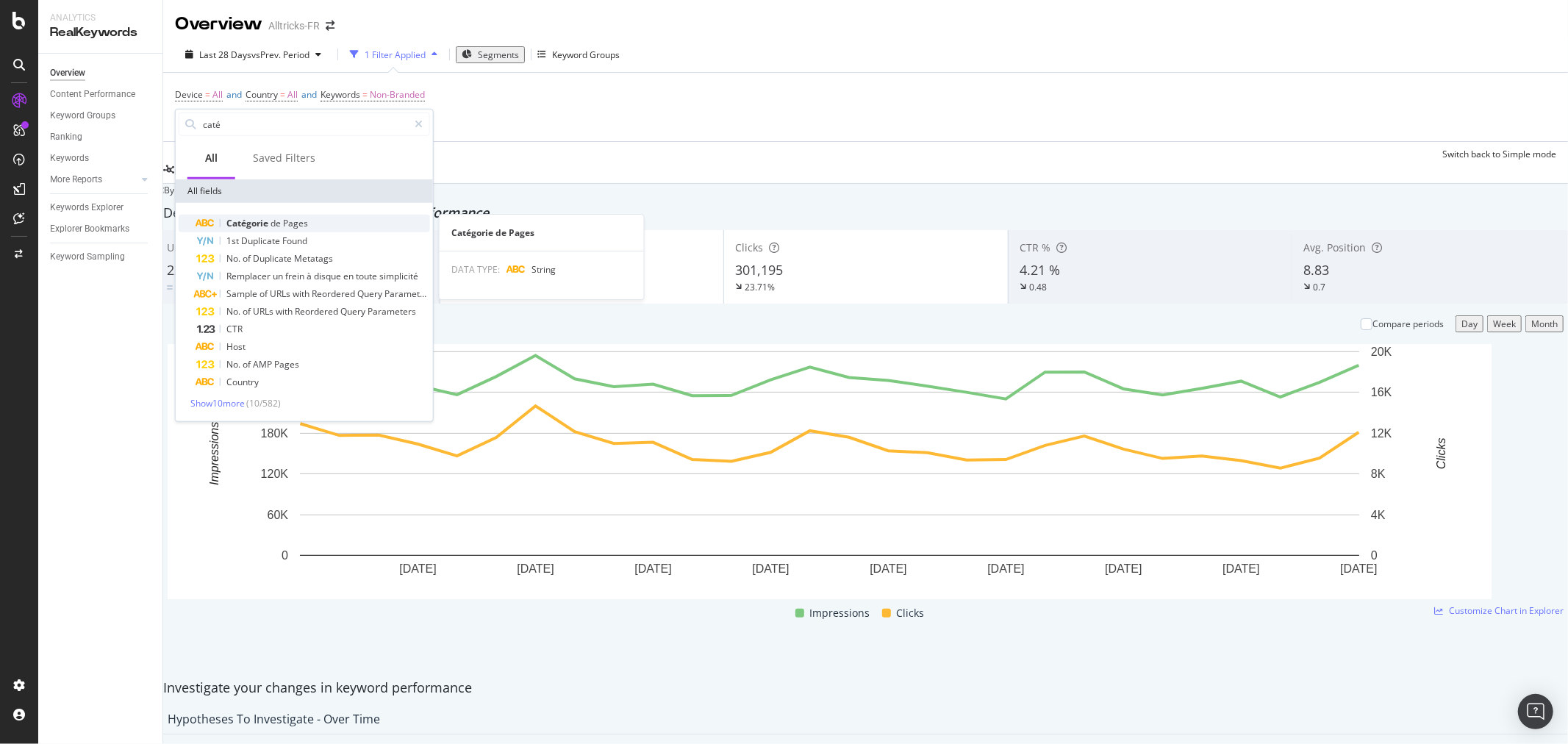
type input "caté"
click at [309, 225] on div "Catégorie de Pages" at bounding box center [313, 223] width 234 height 17
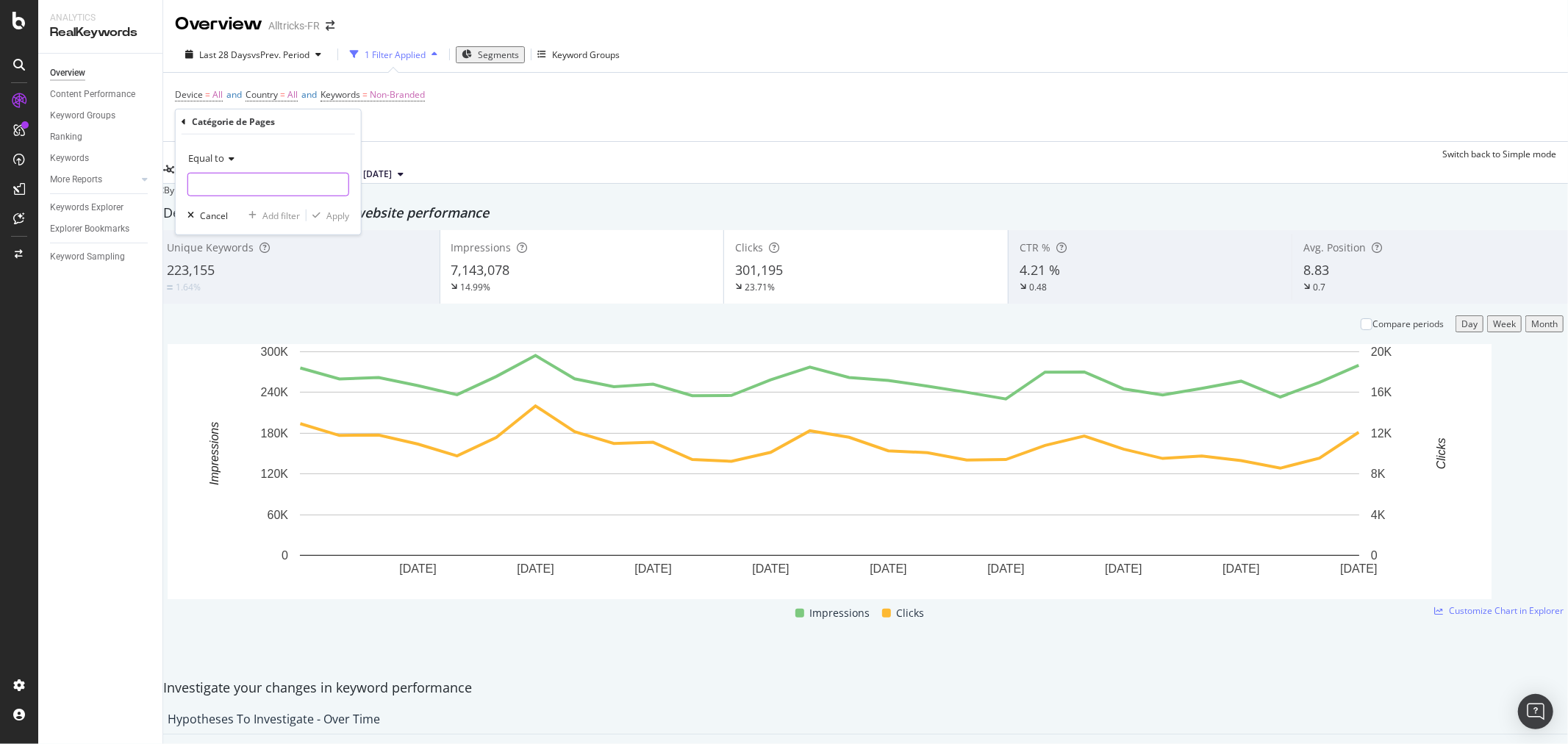
click at [244, 180] on input "text" at bounding box center [268, 185] width 160 height 23
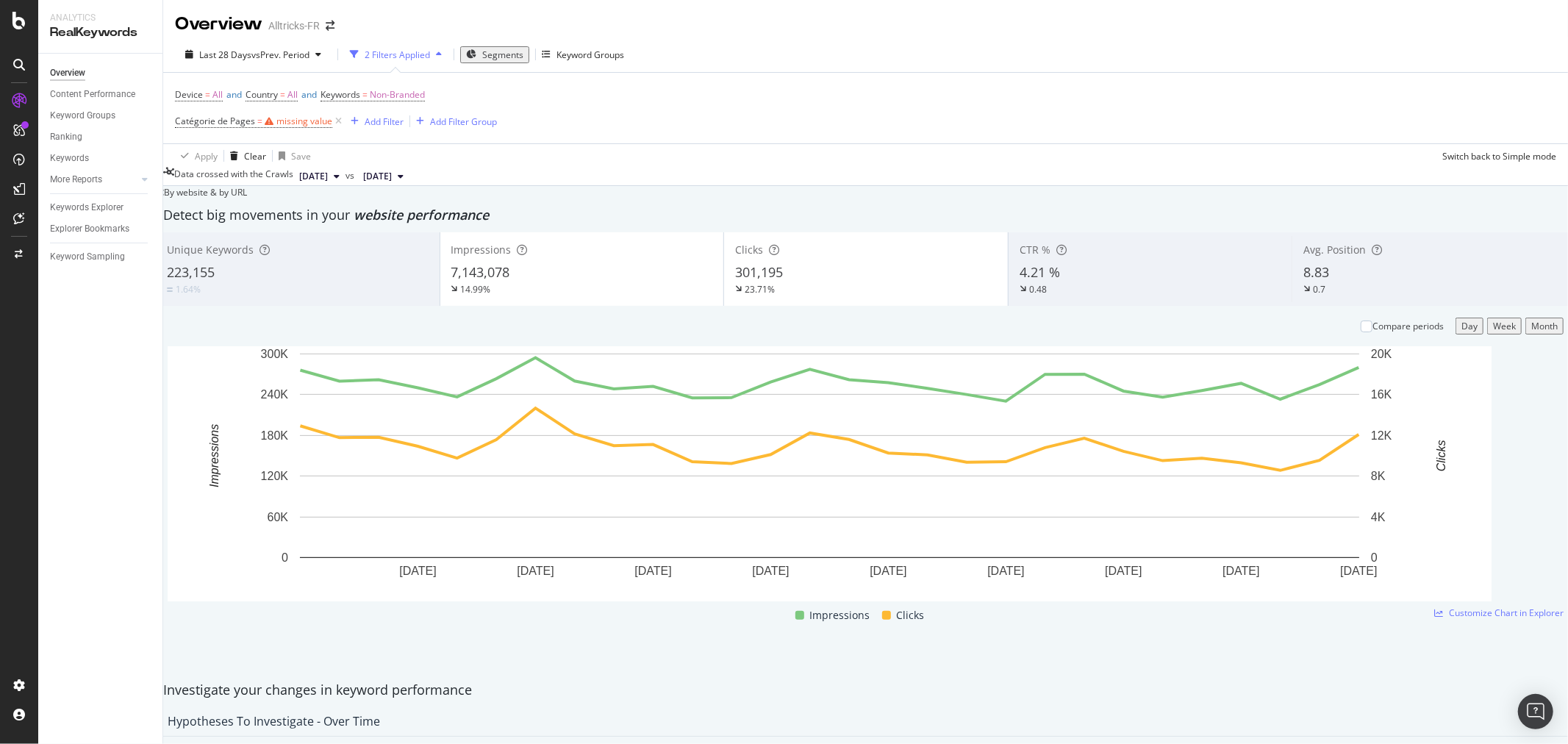
click at [570, 114] on div "Device = All and Country = All and Keywords = Non-Branded Catégorie de Pages = …" at bounding box center [866, 108] width 1382 height 70
click at [70, 167] on div "SiteCrawler" at bounding box center [80, 162] width 52 height 15
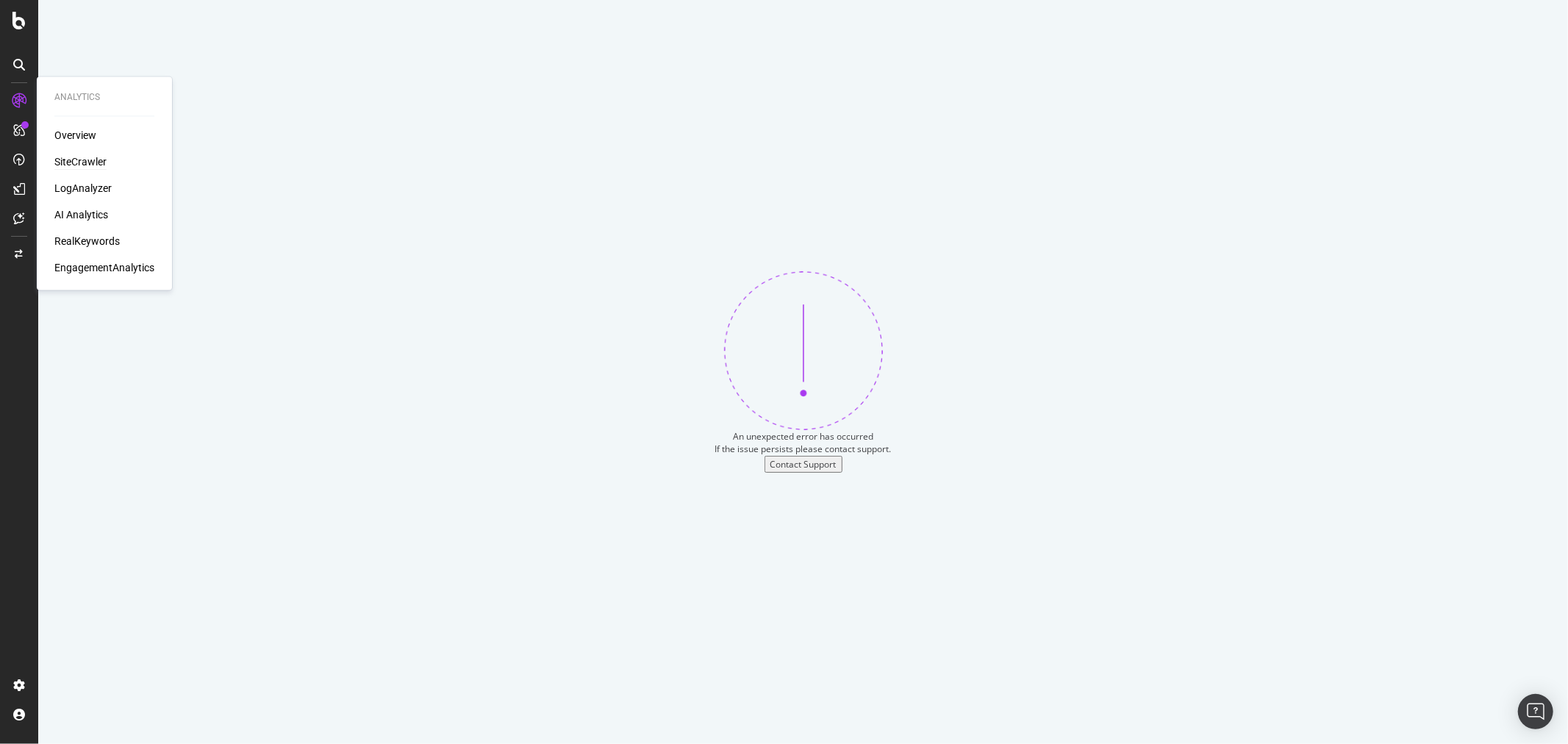
click at [89, 157] on div "SiteCrawler" at bounding box center [80, 162] width 52 height 15
click at [70, 156] on div "SiteCrawler" at bounding box center [80, 162] width 52 height 15
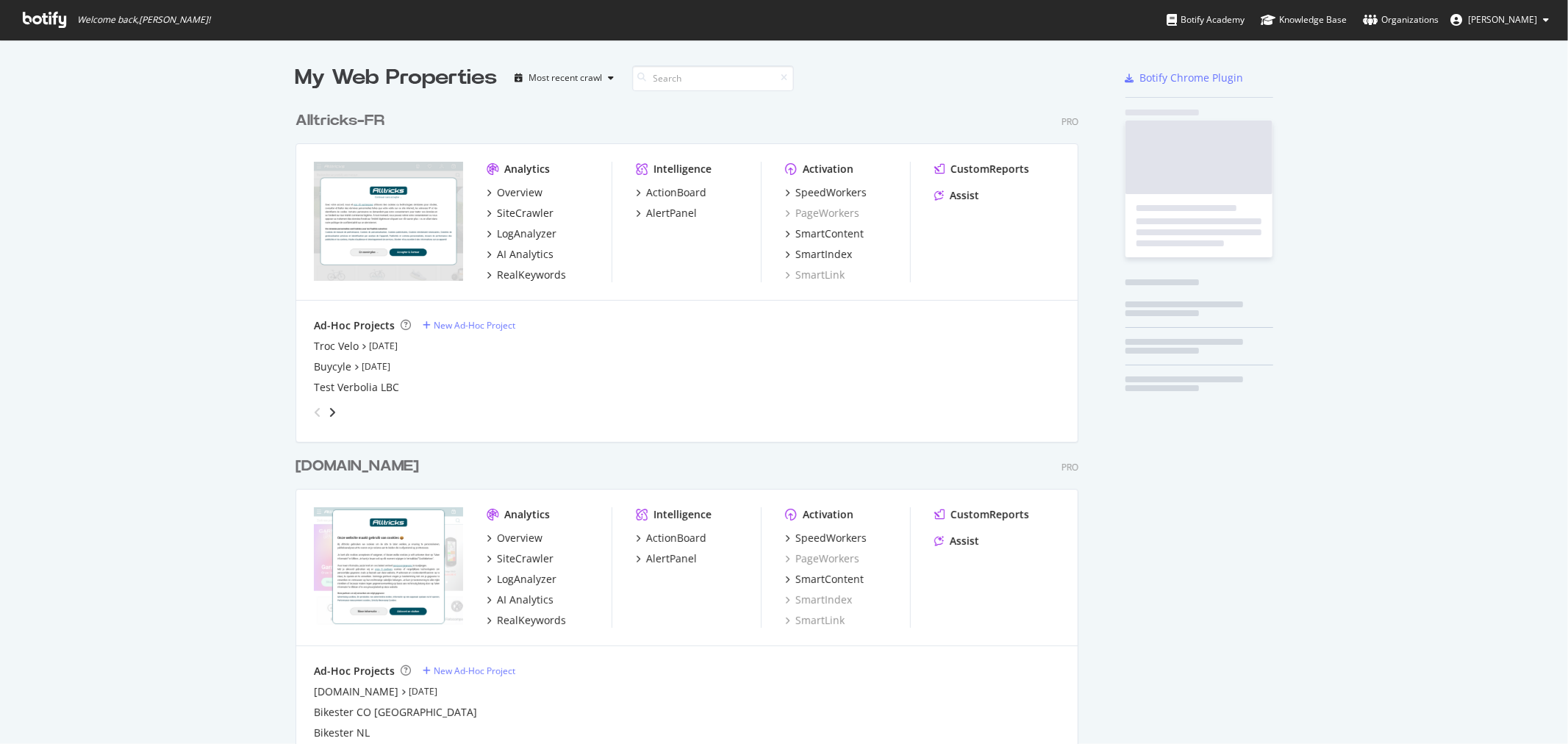
scroll to position [1636, 782]
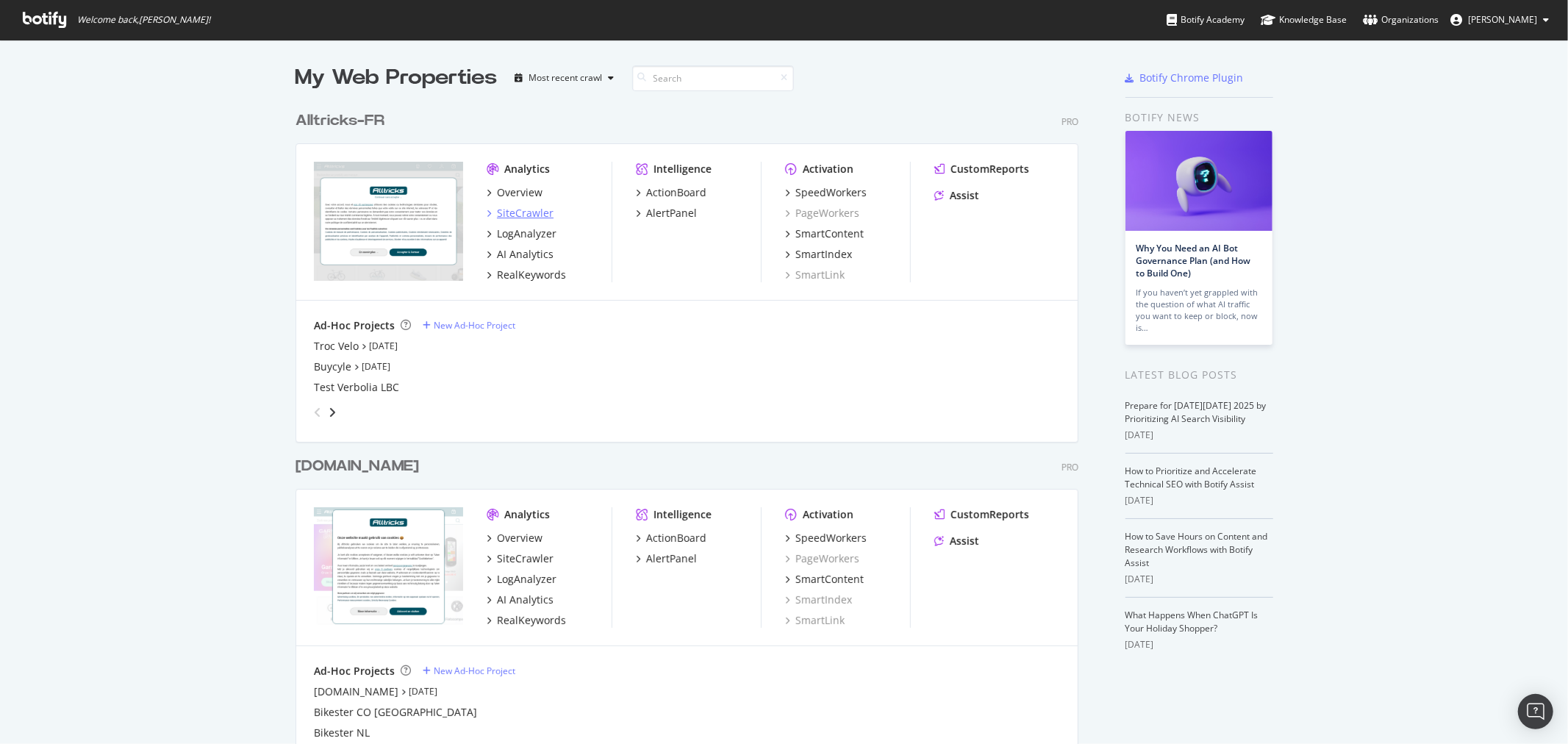
click at [502, 213] on div "SiteCrawler" at bounding box center [525, 214] width 56 height 15
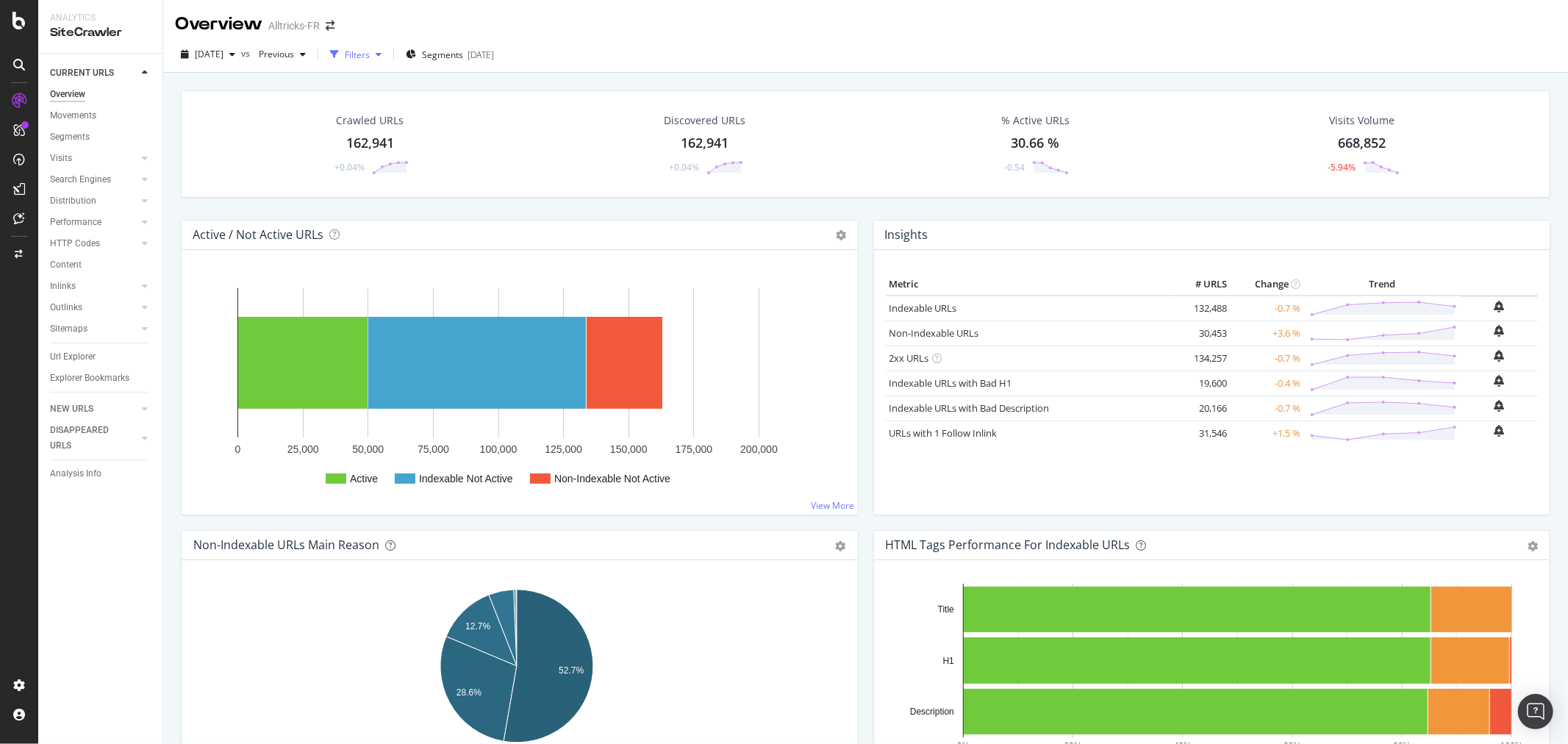
click at [369, 52] on div "Filters" at bounding box center [357, 55] width 25 height 12
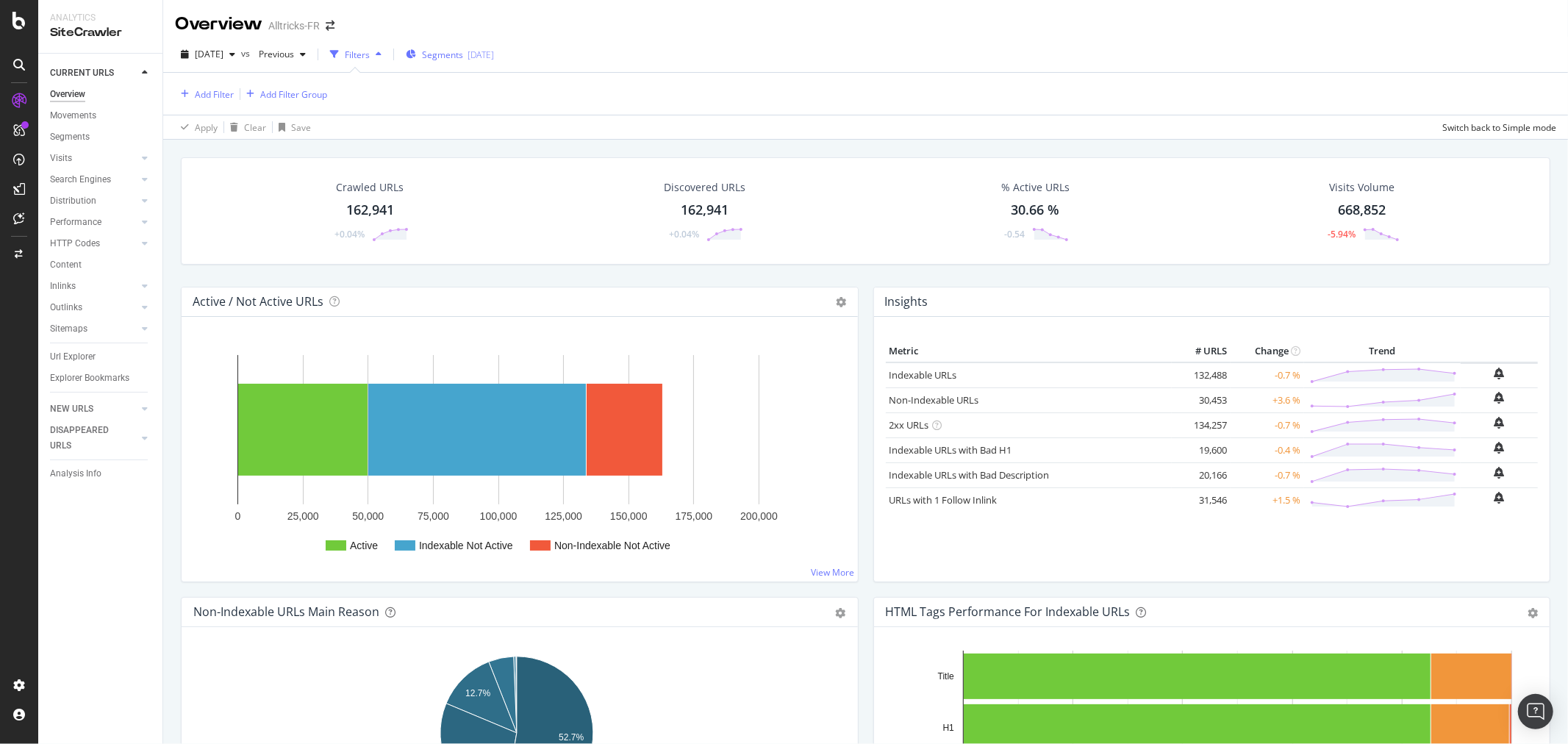
click at [494, 49] on div "[DATE]" at bounding box center [481, 55] width 27 height 12
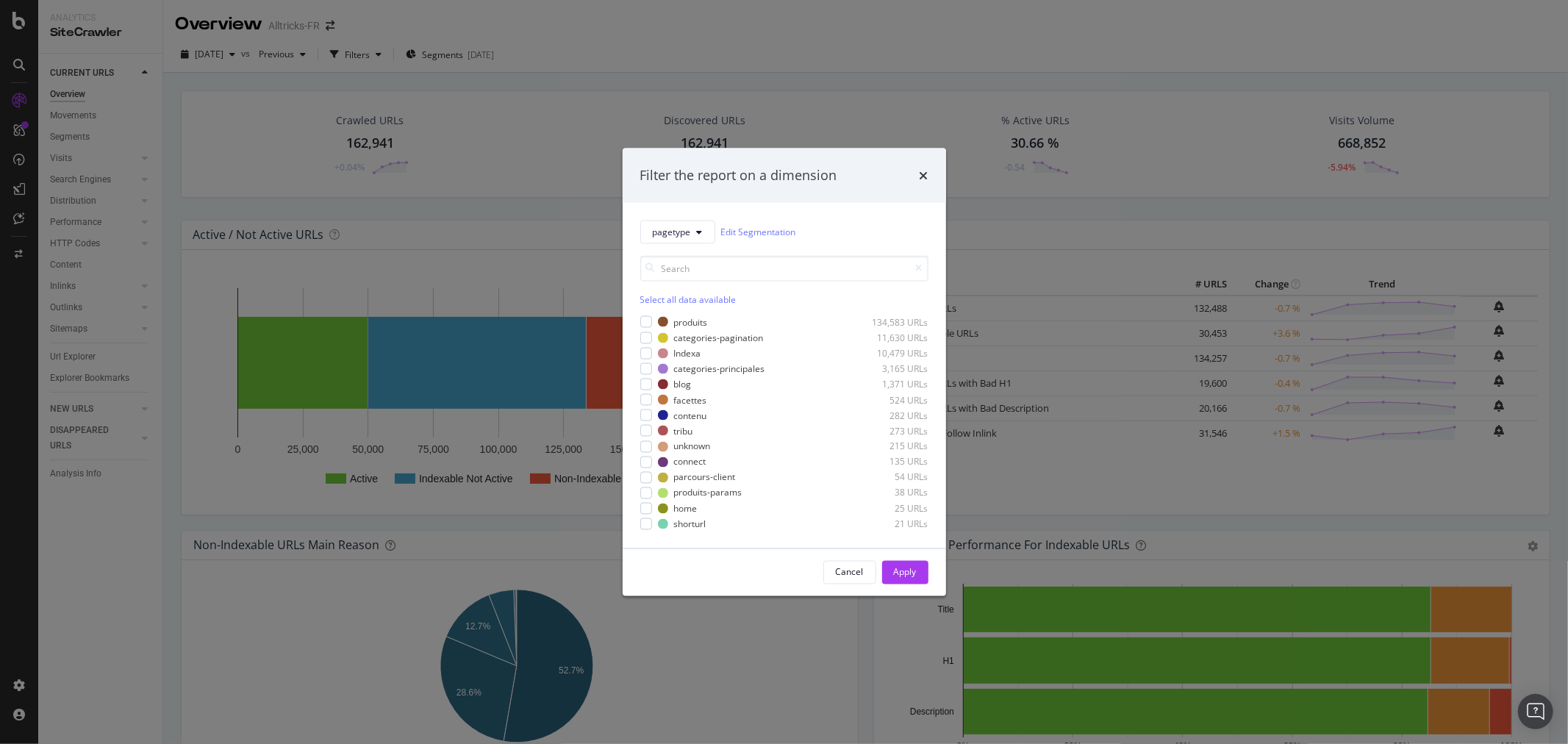
click at [375, 272] on div "Filter the report on a dimension pagetype Edit Segmentation Select all data ava…" at bounding box center [784, 372] width 1568 height 744
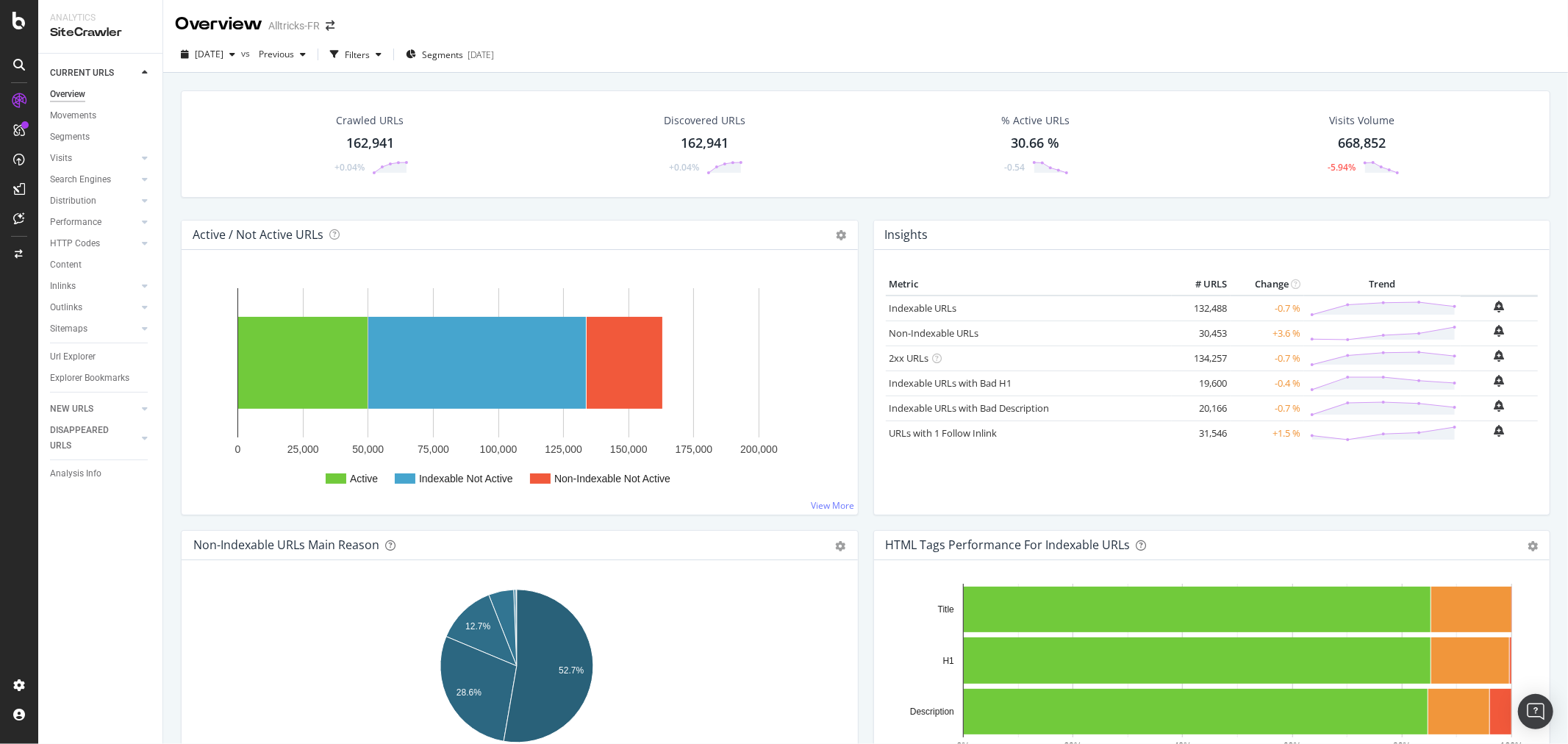
click at [23, 7] on div at bounding box center [19, 372] width 38 height 744
click at [17, 19] on icon at bounding box center [19, 20] width 13 height 17
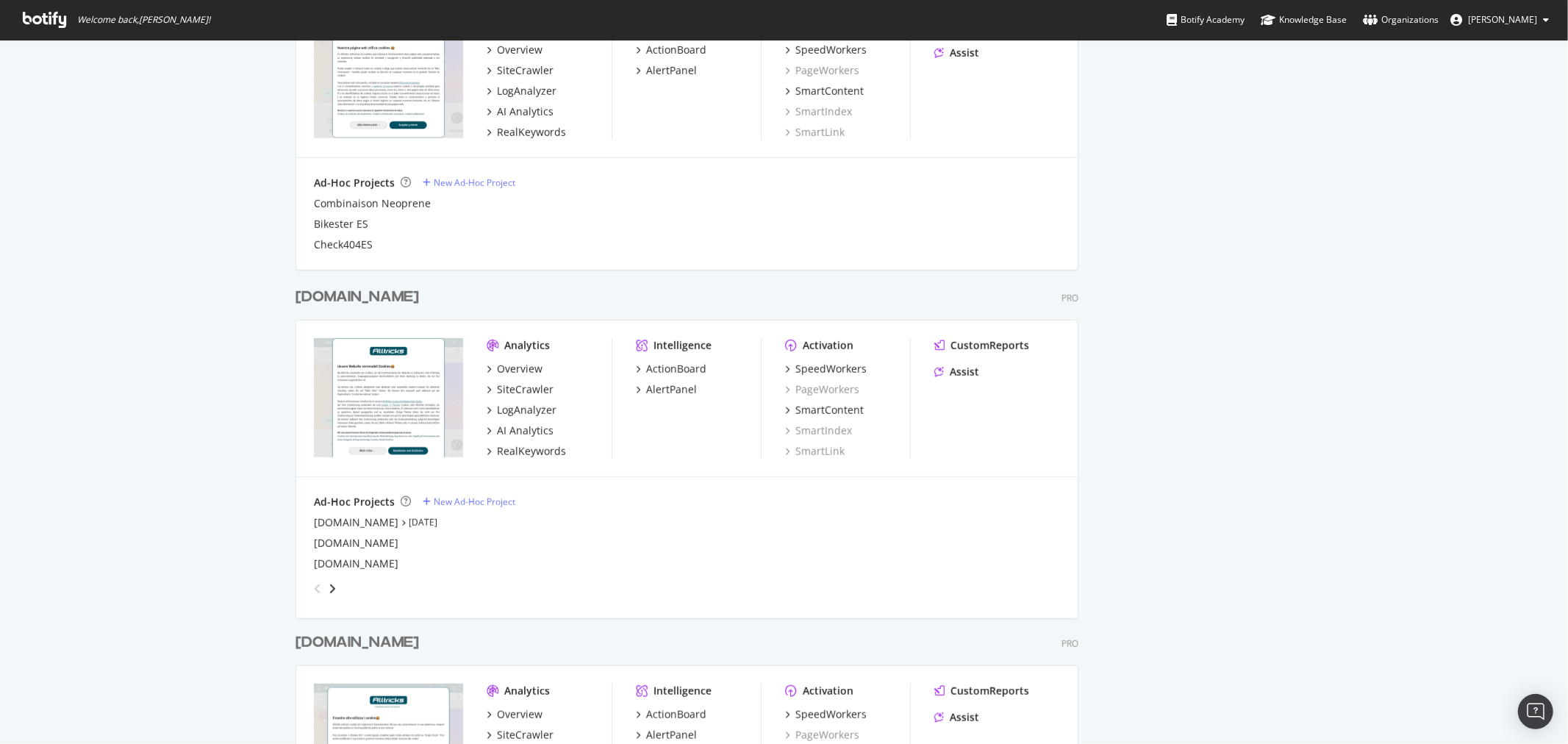
scroll to position [899, 0]
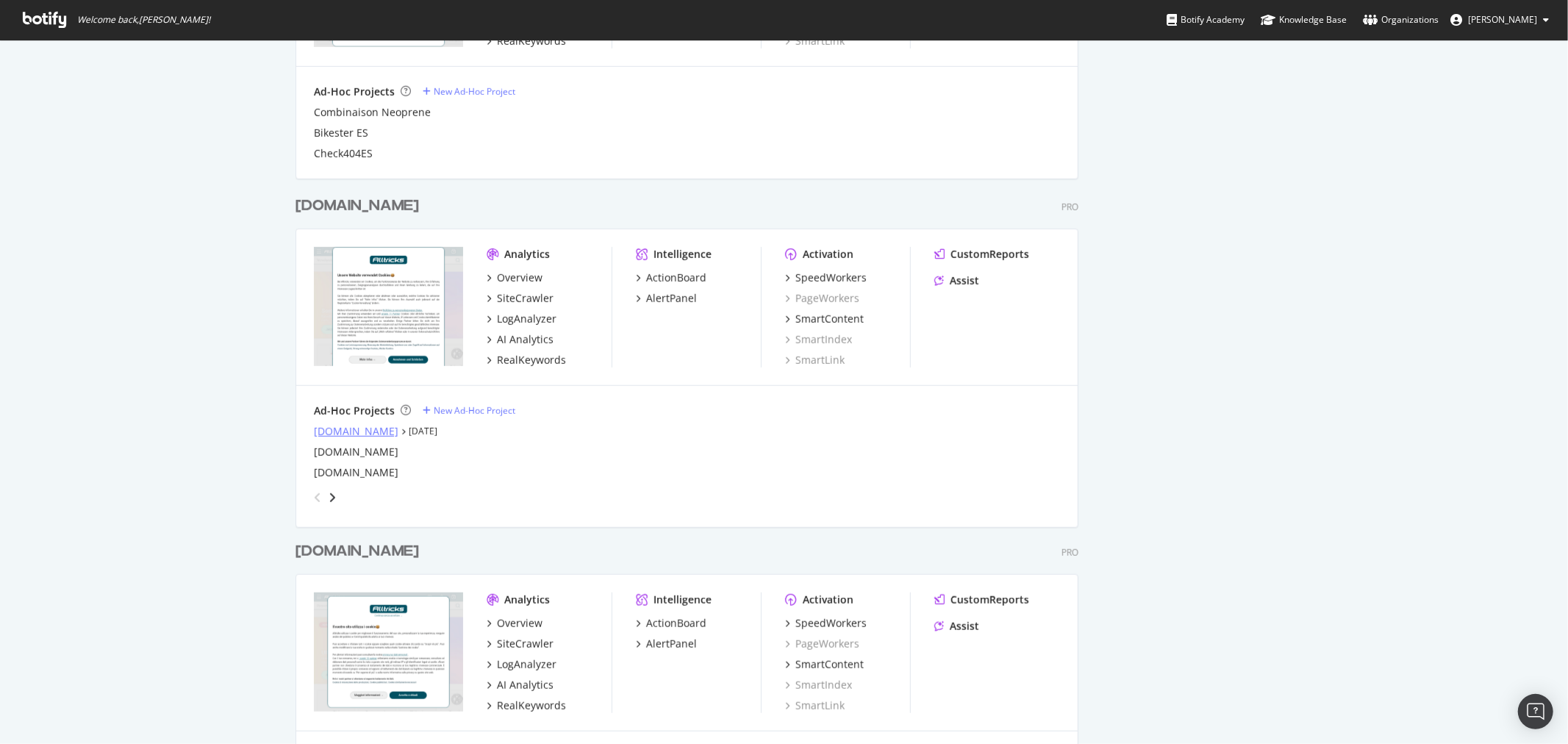
click at [327, 425] on div "[DOMAIN_NAME]" at bounding box center [356, 432] width 84 height 15
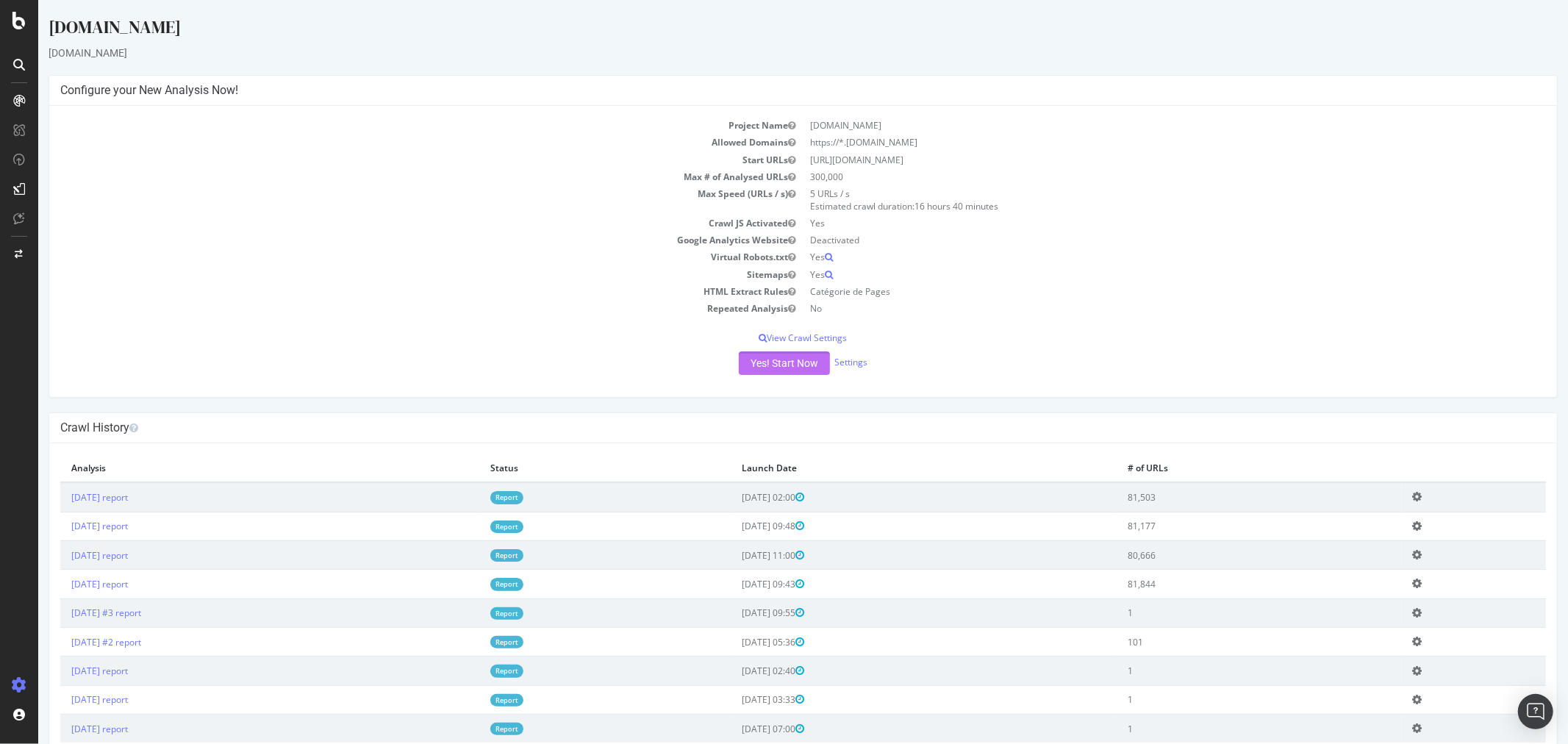
click at [771, 363] on button "Yes! Start Now" at bounding box center [784, 363] width 91 height 23
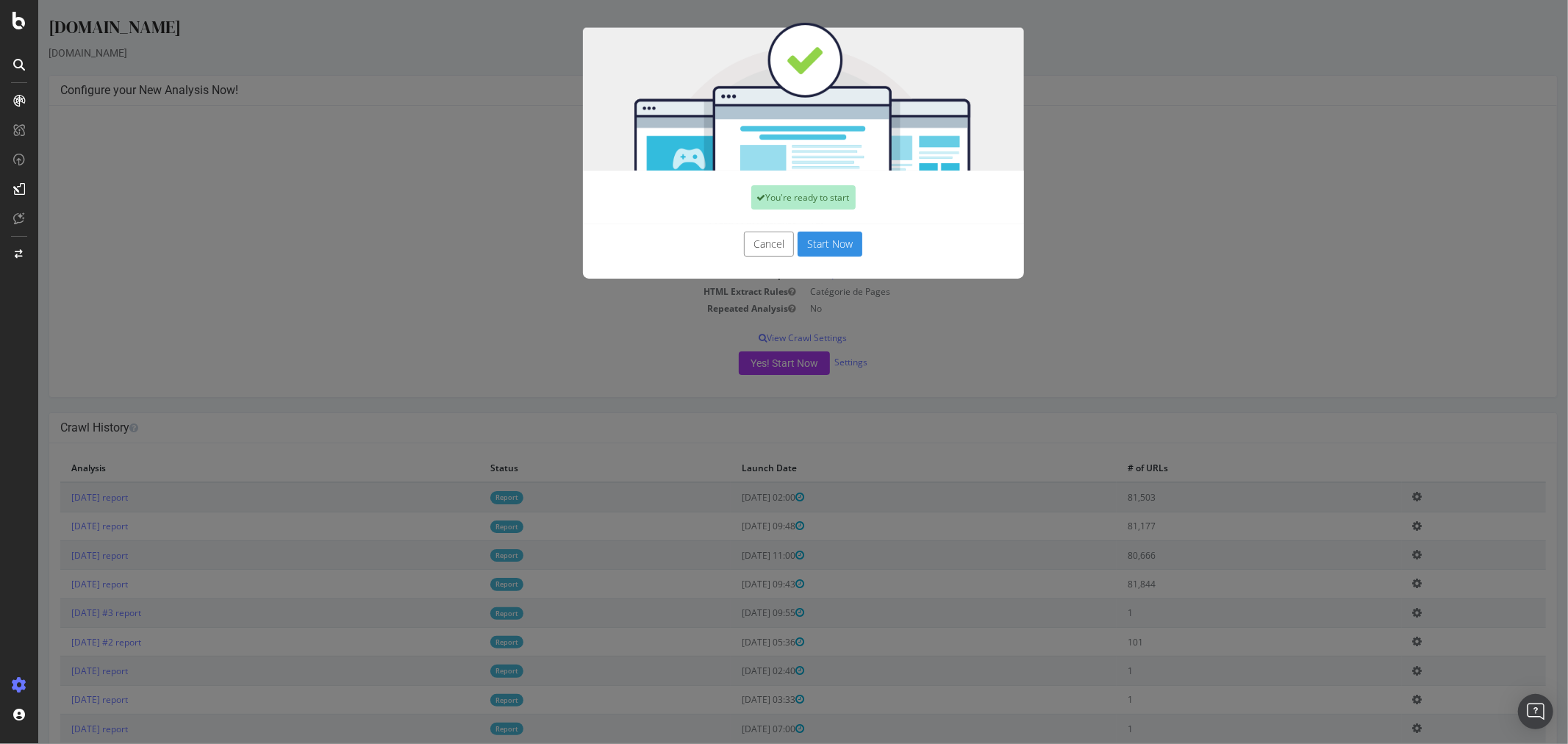
click at [832, 252] on button "Start Now" at bounding box center [829, 244] width 65 height 25
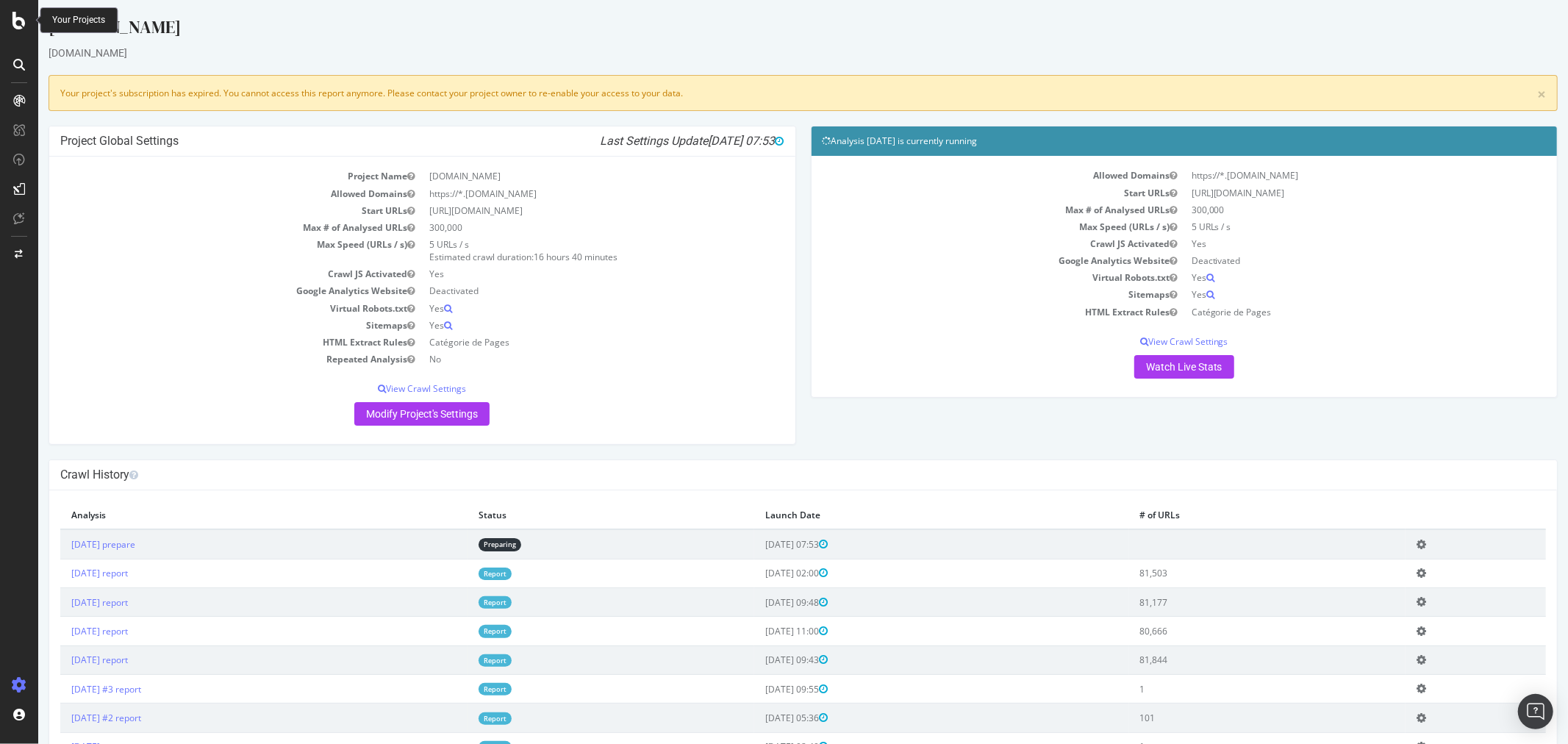
click at [15, 18] on icon at bounding box center [19, 20] width 13 height 17
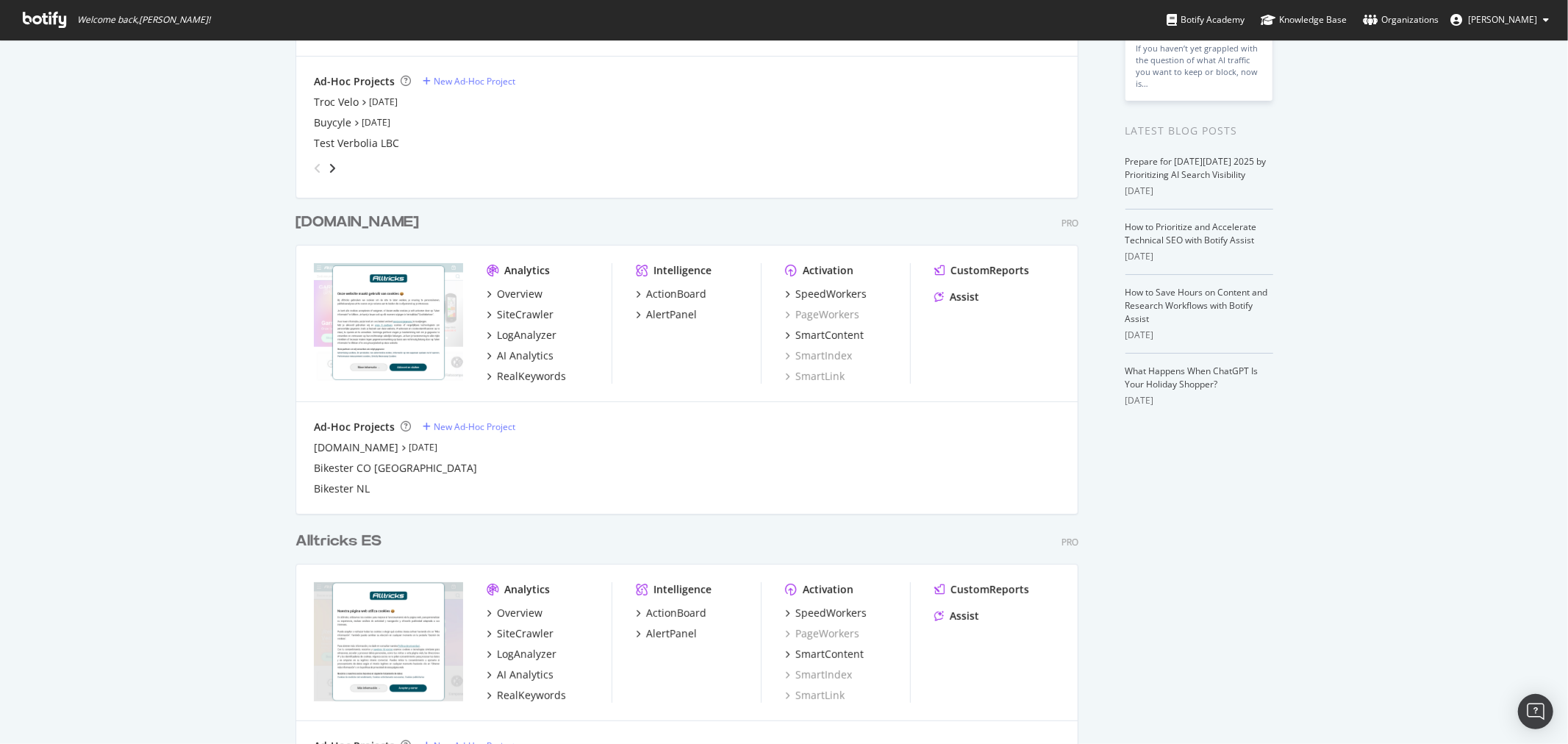
scroll to position [245, 0]
click at [509, 317] on div "SiteCrawler" at bounding box center [525, 314] width 56 height 15
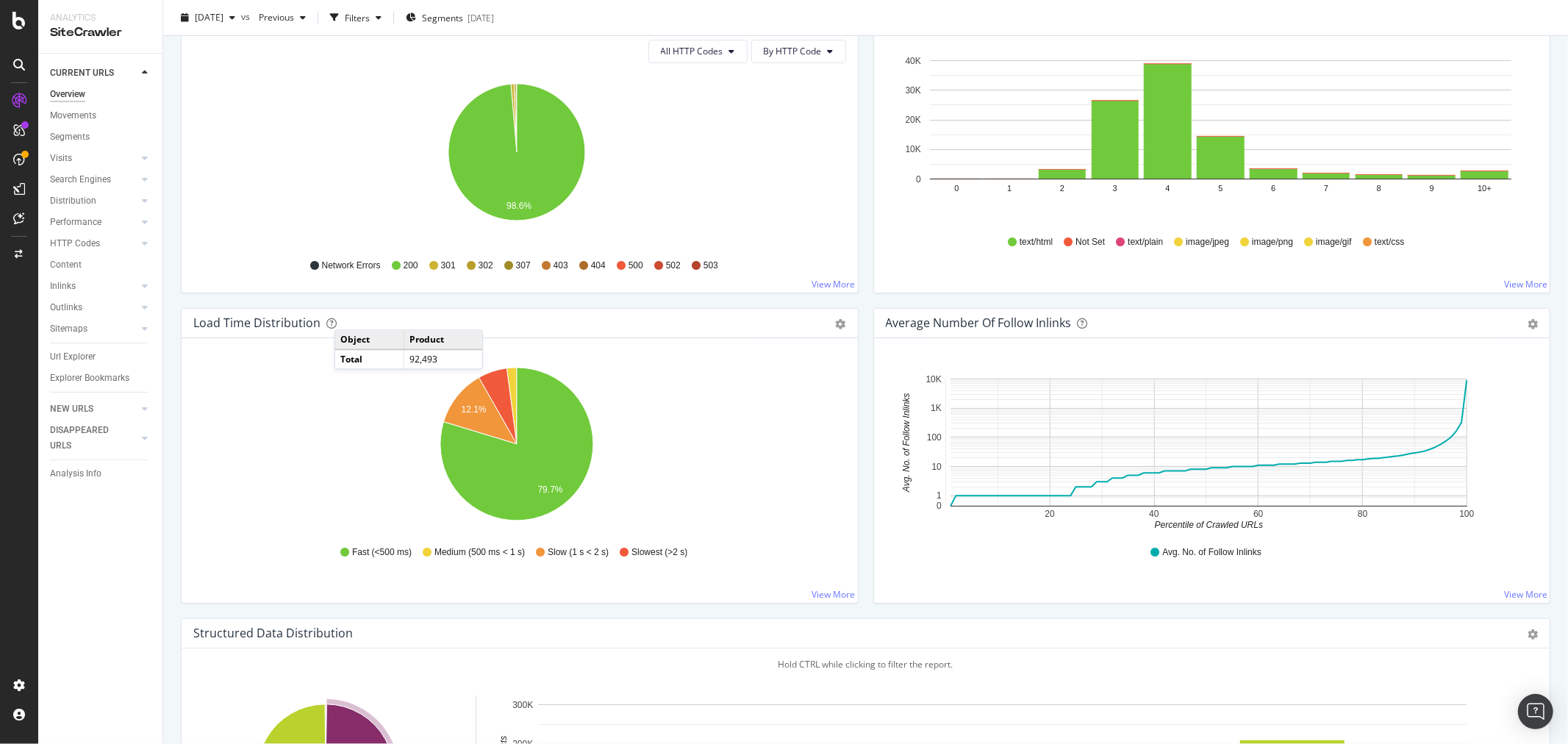
scroll to position [653, 0]
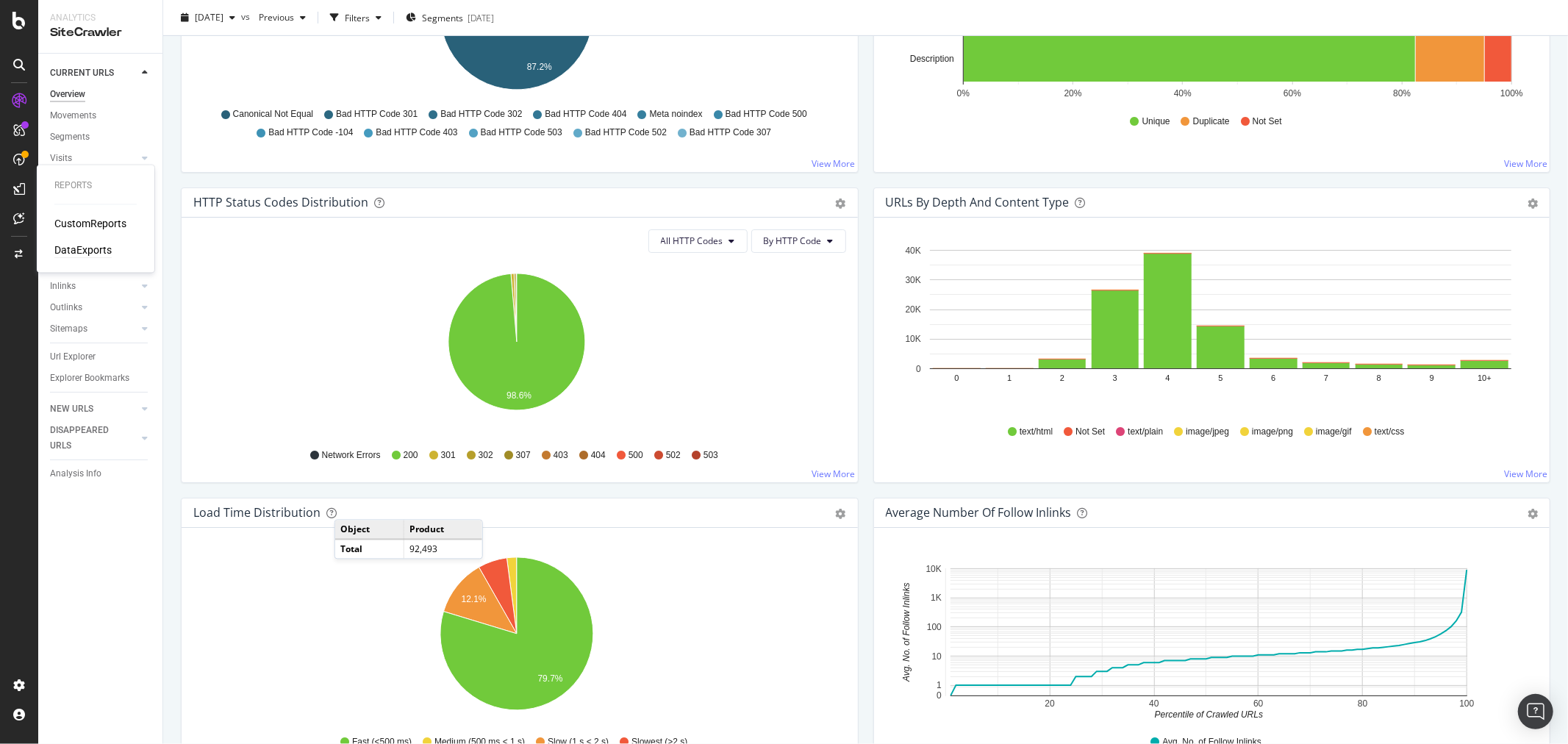
click at [82, 253] on div "DataExports" at bounding box center [83, 251] width 57 height 15
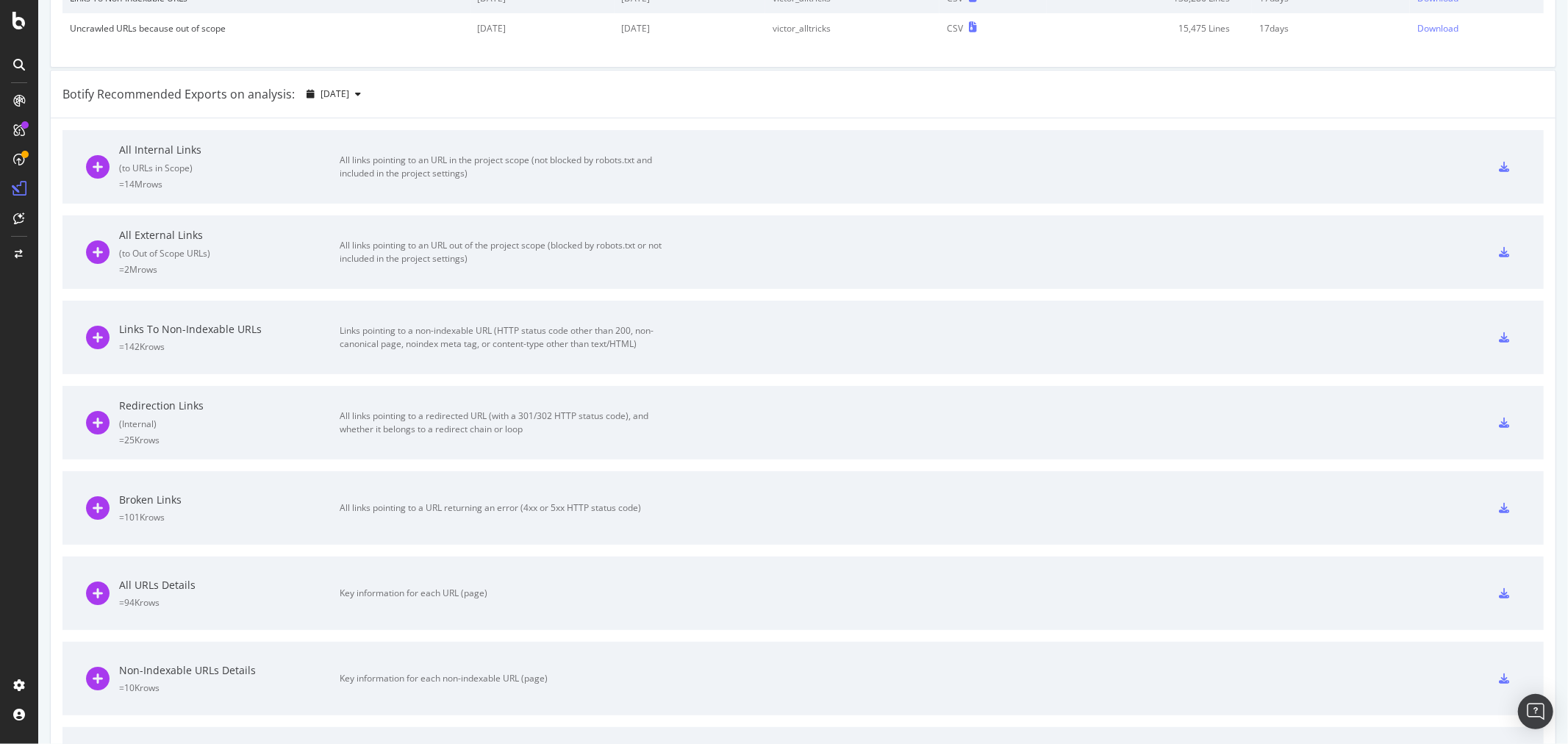
scroll to position [326, 0]
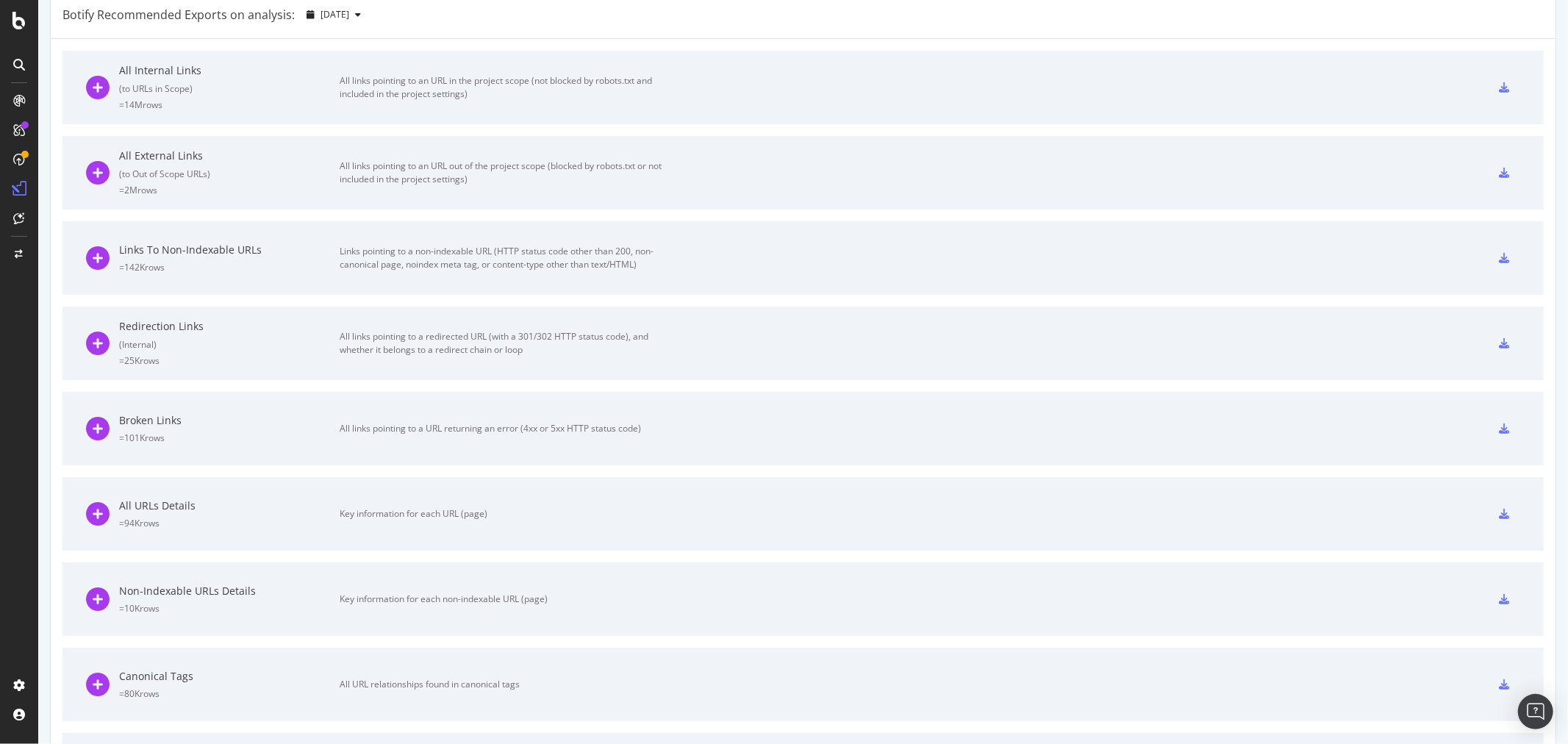
click at [1499, 167] on icon at bounding box center [1504, 172] width 10 height 10
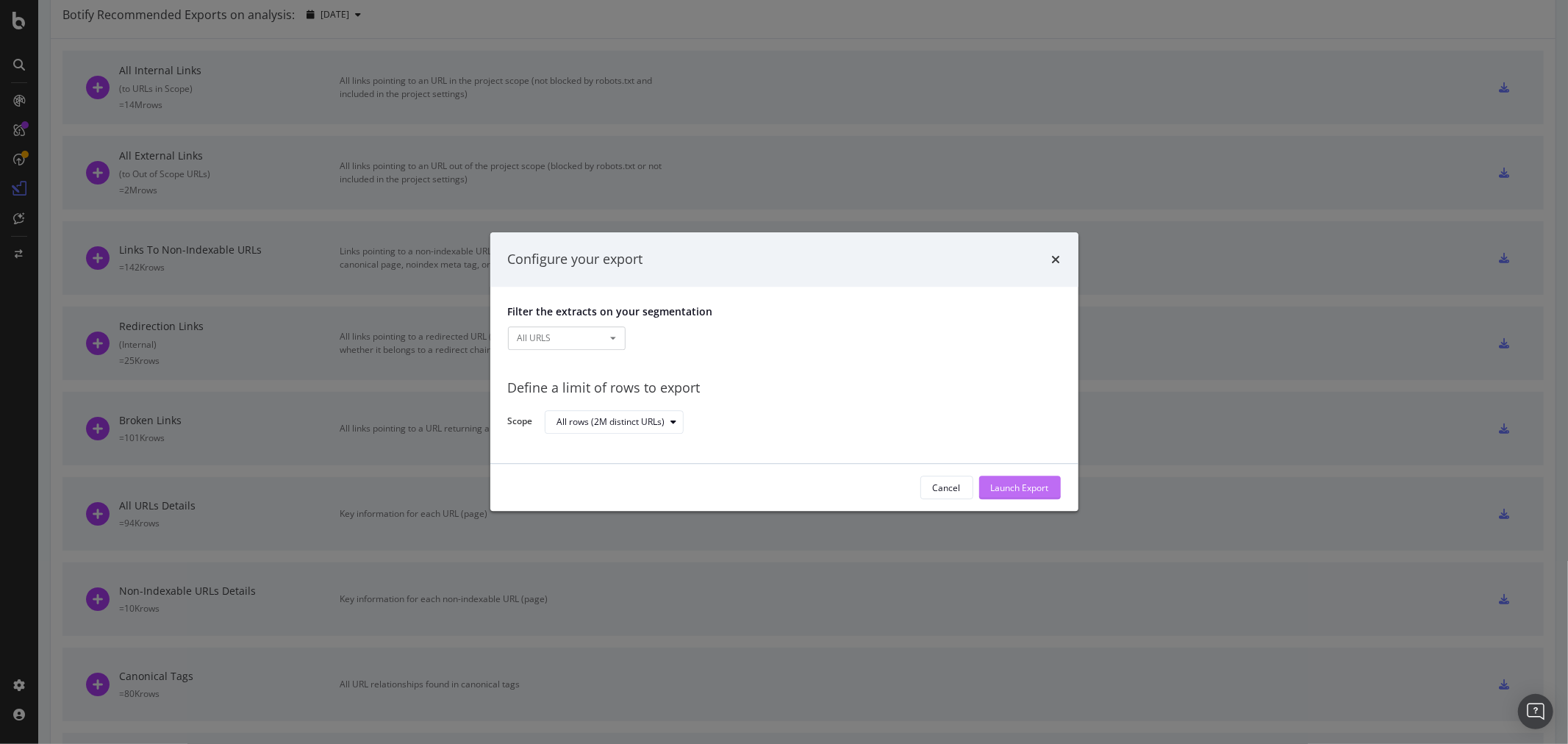
click at [1015, 487] on div "Launch Export" at bounding box center [1020, 487] width 58 height 12
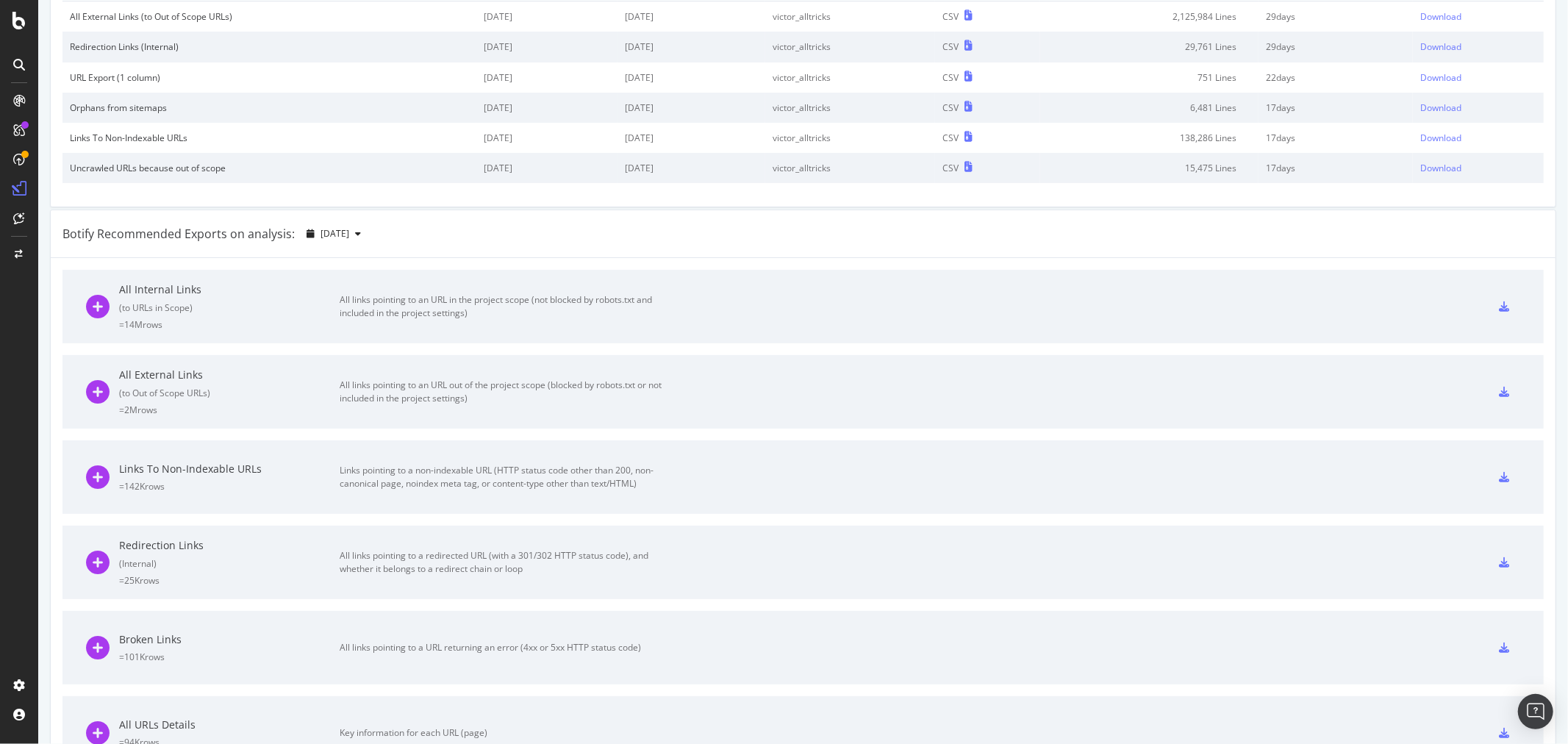
scroll to position [0, 0]
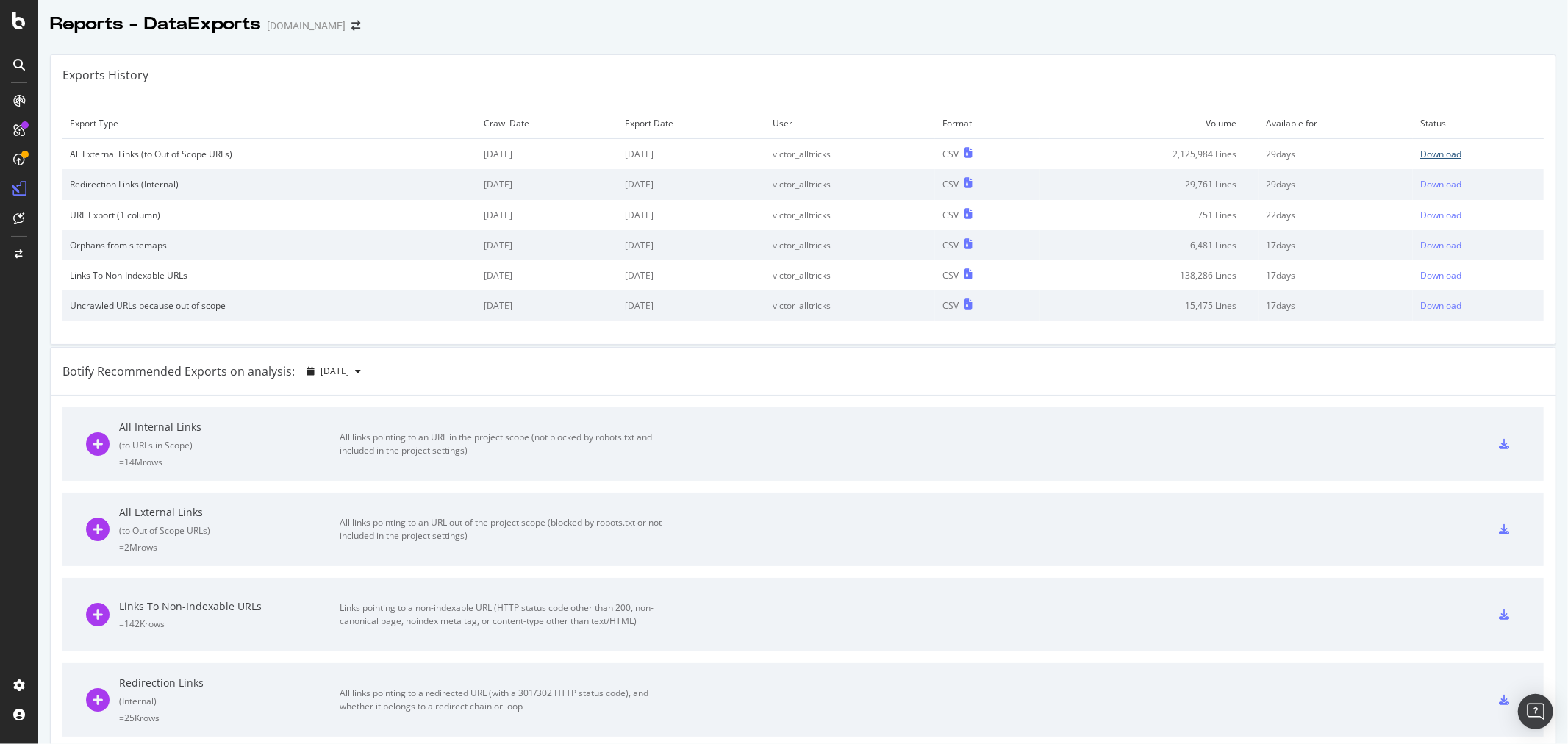
click at [1421, 154] on div "Download" at bounding box center [1441, 153] width 41 height 12
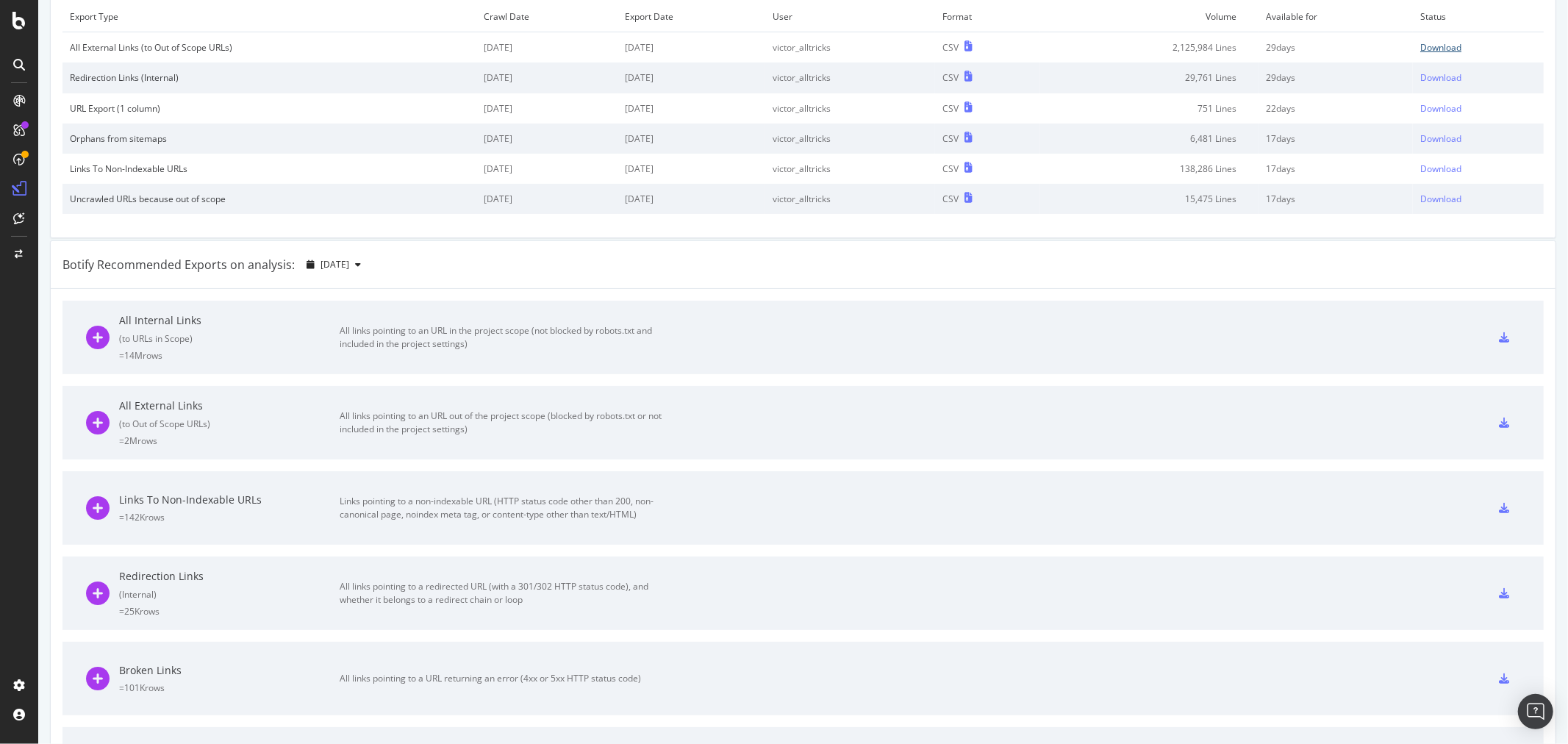
scroll to position [245, 0]
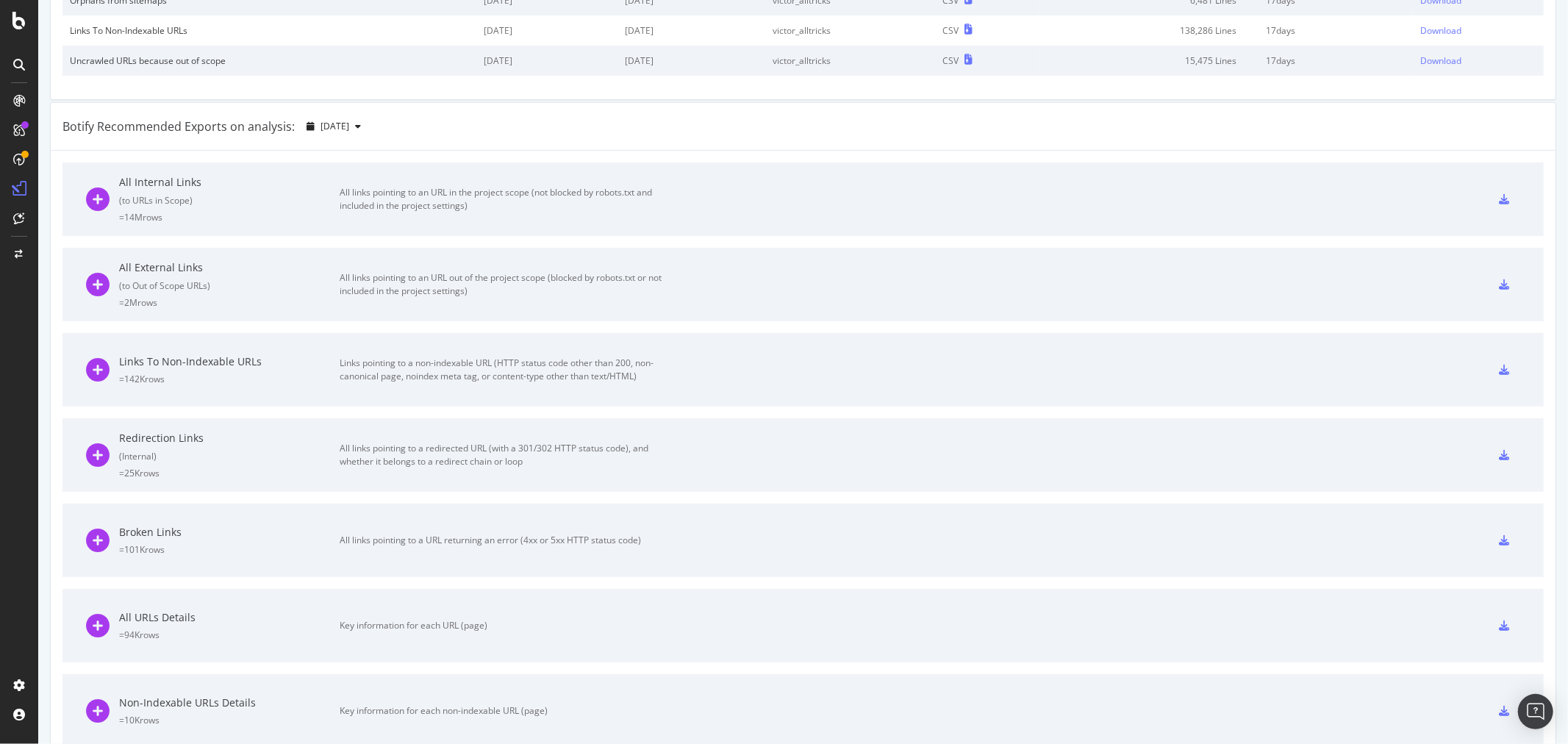
click at [1499, 450] on icon at bounding box center [1504, 455] width 10 height 10
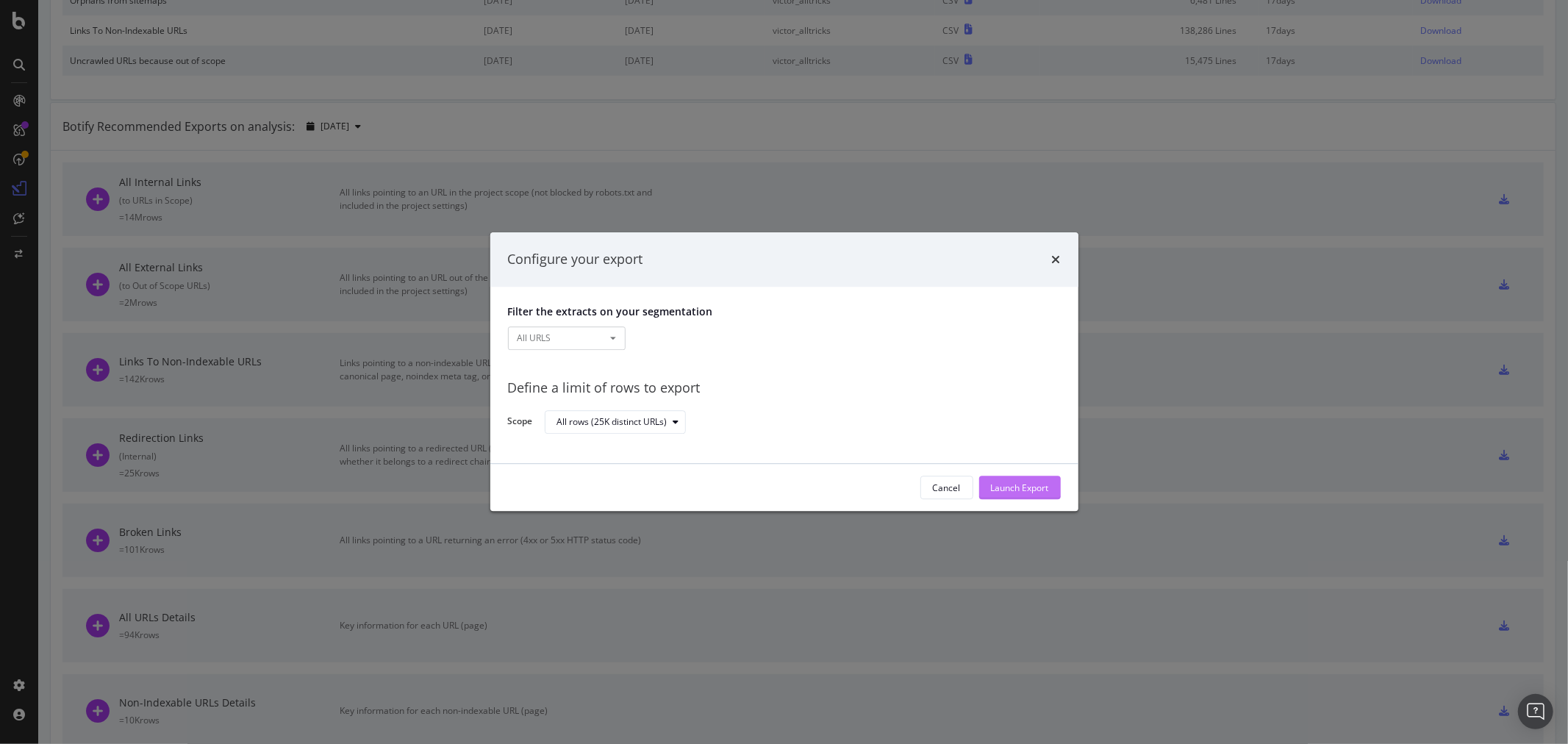
click at [1020, 484] on div "Launch Export" at bounding box center [1020, 487] width 58 height 12
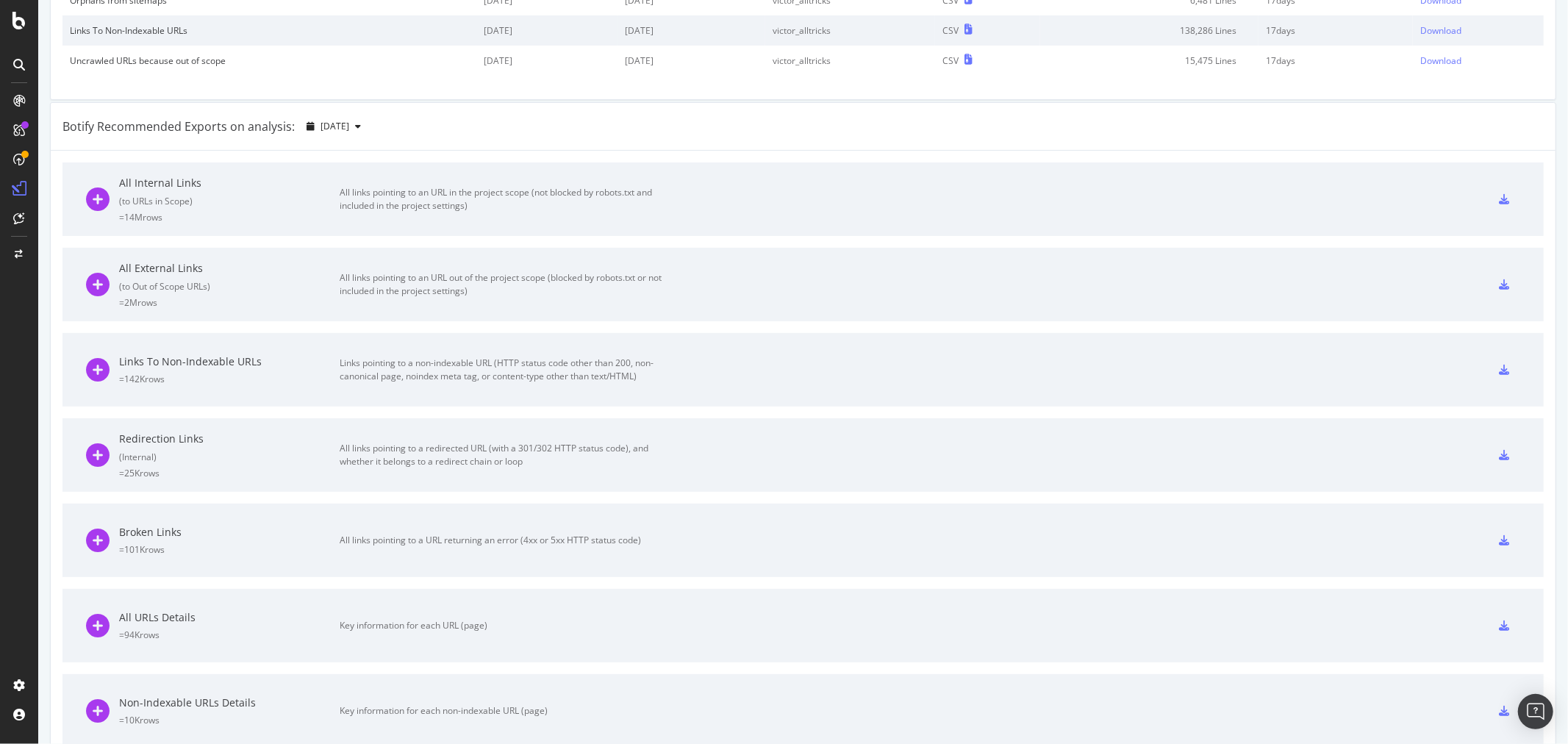
scroll to position [0, 0]
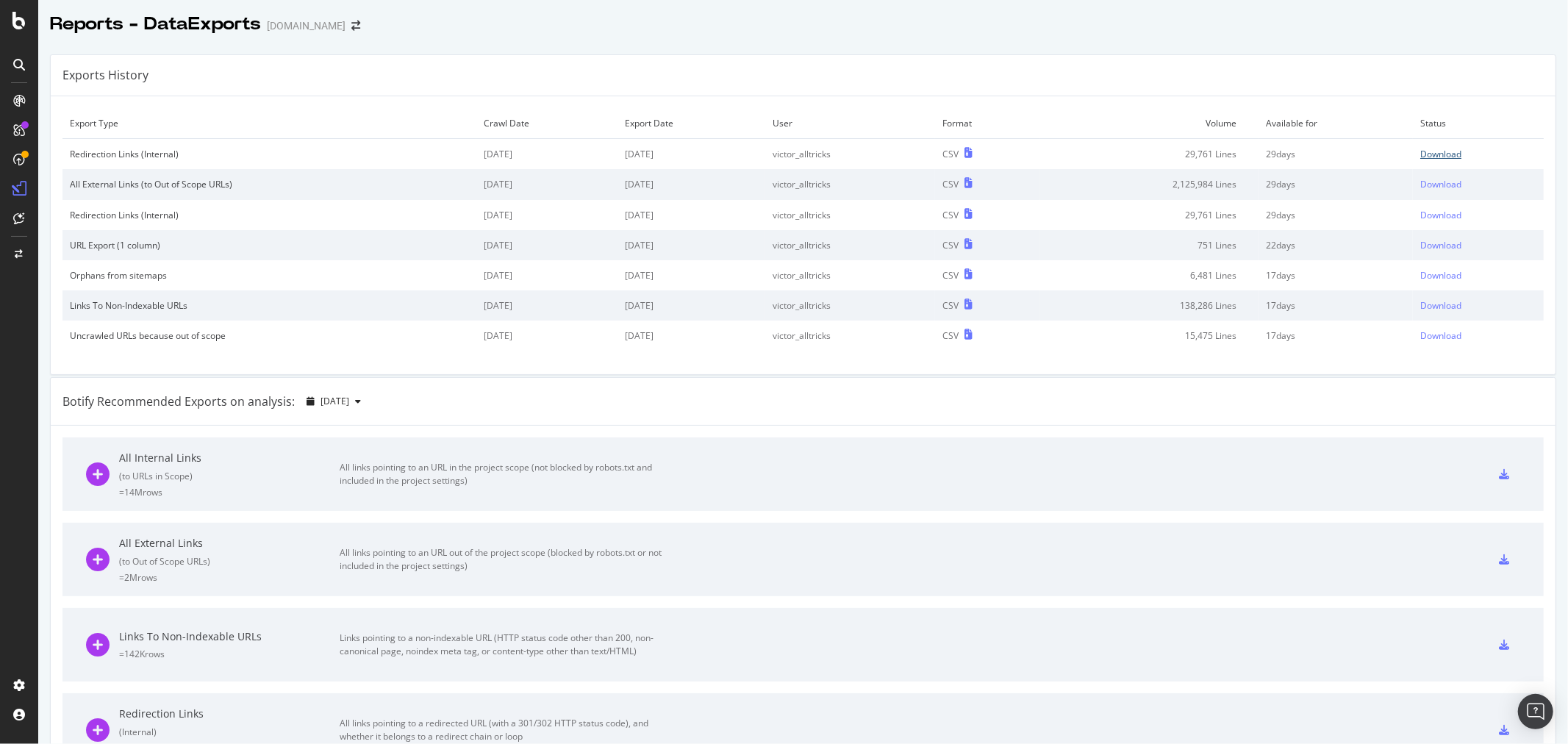
click at [1431, 157] on div "Download" at bounding box center [1441, 153] width 41 height 12
click at [345, 25] on span at bounding box center [355, 26] width 21 height 10
click at [351, 28] on icon "arrow-right-arrow-left" at bounding box center [355, 26] width 9 height 10
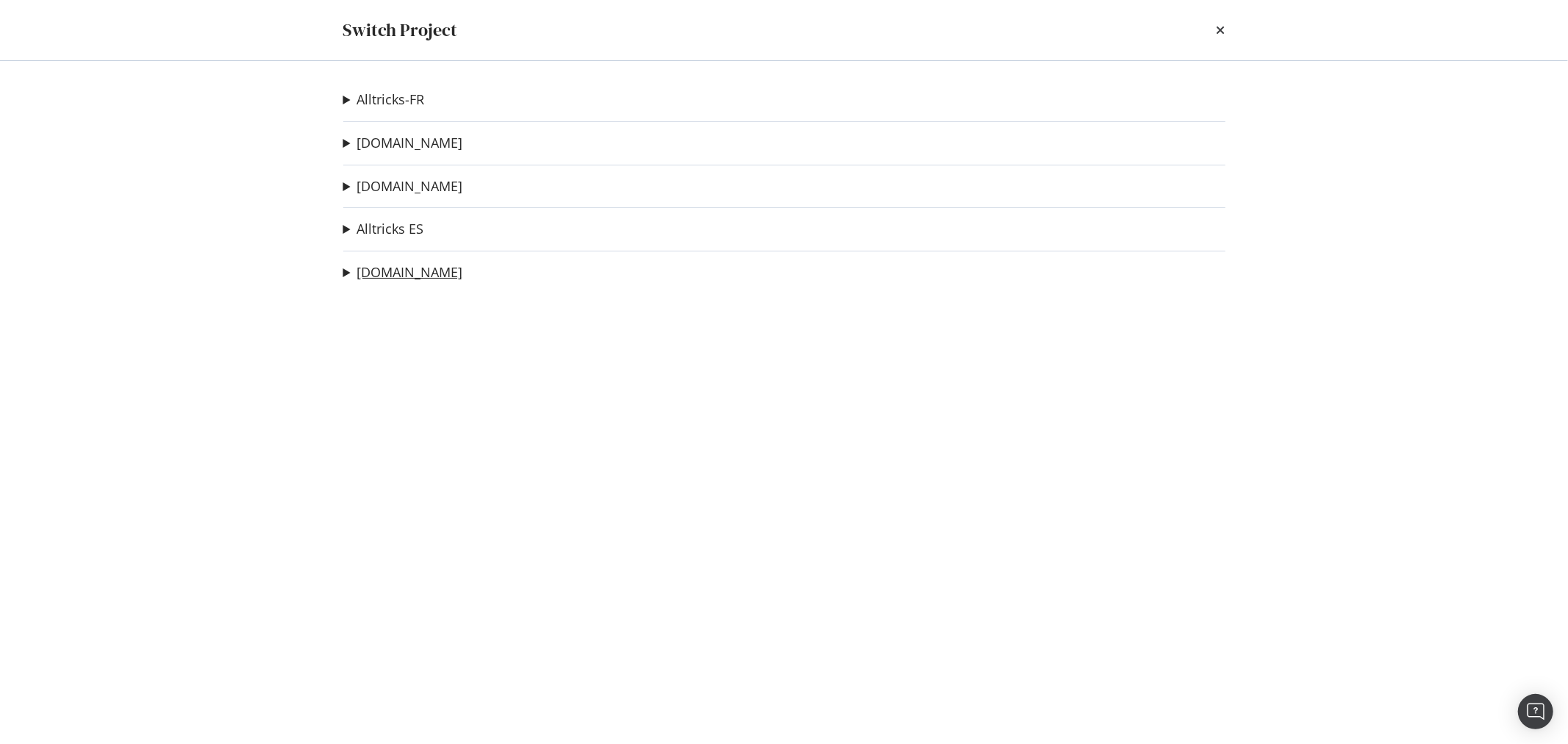
click at [383, 272] on link "[DOMAIN_NAME]" at bounding box center [410, 273] width 106 height 16
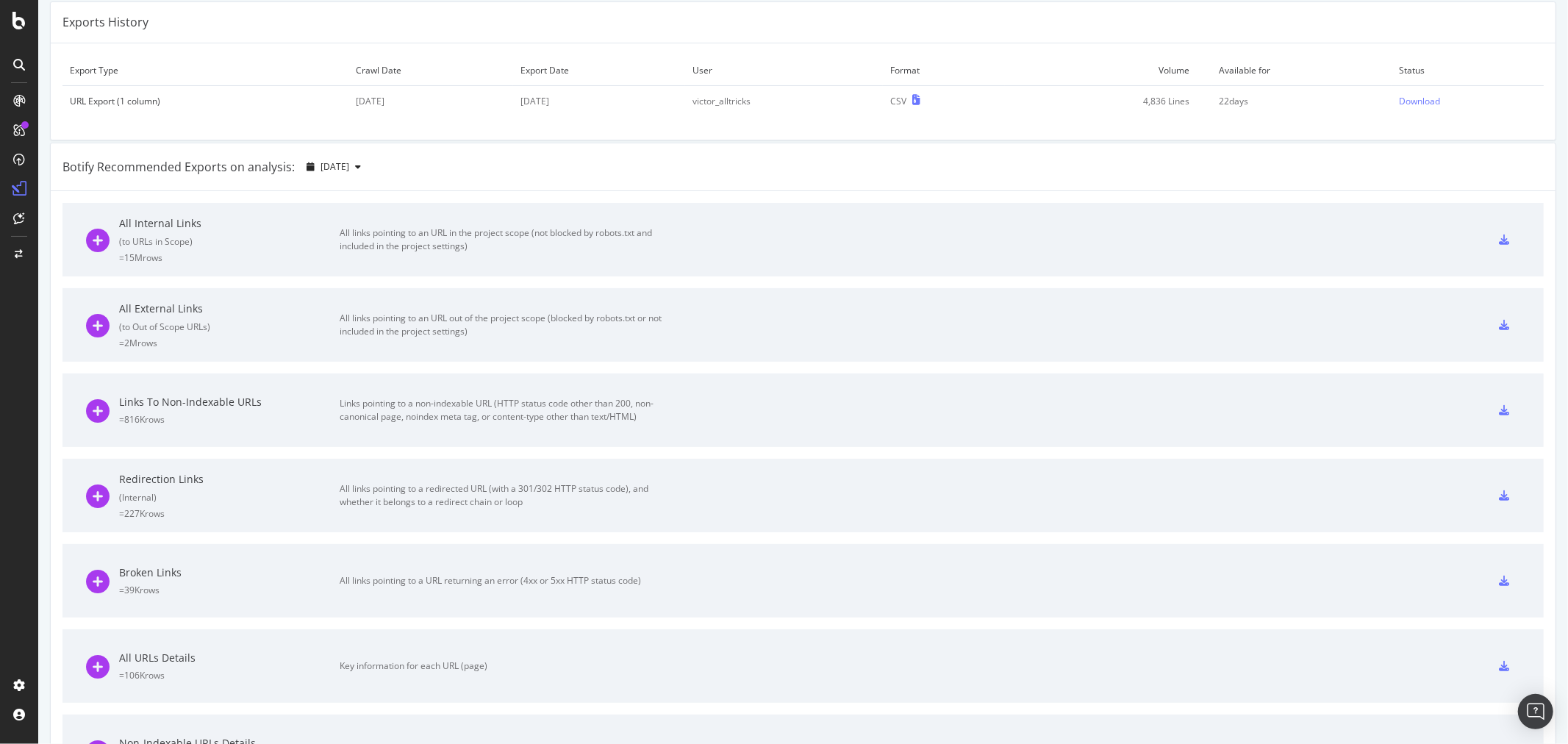
scroll to position [82, 0]
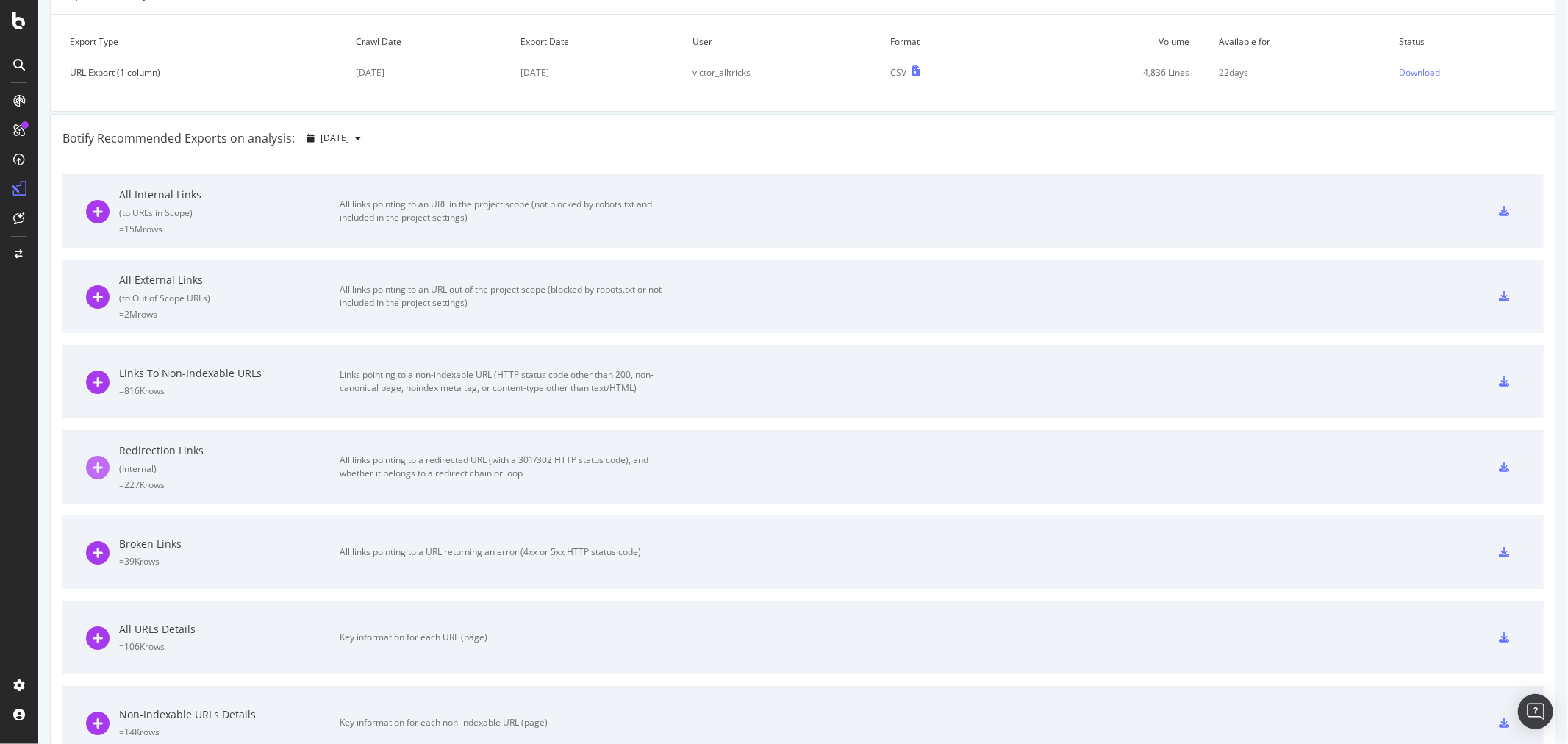
click at [93, 461] on icon at bounding box center [98, 467] width 23 height 23
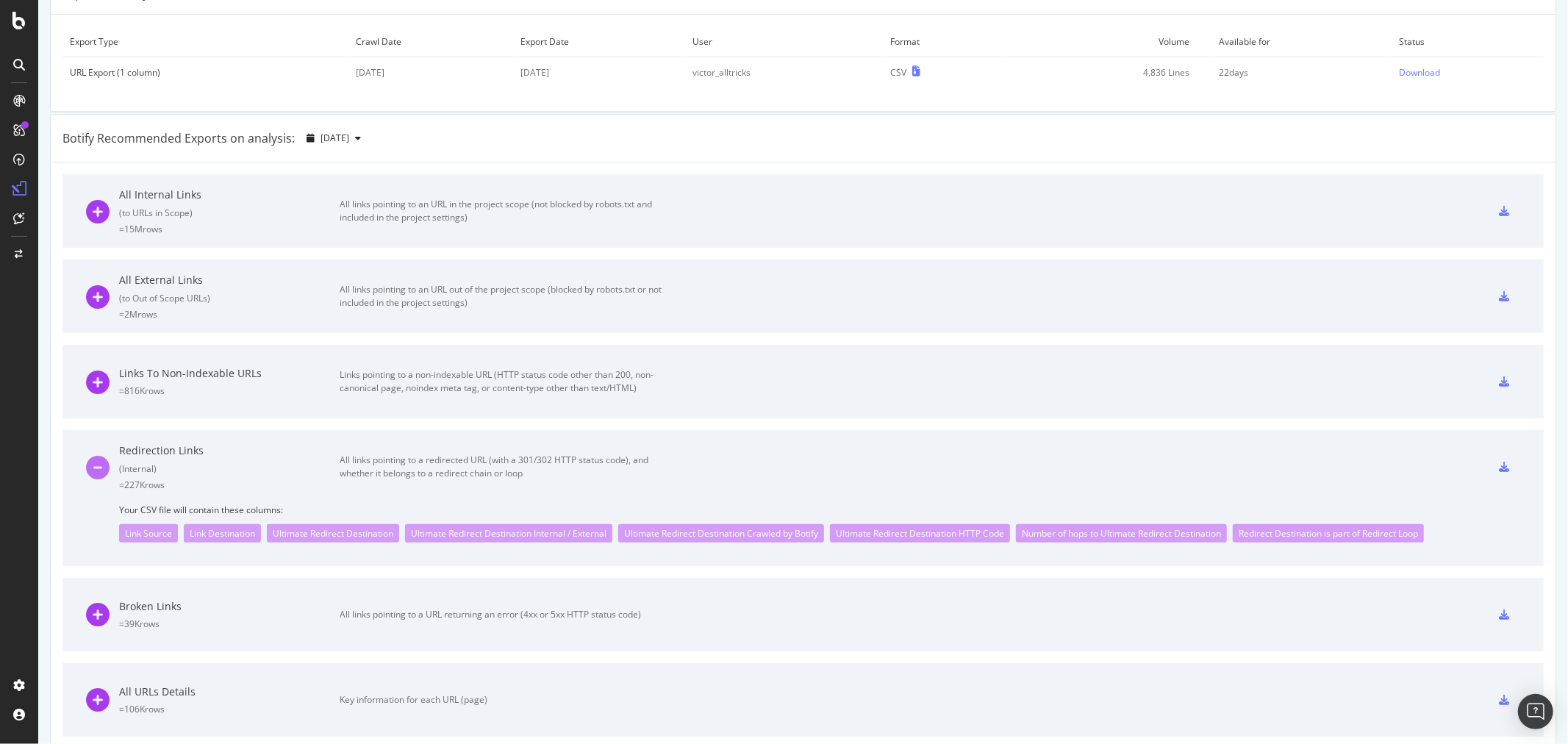
click at [93, 461] on icon at bounding box center [98, 467] width 23 height 23
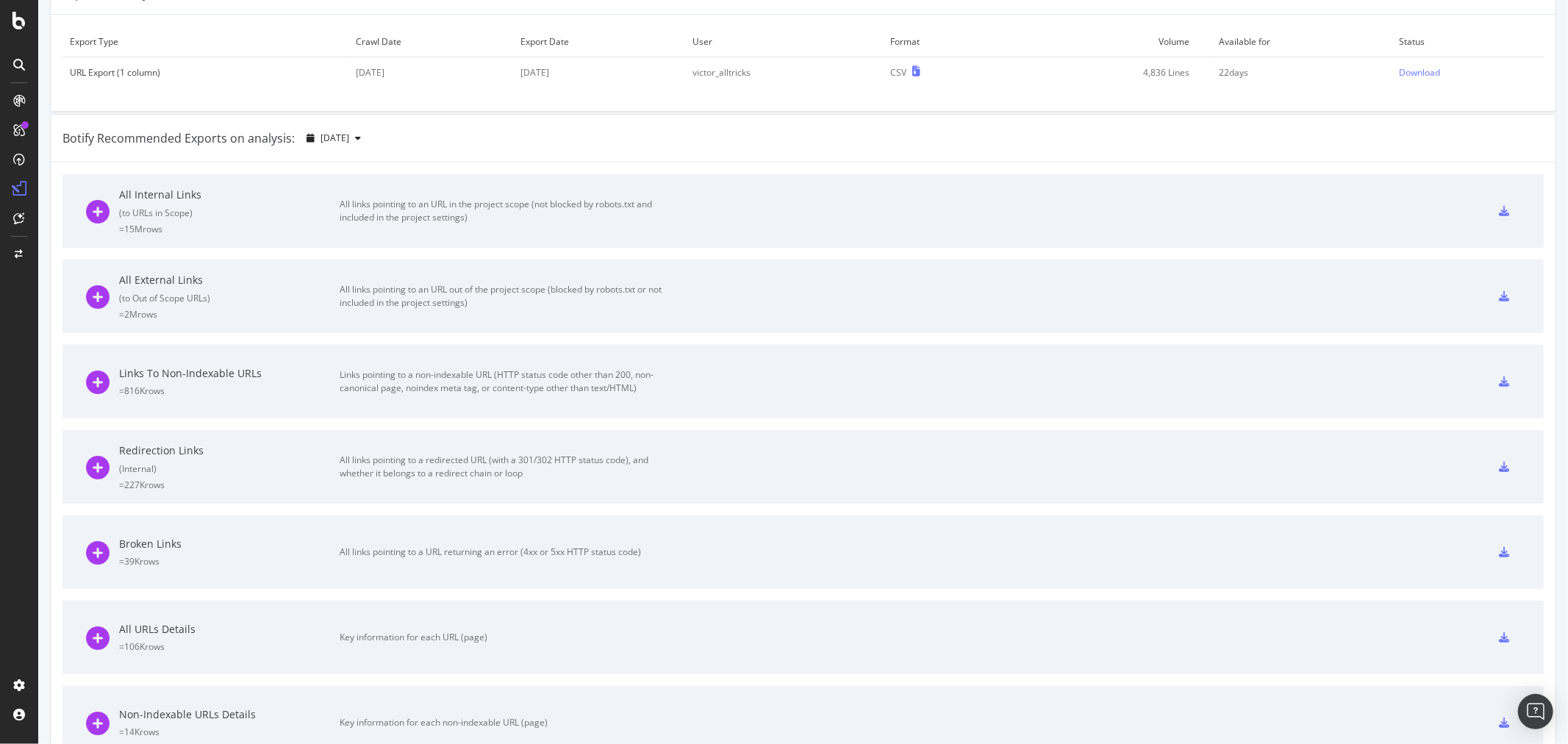
click at [1499, 464] on icon at bounding box center [1504, 466] width 10 height 10
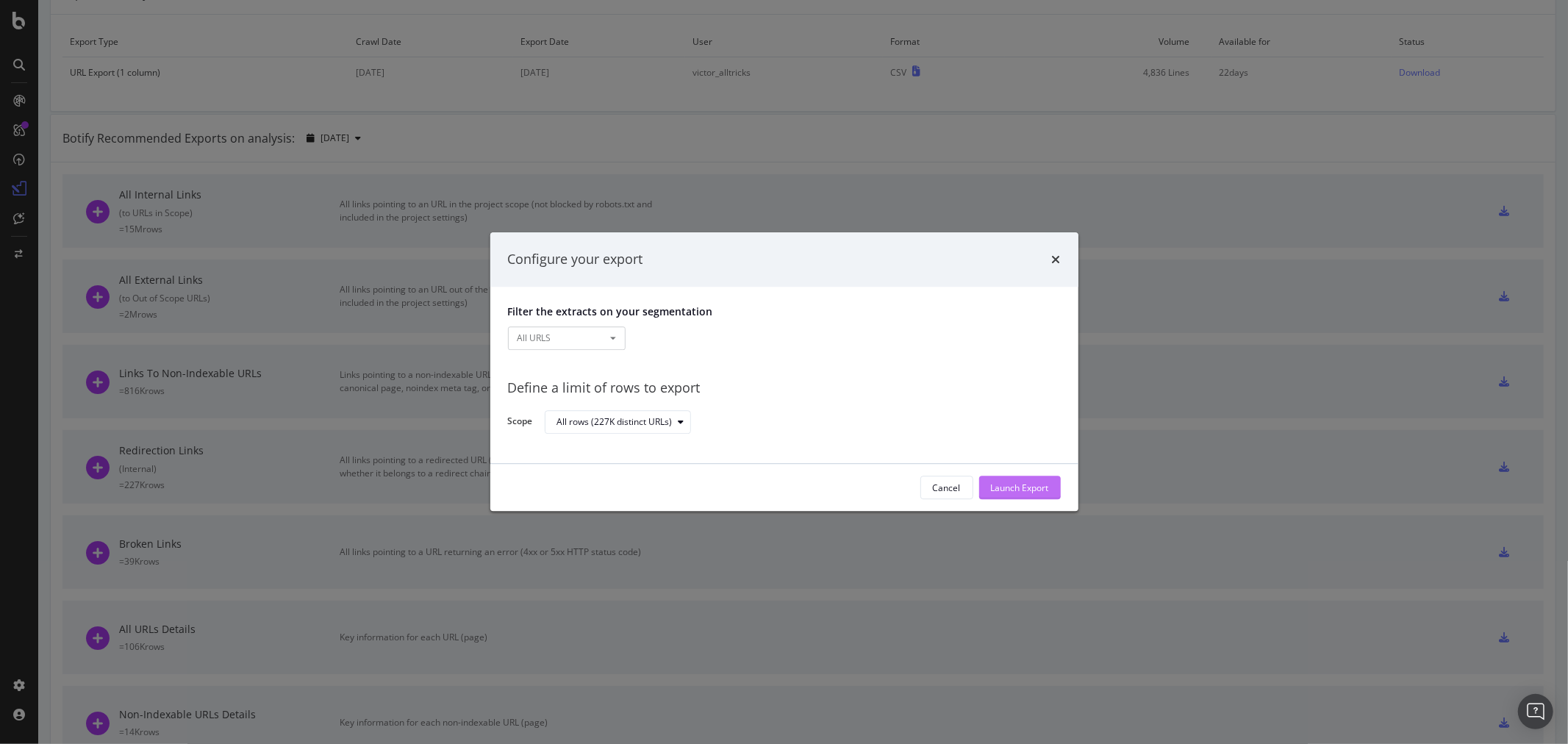
click at [1025, 484] on div "Launch Export" at bounding box center [1020, 487] width 58 height 12
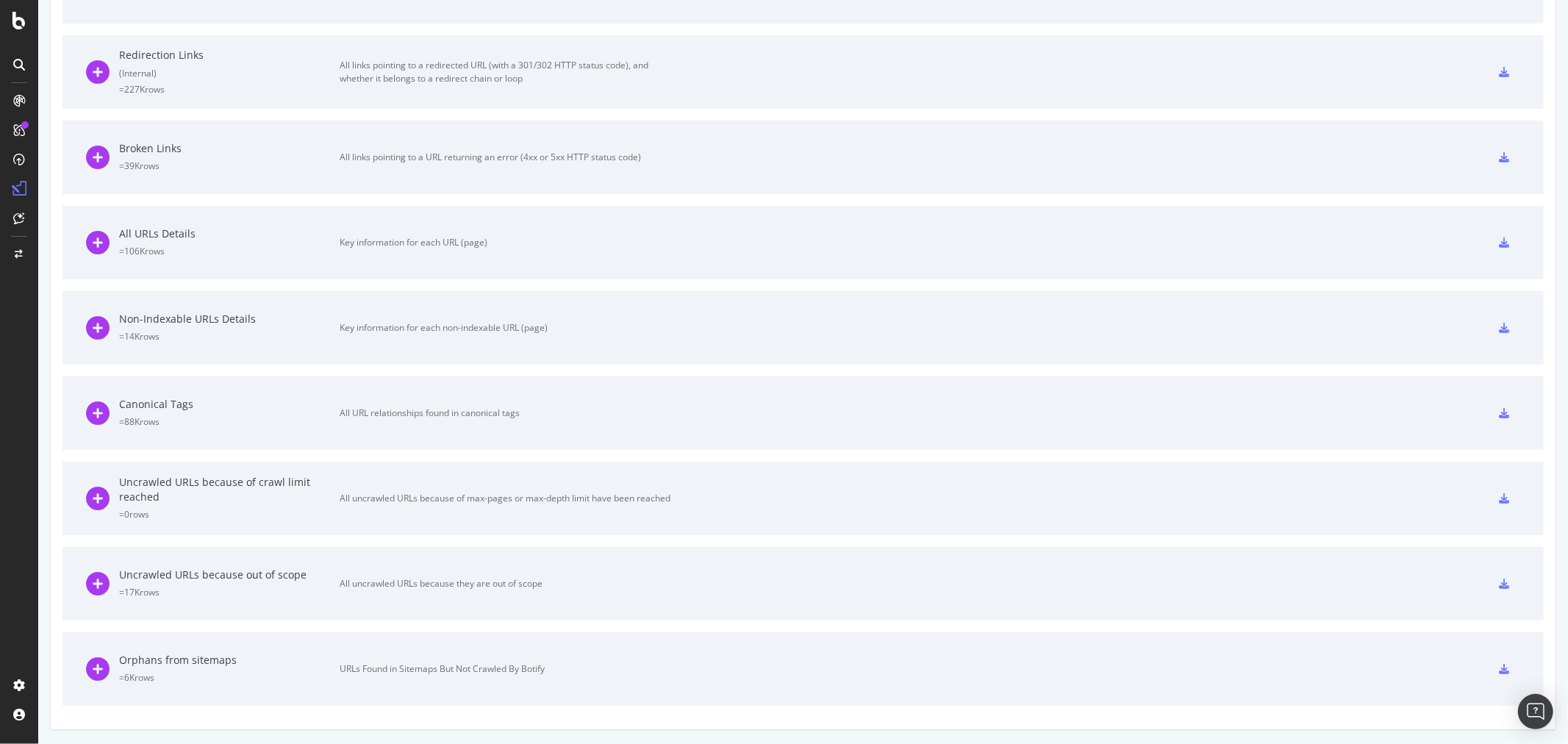
scroll to position [506, 0]
click at [1499, 586] on icon at bounding box center [1504, 585] width 10 height 10
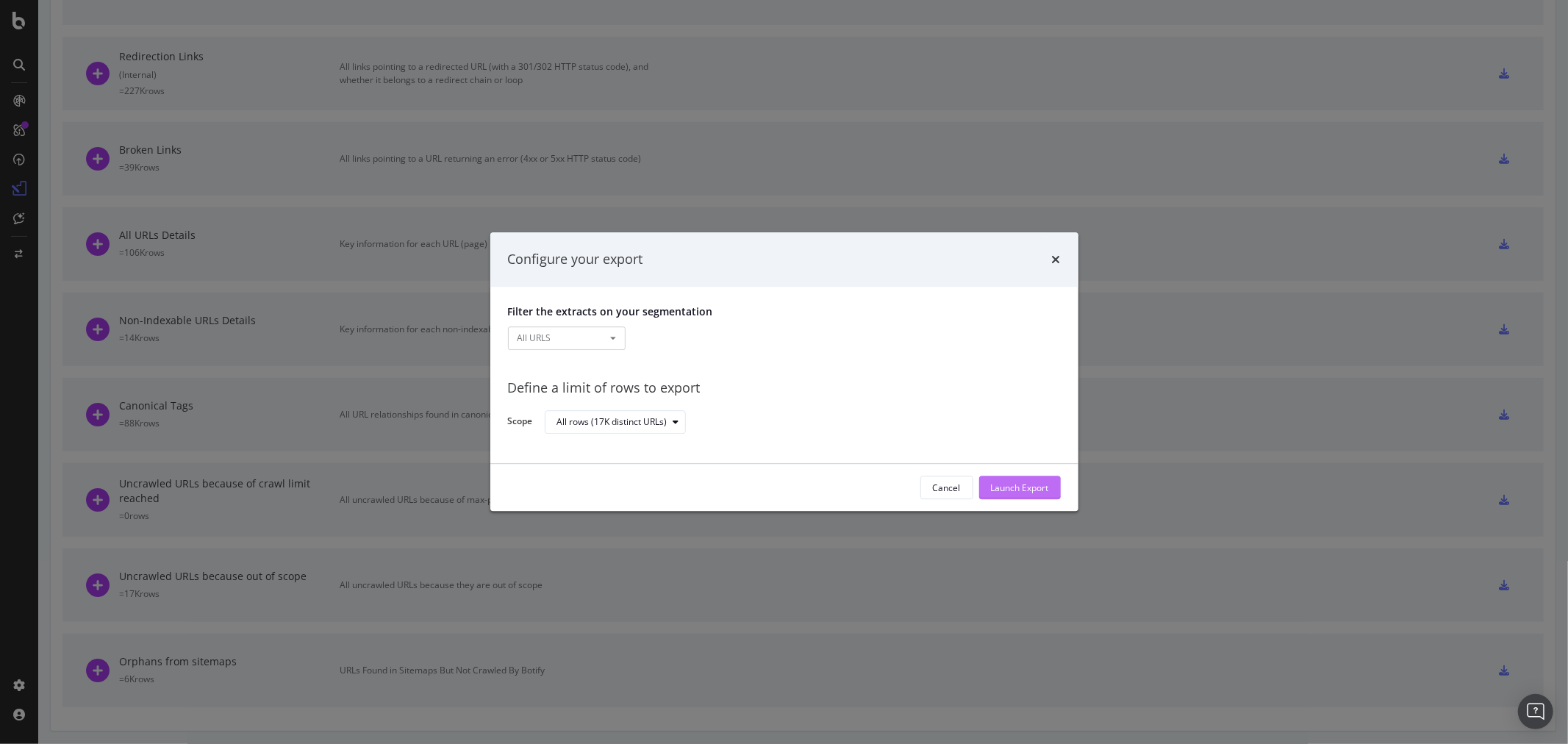
click at [1031, 487] on div "Launch Export" at bounding box center [1020, 487] width 58 height 12
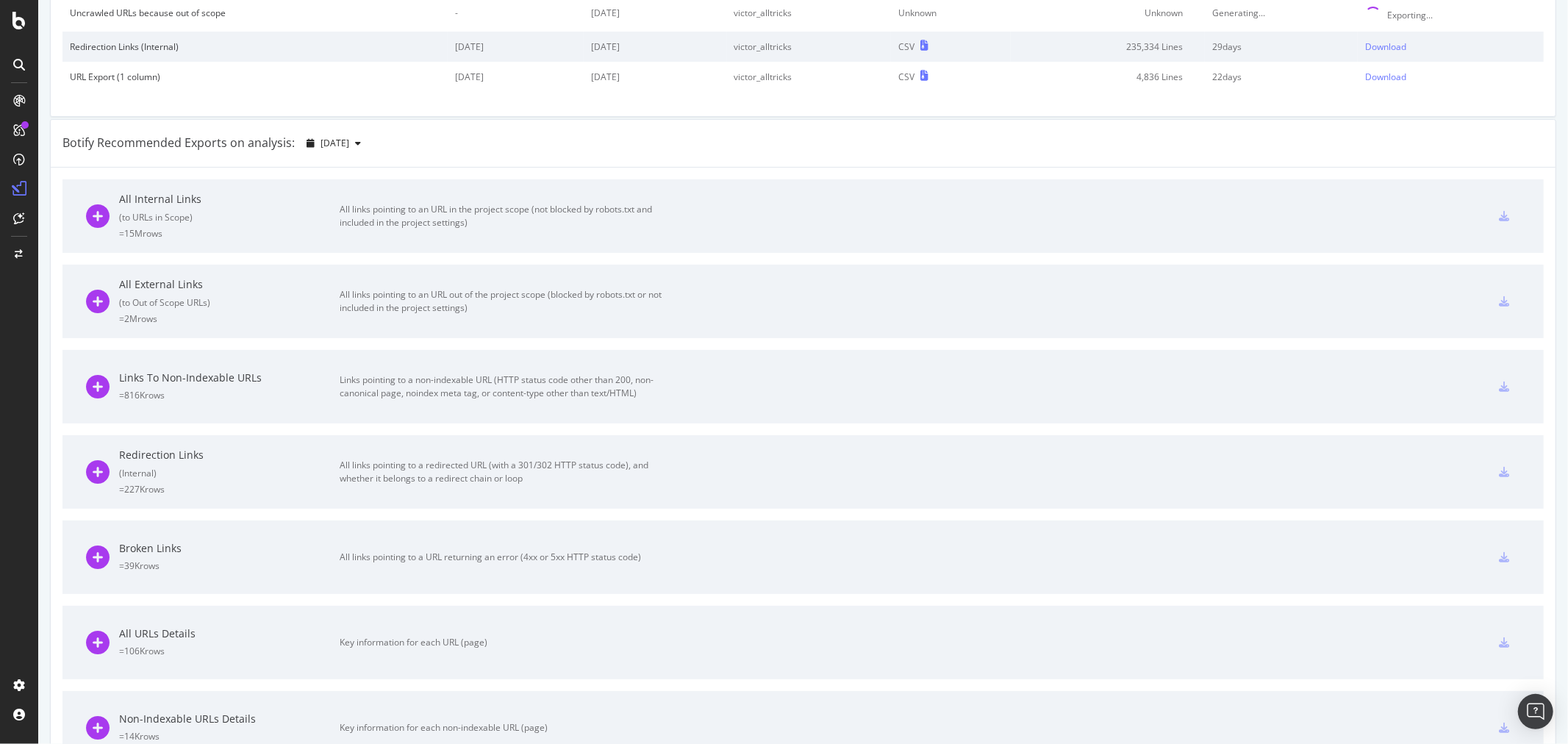
scroll to position [0, 0]
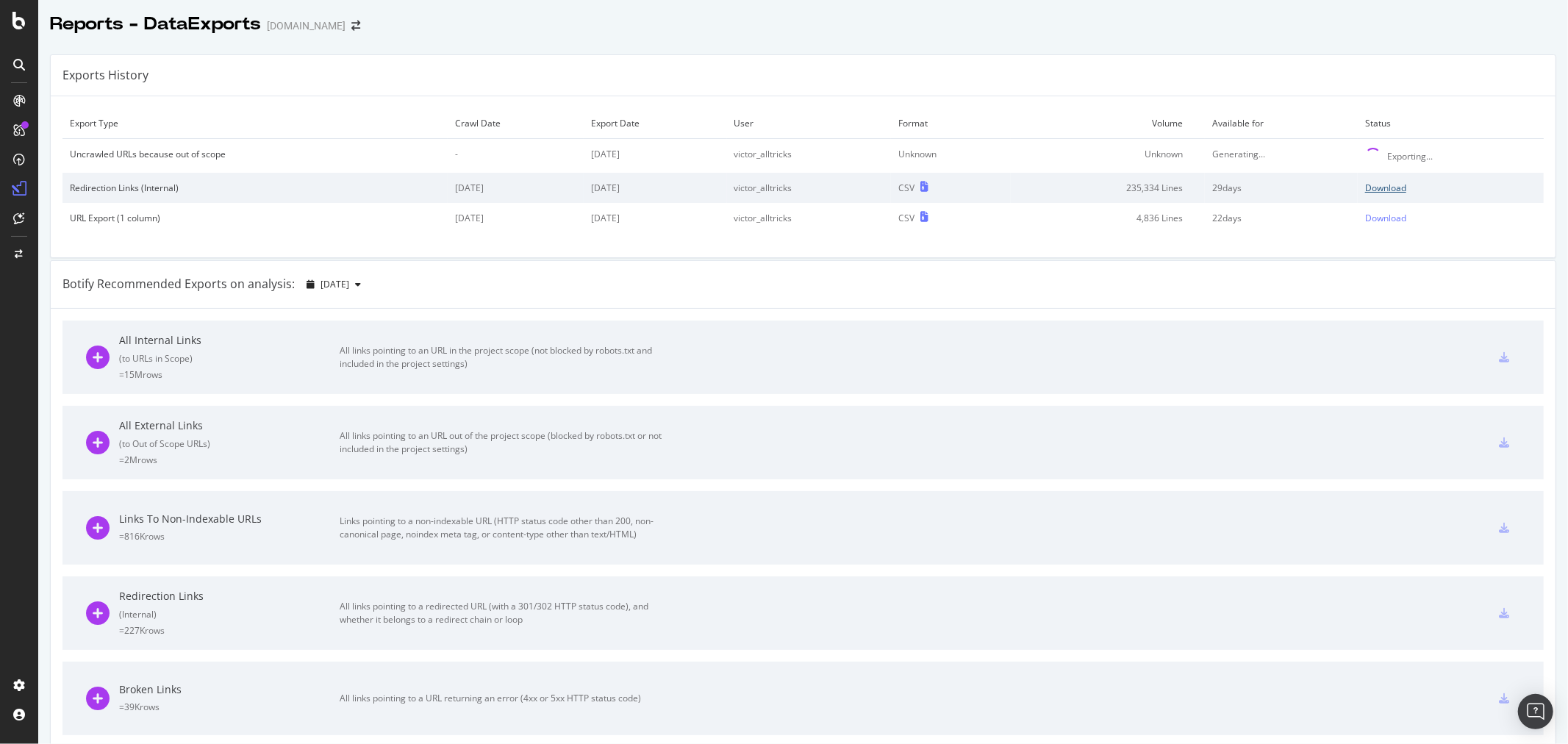
click at [1365, 191] on div "Download" at bounding box center [1386, 187] width 41 height 12
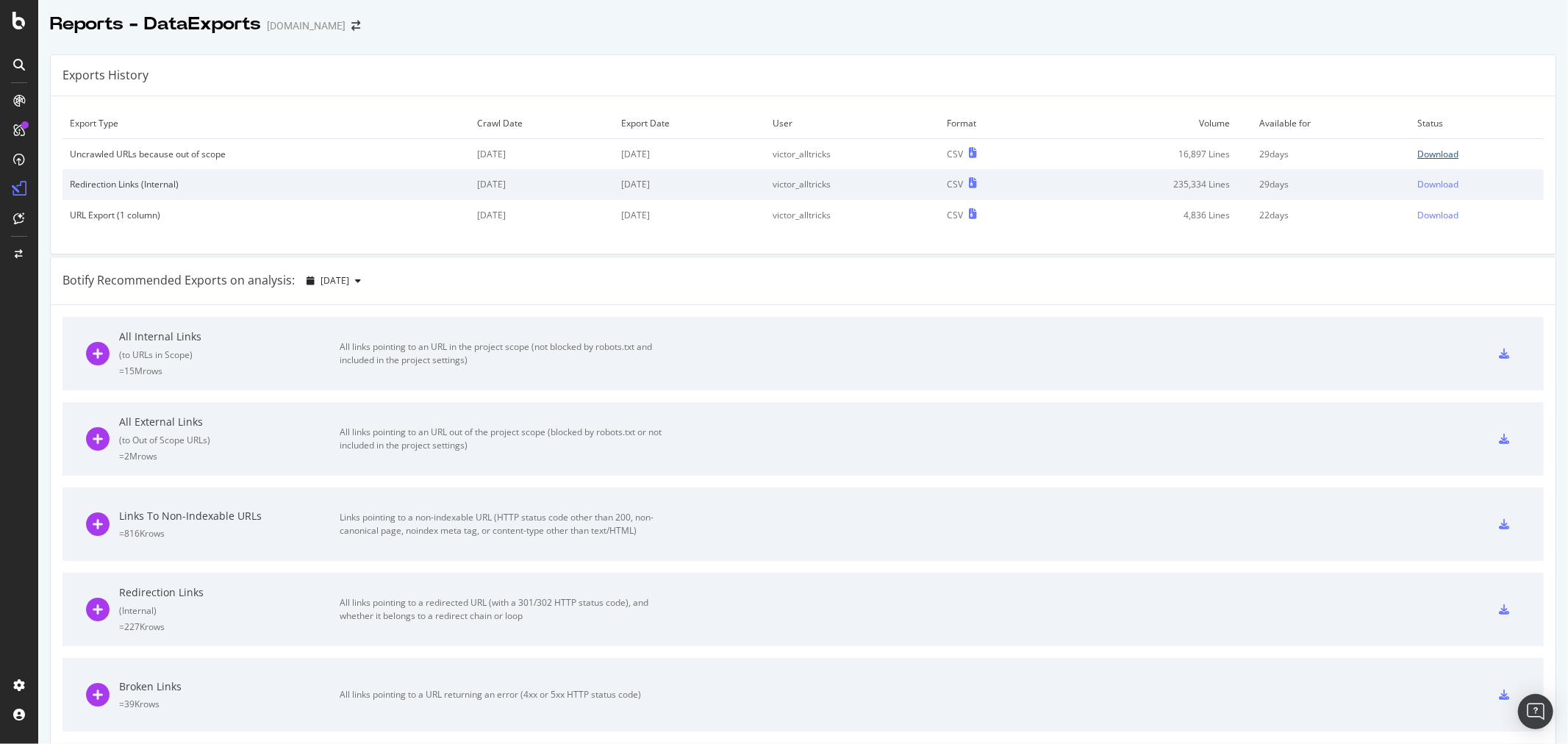
click at [1423, 154] on div "Download" at bounding box center [1438, 153] width 41 height 12
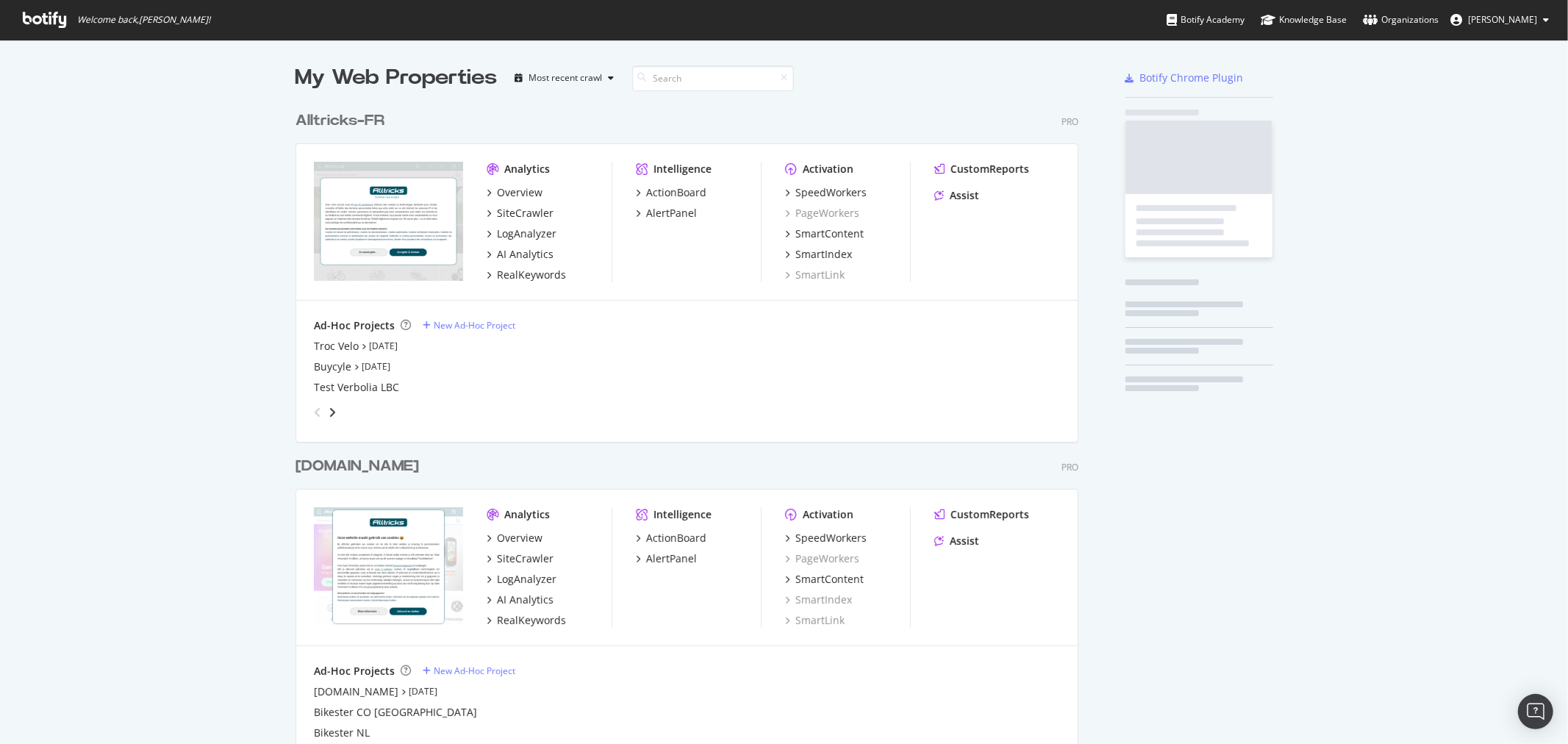
scroll to position [1636, 782]
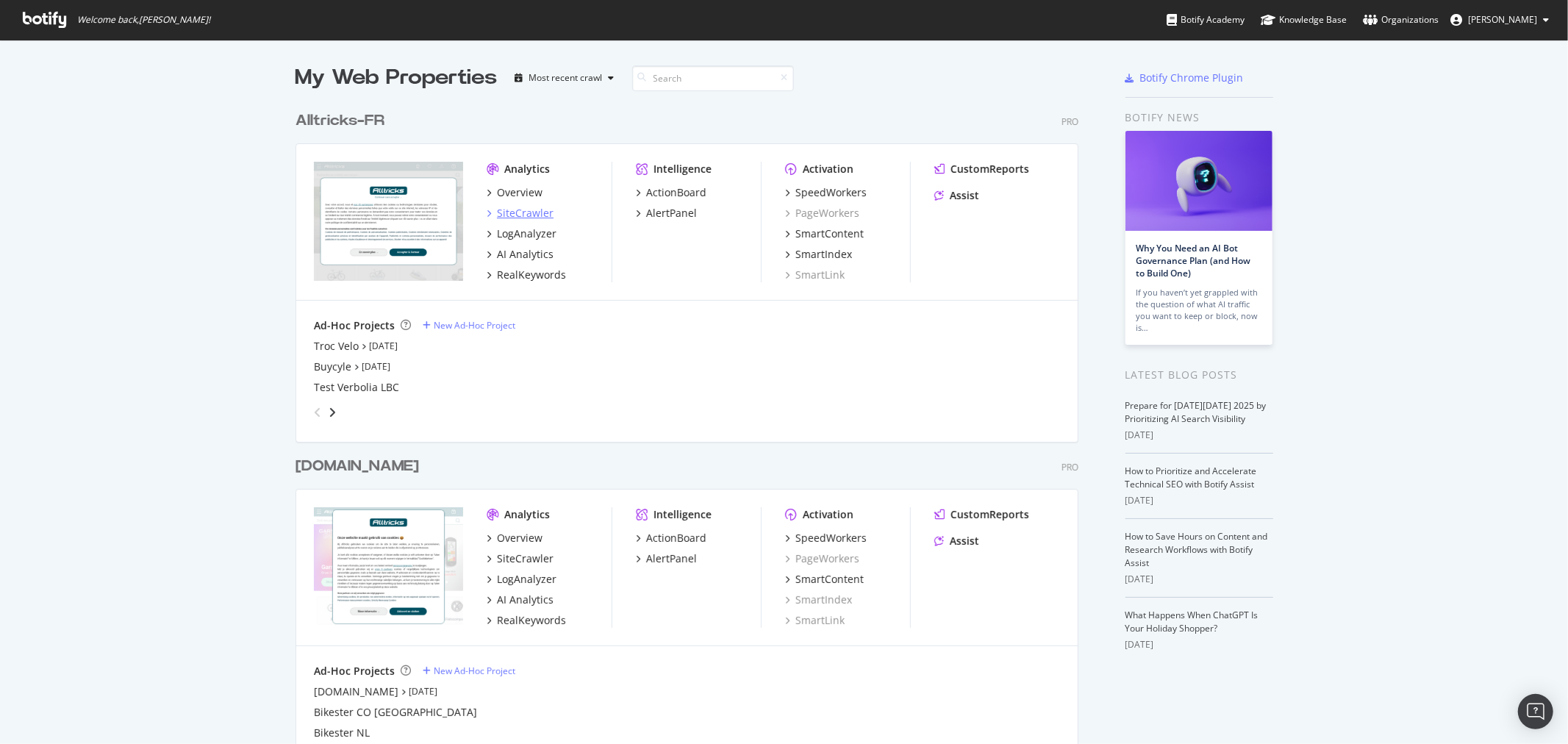
click at [523, 210] on div "SiteCrawler" at bounding box center [525, 214] width 56 height 15
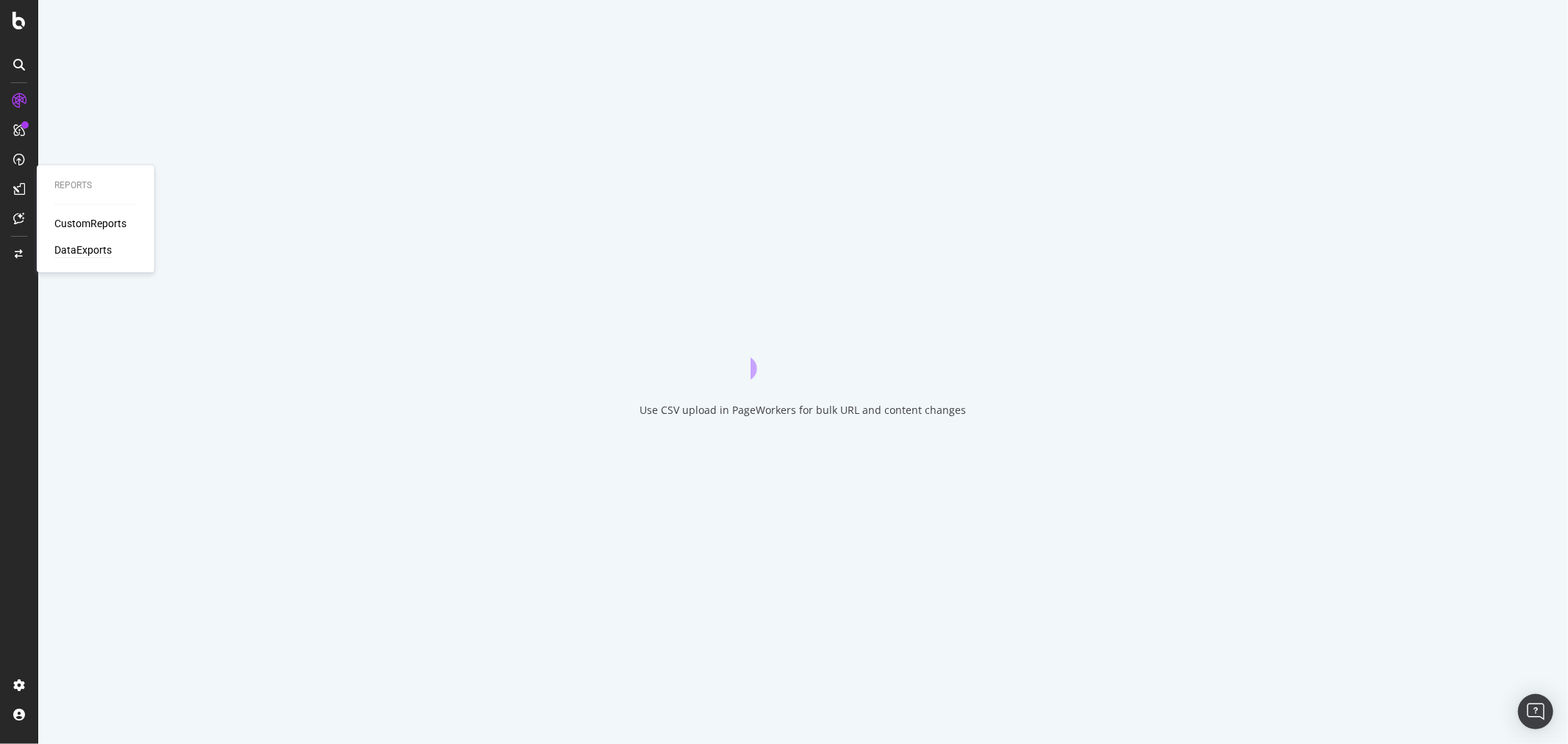
click at [94, 251] on div "DataExports" at bounding box center [83, 251] width 57 height 15
